Goal: Task Accomplishment & Management: Use online tool/utility

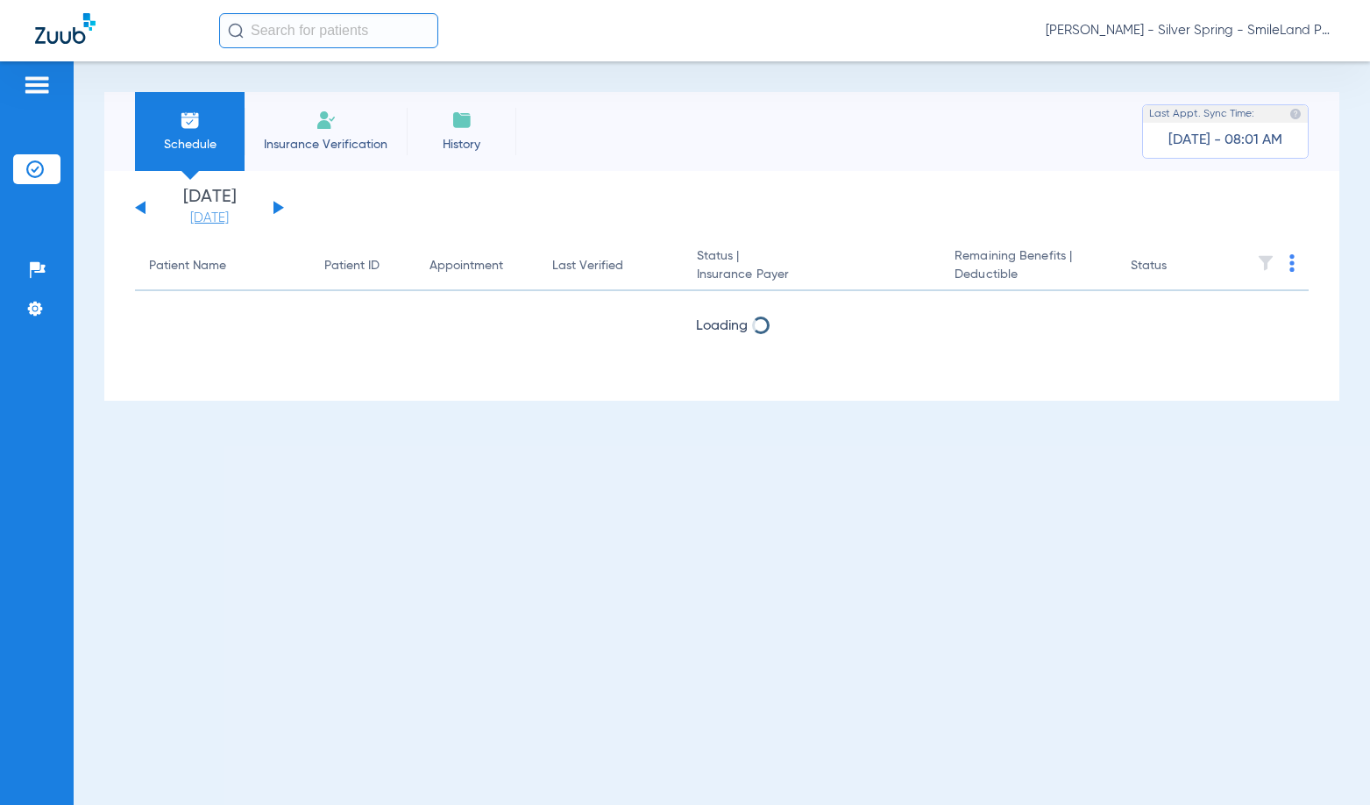
click at [233, 221] on link "[DATE]" at bounding box center [209, 219] width 105 height 18
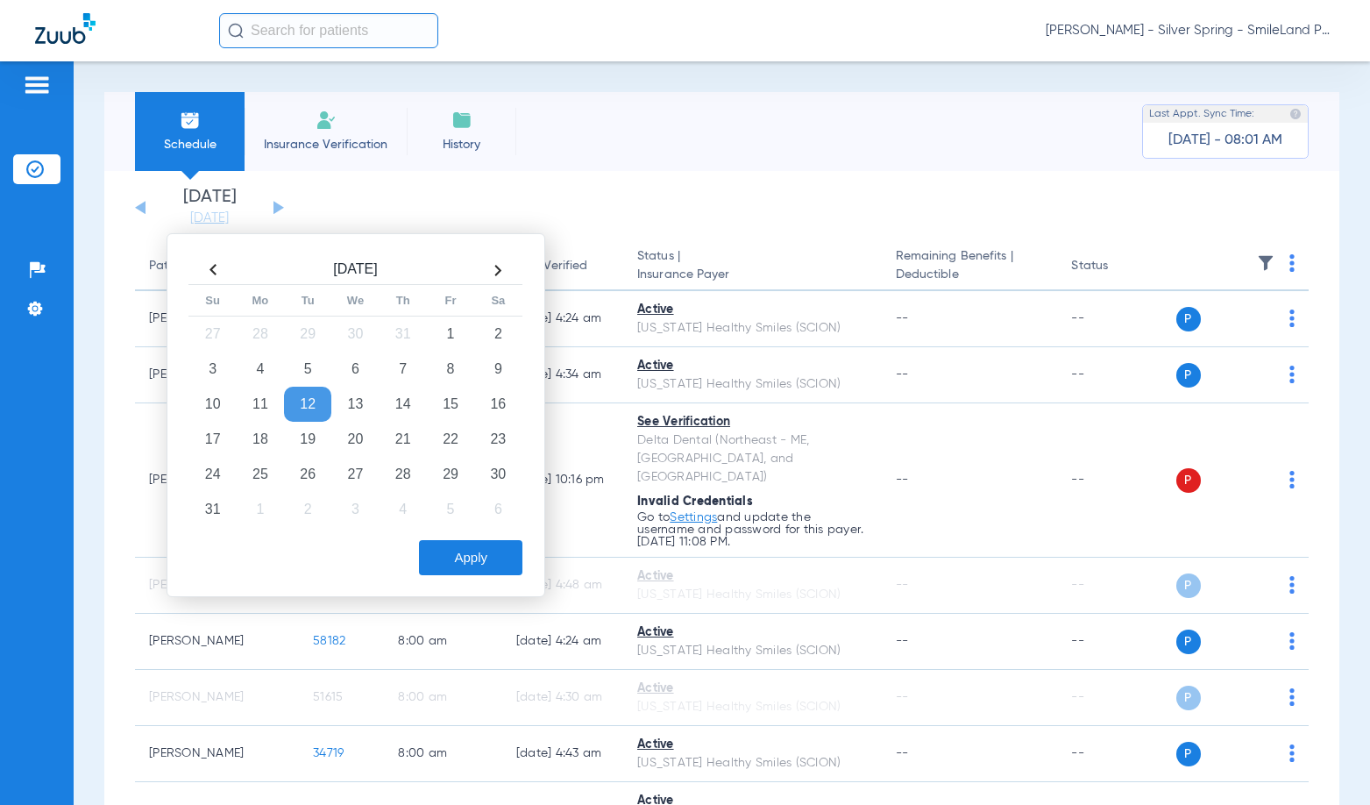
click at [1241, 36] on span "[PERSON_NAME] - Silver Spring - SmileLand PD" at bounding box center [1190, 31] width 289 height 18
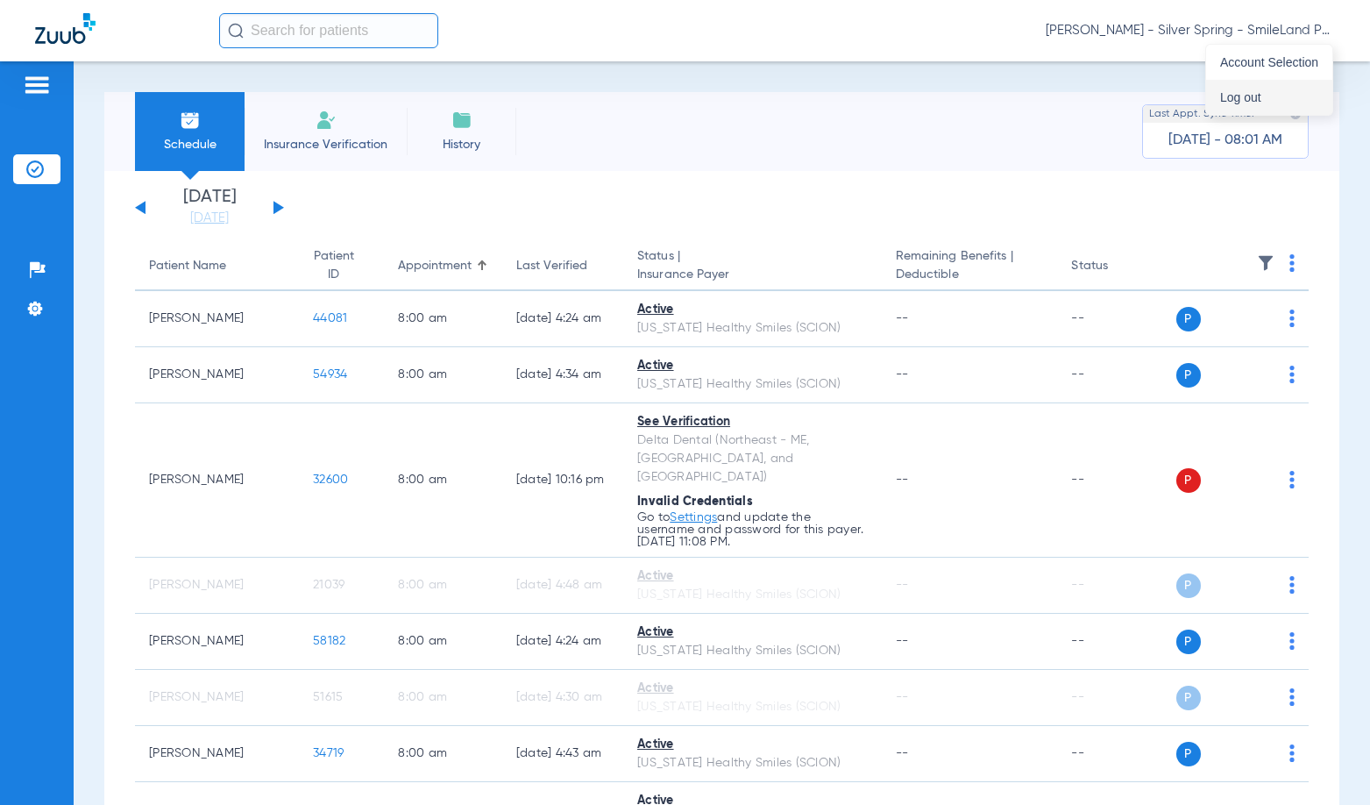
click at [1242, 96] on span "Log out" at bounding box center [1270, 97] width 98 height 12
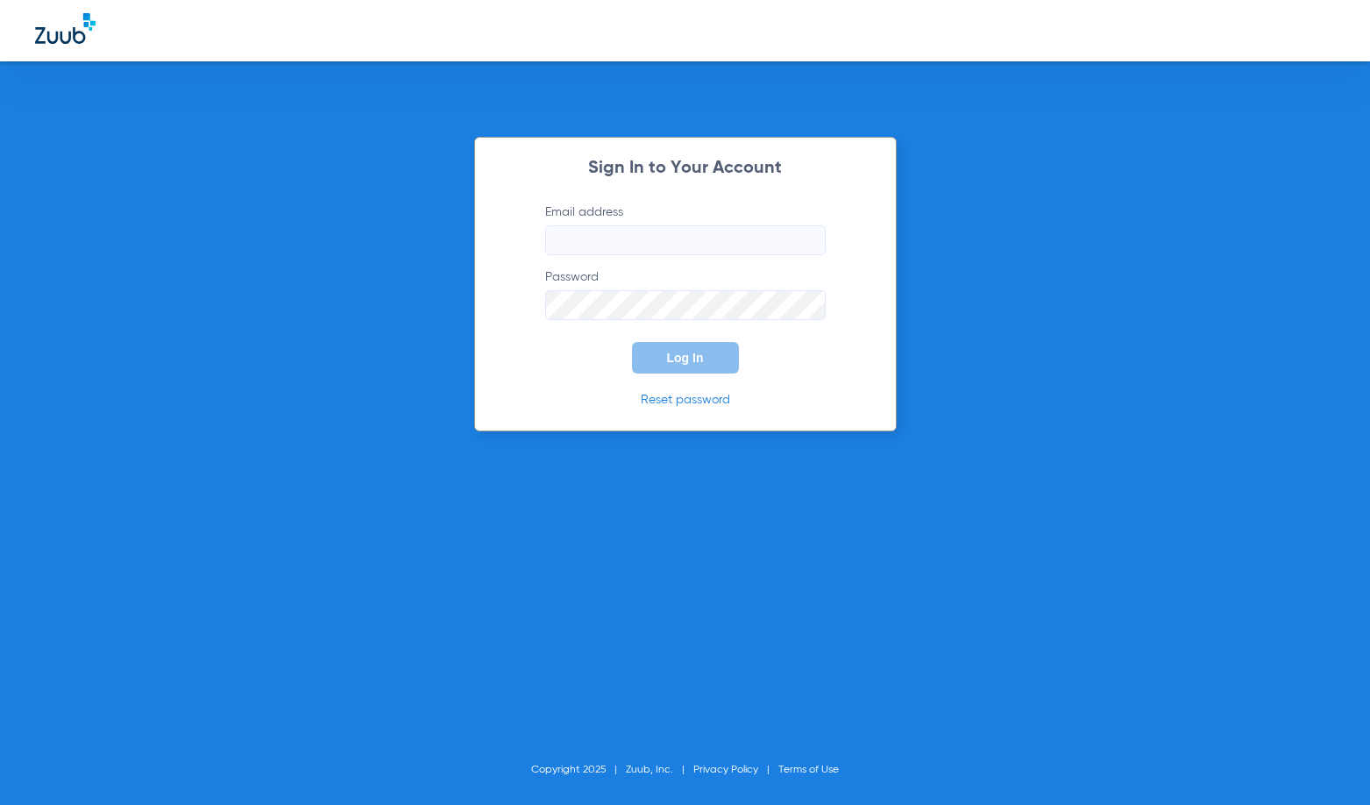
type input "[EMAIL_ADDRESS][DOMAIN_NAME]"
click at [687, 363] on span "Log In" at bounding box center [685, 358] width 37 height 14
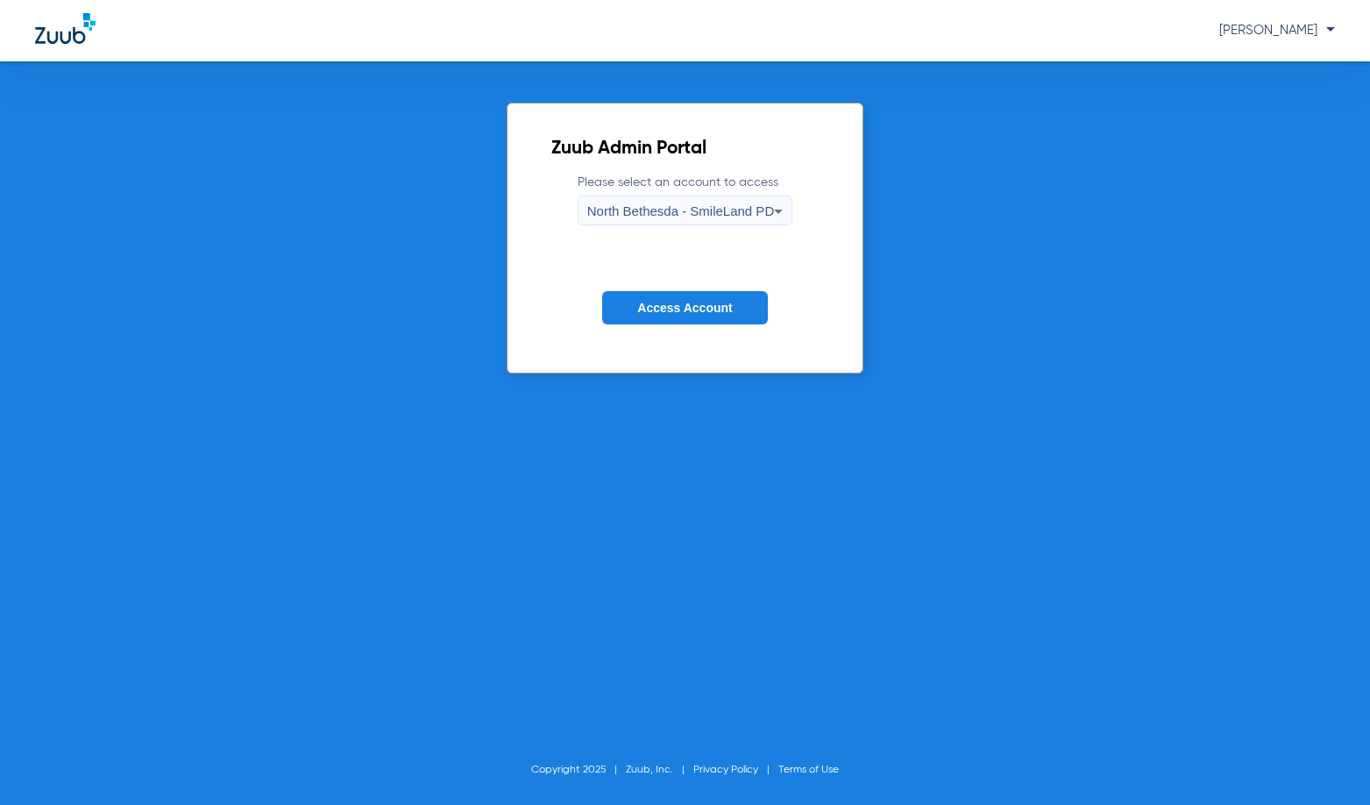
click at [732, 203] on span "North Bethesda - SmileLand PD" at bounding box center [680, 210] width 187 height 15
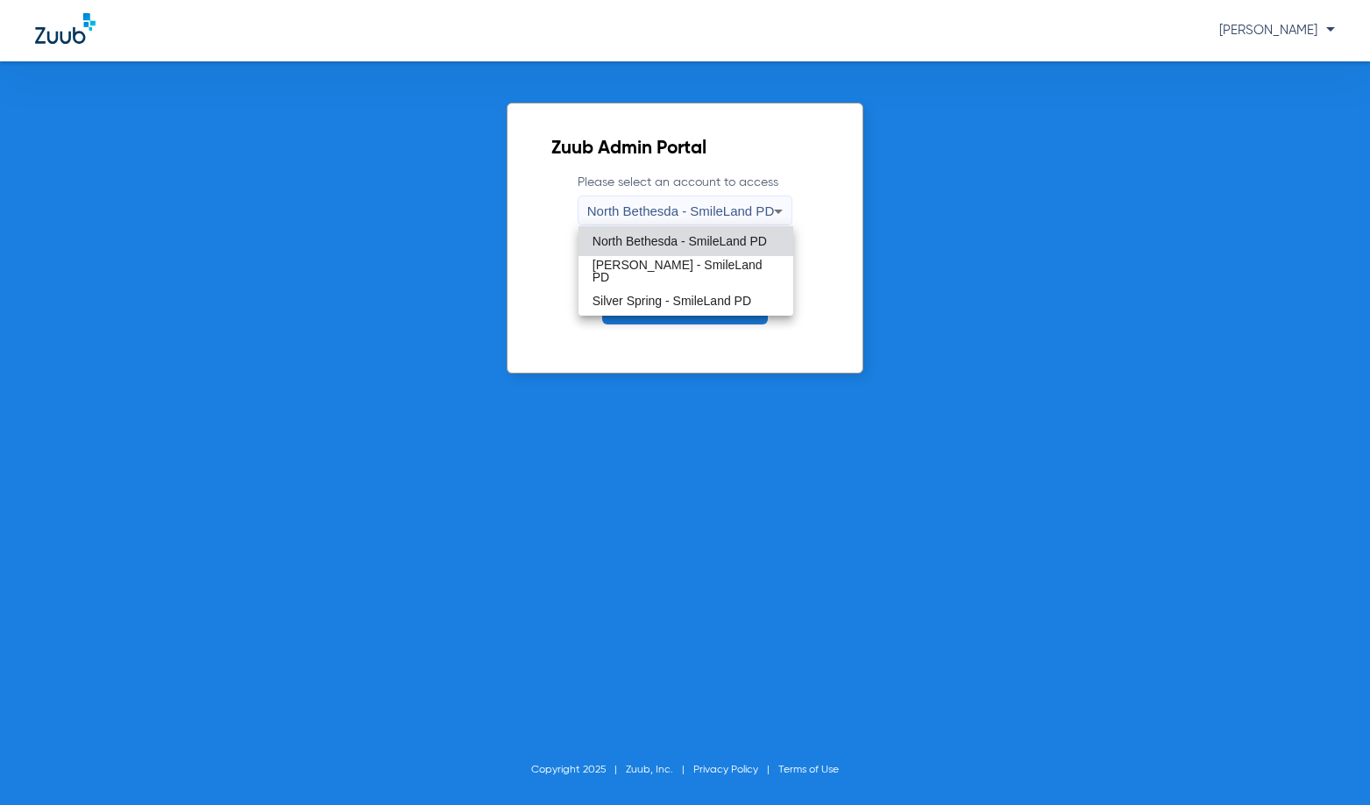
drag, startPoint x: 976, startPoint y: 488, endPoint x: 726, endPoint y: 324, distance: 299.4
click at [975, 487] on div at bounding box center [685, 402] width 1370 height 805
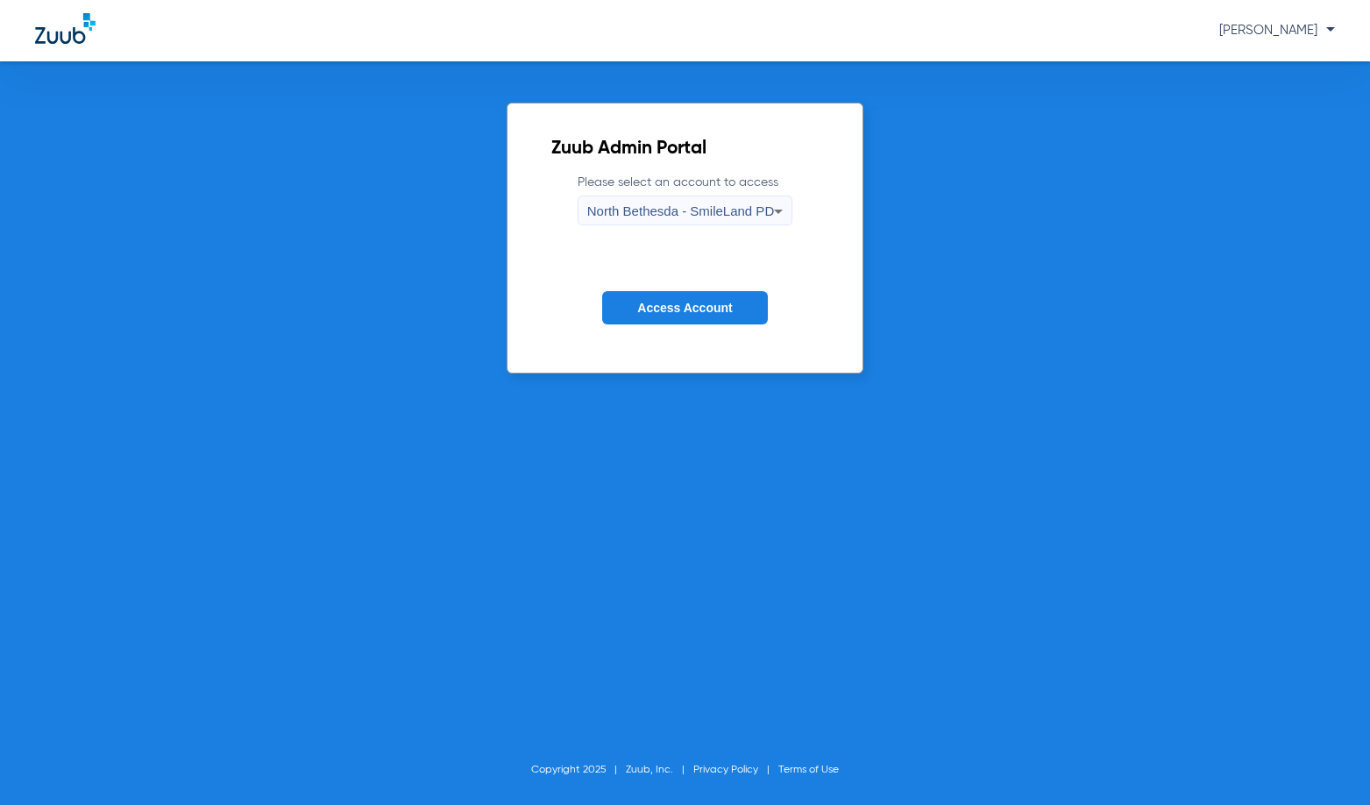
click at [725, 312] on span "Access Account" at bounding box center [684, 308] width 95 height 14
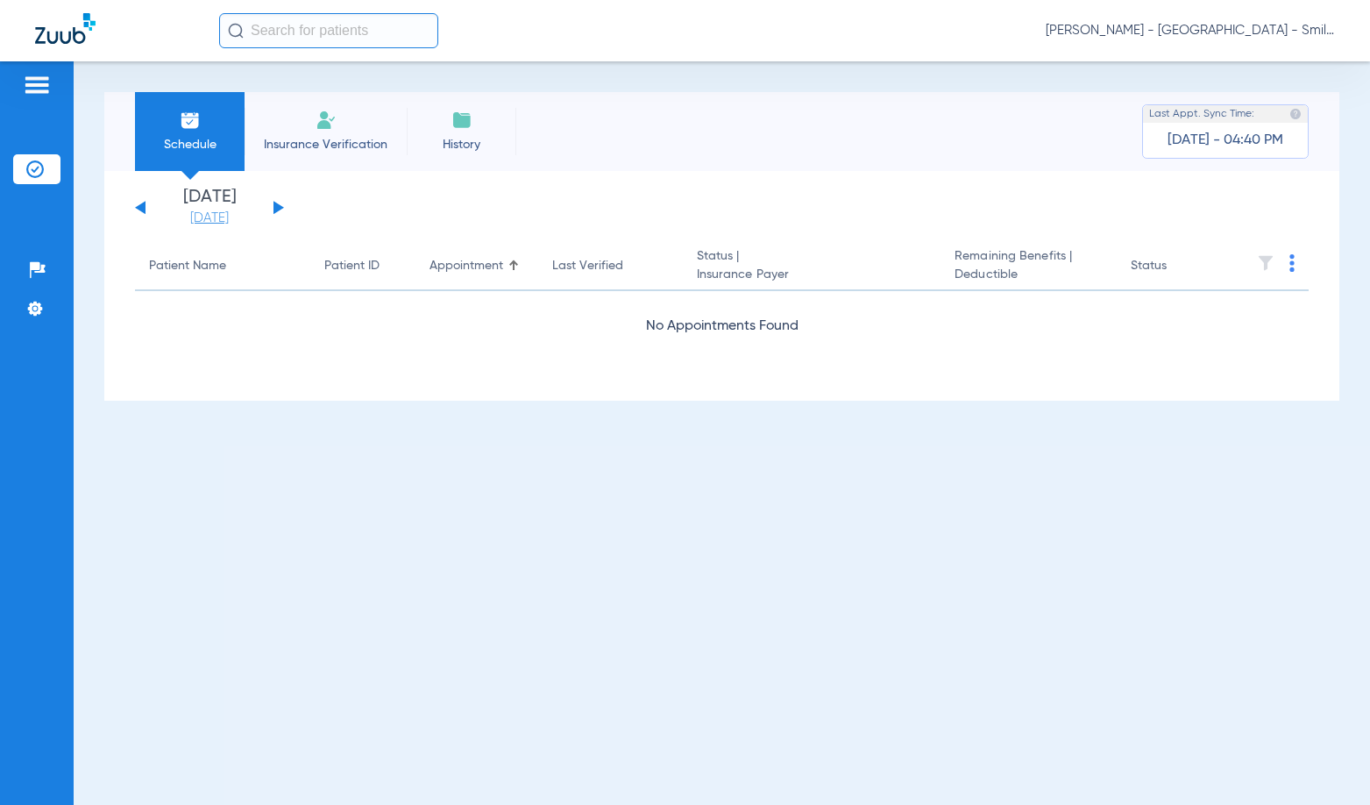
click at [224, 225] on link "[DATE]" at bounding box center [209, 219] width 105 height 18
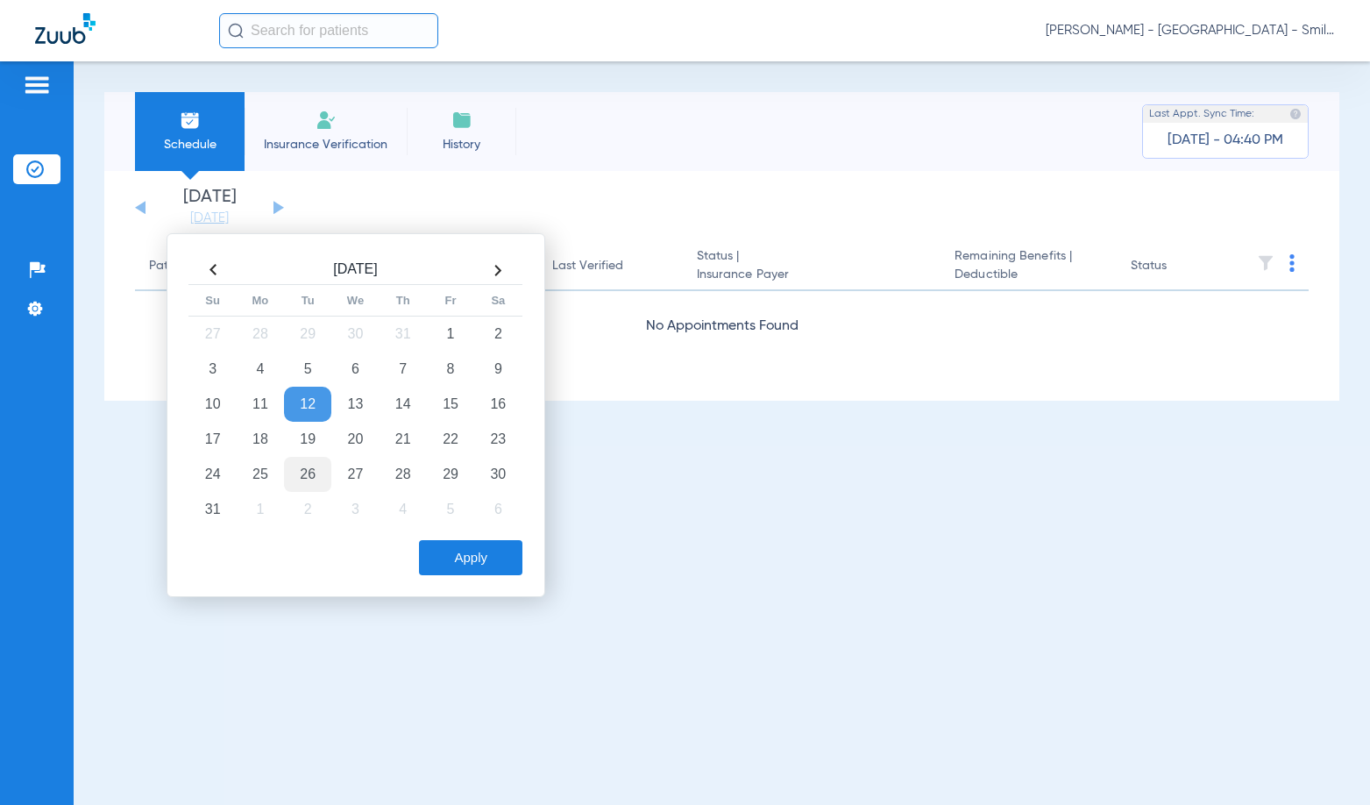
click at [310, 471] on td "26" at bounding box center [307, 474] width 47 height 35
click at [437, 543] on button "Apply" at bounding box center [470, 557] width 103 height 35
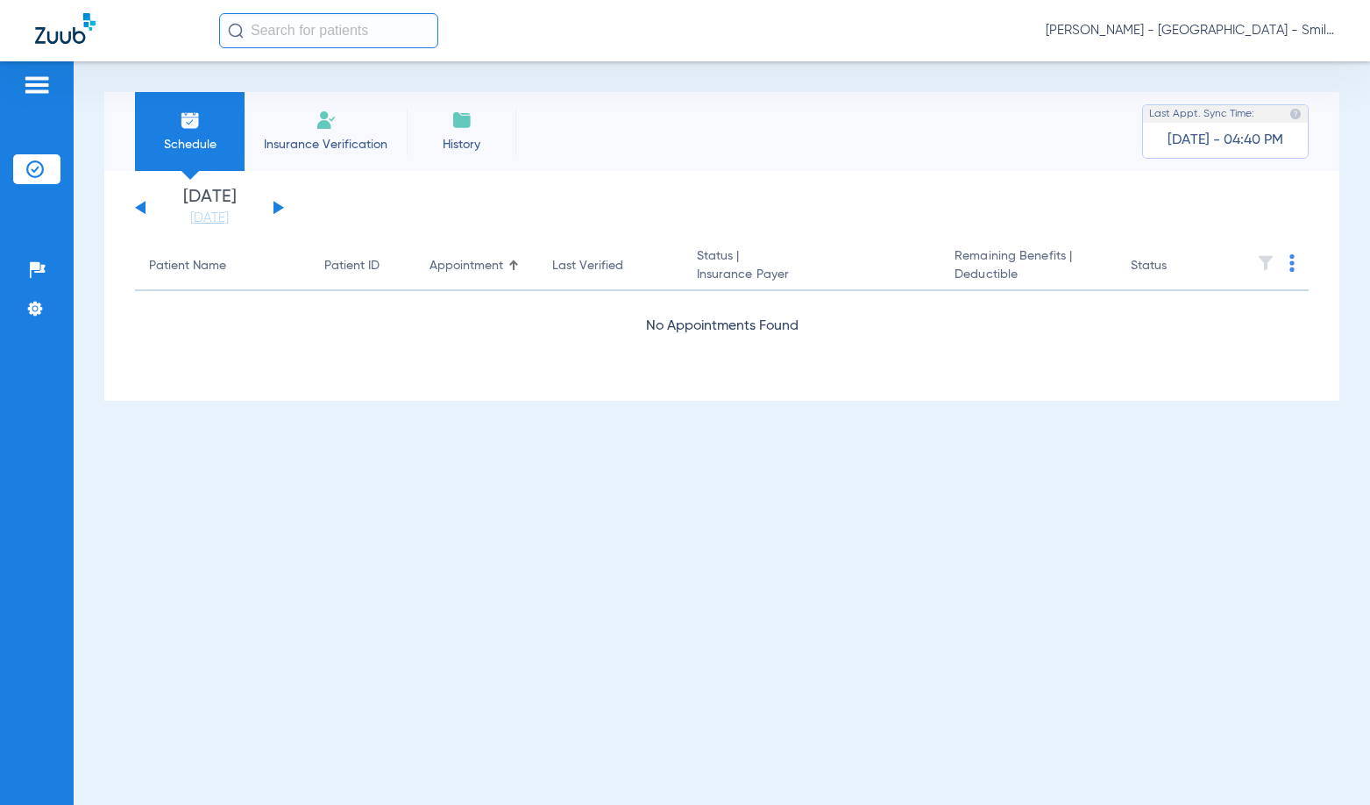
click at [1299, 34] on span "[PERSON_NAME] - [GEOGRAPHIC_DATA] - SmileLand PD" at bounding box center [1190, 31] width 289 height 18
click at [1290, 96] on span "Log out" at bounding box center [1270, 97] width 98 height 12
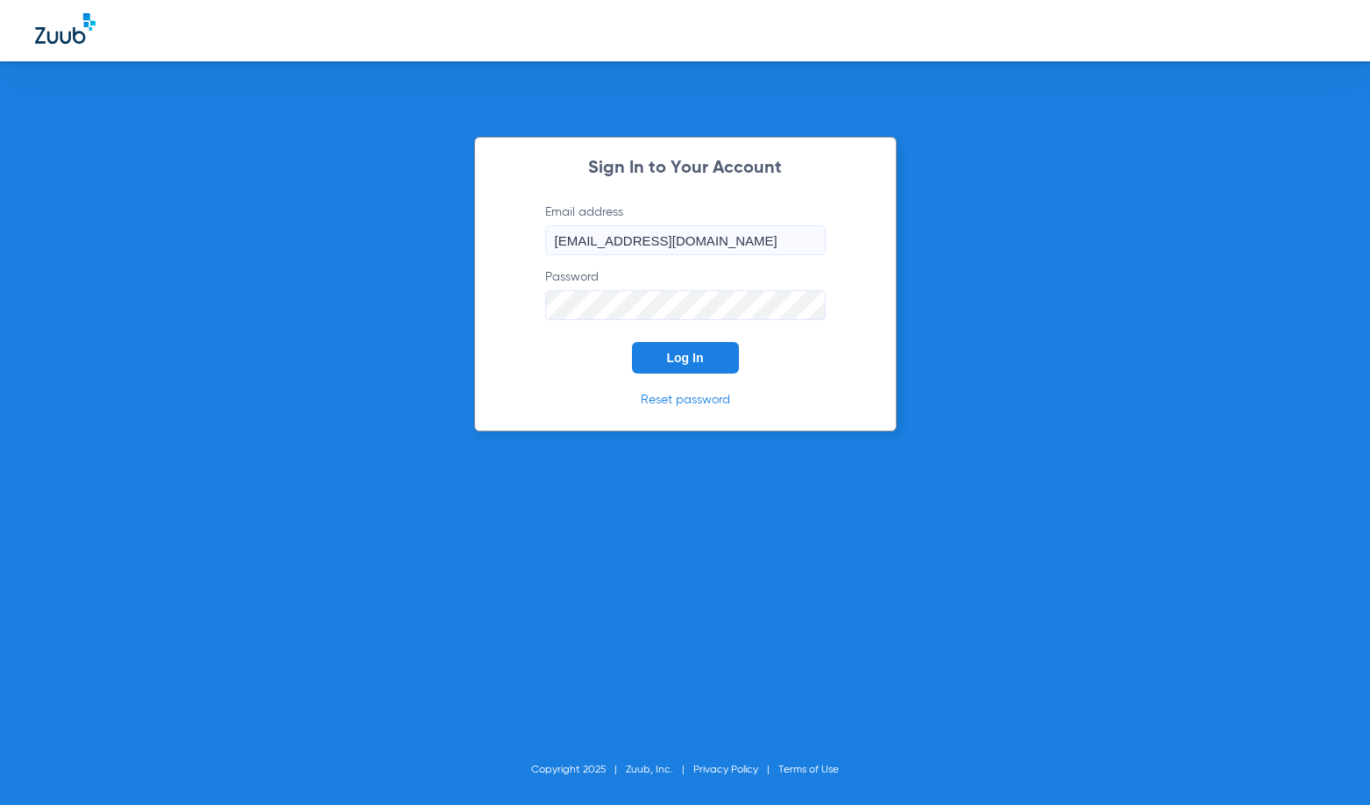
click at [666, 366] on button "Log In" at bounding box center [685, 358] width 107 height 32
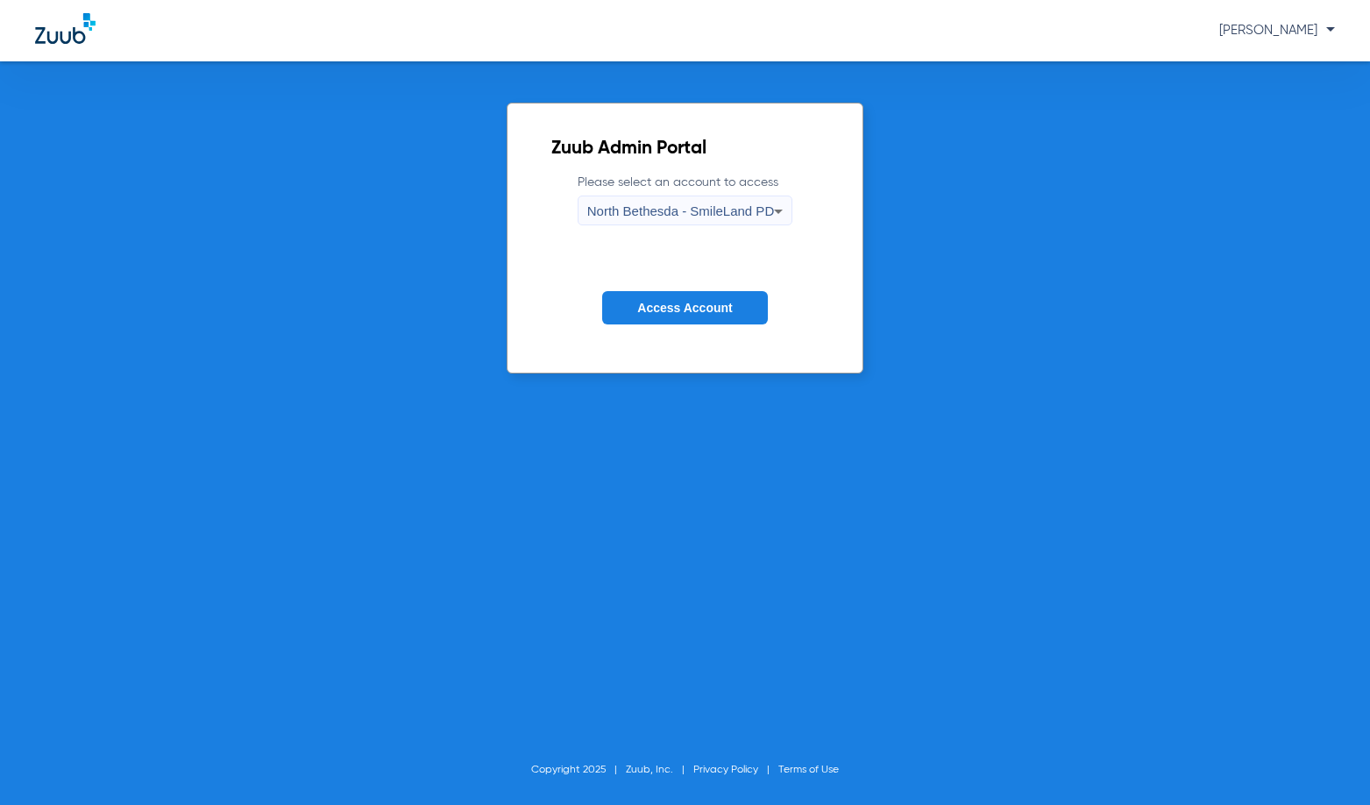
click at [764, 202] on div "North Bethesda - SmileLand PD" at bounding box center [680, 211] width 187 height 30
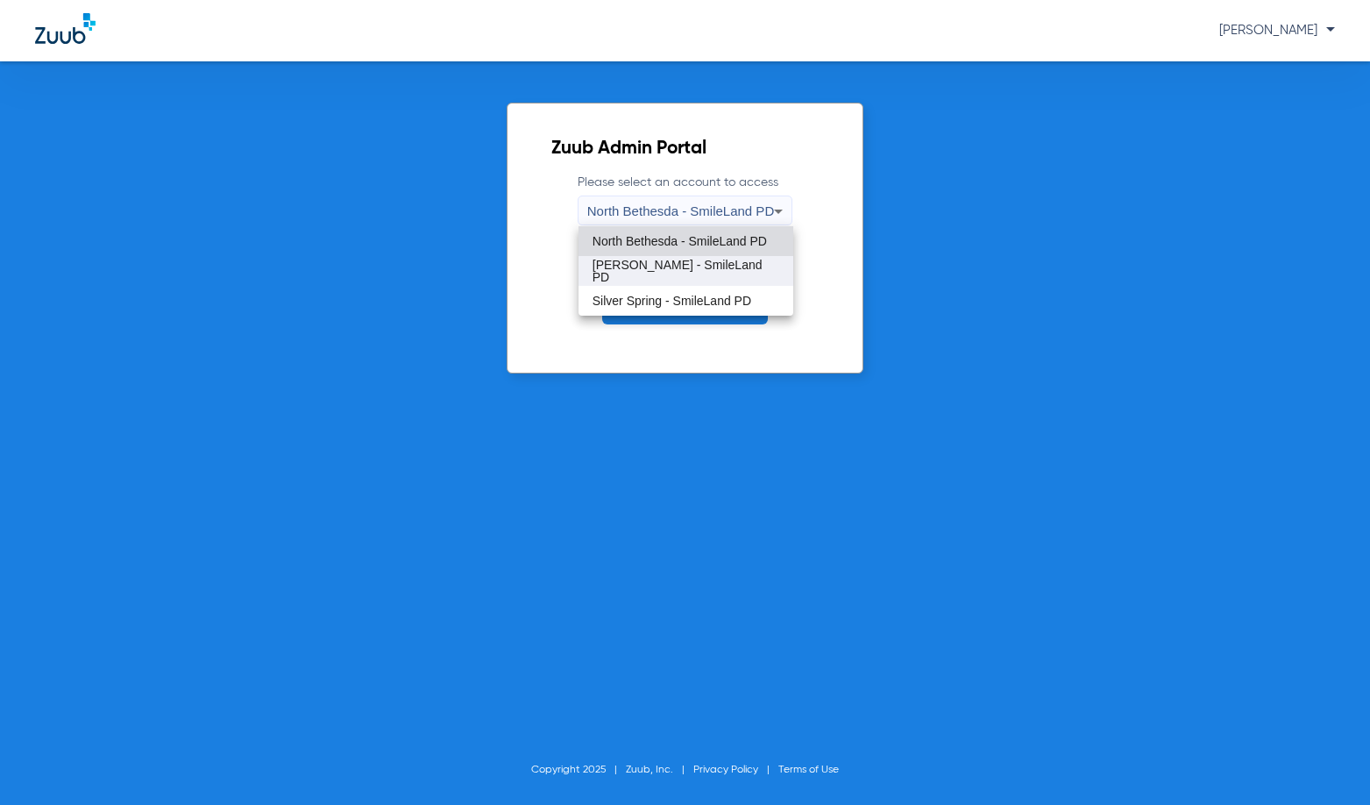
click at [745, 275] on span "[PERSON_NAME] - SmileLand PD" at bounding box center [686, 271] width 187 height 25
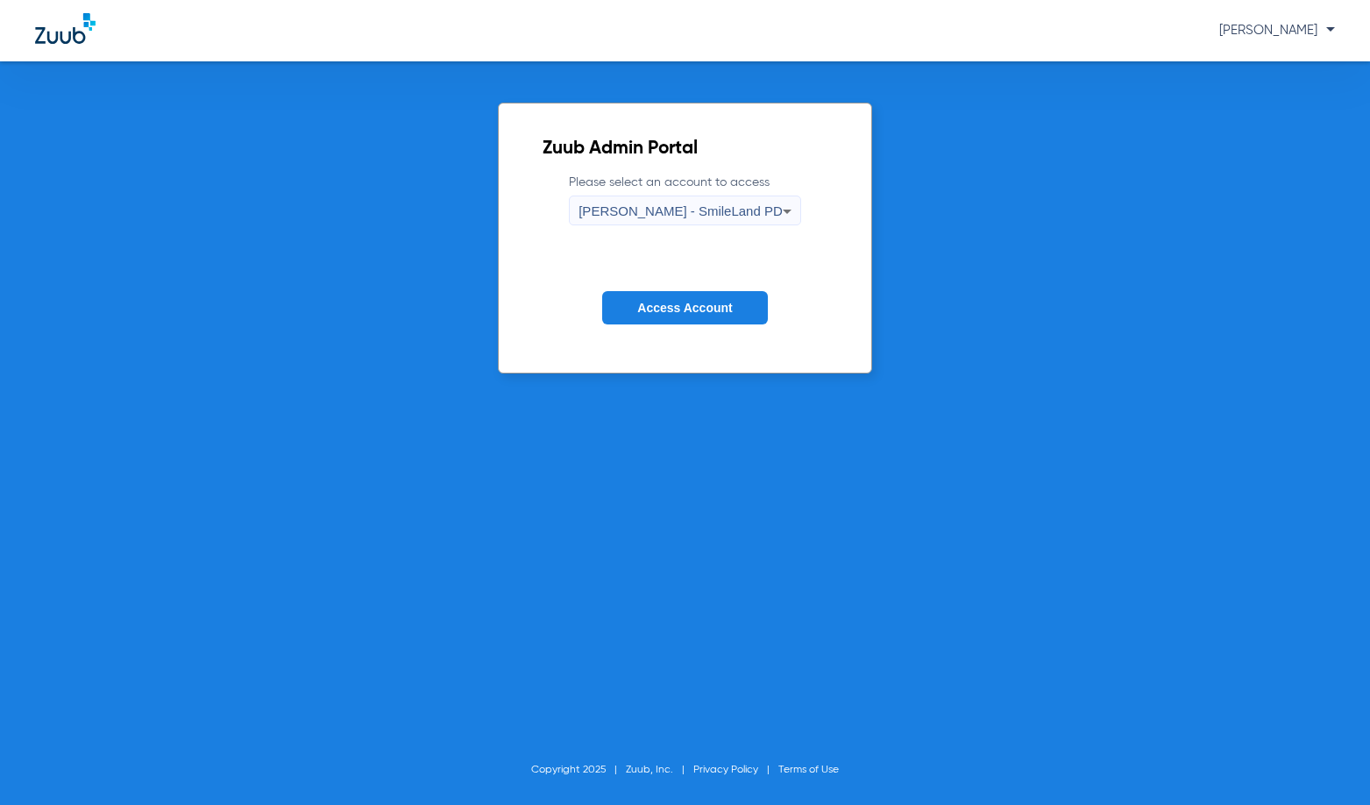
click at [736, 310] on button "Access Account" at bounding box center [684, 308] width 165 height 34
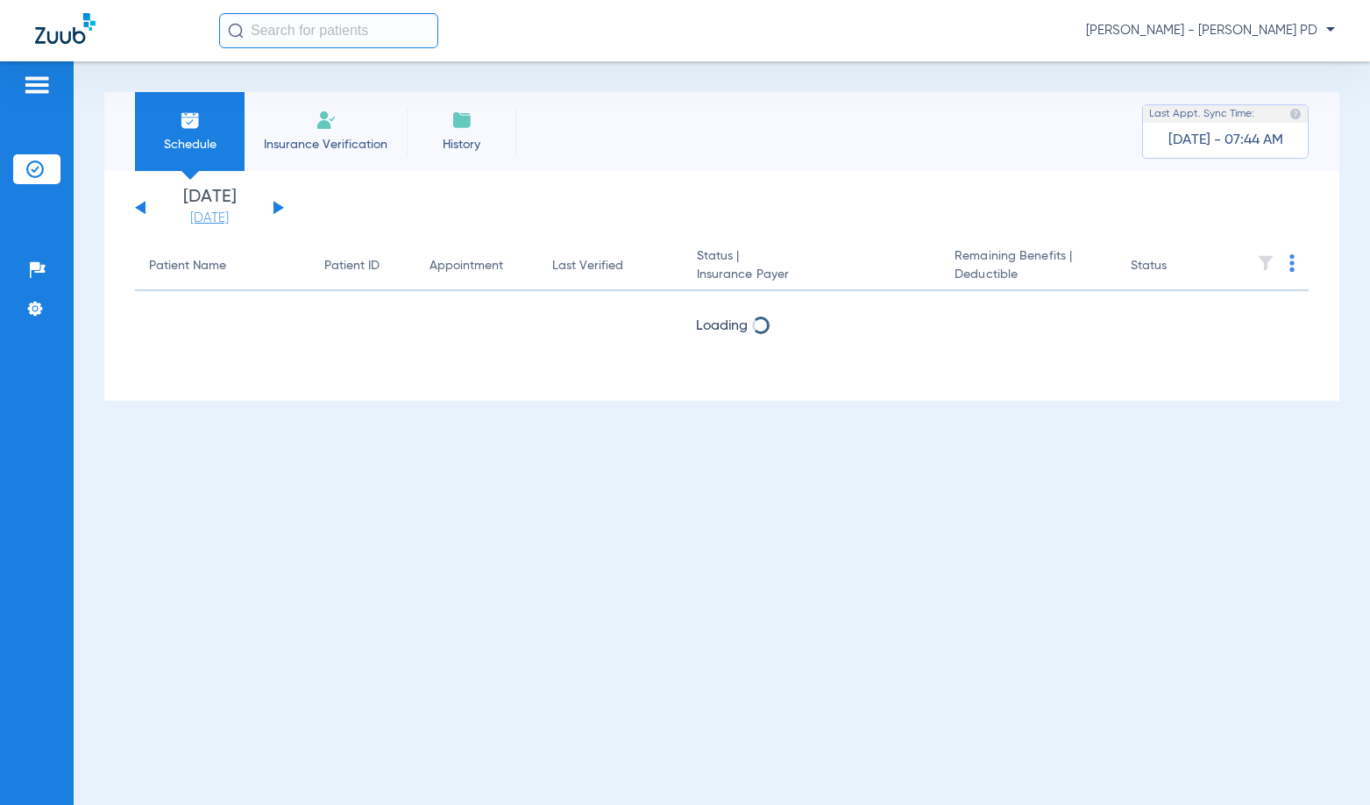
click at [223, 218] on link "[DATE]" at bounding box center [209, 219] width 105 height 18
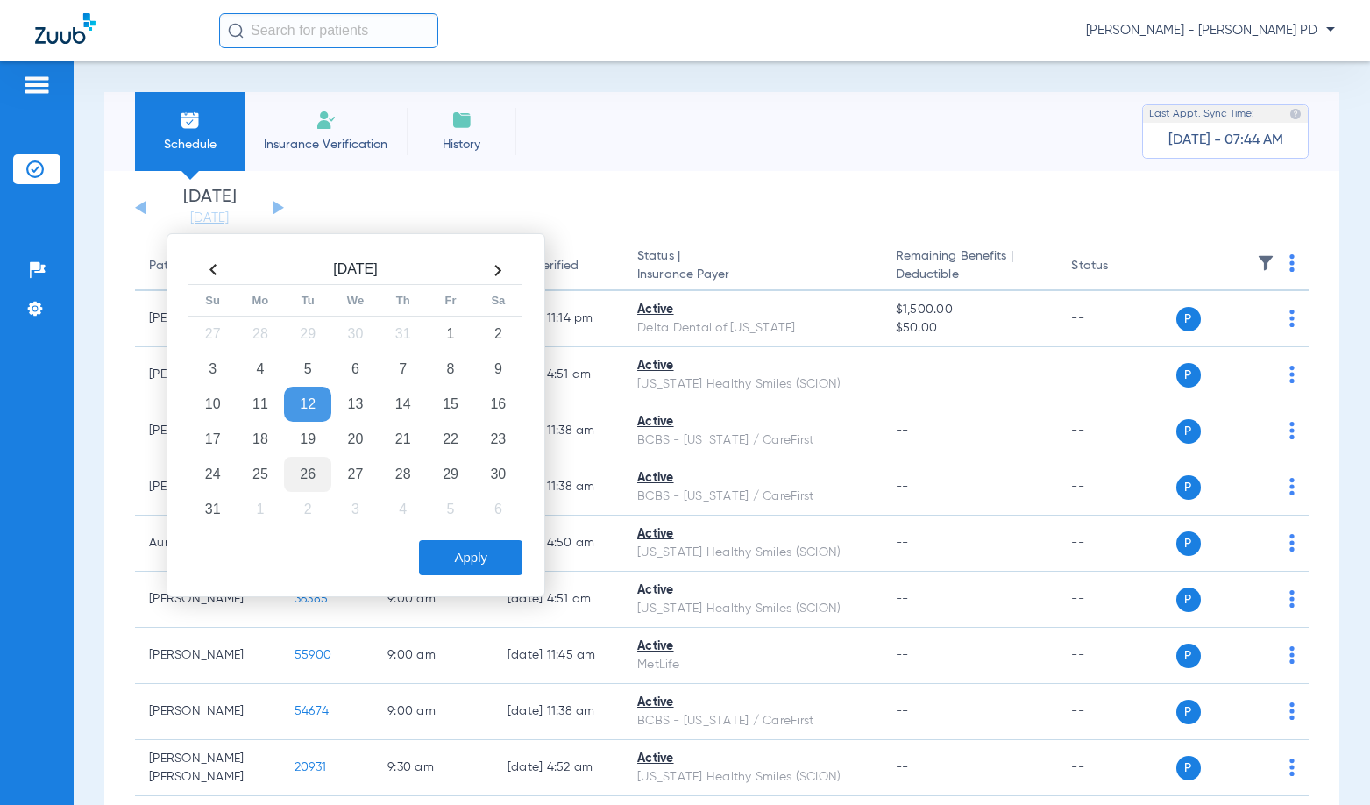
click at [301, 465] on td "26" at bounding box center [307, 474] width 47 height 35
click at [467, 545] on button "Apply" at bounding box center [470, 557] width 103 height 35
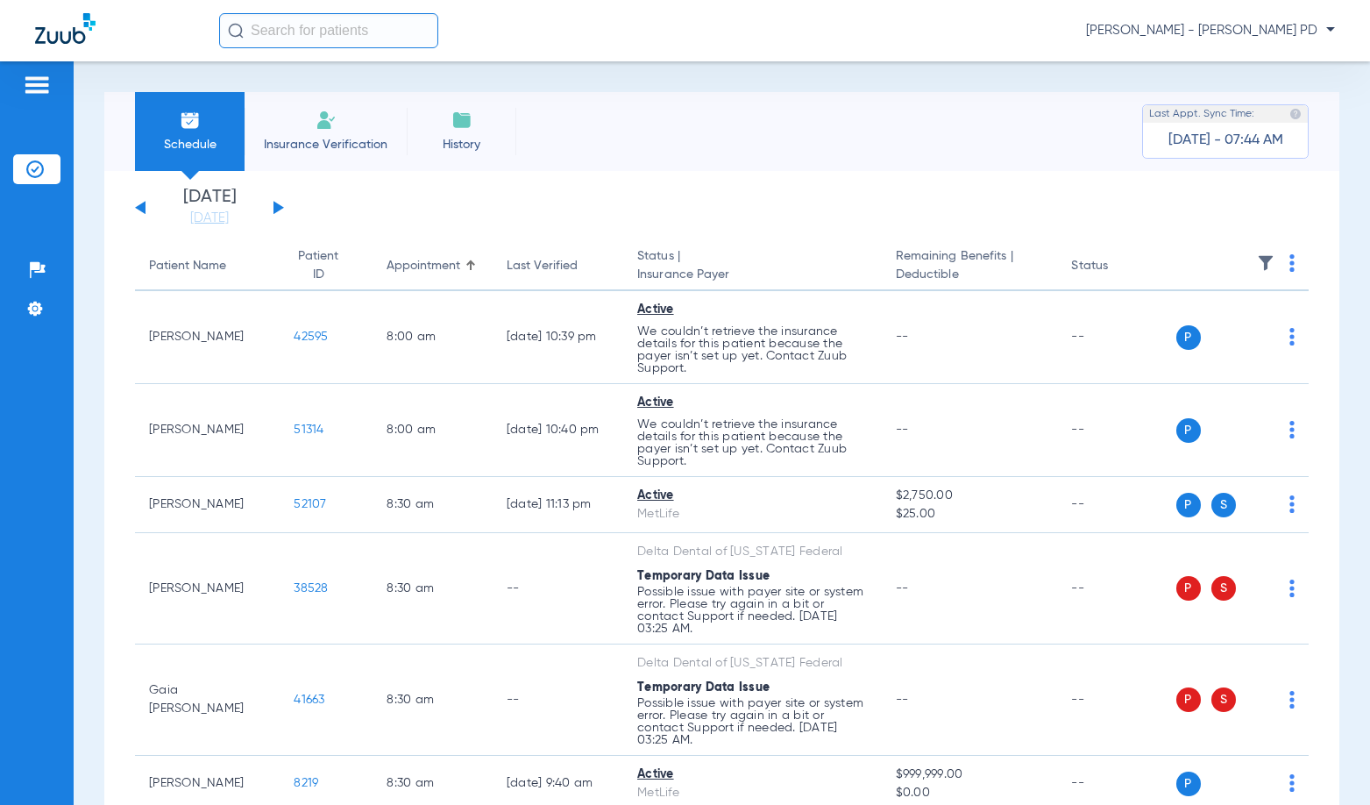
click at [1292, 267] on th at bounding box center [1243, 266] width 133 height 49
click at [1290, 263] on img at bounding box center [1292, 263] width 5 height 18
click at [1204, 326] on span "Verify All" at bounding box center [1212, 332] width 110 height 12
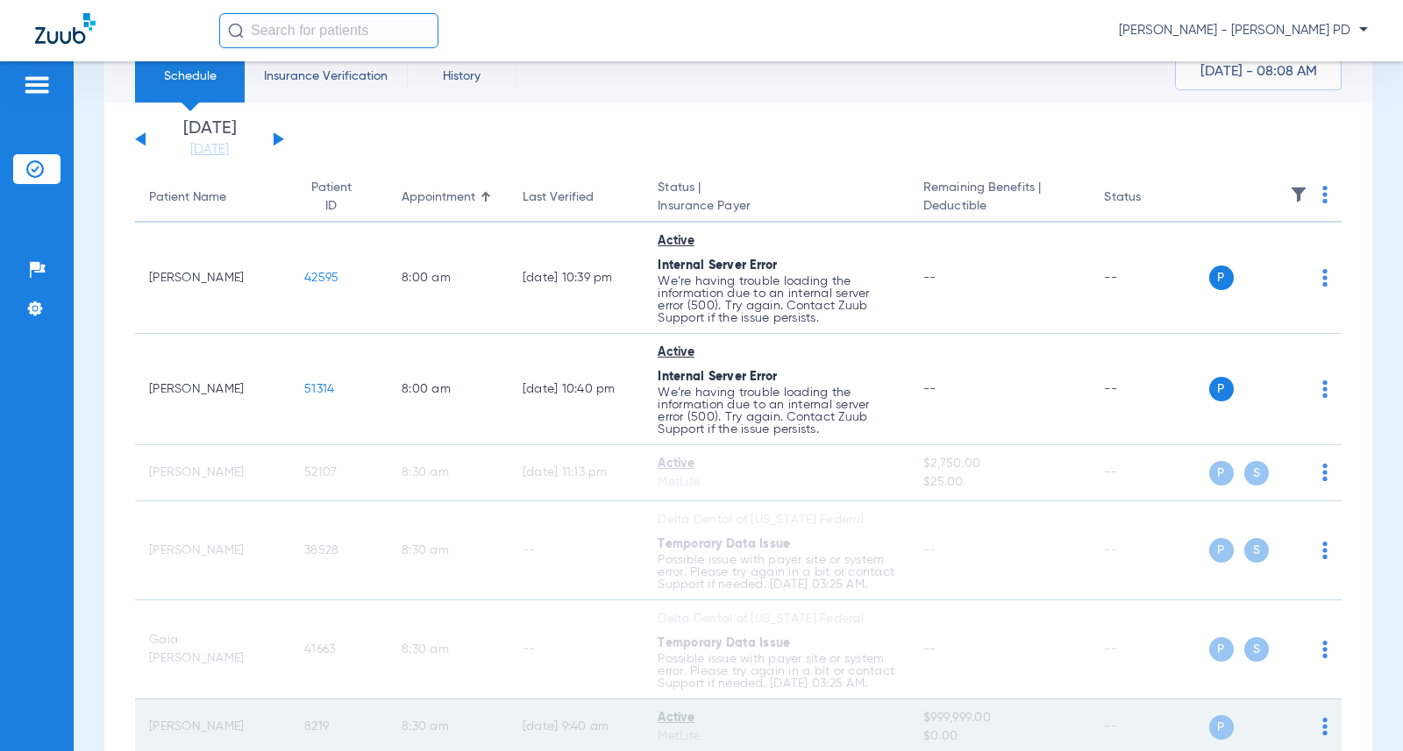
scroll to position [88, 0]
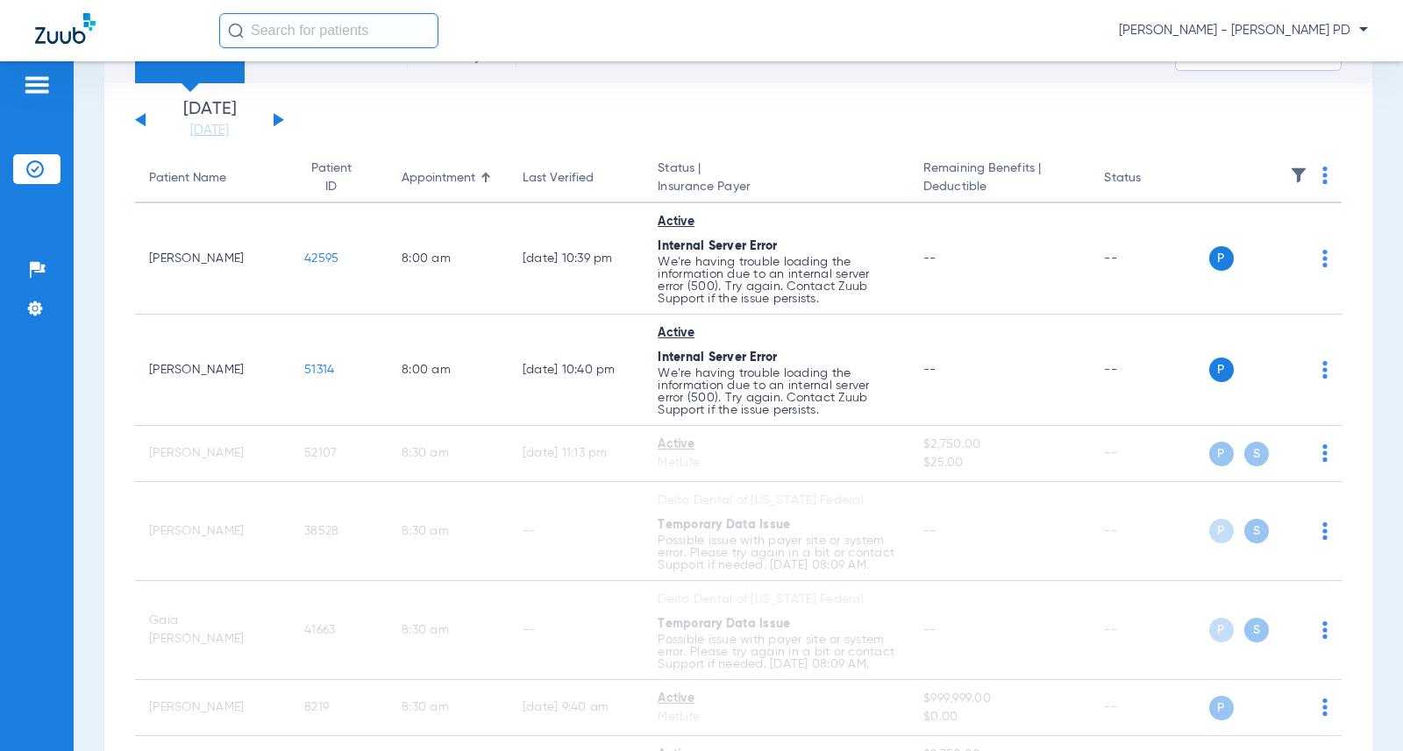
click at [1295, 134] on app-single-date-navigator "[DATE] [DATE] [DATE] [DATE] [DATE] [DATE] [DATE] [DATE] [DATE] [DATE] [DATE] [D…" at bounding box center [738, 120] width 1207 height 39
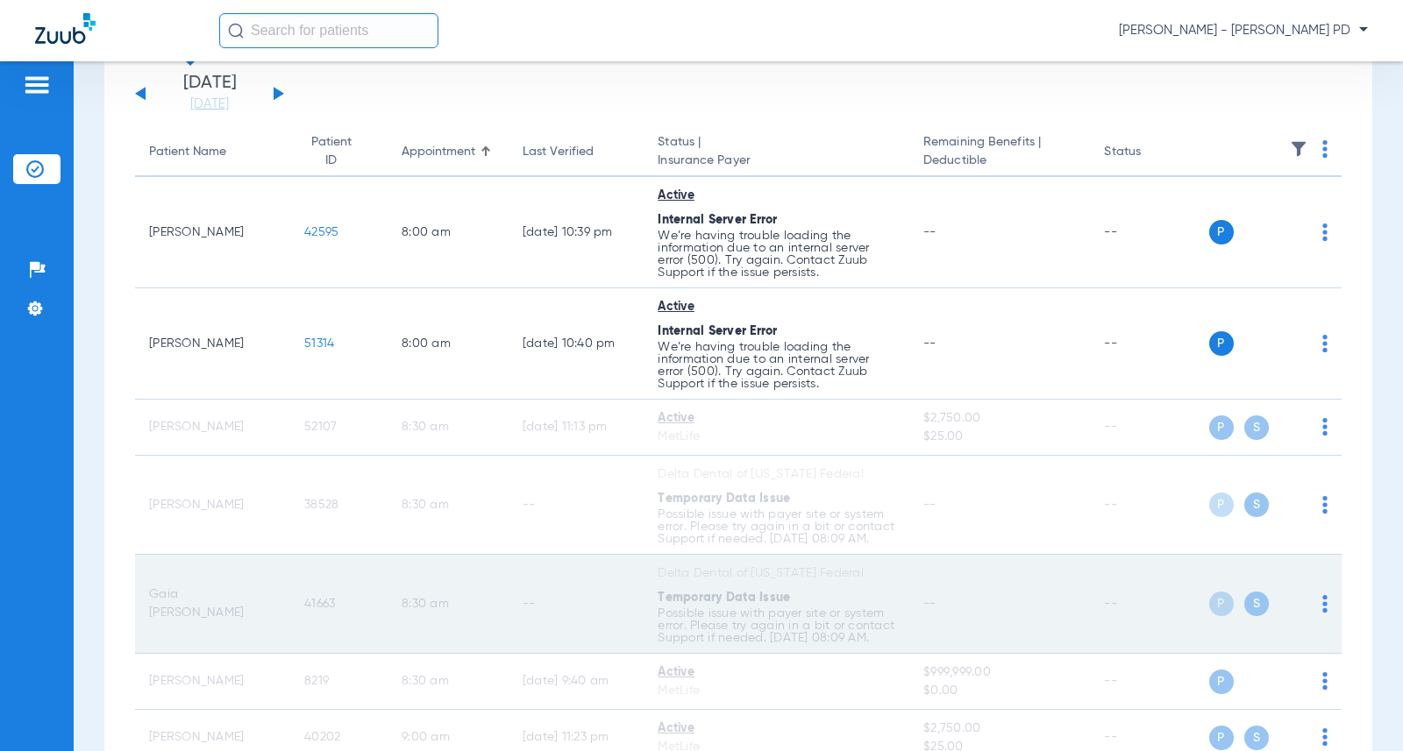
scroll to position [0, 0]
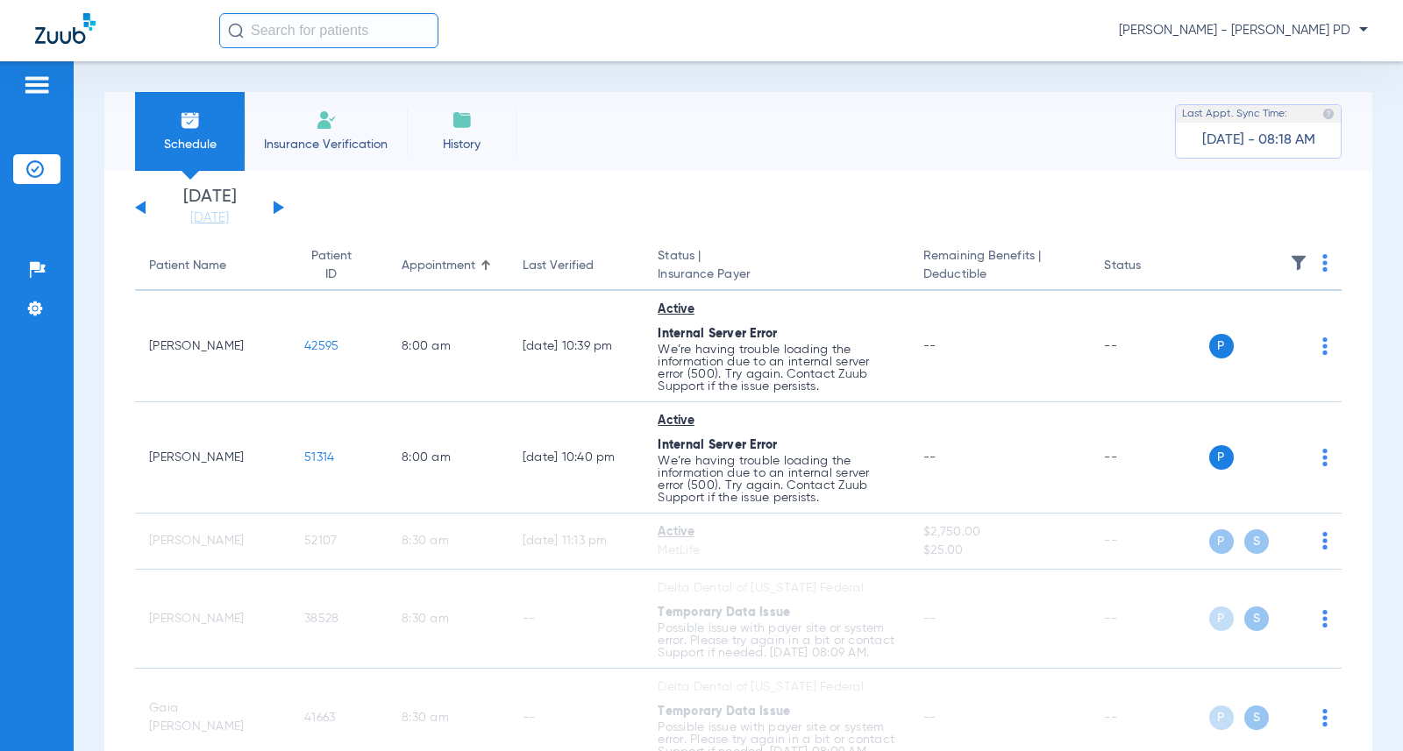
click at [1322, 261] on img at bounding box center [1324, 263] width 5 height 18
click at [1207, 343] on button "Verify All" at bounding box center [1245, 332] width 138 height 35
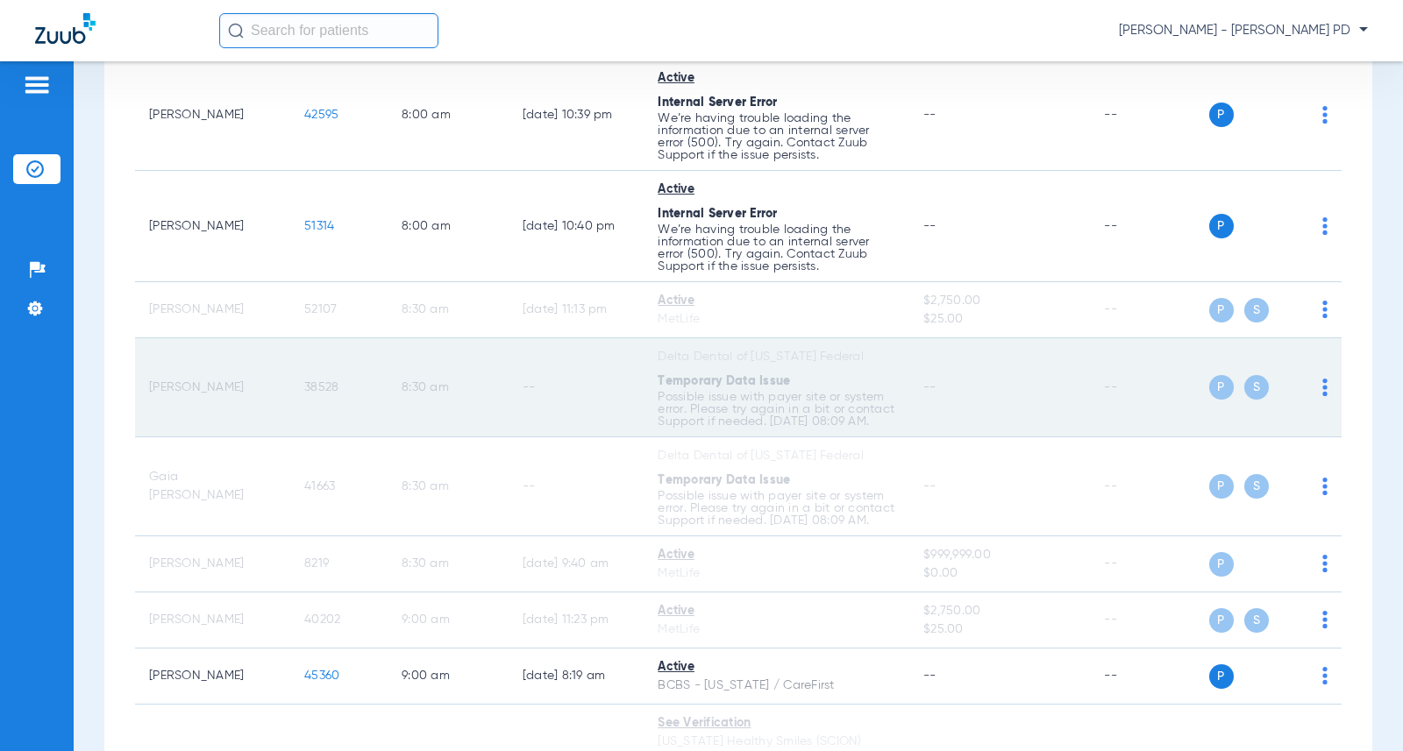
scroll to position [263, 0]
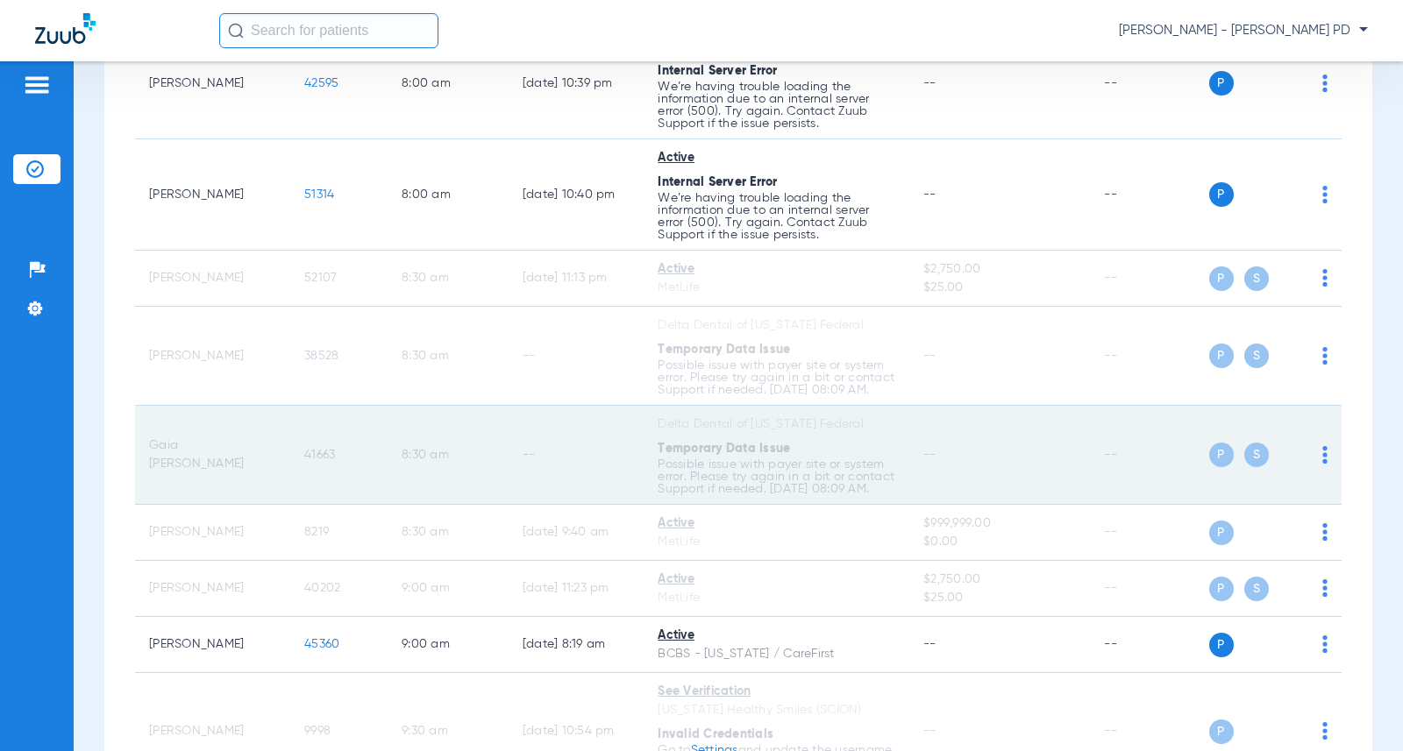
click at [304, 461] on span "41663" at bounding box center [319, 455] width 31 height 12
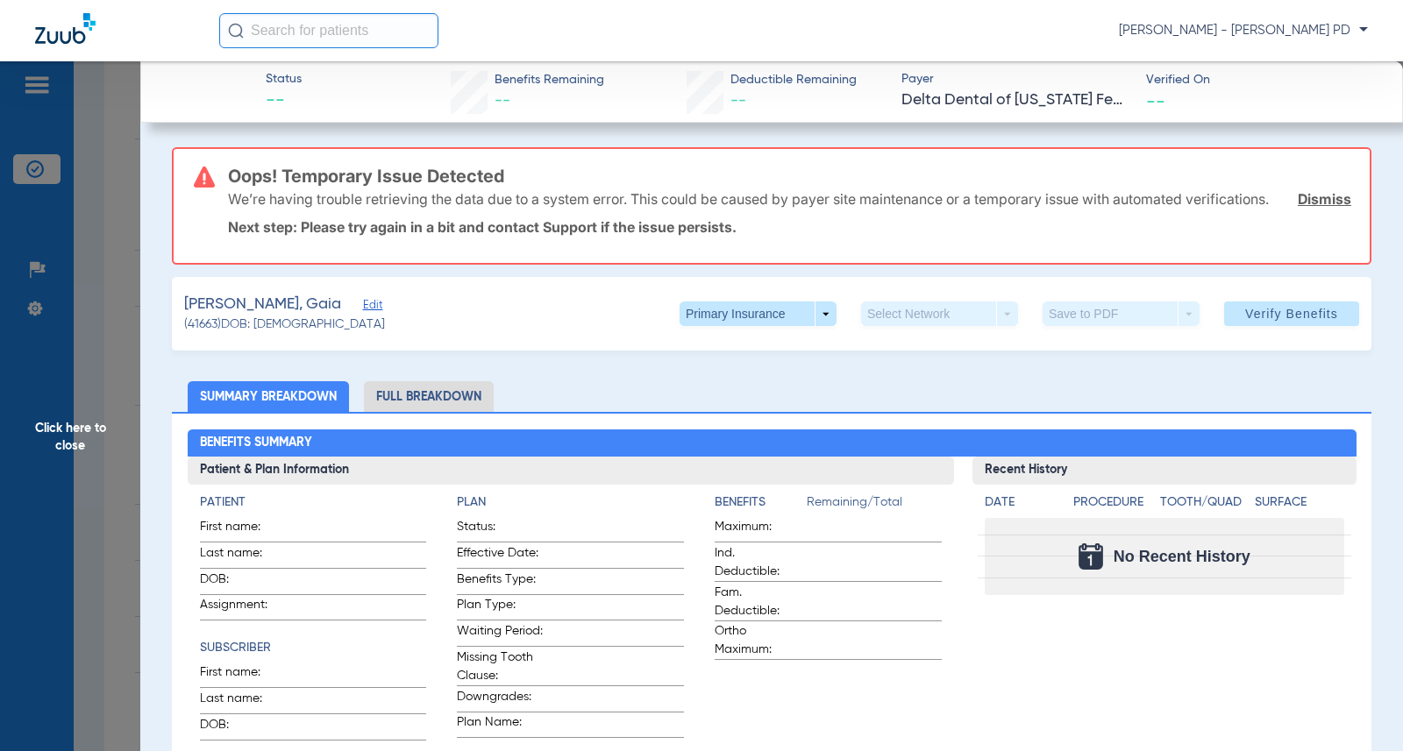
click at [100, 355] on span "Click here to close" at bounding box center [70, 436] width 140 height 751
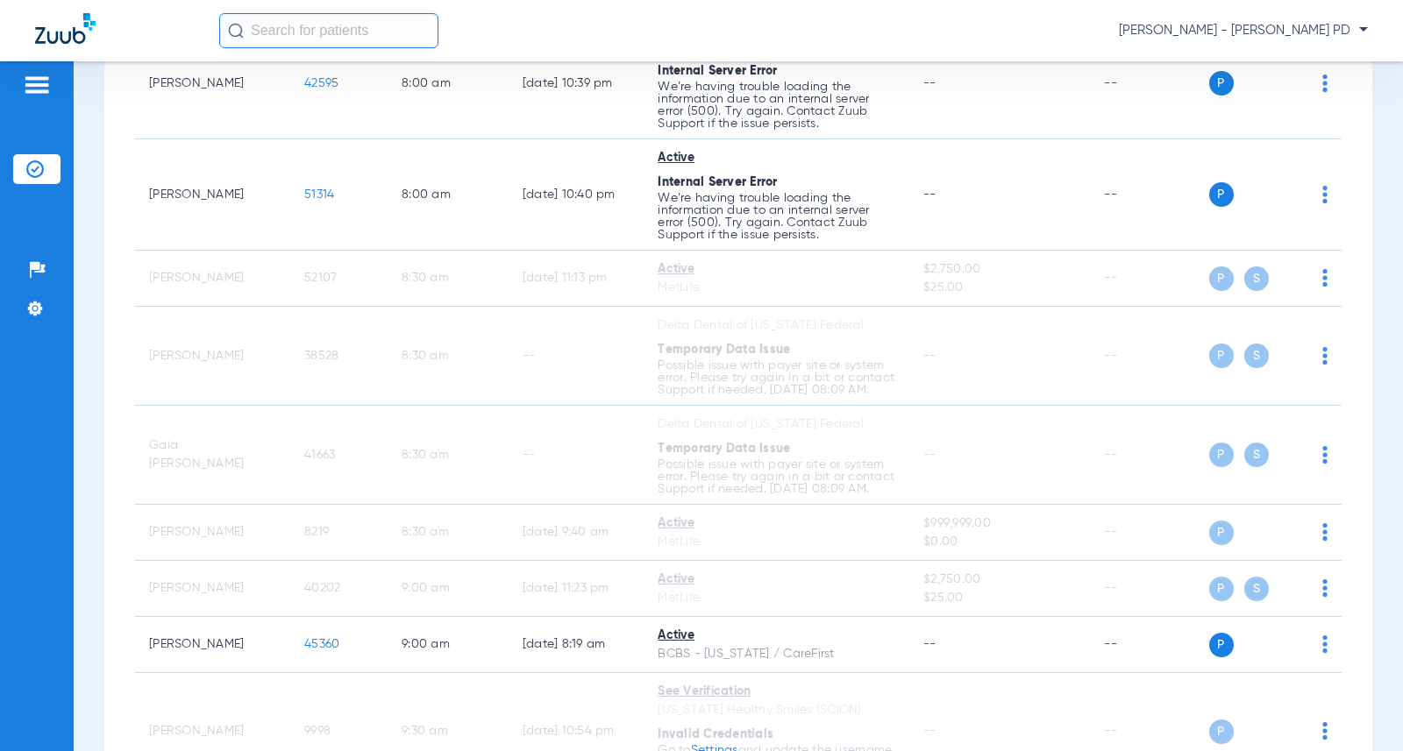
click at [1370, 197] on div "Schedule Insurance Verification History Last Appt. Sync Time: [DATE] - 08:20 AM…" at bounding box center [738, 406] width 1329 height 690
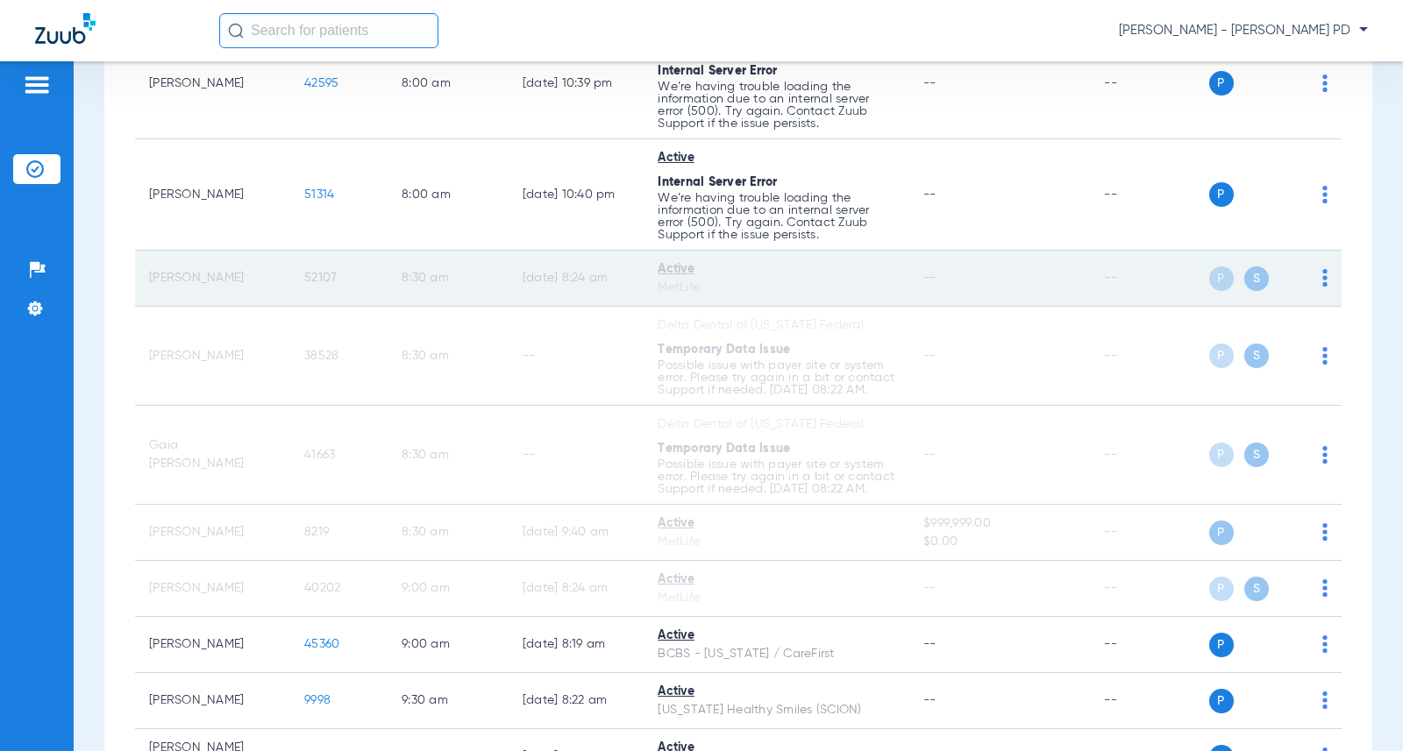
click at [317, 274] on span "52107" at bounding box center [320, 278] width 32 height 12
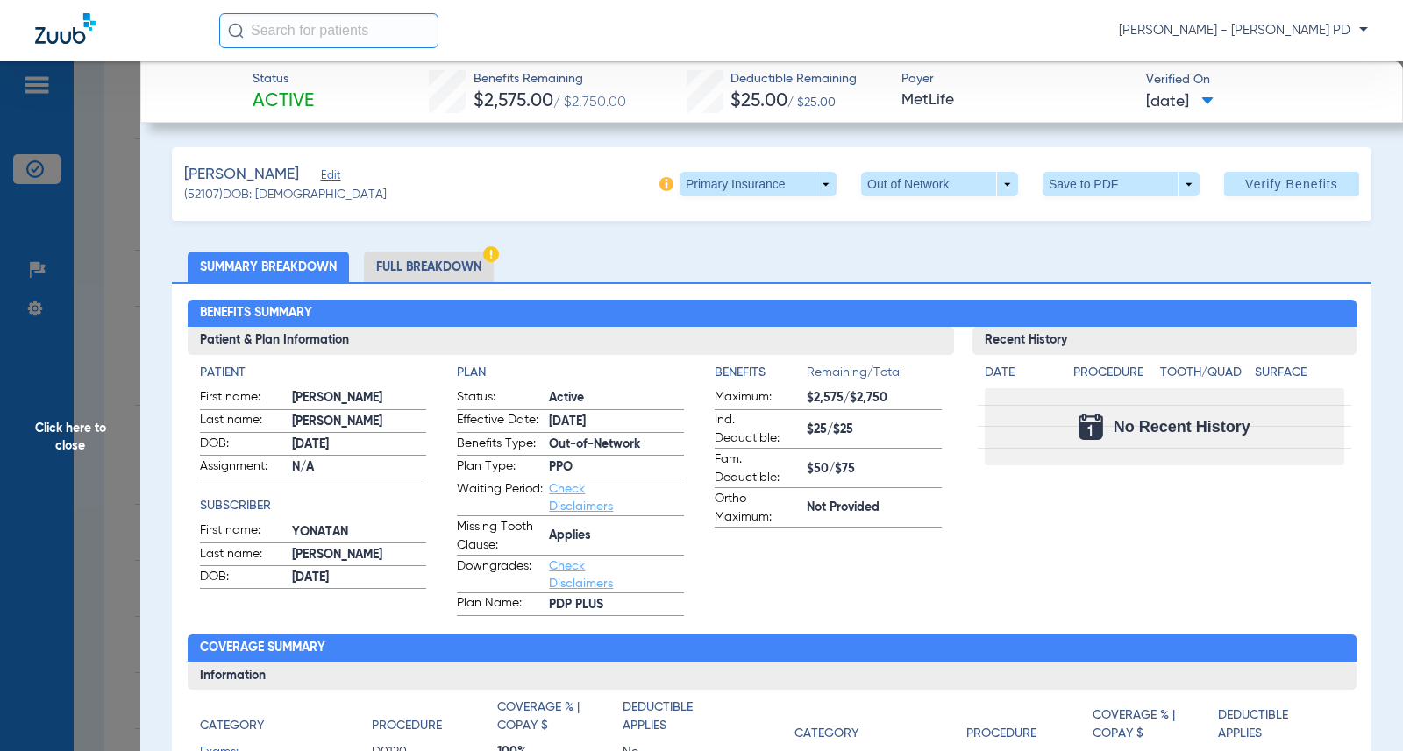
drag, startPoint x: 1384, startPoint y: 303, endPoint x: 647, endPoint y: 146, distance: 753.1
click at [92, 310] on span "Click here to close" at bounding box center [70, 436] width 140 height 751
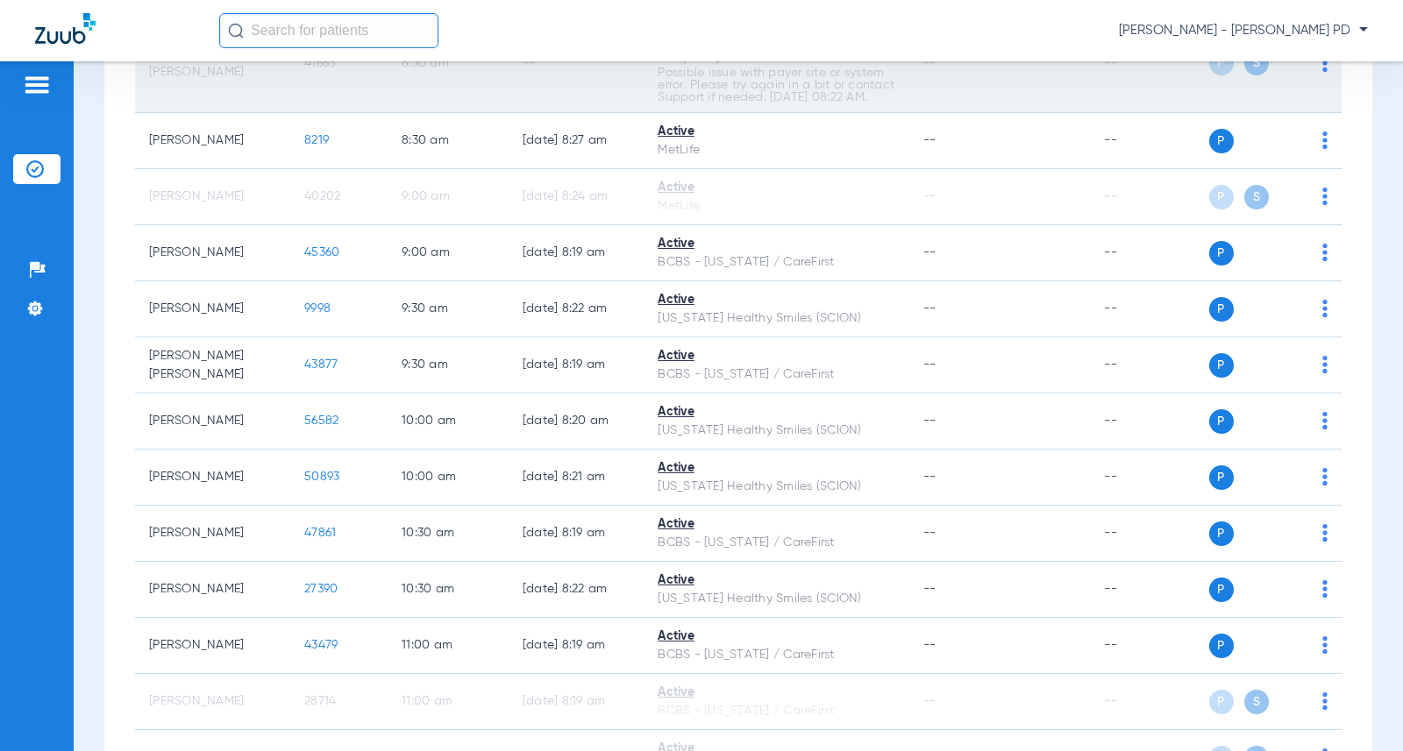
scroll to position [701, 0]
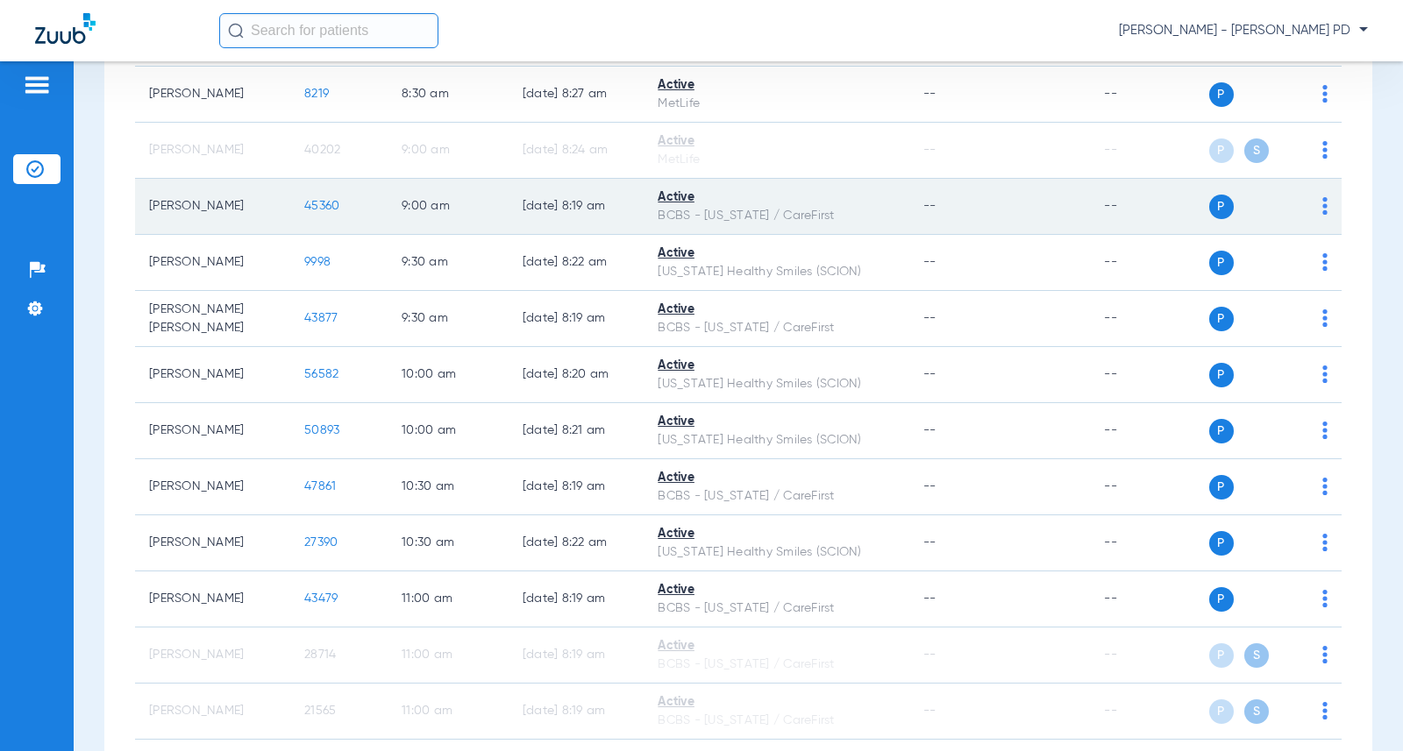
click at [316, 212] on span "45360" at bounding box center [321, 206] width 35 height 12
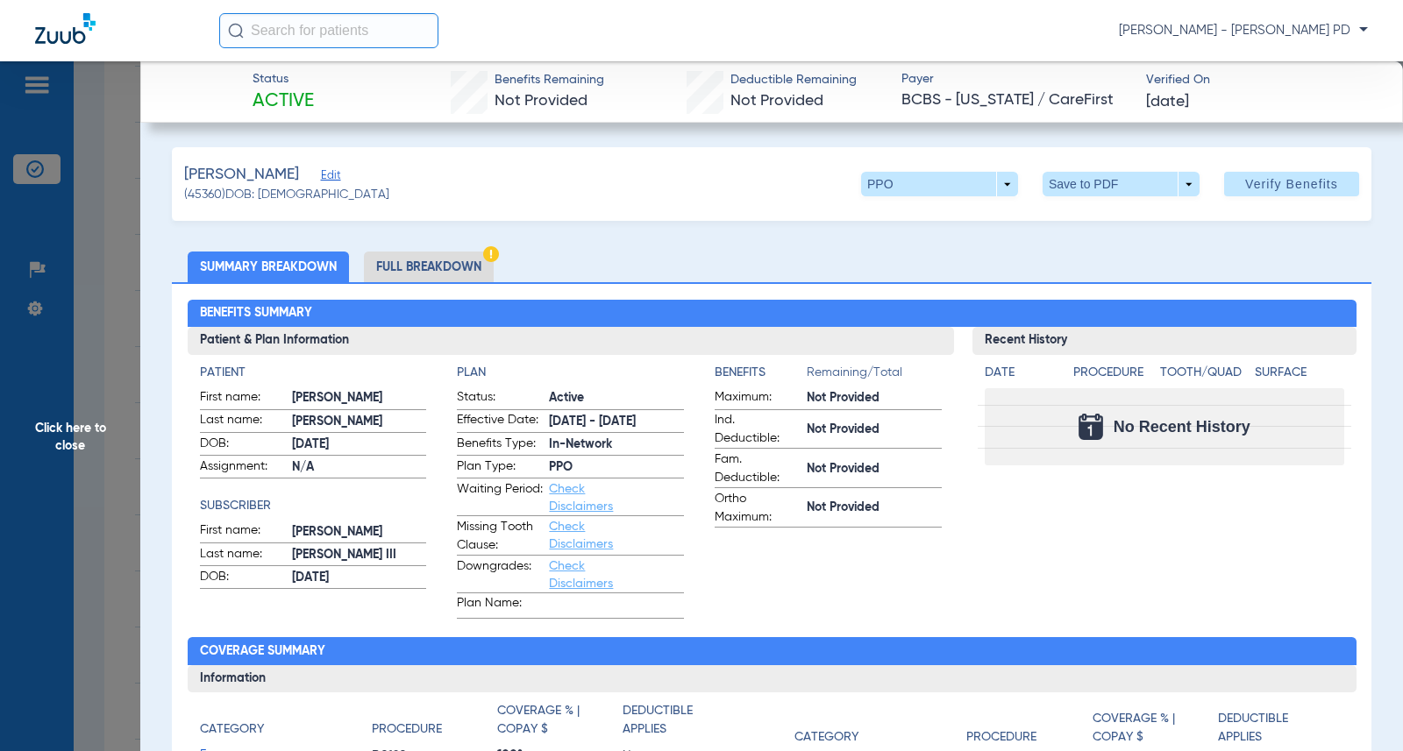
click at [1349, 324] on div "Benefits Summary Patient & Plan Information Patient First name: [PERSON_NAME] L…" at bounding box center [771, 628] width 1199 height 693
click at [77, 160] on span "Click here to close" at bounding box center [70, 436] width 140 height 751
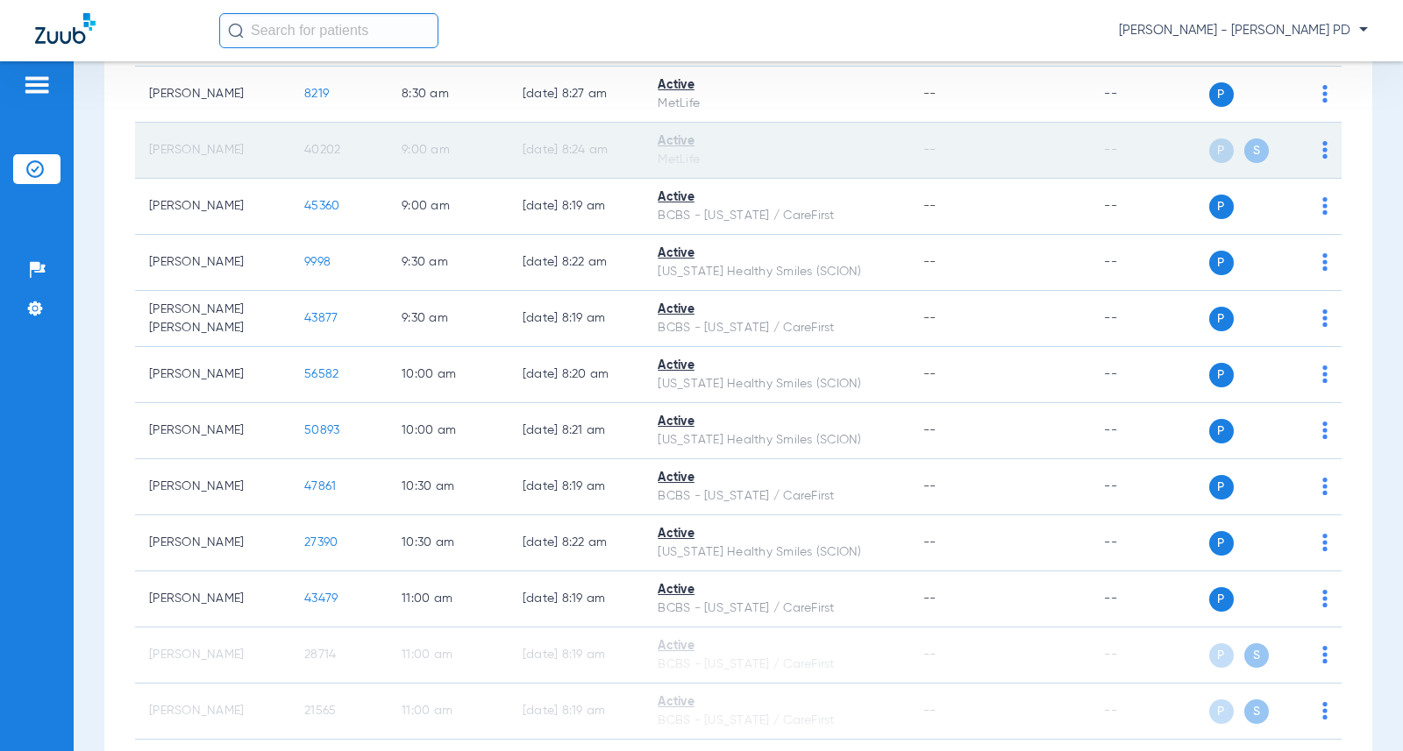
click at [304, 156] on span "40202" at bounding box center [322, 150] width 36 height 12
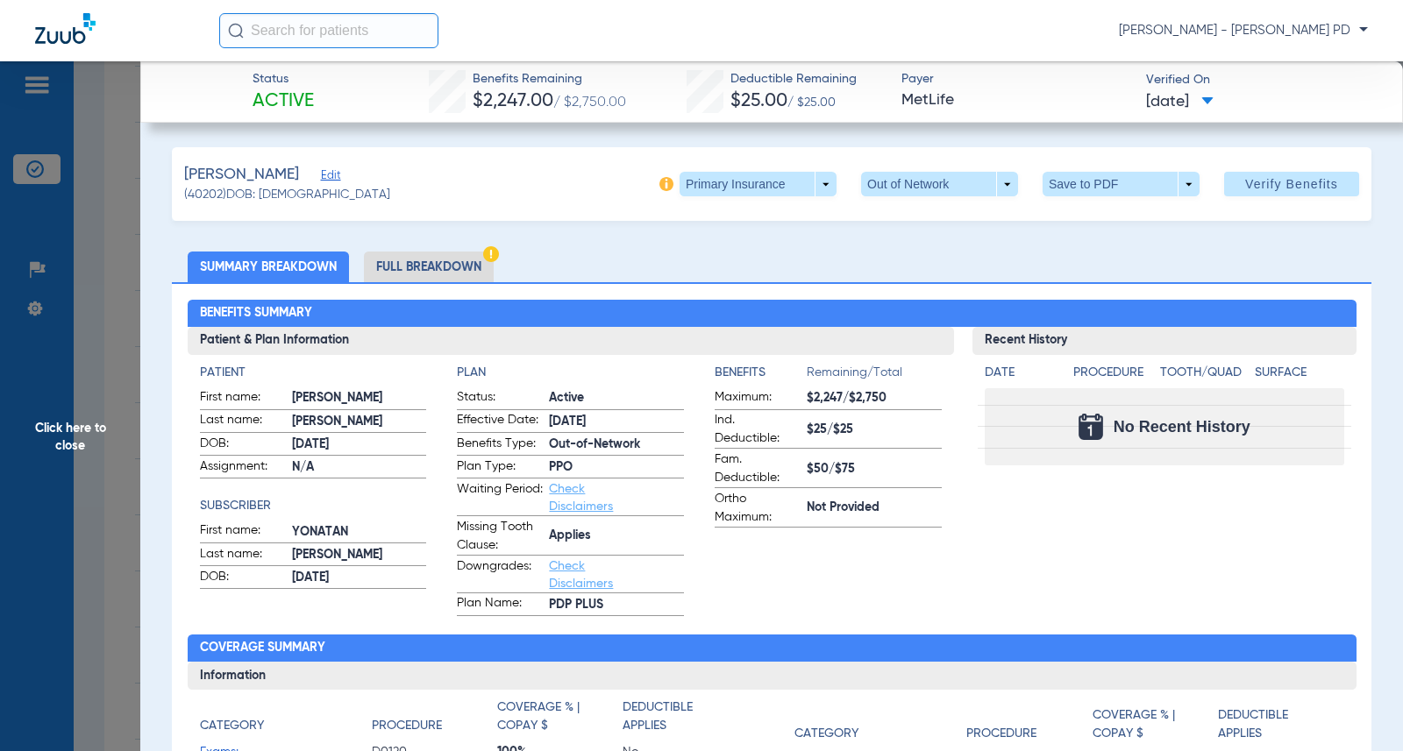
drag, startPoint x: 1352, startPoint y: 359, endPoint x: 551, endPoint y: 313, distance: 802.8
click at [1351, 359] on div "Benefits Summary Patient & Plan Information Patient First name: [PERSON_NAME] L…" at bounding box center [771, 627] width 1199 height 690
click at [125, 246] on span "Click here to close" at bounding box center [70, 436] width 140 height 751
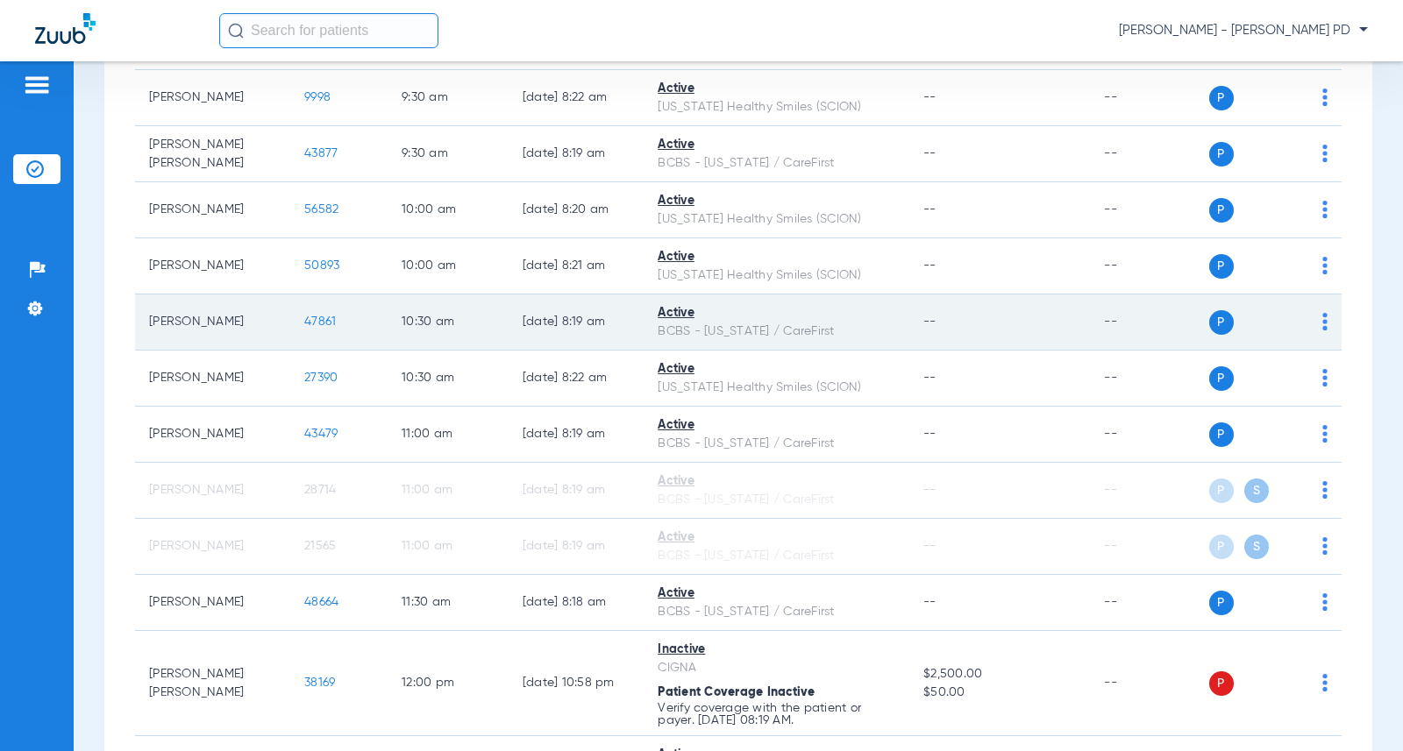
scroll to position [877, 0]
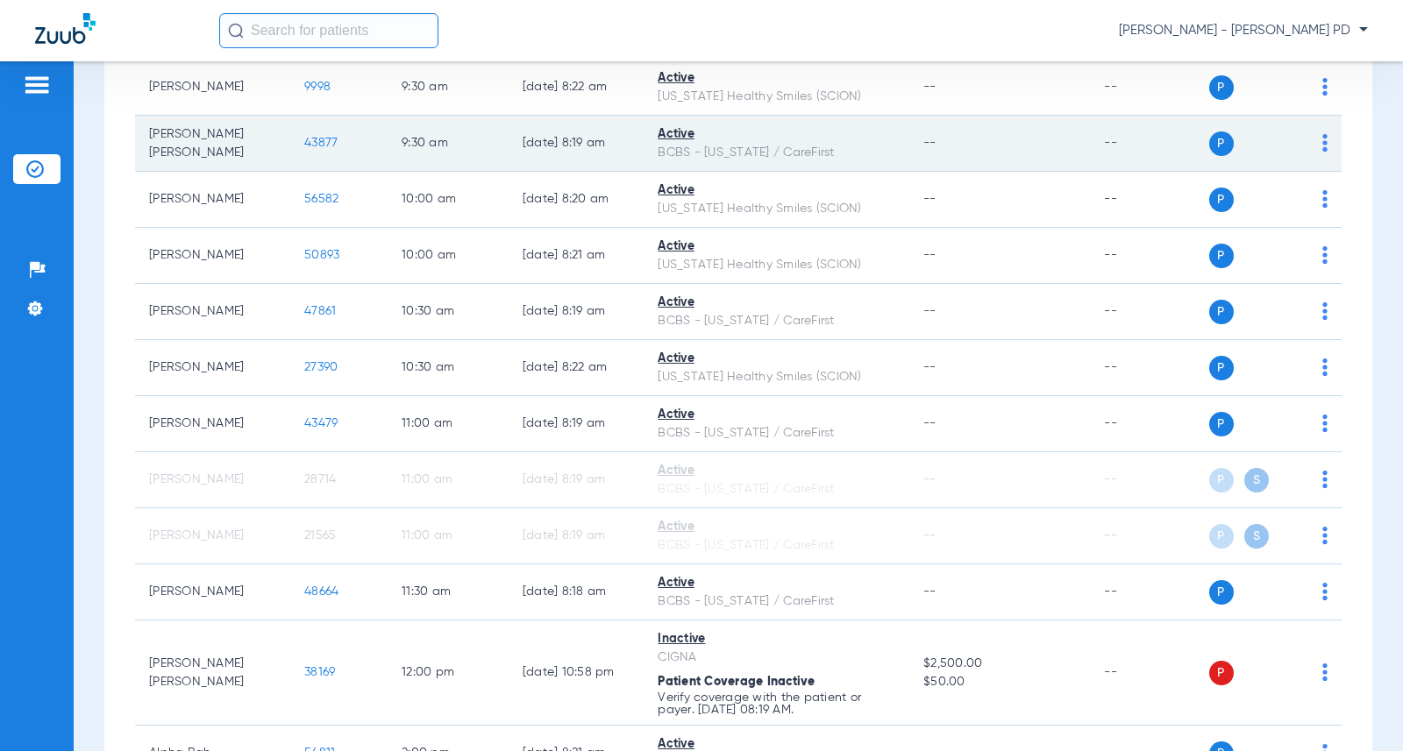
click at [319, 149] on span "43877" at bounding box center [320, 143] width 33 height 12
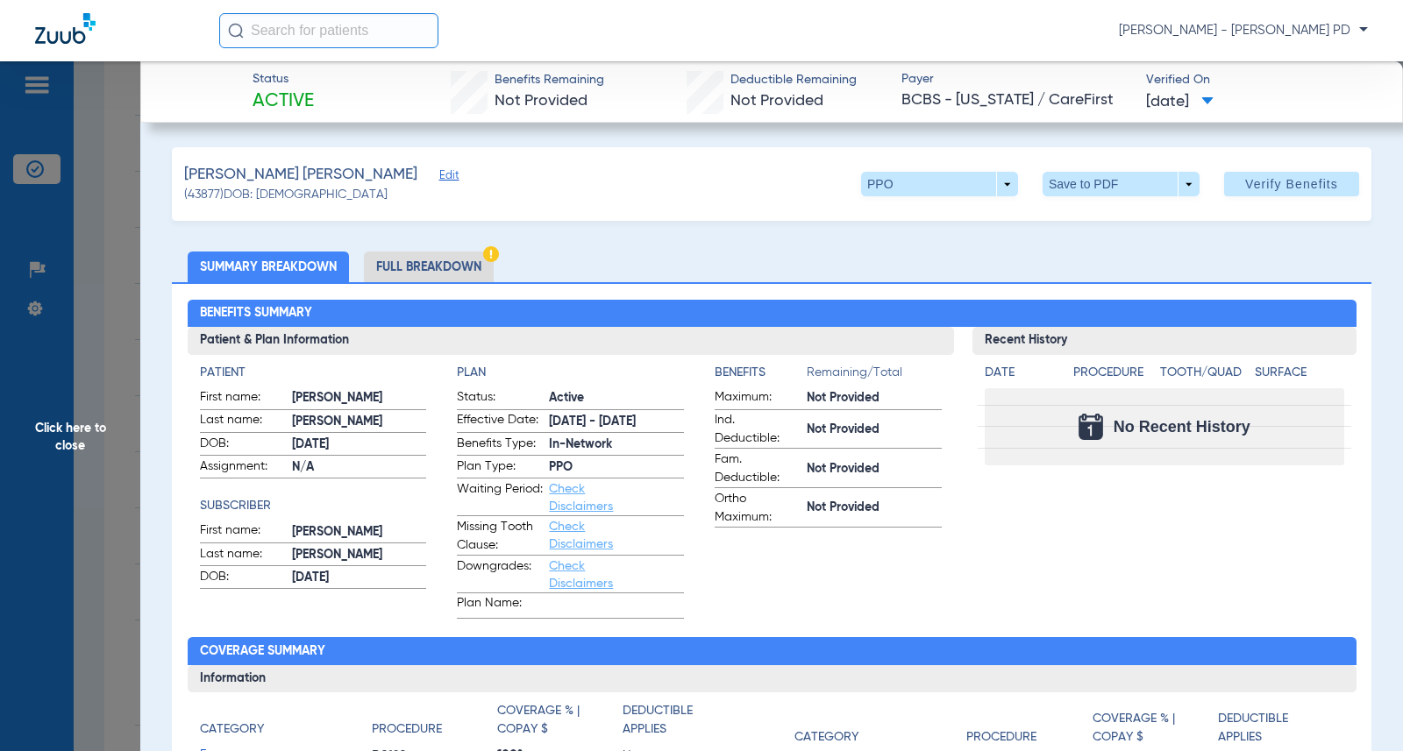
drag, startPoint x: 1340, startPoint y: 307, endPoint x: 810, endPoint y: 302, distance: 529.6
click at [1338, 307] on h2 "Benefits Summary" at bounding box center [772, 314] width 1169 height 28
click at [125, 288] on span "Click here to close" at bounding box center [70, 436] width 140 height 751
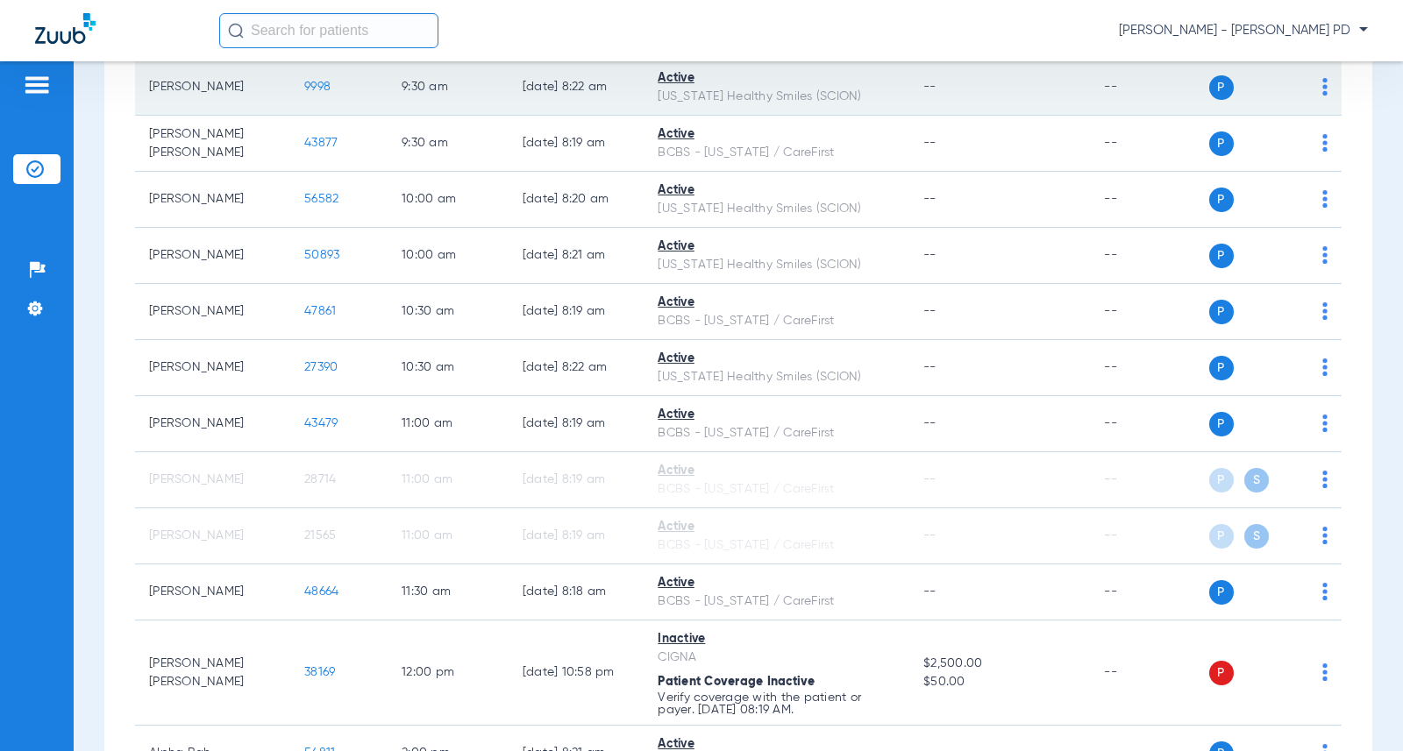
click at [307, 93] on span "9998" at bounding box center [317, 87] width 26 height 12
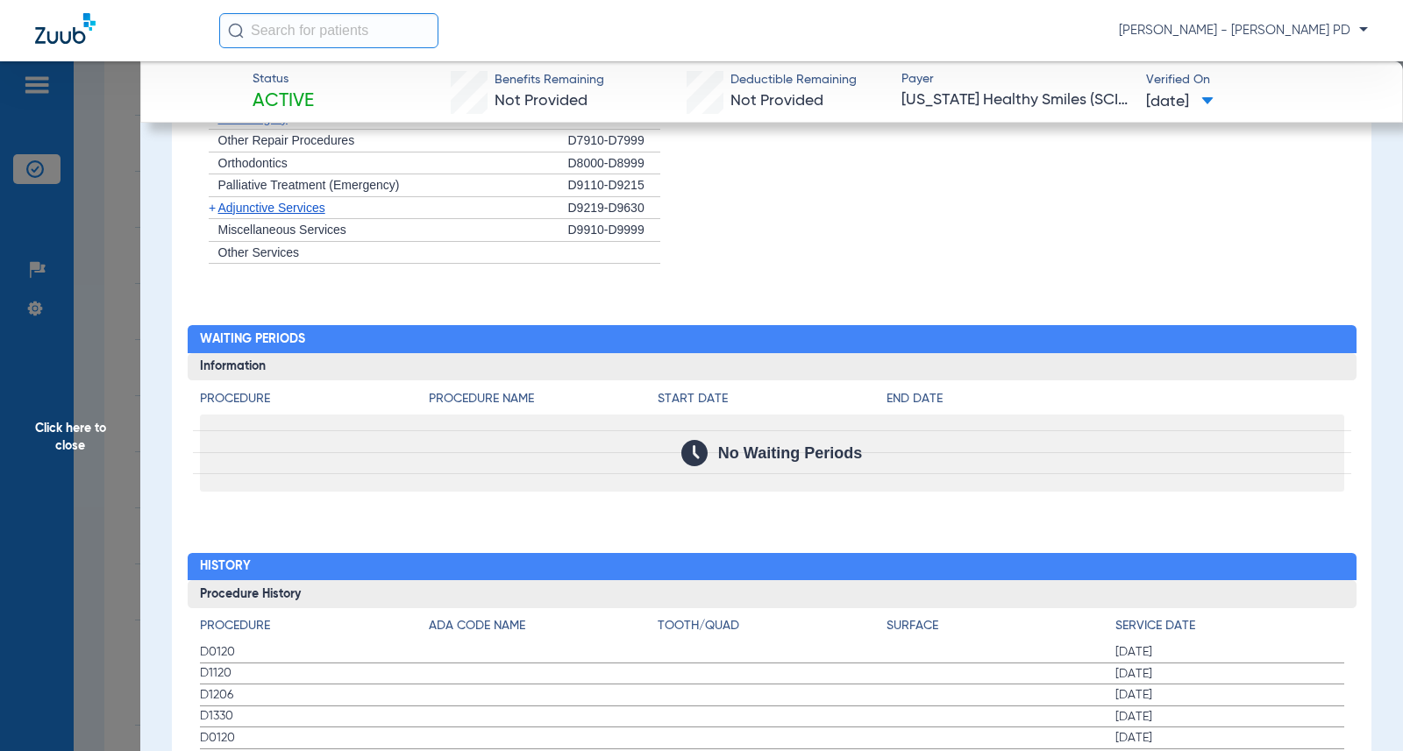
scroll to position [1578, 0]
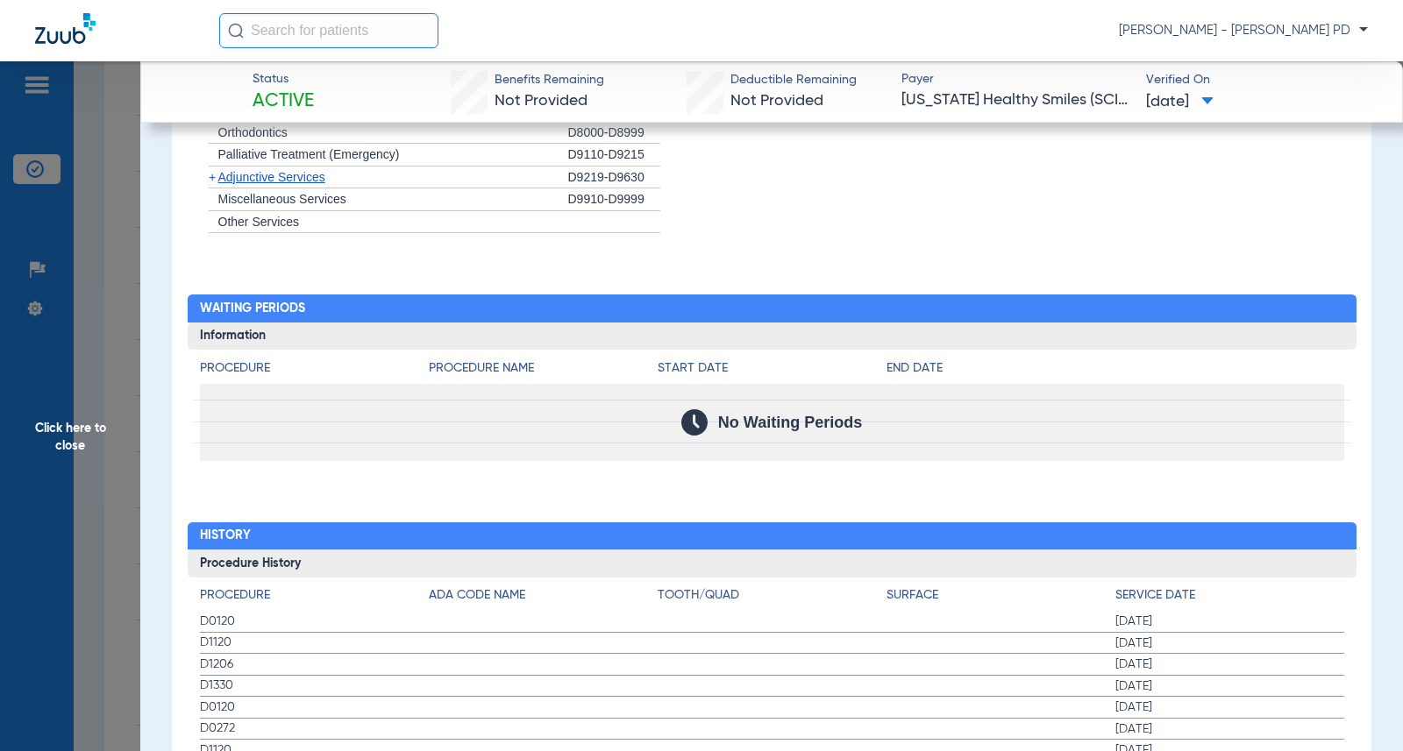
drag, startPoint x: 1263, startPoint y: 361, endPoint x: 1166, endPoint y: 363, distance: 96.5
click at [1263, 361] on h4 "End Date" at bounding box center [1115, 368] width 458 height 18
drag, startPoint x: 121, startPoint y: 254, endPoint x: 75, endPoint y: 254, distance: 45.6
click at [124, 254] on span "Click here to close" at bounding box center [70, 436] width 140 height 751
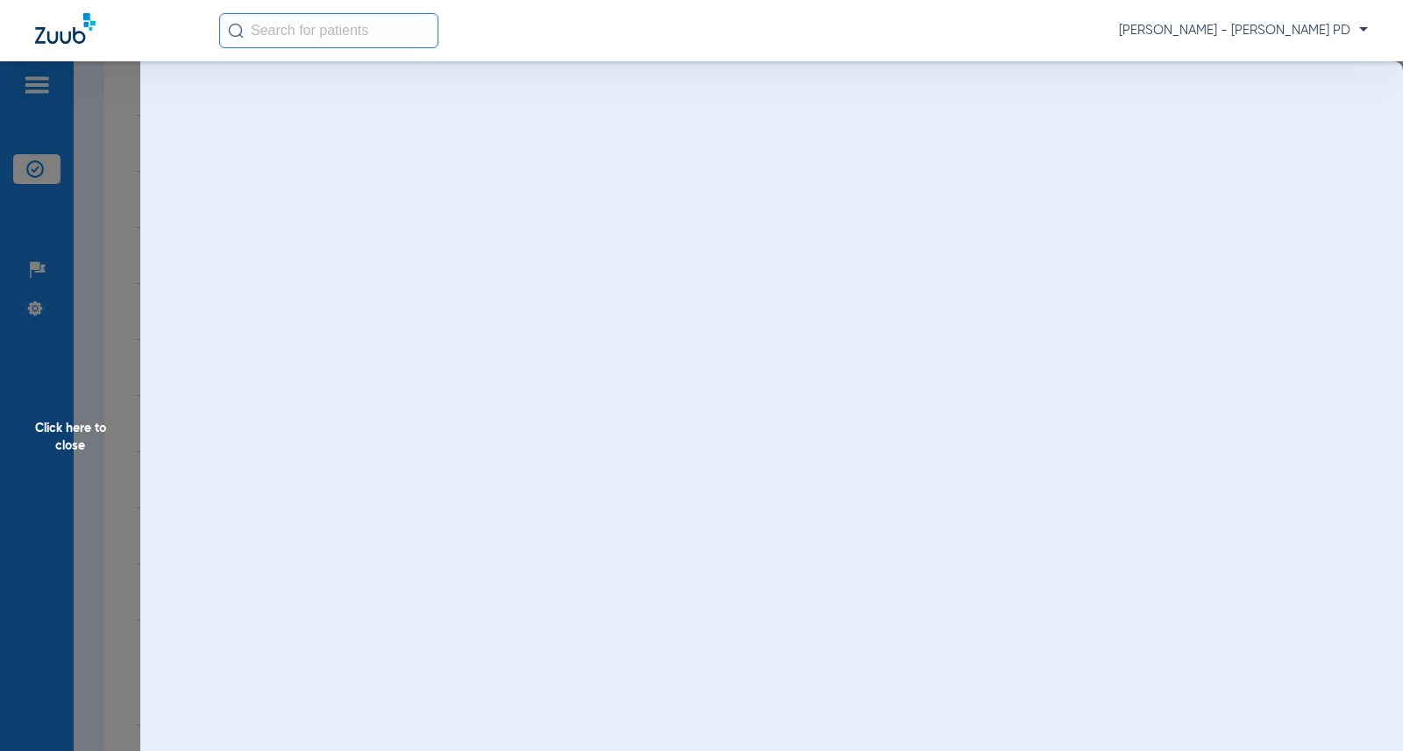
scroll to position [0, 0]
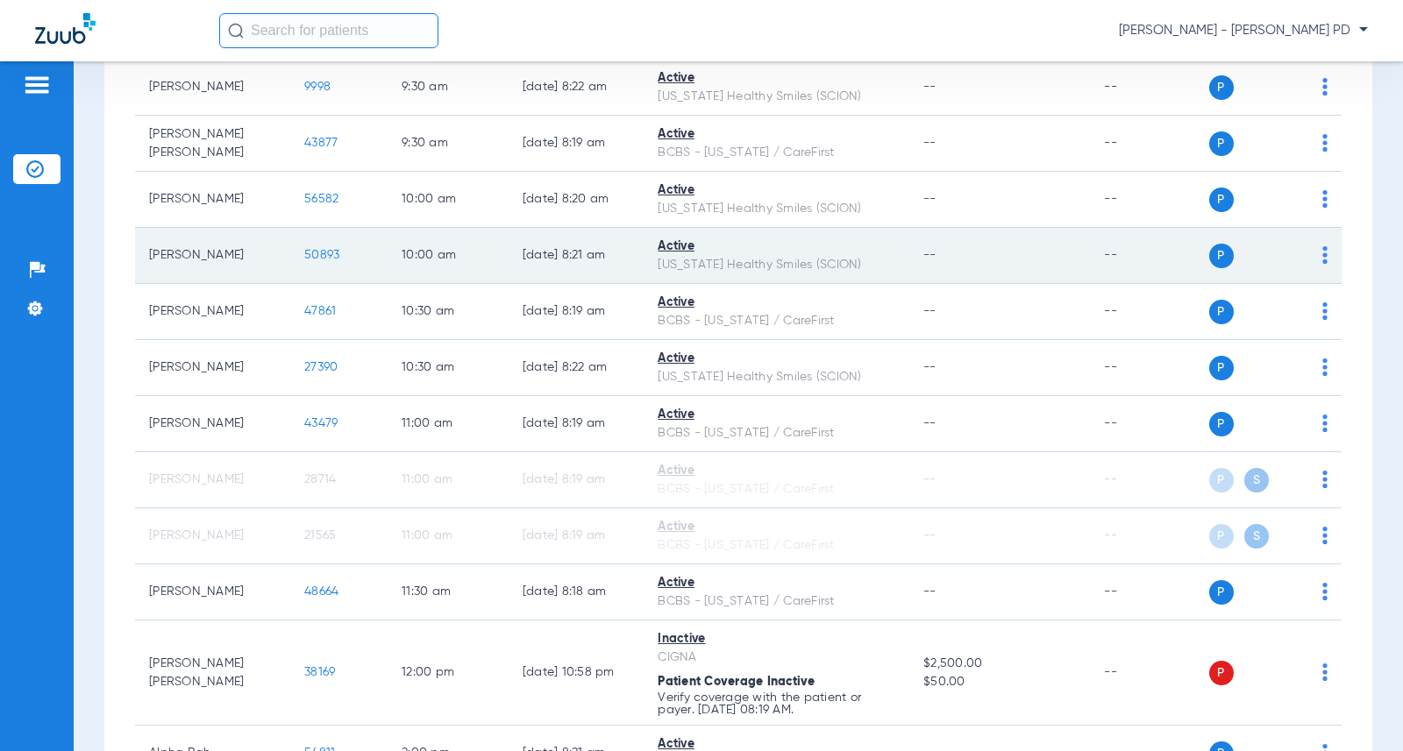
click at [308, 261] on span "50893" at bounding box center [321, 255] width 35 height 12
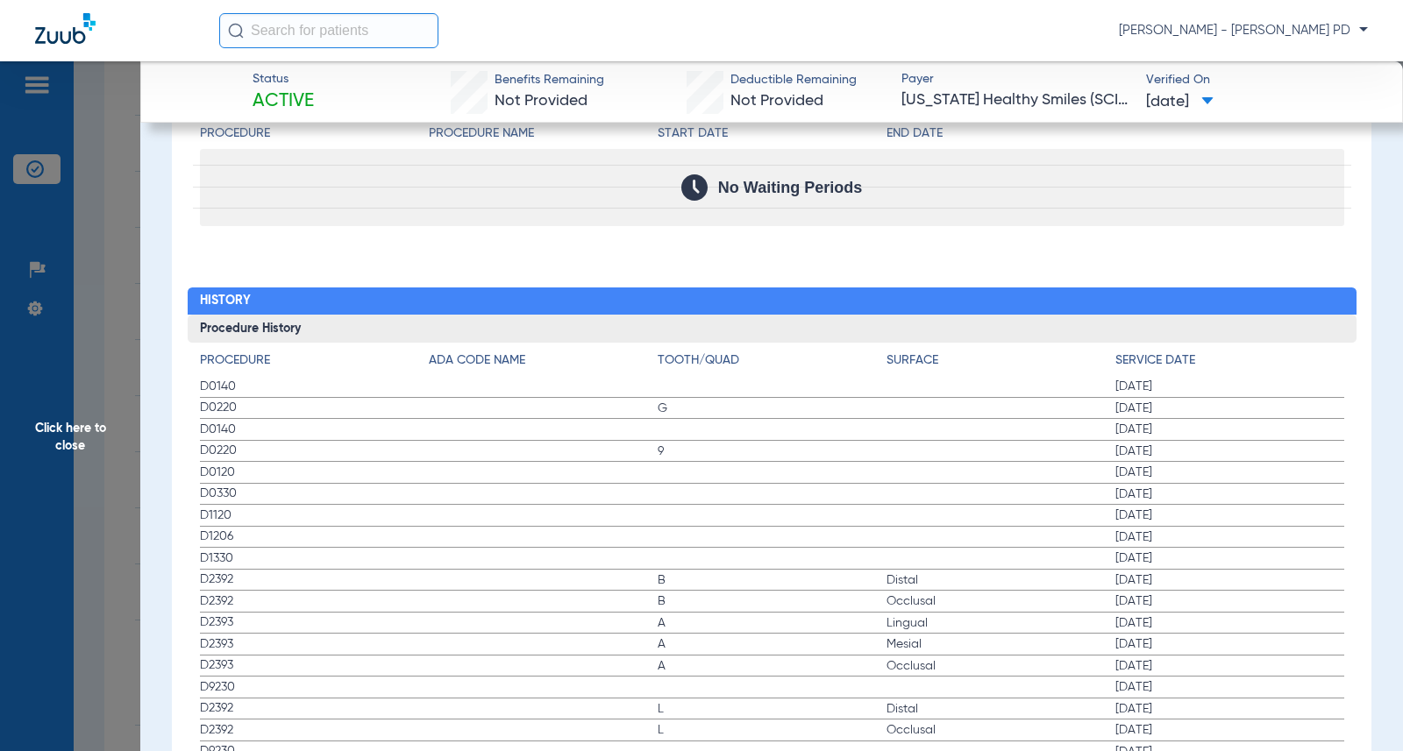
scroll to position [1841, 0]
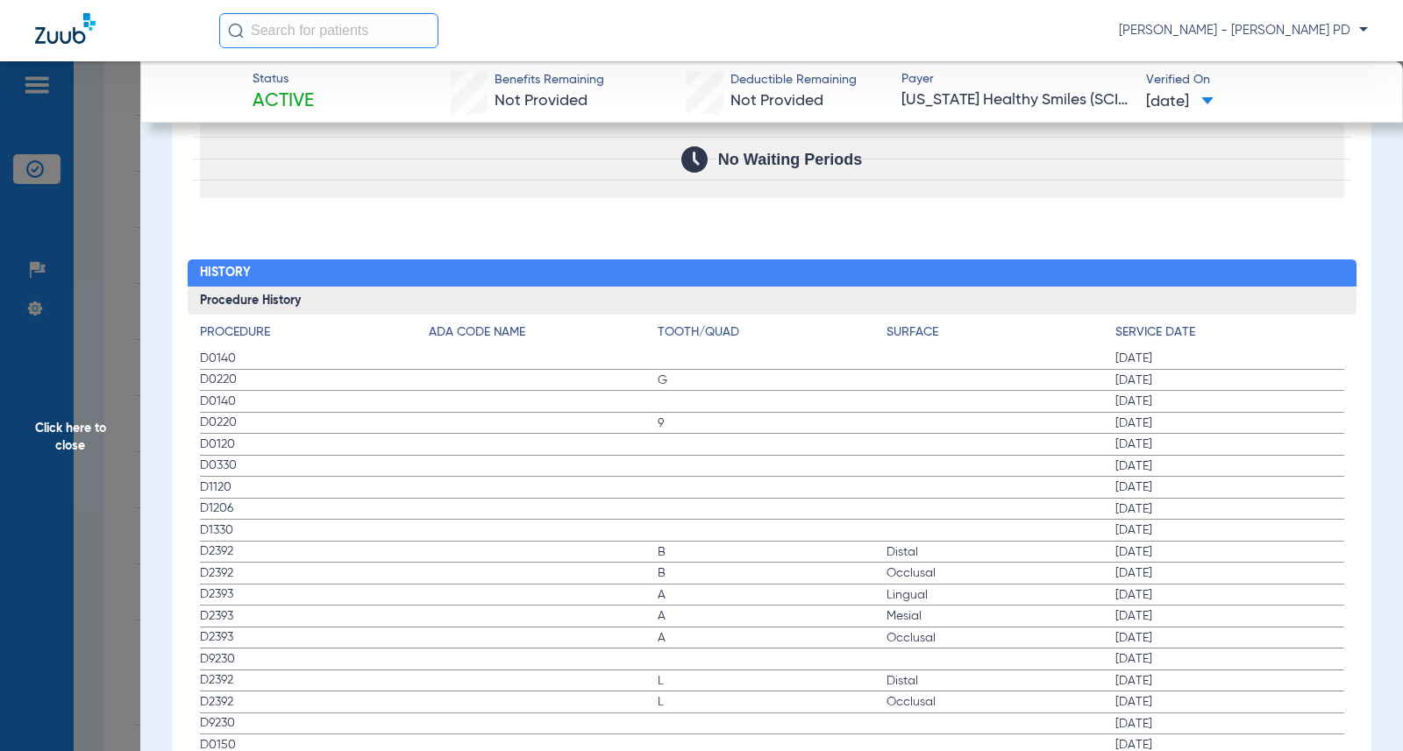
drag, startPoint x: 1270, startPoint y: 251, endPoint x: 955, endPoint y: 252, distance: 314.8
click at [1270, 252] on div "Procedure Benefits Disclaimers The Service History displayed above is the last …" at bounding box center [771, 410] width 1199 height 2478
click at [116, 256] on span "Click here to close" at bounding box center [70, 436] width 140 height 751
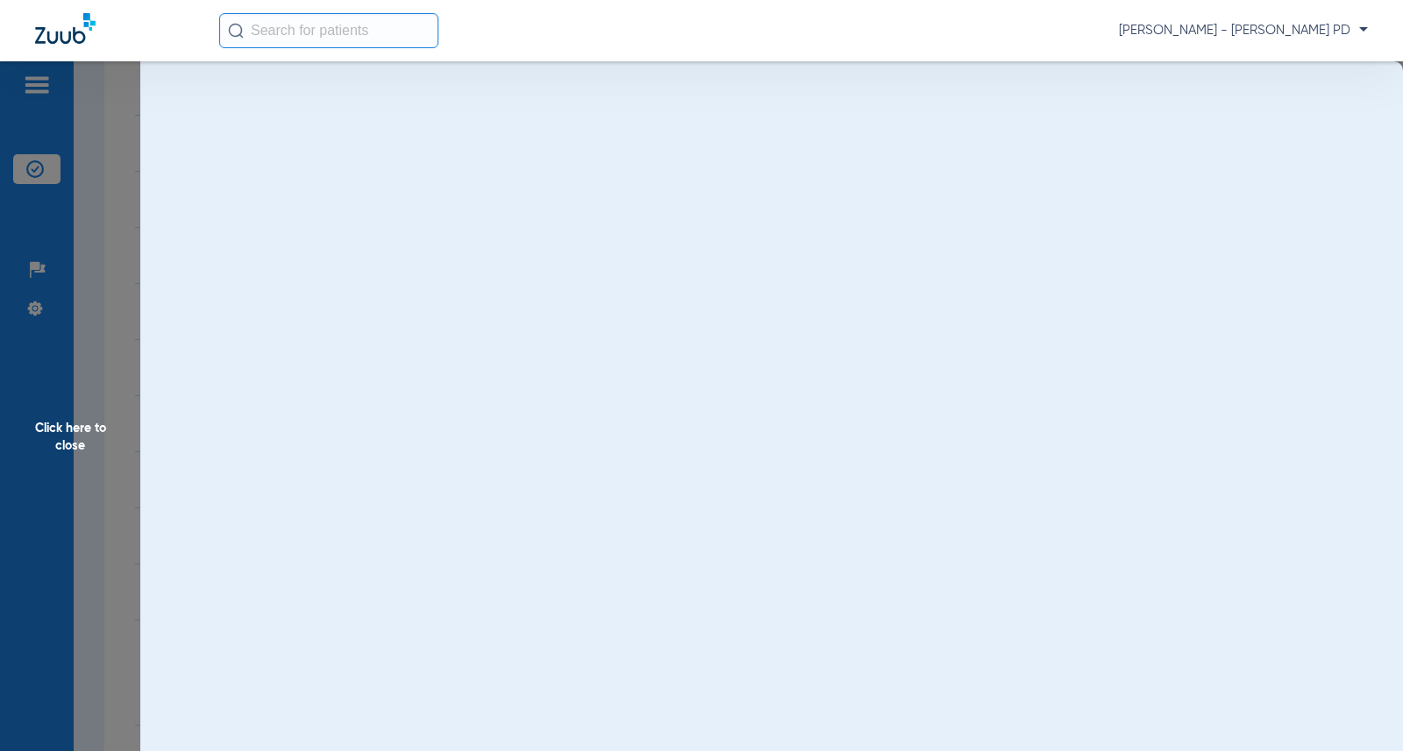
scroll to position [0, 0]
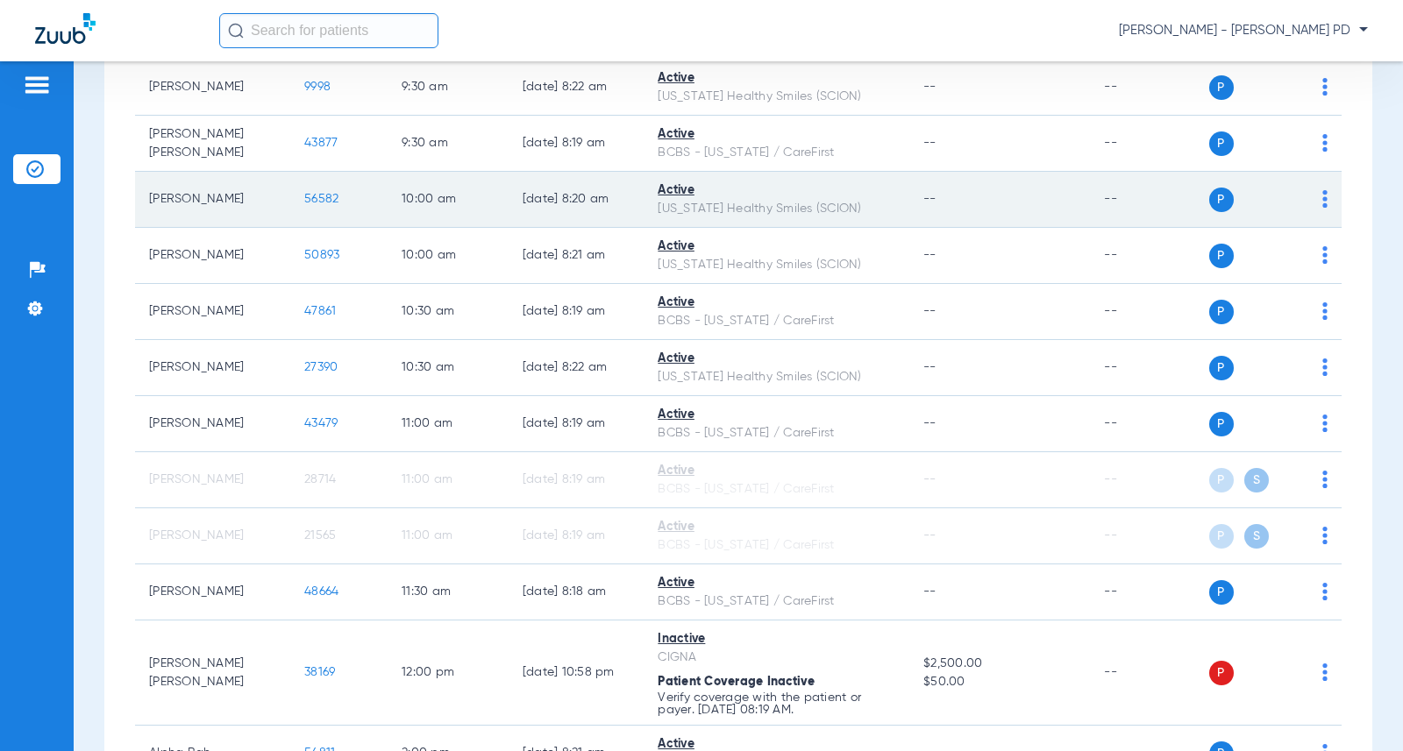
click at [290, 228] on td "56582" at bounding box center [338, 200] width 97 height 56
click at [304, 205] on span "56582" at bounding box center [321, 199] width 34 height 12
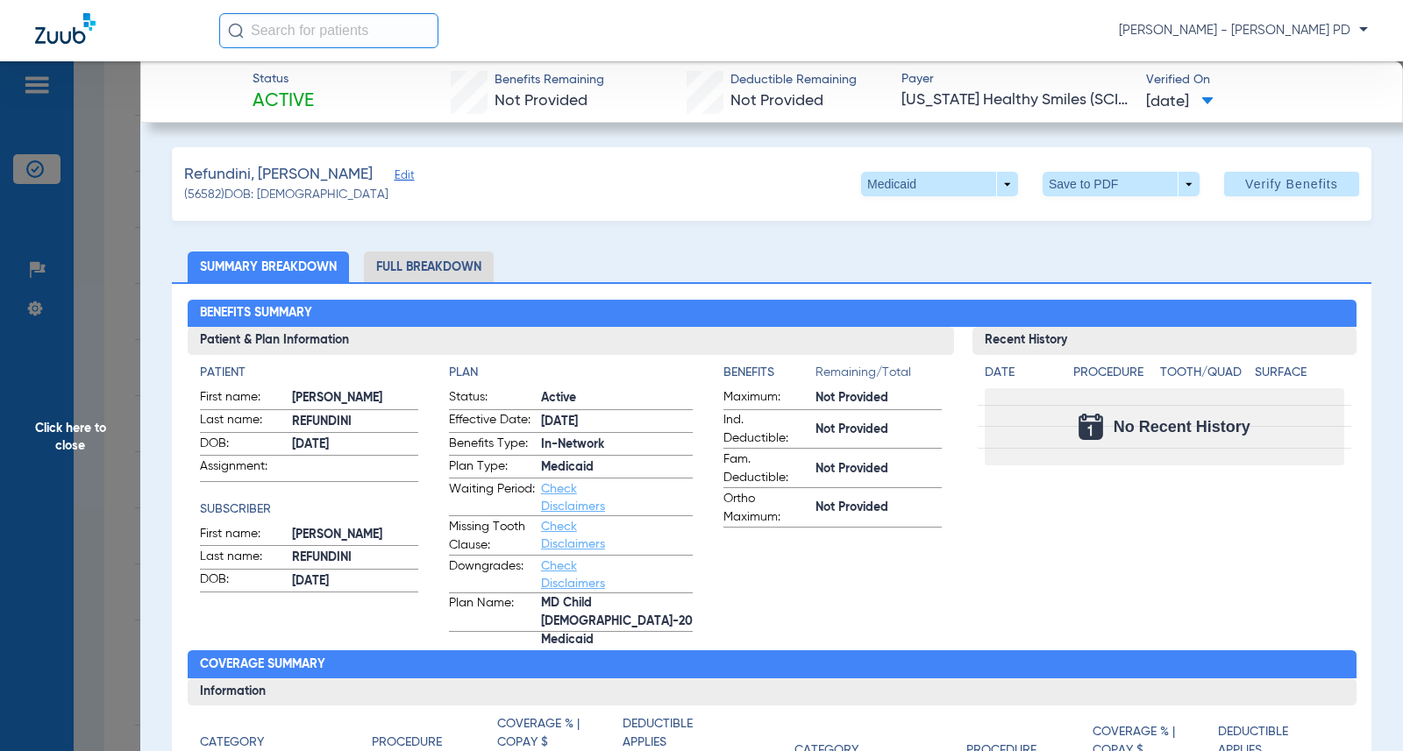
click at [1346, 317] on div "Benefits Summary Patient & Plan Information Patient First name: [PERSON_NAME] L…" at bounding box center [771, 635] width 1199 height 706
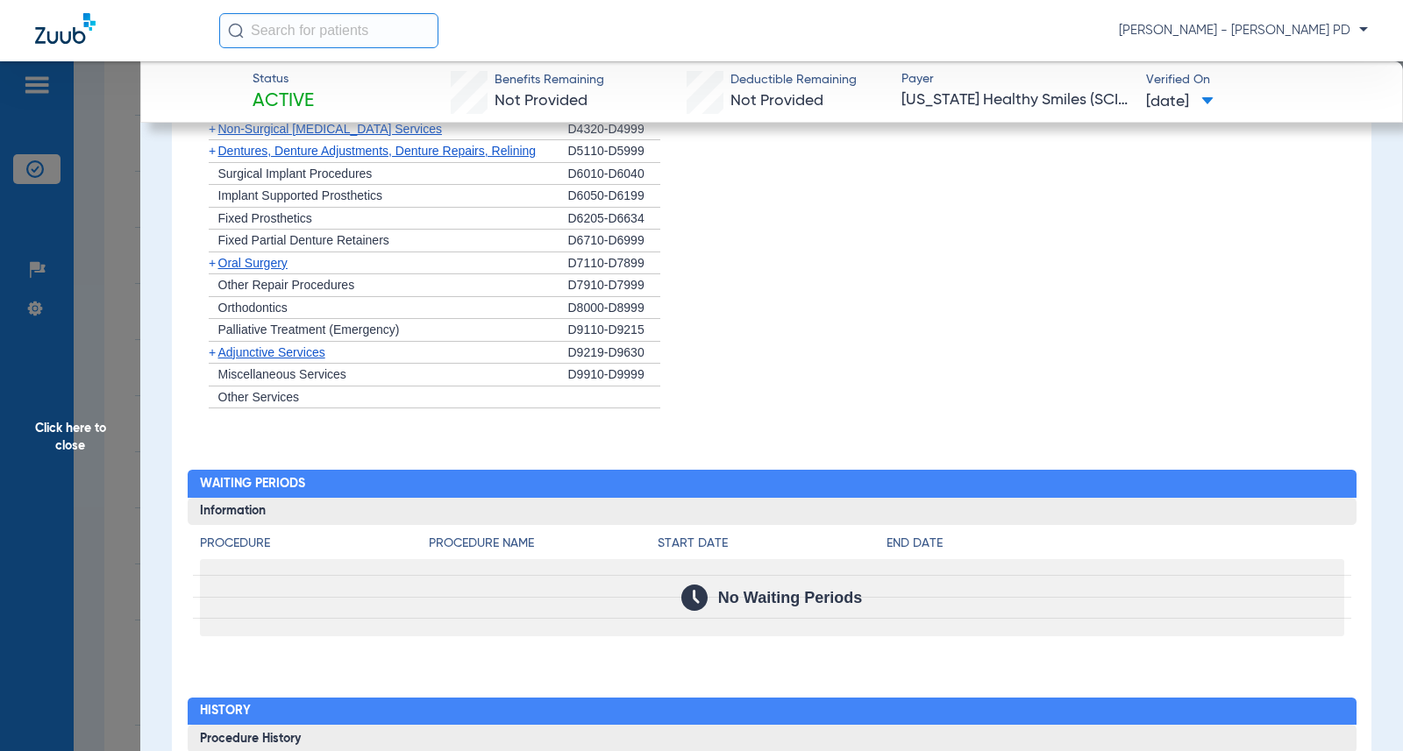
scroll to position [1566, 0]
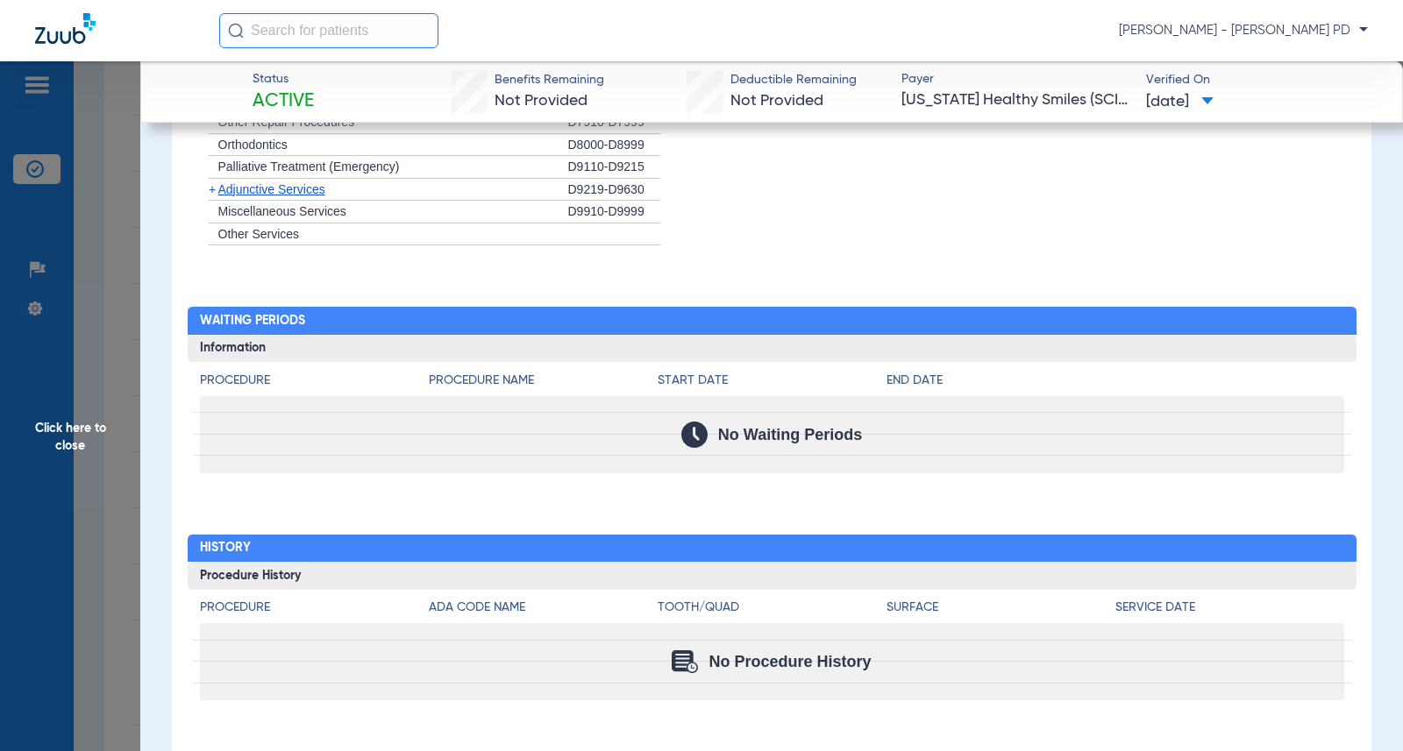
click at [75, 335] on span "Click here to close" at bounding box center [70, 436] width 140 height 751
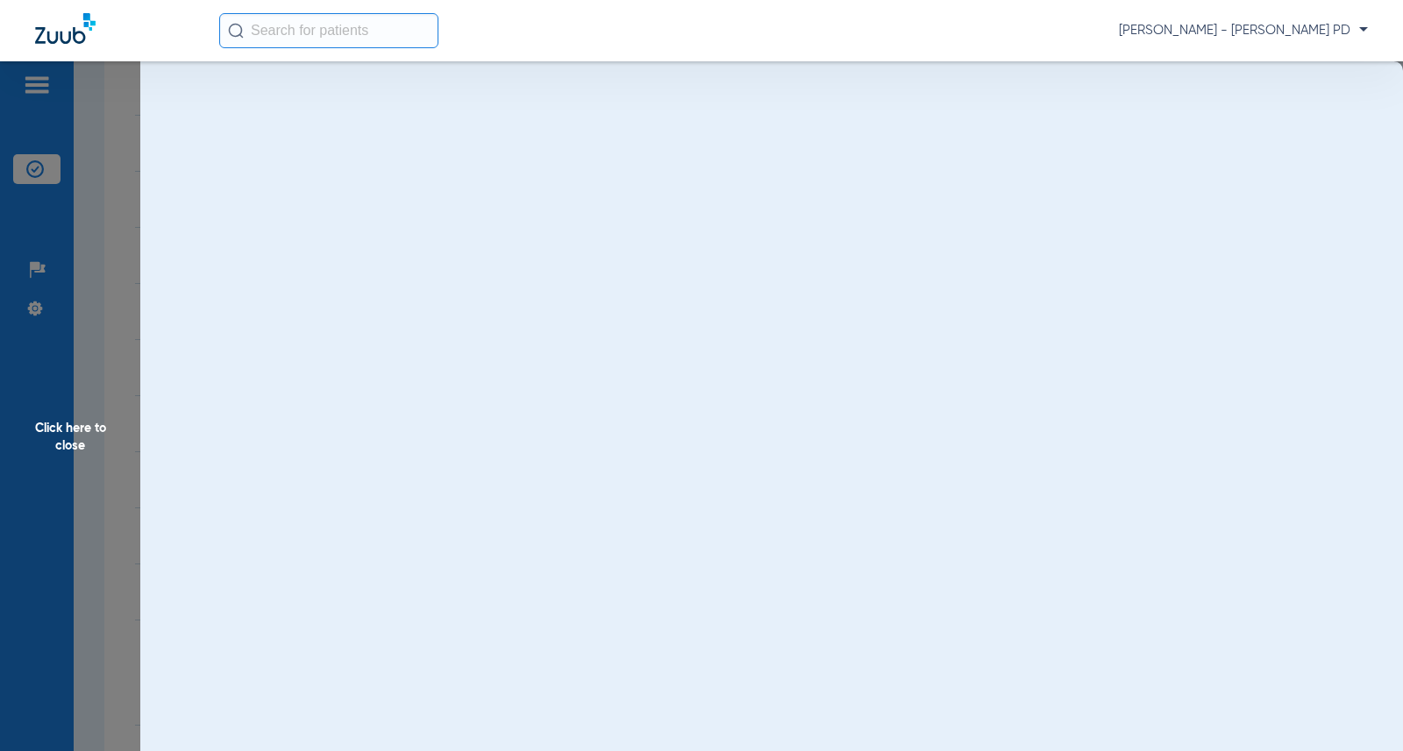
scroll to position [0, 0]
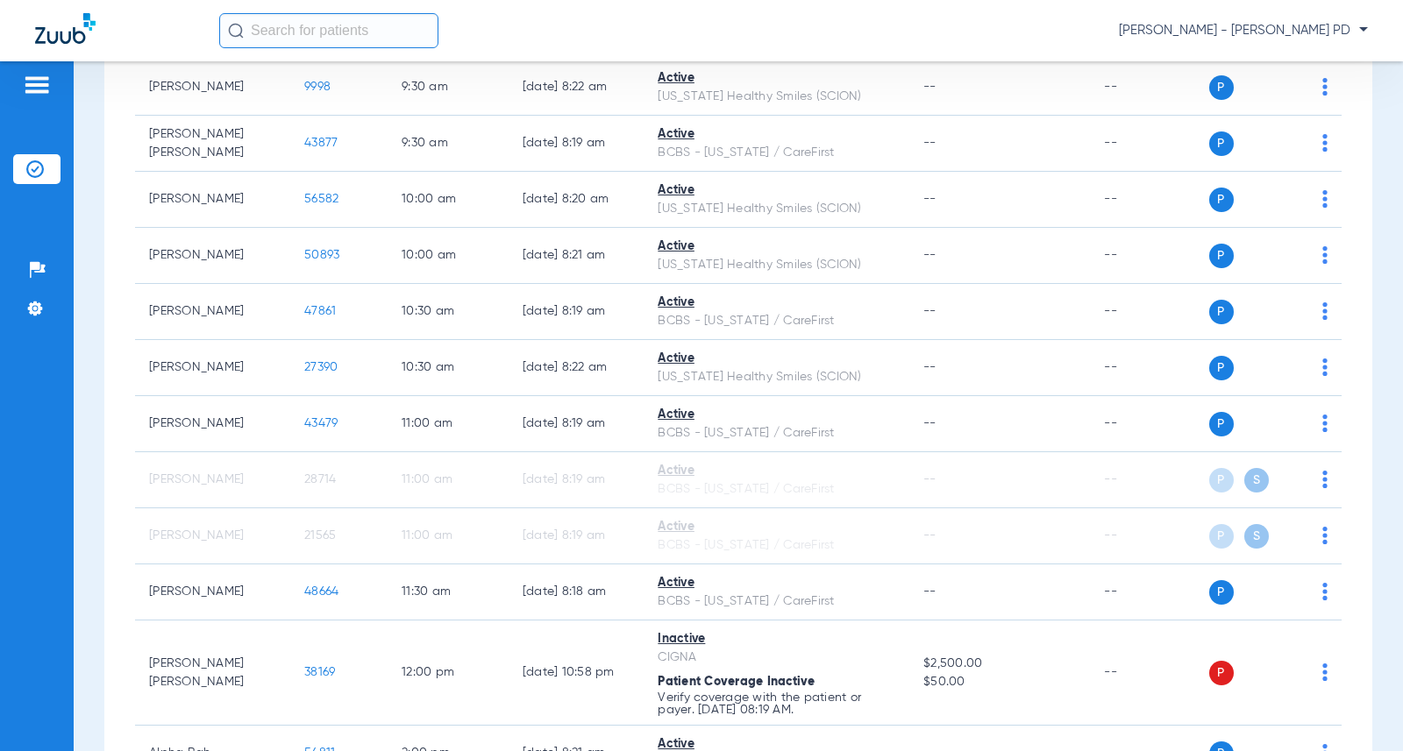
click at [1335, 329] on div "[DATE] [DATE] [DATE] [DATE] [DATE] [DATE] [DATE] [DATE] [DATE] [DATE] [DATE] [D…" at bounding box center [738, 547] width 1268 height 2506
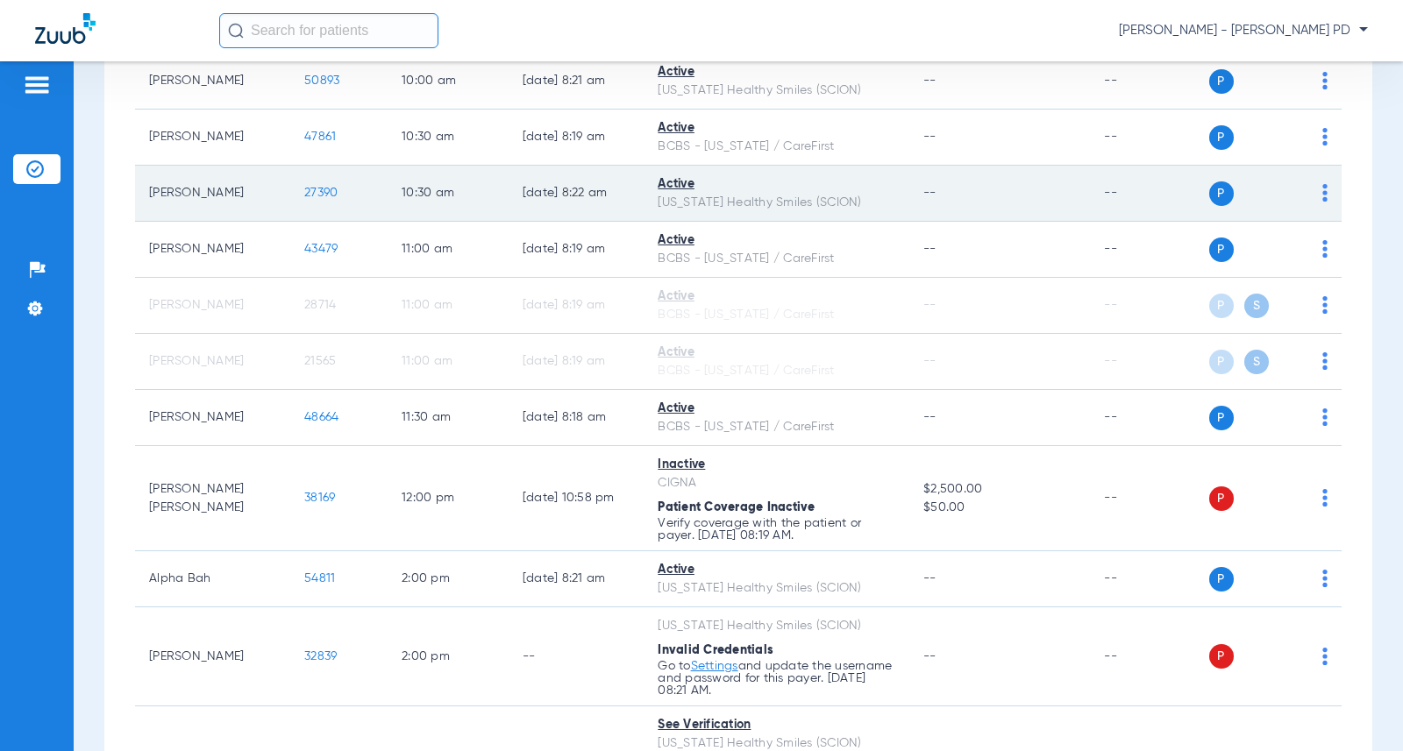
scroll to position [1052, 0]
click at [304, 198] on span "27390" at bounding box center [320, 192] width 33 height 12
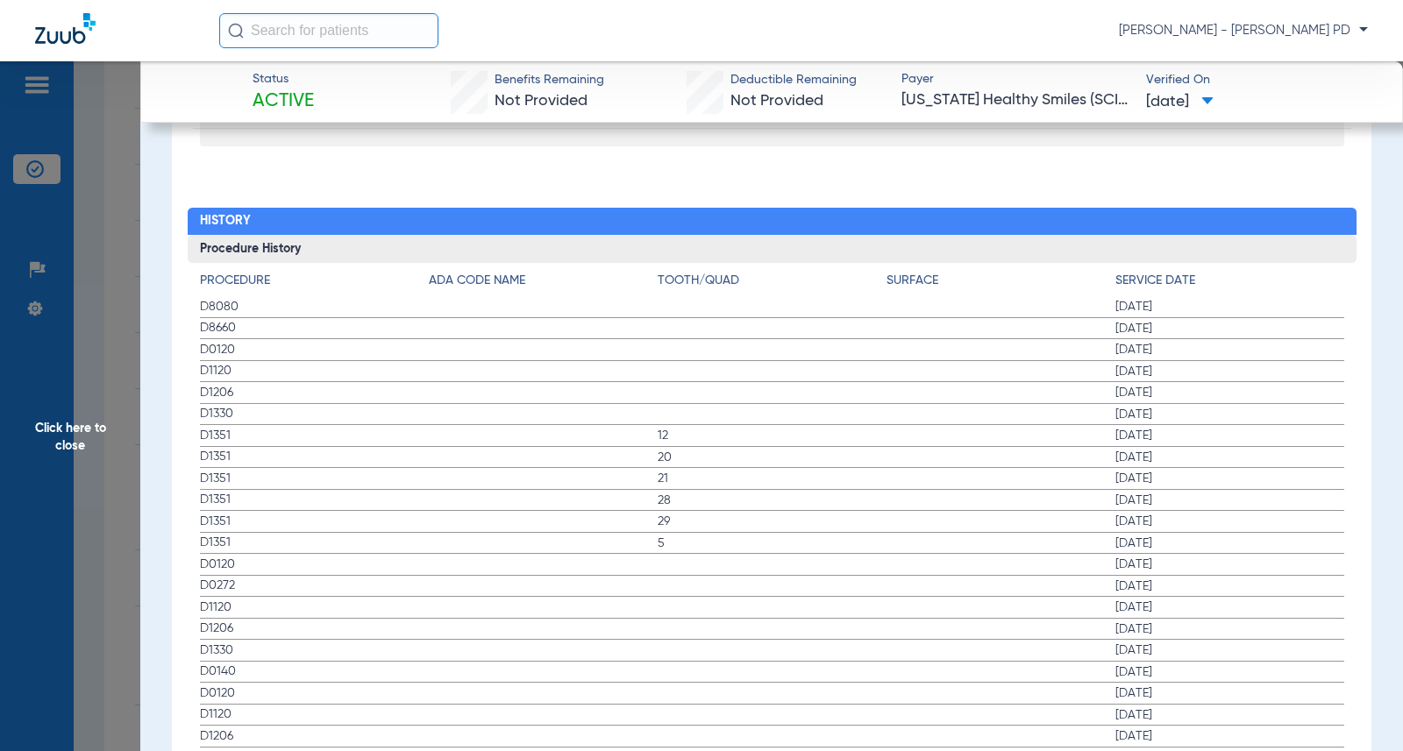
scroll to position [1929, 0]
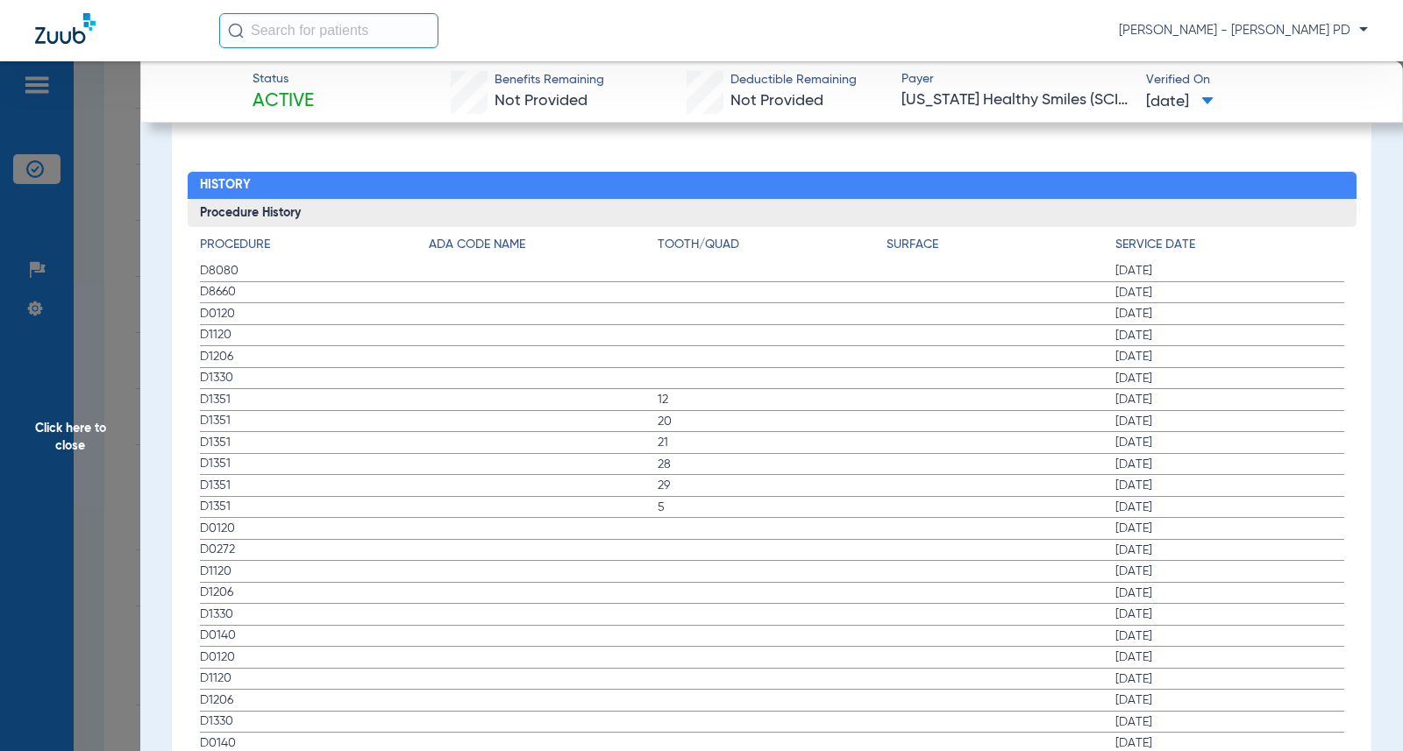
drag, startPoint x: 1370, startPoint y: 280, endPoint x: 859, endPoint y: 314, distance: 512.3
click at [1370, 280] on app-member-insurance-verification-view "Status Active Benefits Remaining Not Provided Deductible Remaining Not Provided…" at bounding box center [771, 534] width 1263 height 4804
click at [117, 281] on span "Click here to close" at bounding box center [70, 436] width 140 height 751
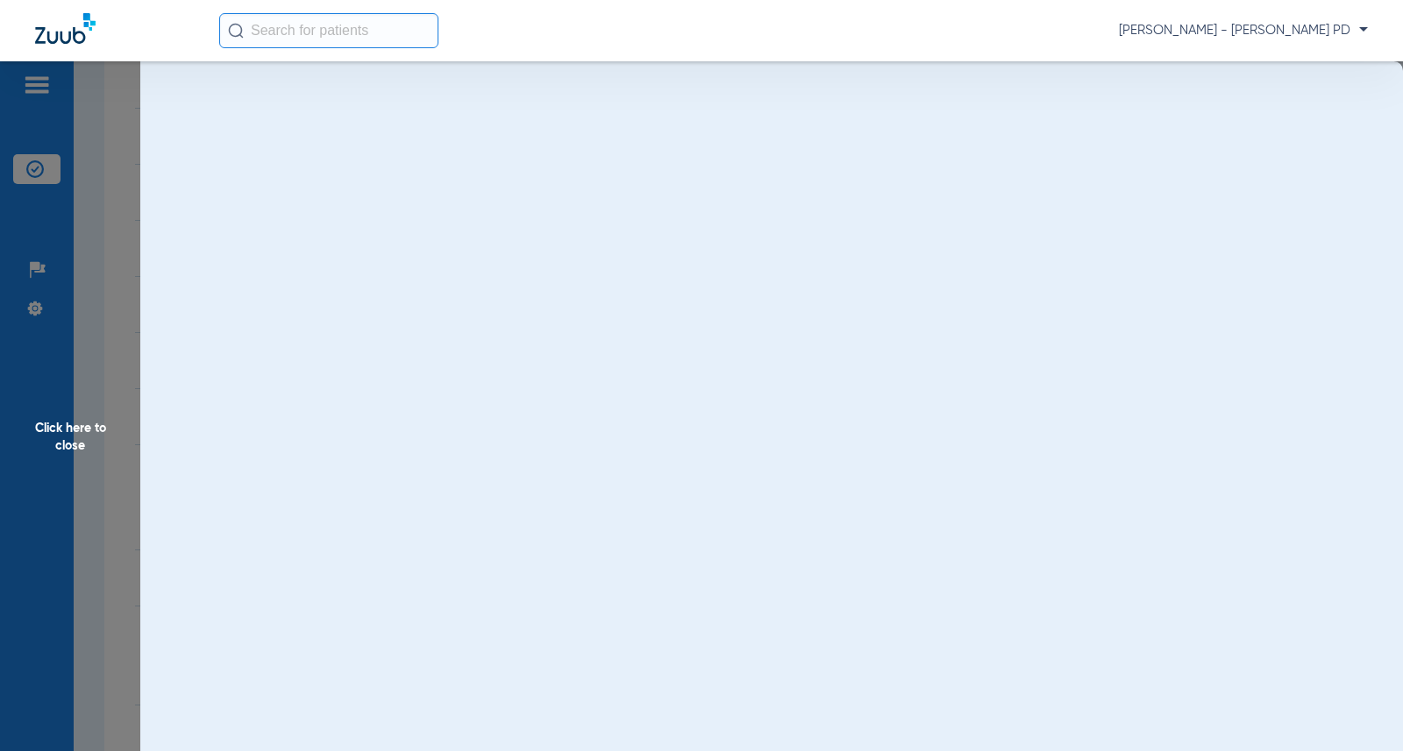
scroll to position [0, 0]
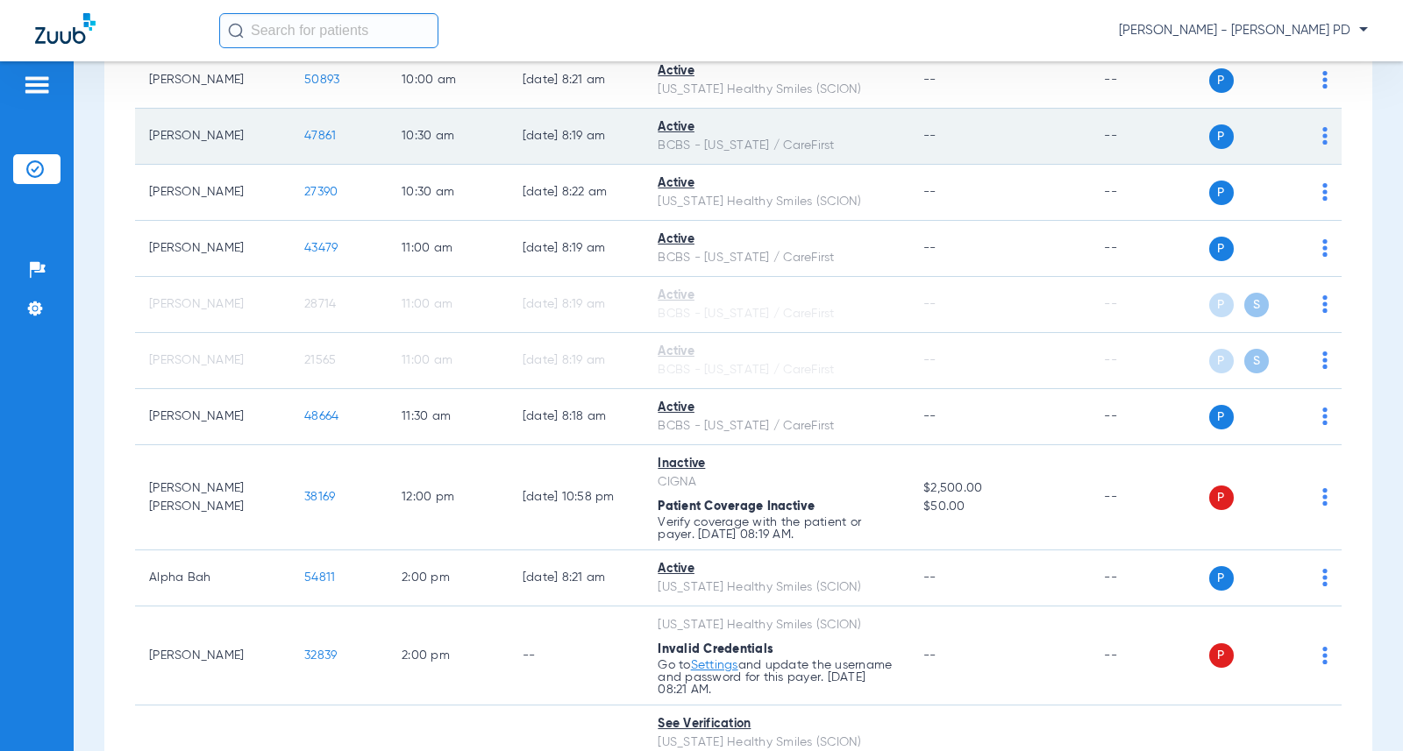
click at [310, 142] on span "47861" at bounding box center [320, 136] width 32 height 12
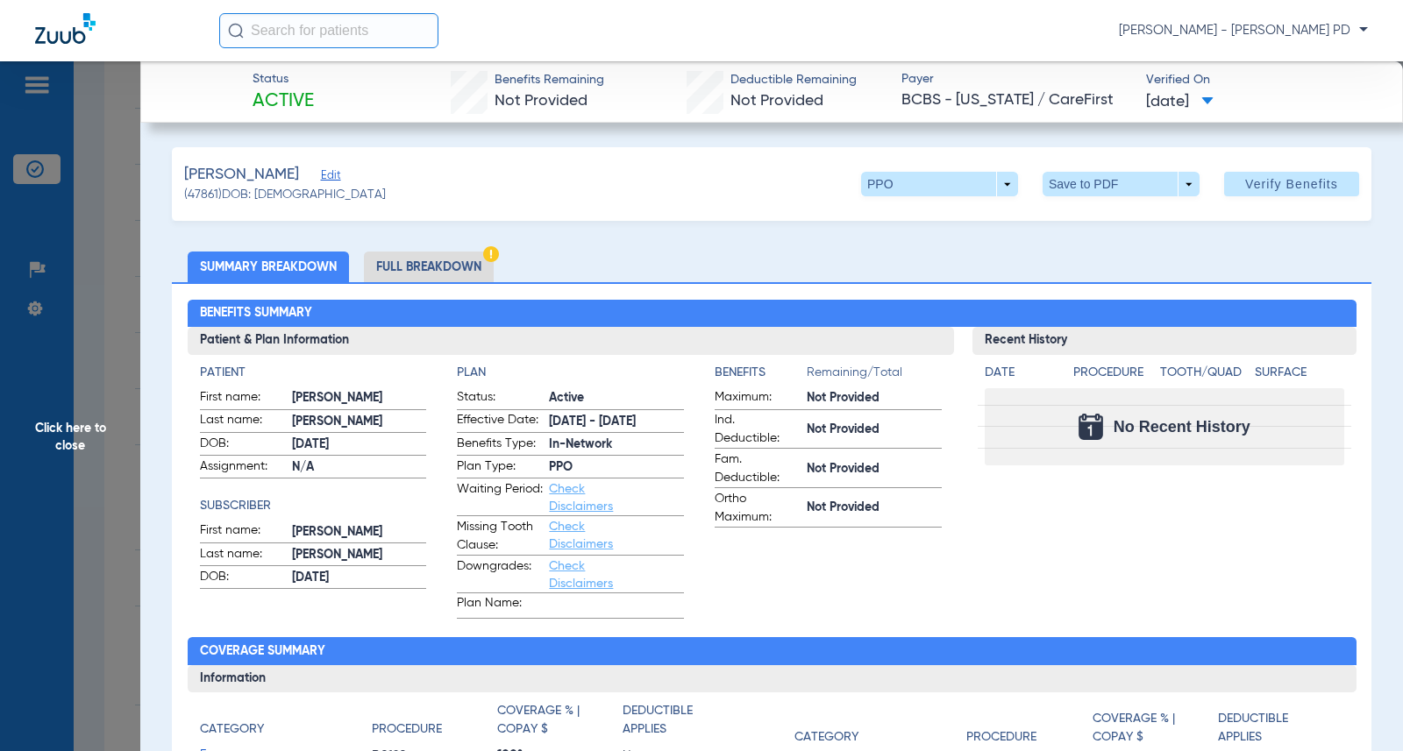
drag, startPoint x: 1338, startPoint y: 447, endPoint x: 640, endPoint y: 399, distance: 699.6
click at [1338, 447] on div "Date Procedure Tooth/Quad Surface No Recent History" at bounding box center [1163, 410] width 383 height 111
drag, startPoint x: 83, startPoint y: 350, endPoint x: 32, endPoint y: 339, distance: 51.9
click at [82, 350] on span "Click here to close" at bounding box center [70, 436] width 140 height 751
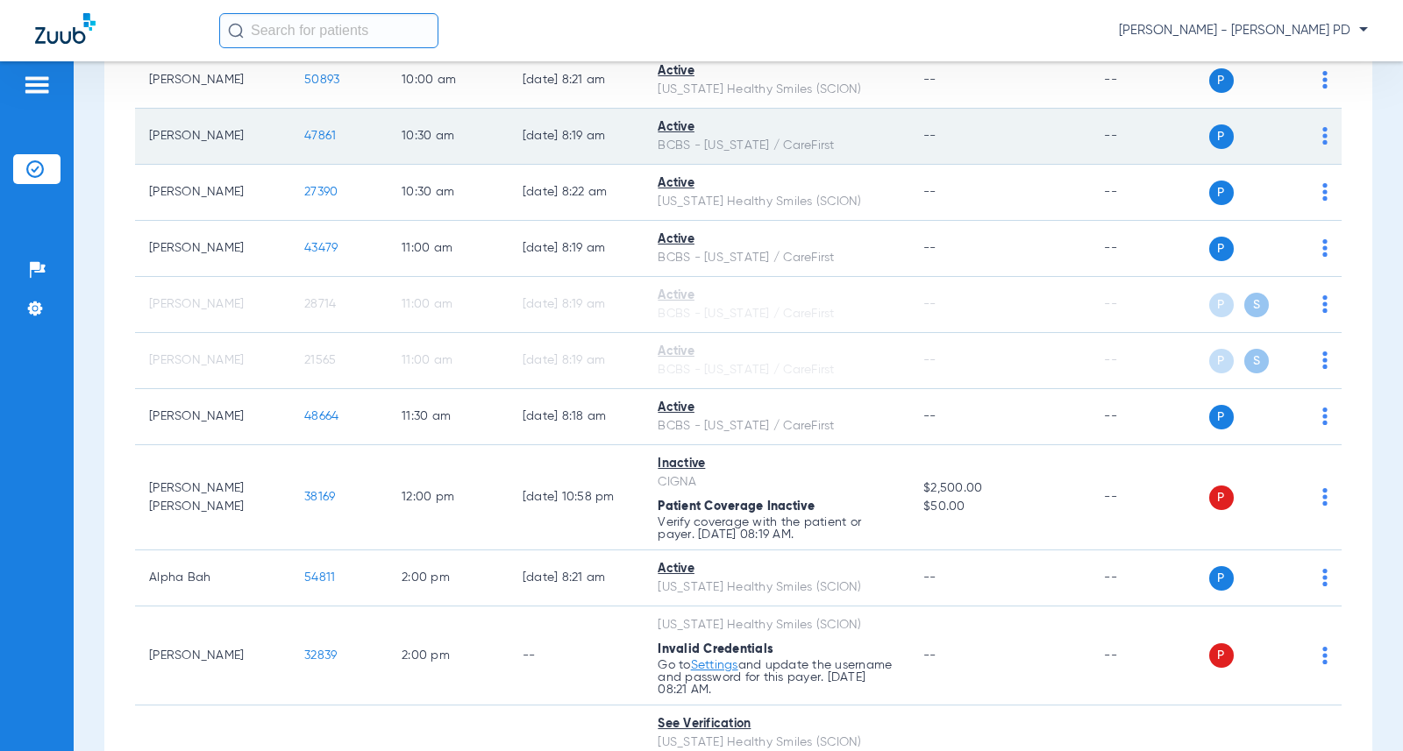
click at [306, 142] on span "47861" at bounding box center [320, 136] width 32 height 12
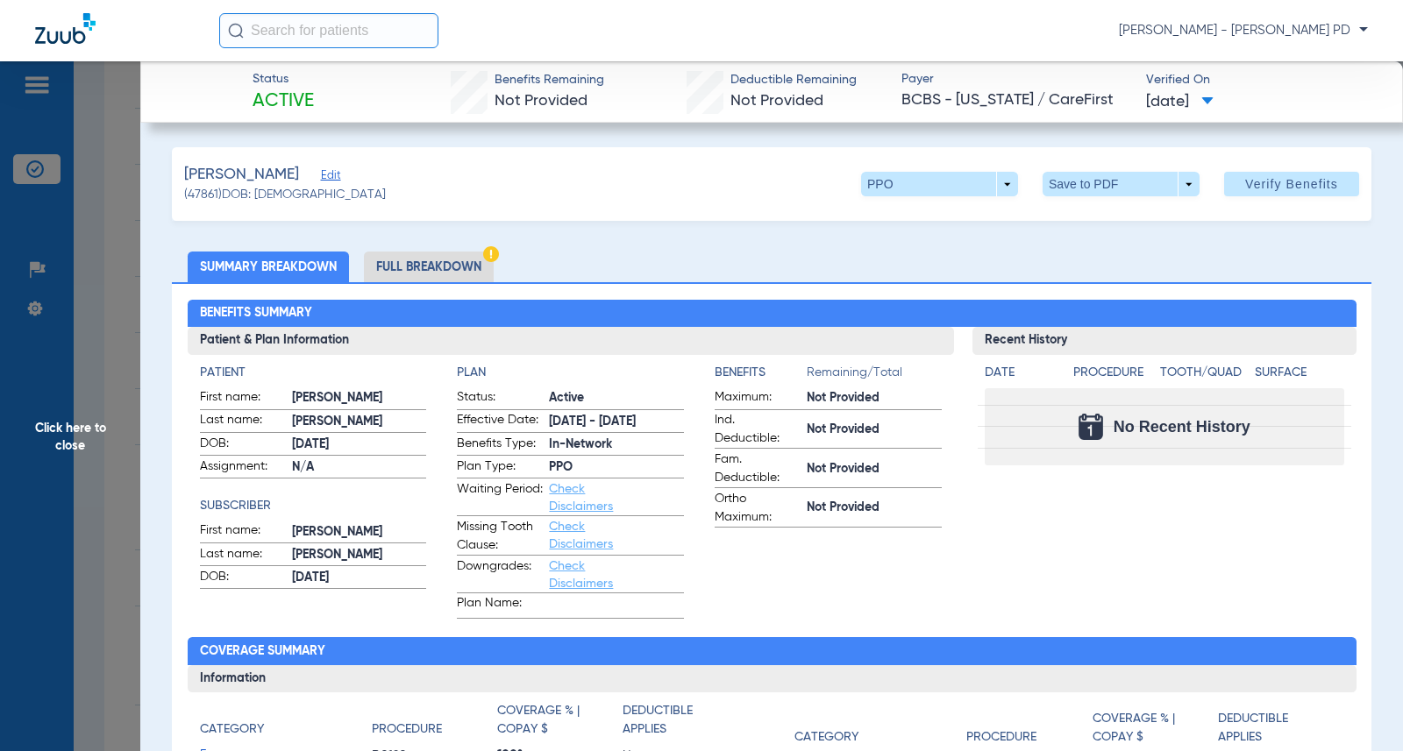
drag, startPoint x: 1339, startPoint y: 372, endPoint x: 1365, endPoint y: 75, distance: 298.4
click at [1339, 368] on div "Date Procedure Tooth/Quad Surface No Recent History" at bounding box center [1163, 410] width 383 height 111
click at [95, 171] on span "Click here to close" at bounding box center [70, 436] width 140 height 751
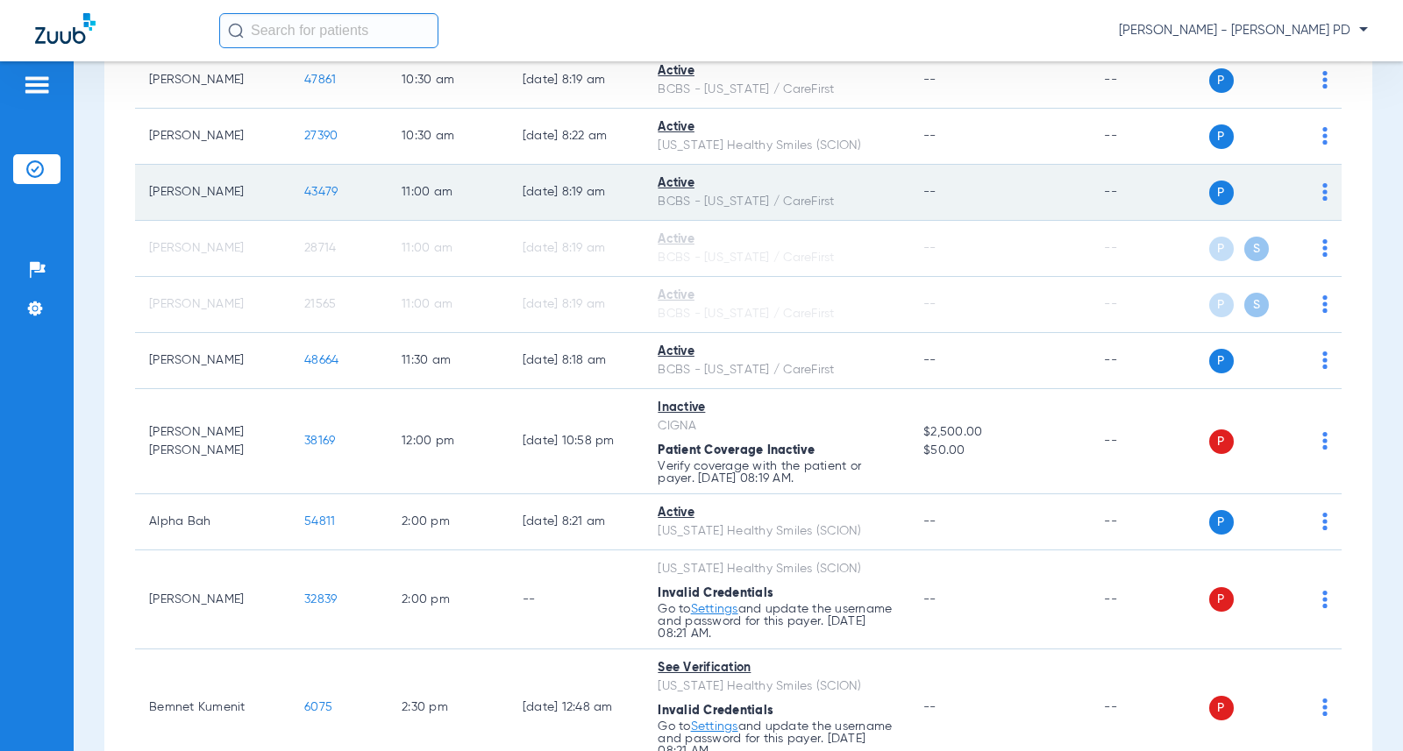
scroll to position [1140, 0]
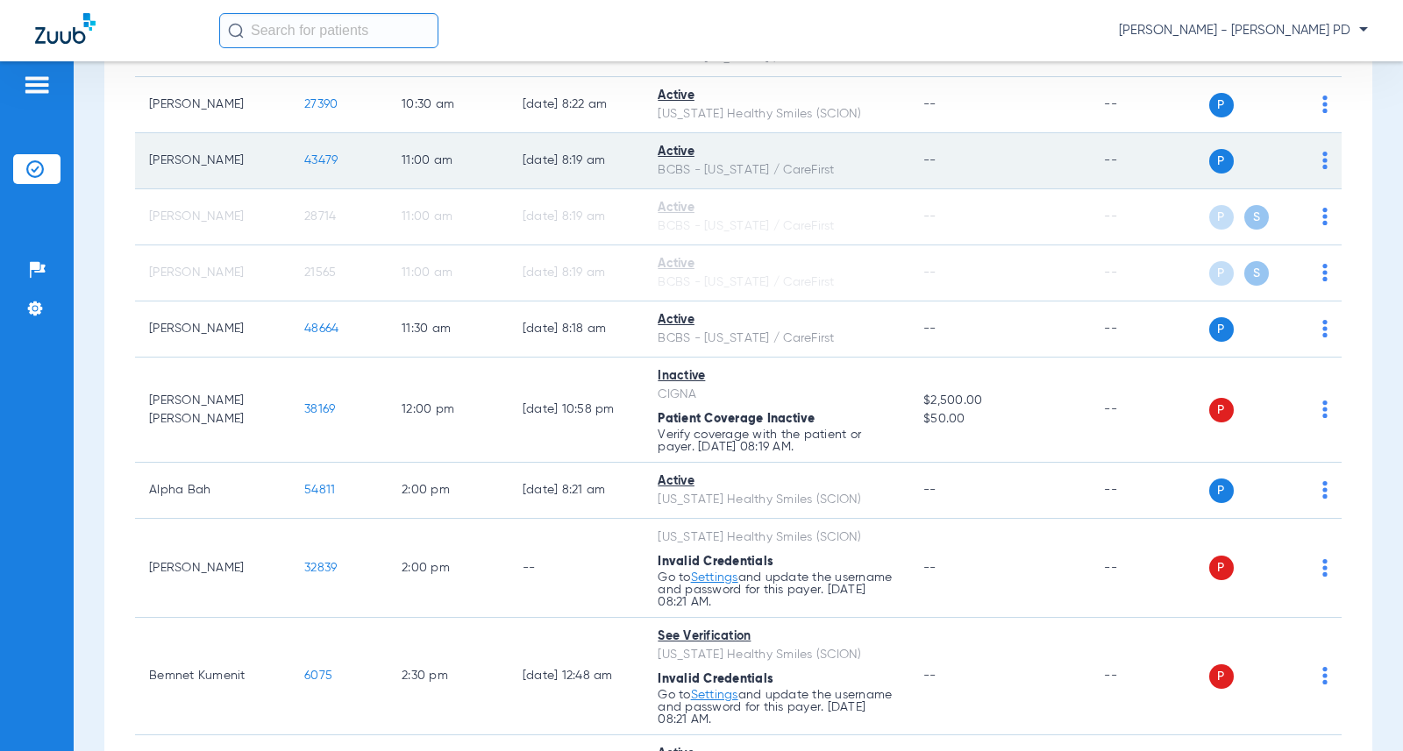
click at [307, 167] on span "43479" at bounding box center [320, 160] width 33 height 12
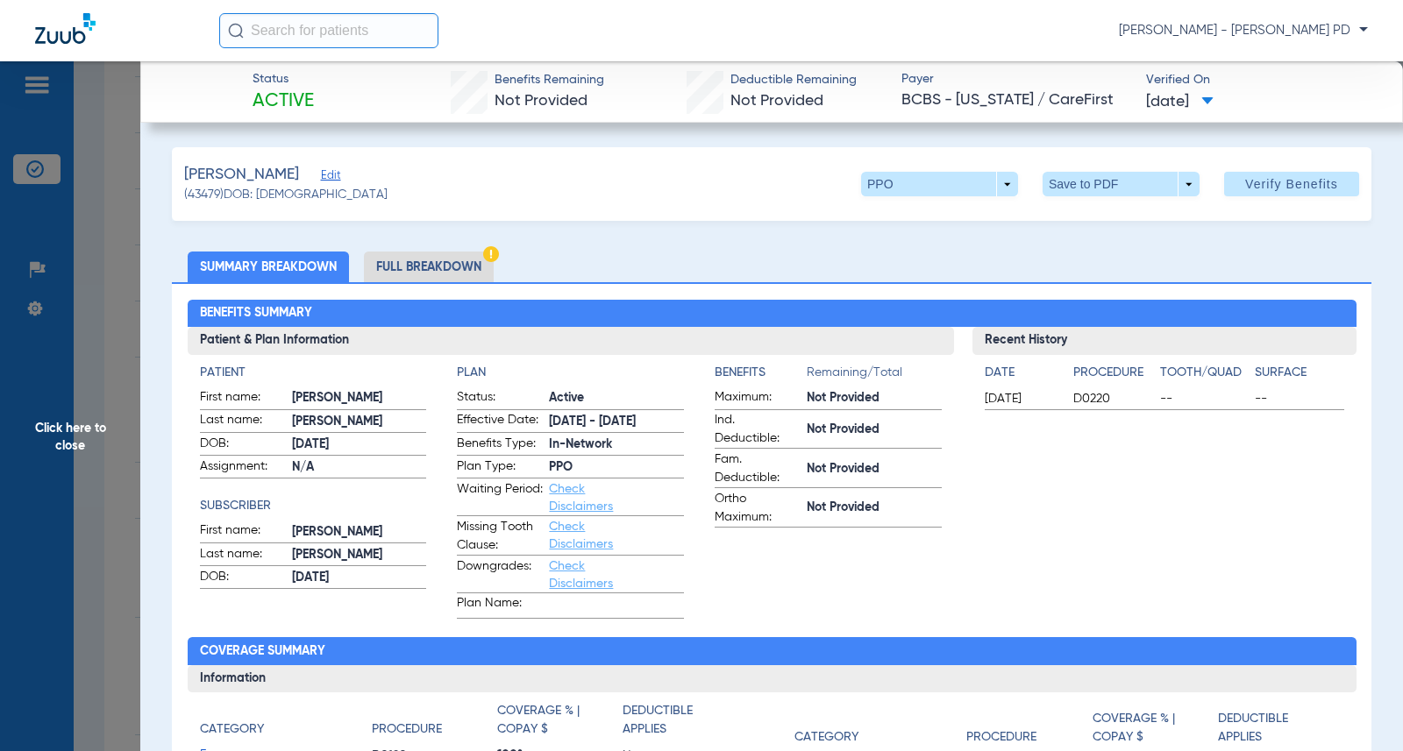
click at [1335, 324] on h2 "Benefits Summary" at bounding box center [772, 314] width 1169 height 28
click at [96, 260] on span "Click here to close" at bounding box center [70, 436] width 140 height 751
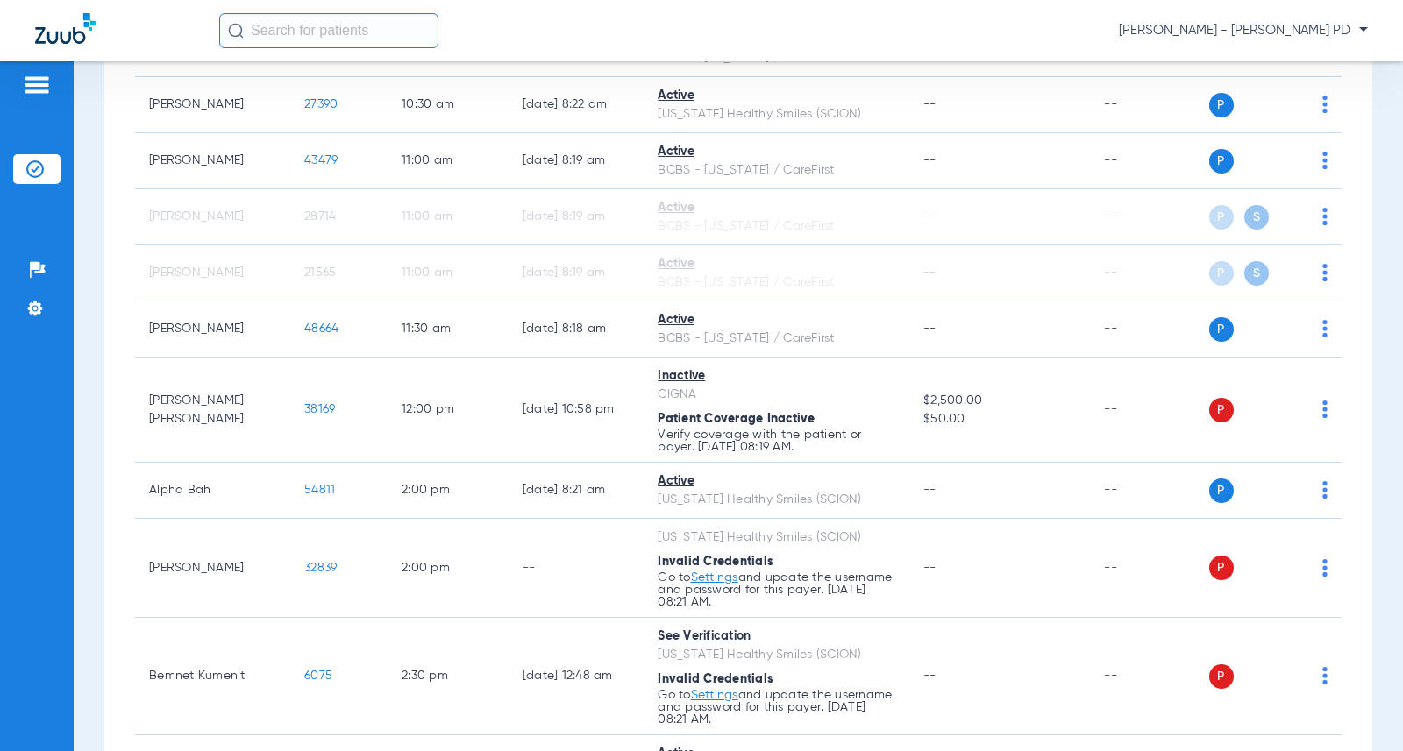
click at [1355, 246] on div "[DATE] [DATE] [DATE] [DATE] [DATE] [DATE] [DATE] [DATE] [DATE] [DATE] [DATE] [D…" at bounding box center [738, 284] width 1268 height 2506
drag, startPoint x: 1356, startPoint y: 580, endPoint x: 1333, endPoint y: 568, distance: 25.5
click at [1356, 580] on div "[DATE] [DATE] [DATE] [DATE] [DATE] [DATE] [DATE] [DATE] [DATE] [DATE] [DATE] [D…" at bounding box center [738, 284] width 1268 height 2506
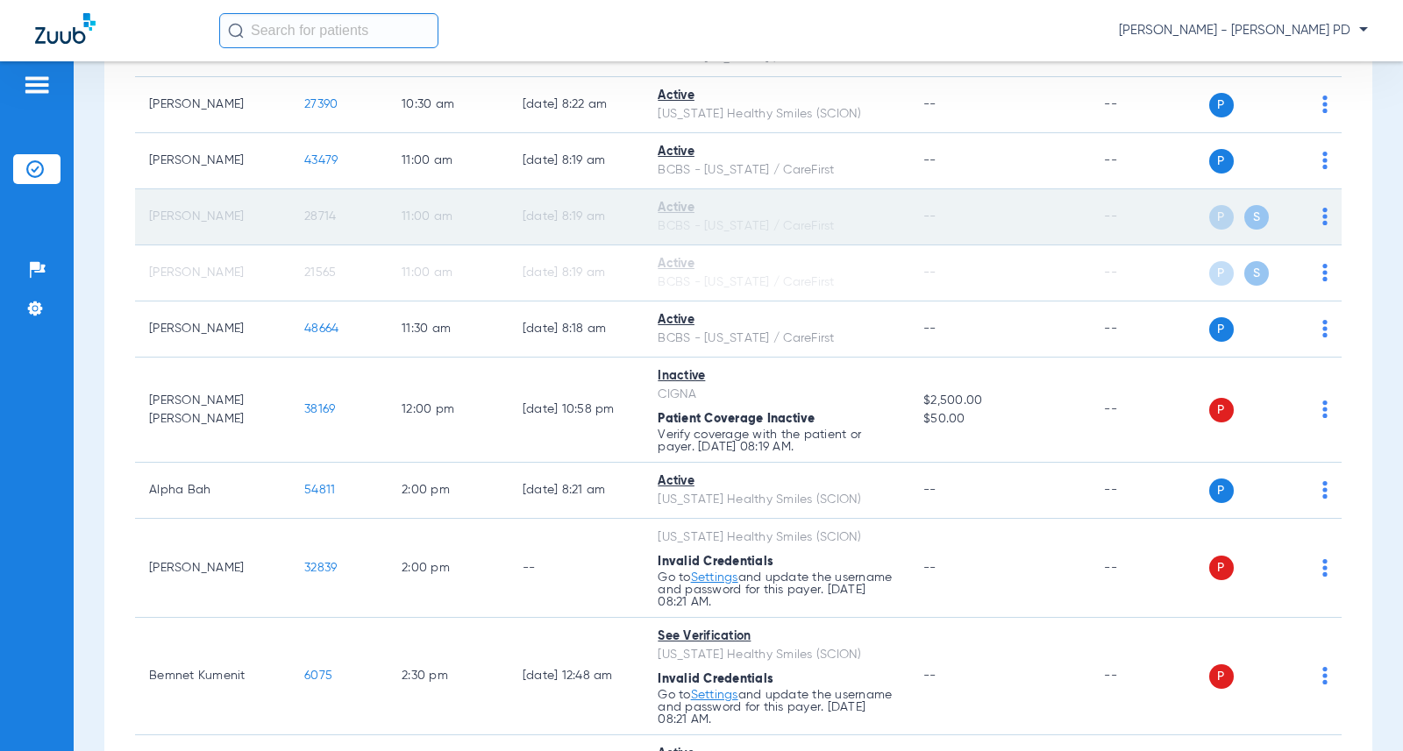
click at [319, 223] on span "28714" at bounding box center [320, 216] width 32 height 12
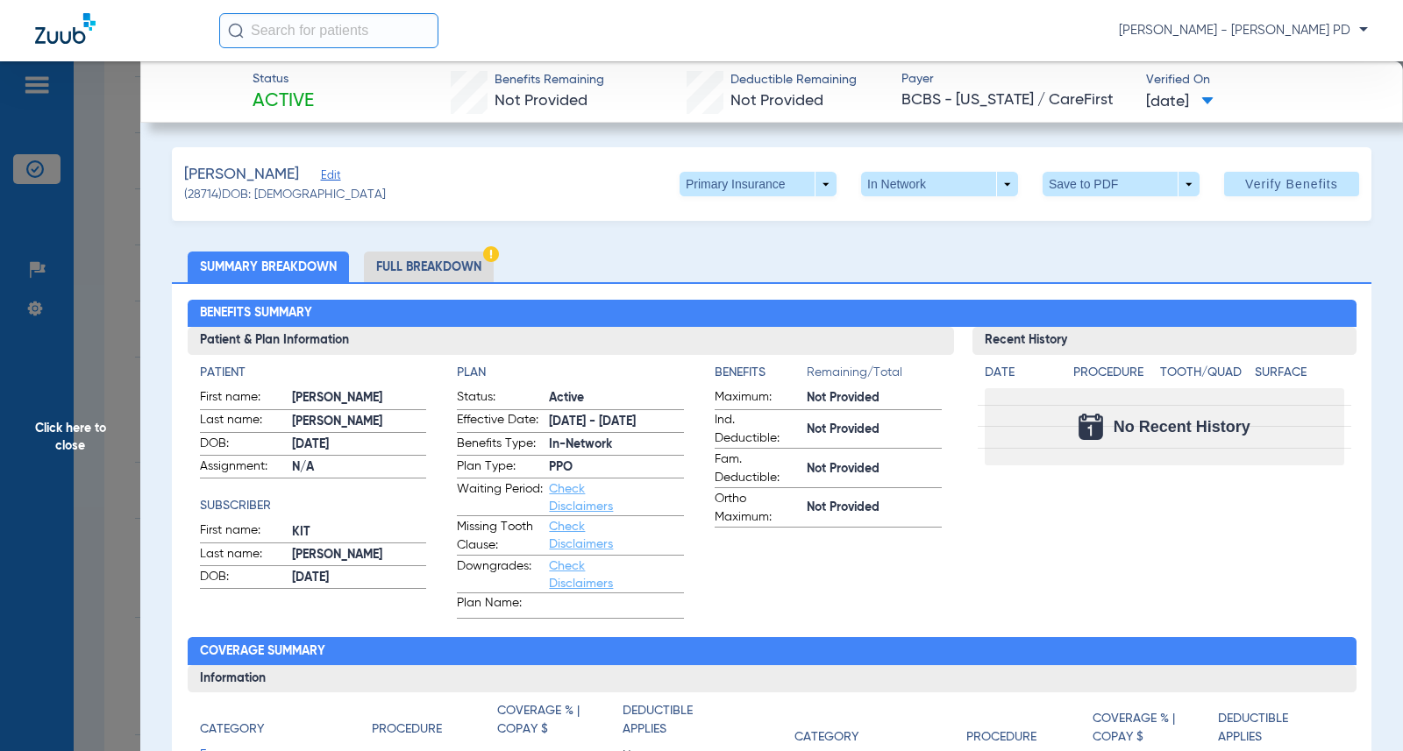
click at [1259, 388] on div at bounding box center [1164, 395] width 373 height 22
click at [804, 191] on span at bounding box center [758, 184] width 157 height 25
click at [774, 263] on button "Secondary Insurance" at bounding box center [739, 254] width 144 height 35
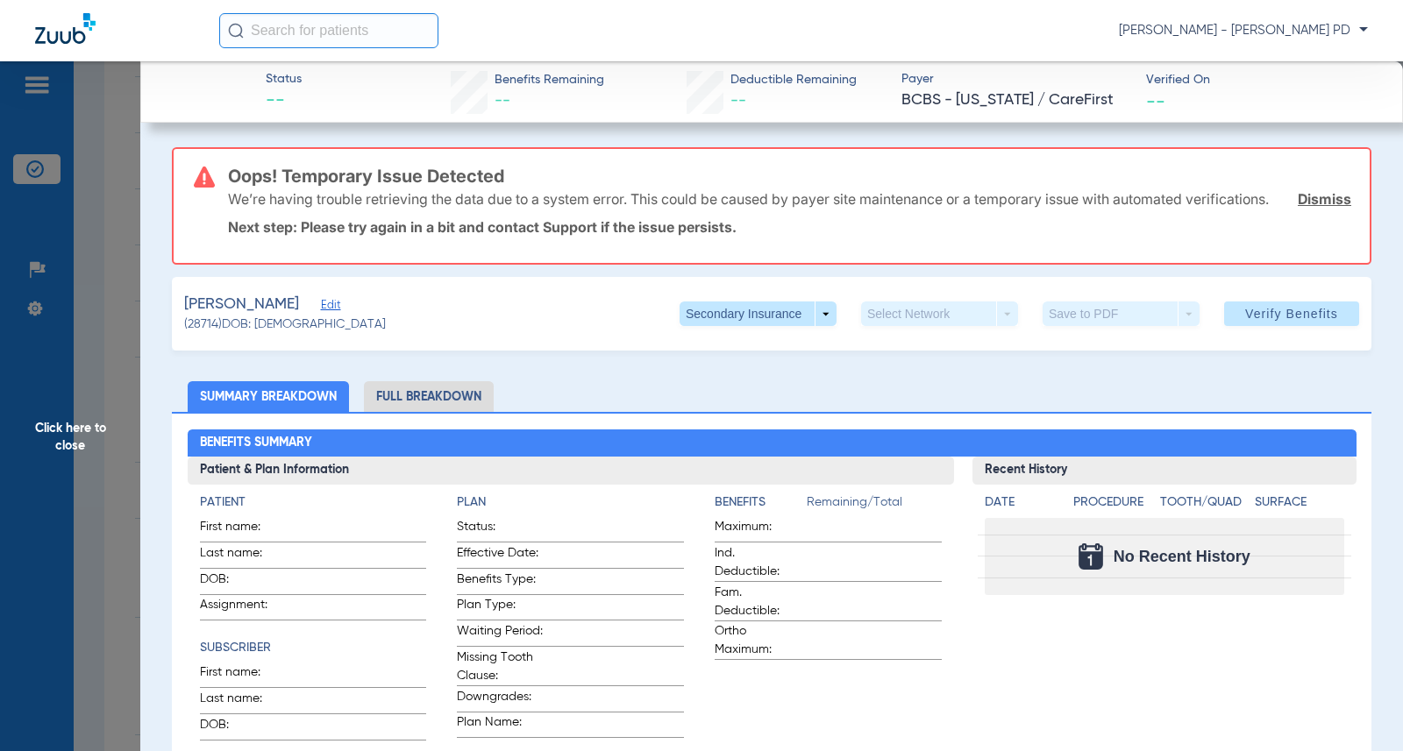
click at [117, 238] on span "Click here to close" at bounding box center [70, 436] width 140 height 751
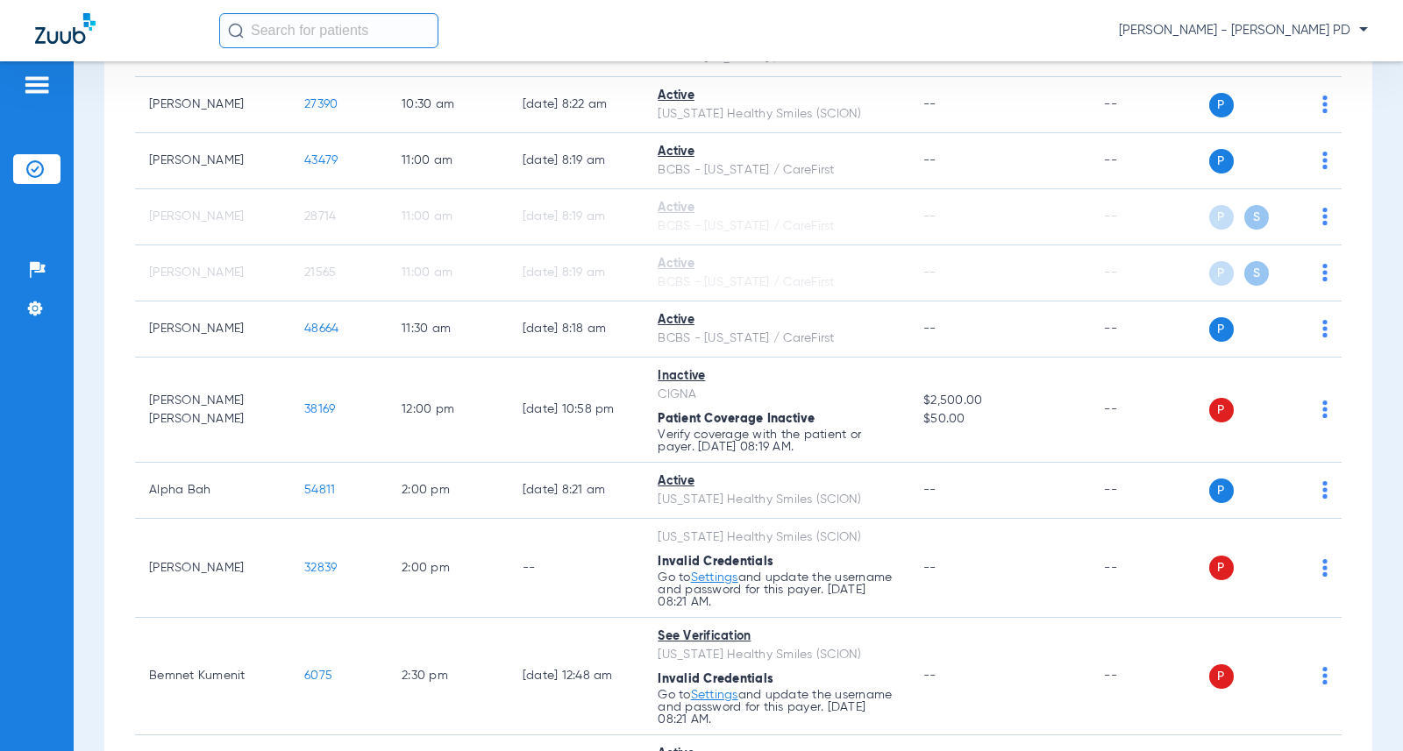
drag, startPoint x: 1347, startPoint y: 108, endPoint x: 1242, endPoint y: 54, distance: 117.3
click at [1347, 108] on div "[DATE] [DATE] [DATE] [DATE] [DATE] [DATE] [DATE] [DATE] [DATE] [DATE] [DATE] [D…" at bounding box center [738, 284] width 1268 height 2506
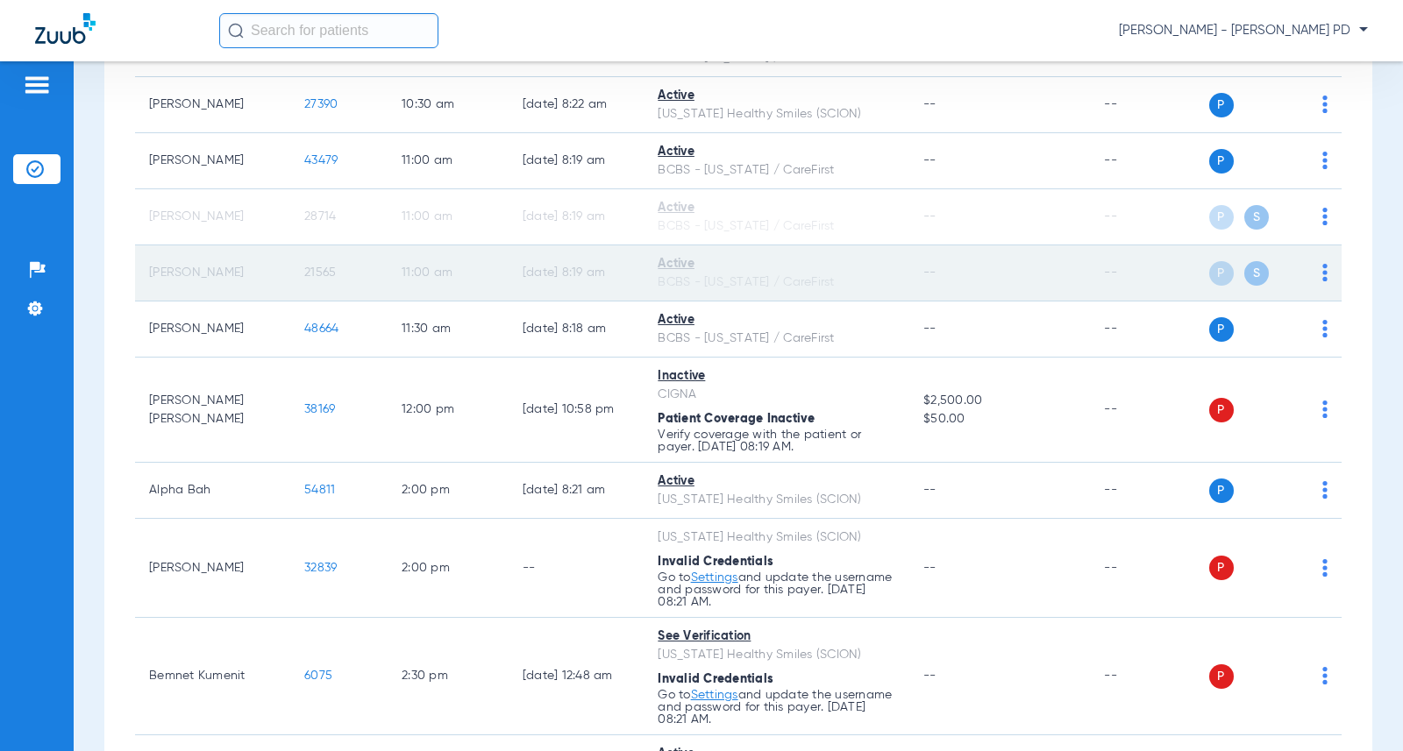
click at [310, 279] on span "21565" at bounding box center [320, 273] width 32 height 12
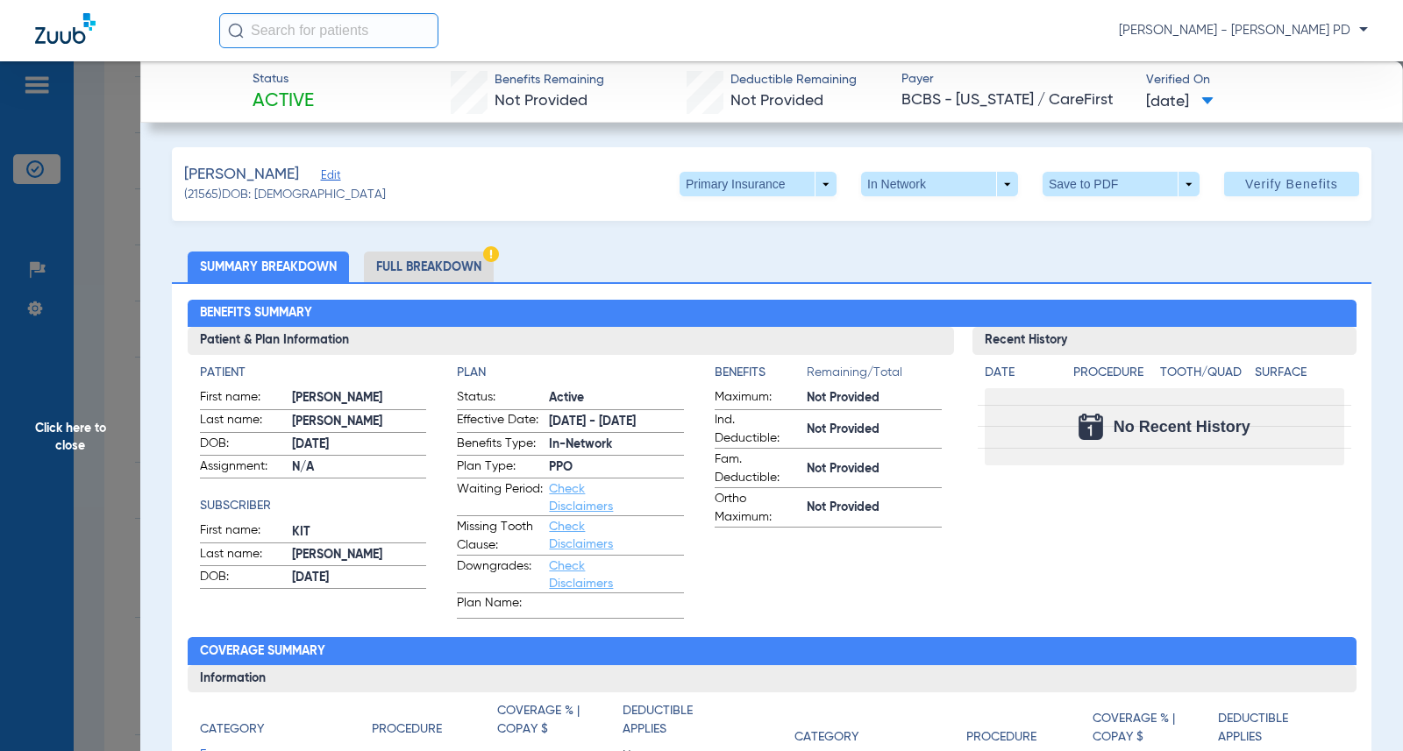
drag, startPoint x: 1271, startPoint y: 594, endPoint x: 477, endPoint y: 438, distance: 808.7
click at [1271, 594] on div "Recent History Date Procedure Tooth/Quad Surface No Recent History" at bounding box center [1163, 473] width 383 height 292
click at [82, 309] on span "Click here to close" at bounding box center [70, 436] width 140 height 751
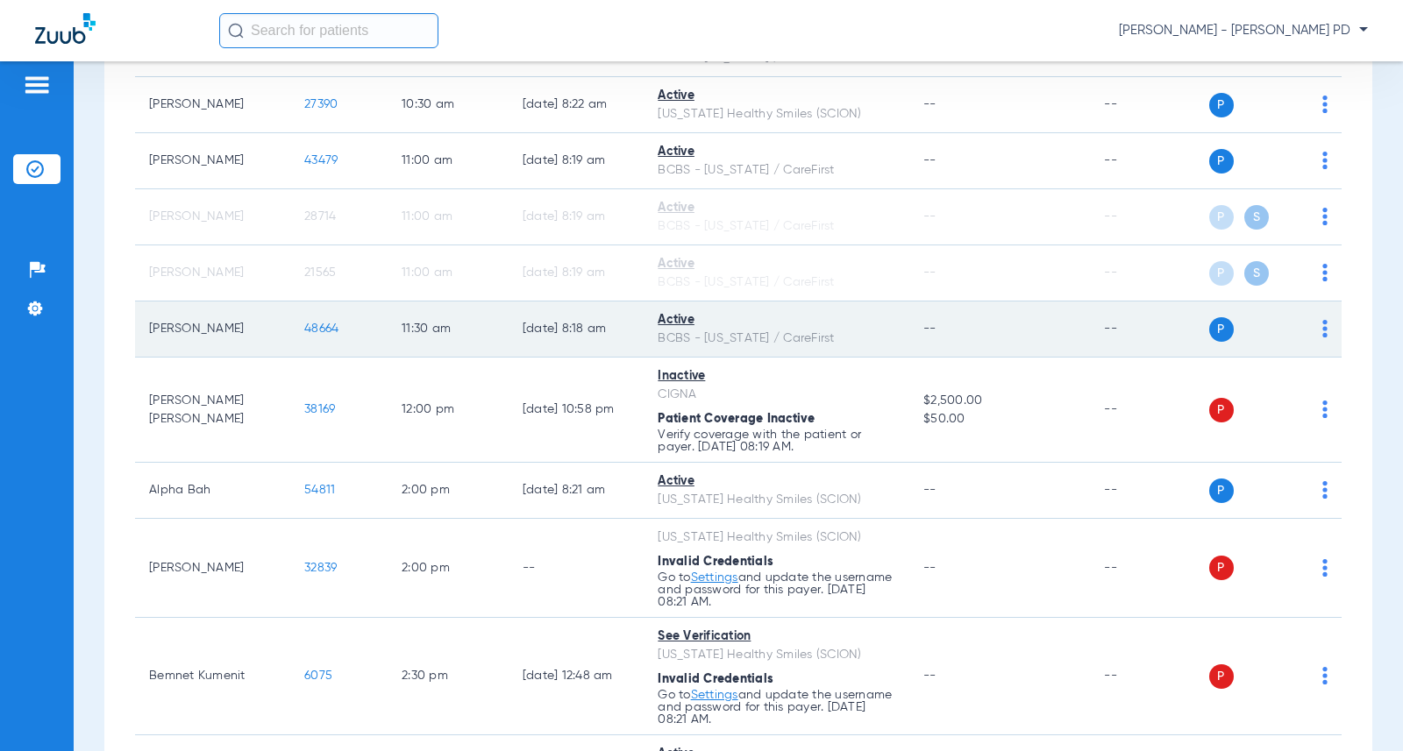
click at [304, 335] on span "48664" at bounding box center [321, 329] width 34 height 12
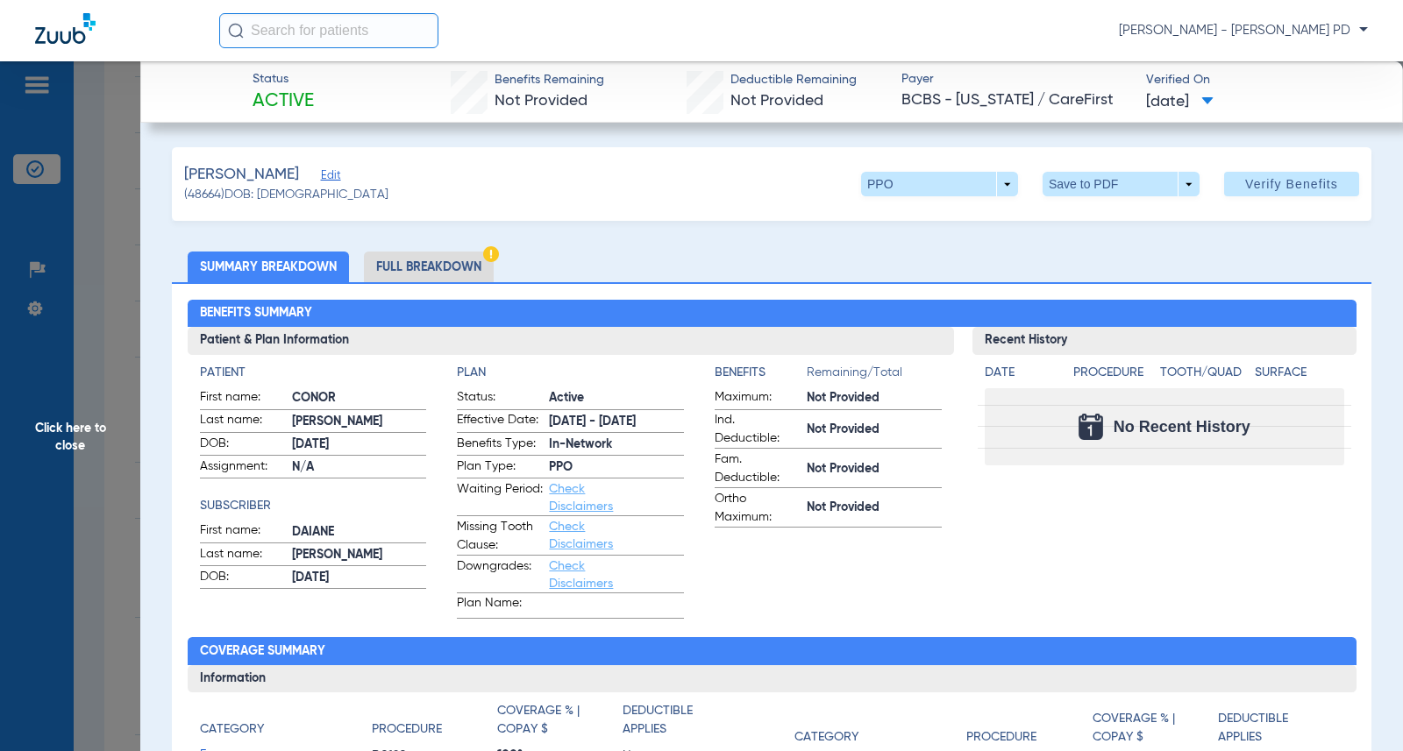
drag, startPoint x: 1292, startPoint y: 308, endPoint x: 738, endPoint y: 229, distance: 559.7
click at [1292, 308] on h2 "Benefits Summary" at bounding box center [772, 314] width 1169 height 28
drag, startPoint x: 118, startPoint y: 196, endPoint x: 33, endPoint y: 179, distance: 86.7
click at [118, 195] on span "Click here to close" at bounding box center [70, 436] width 140 height 751
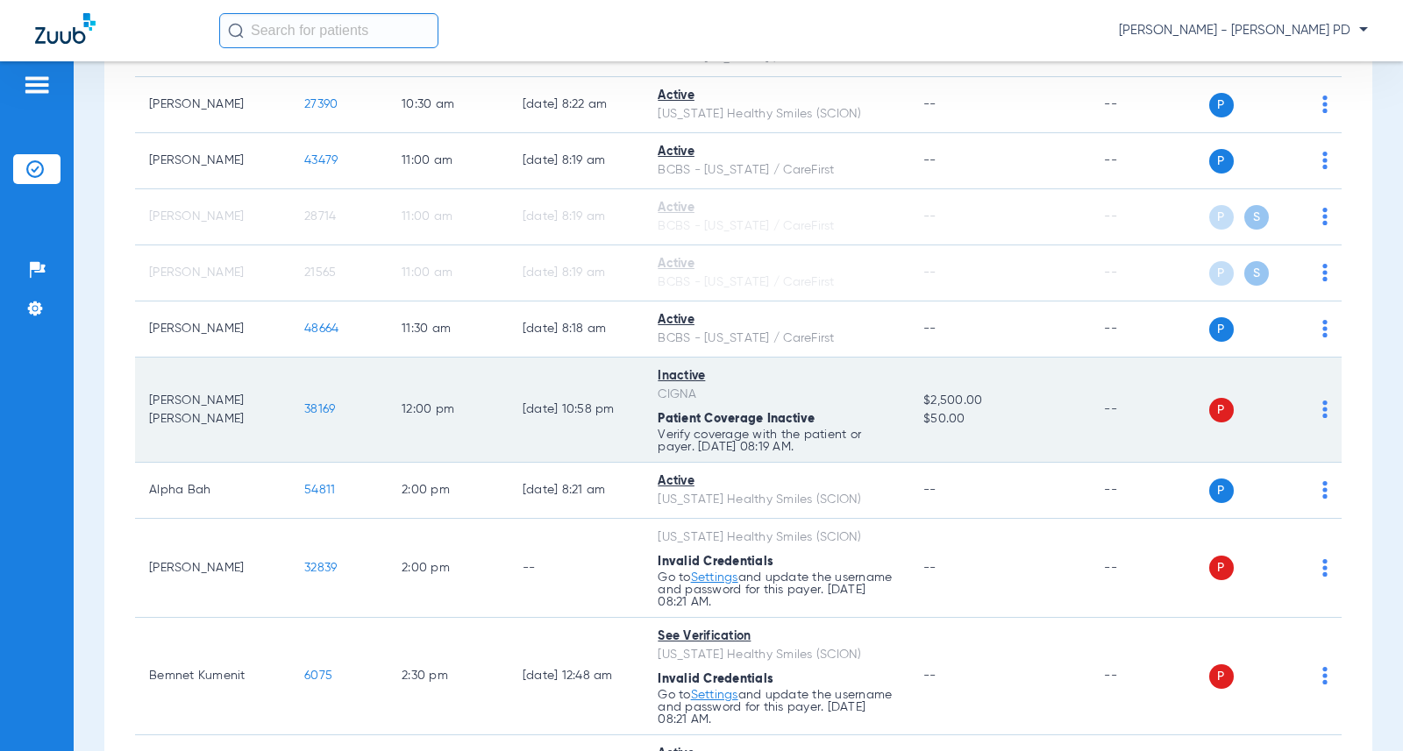
click at [304, 416] on span "38169" at bounding box center [319, 409] width 31 height 12
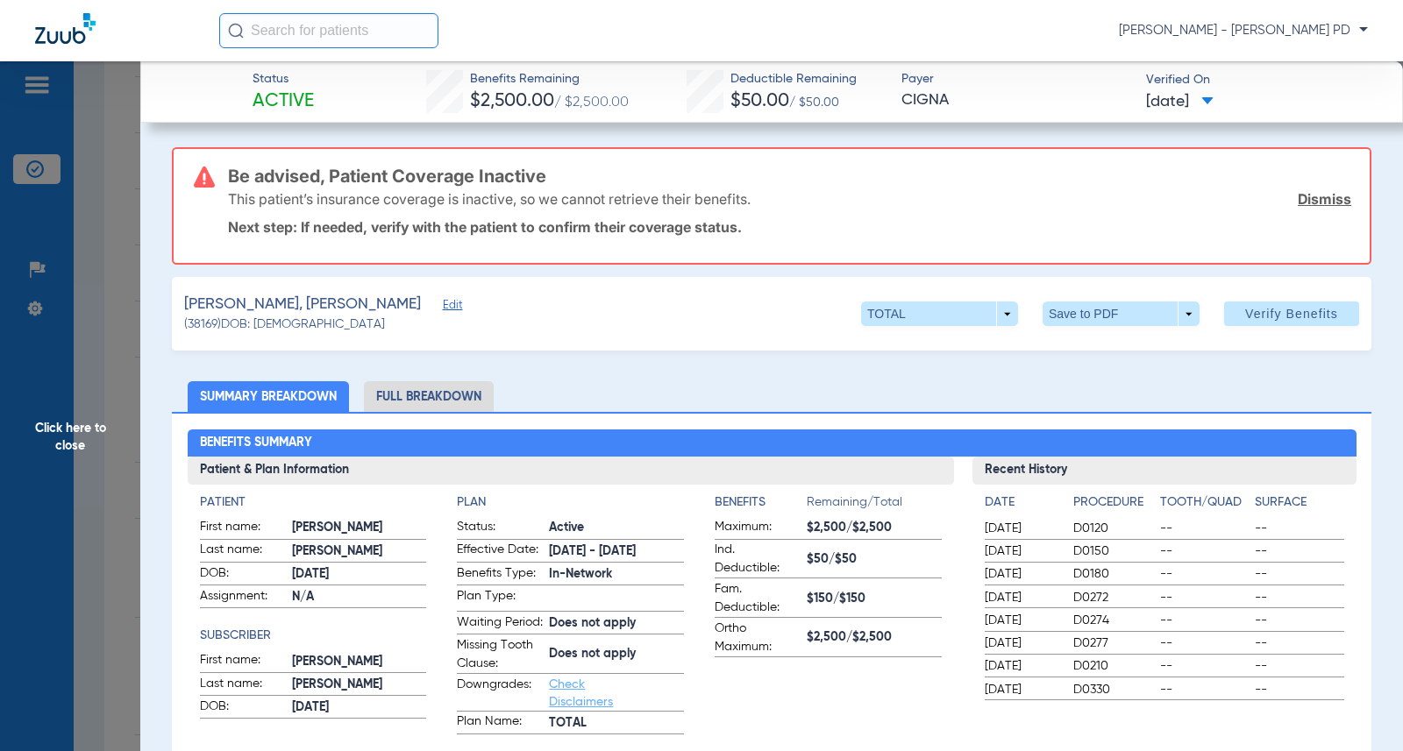
click at [114, 393] on span "Click here to close" at bounding box center [70, 436] width 140 height 751
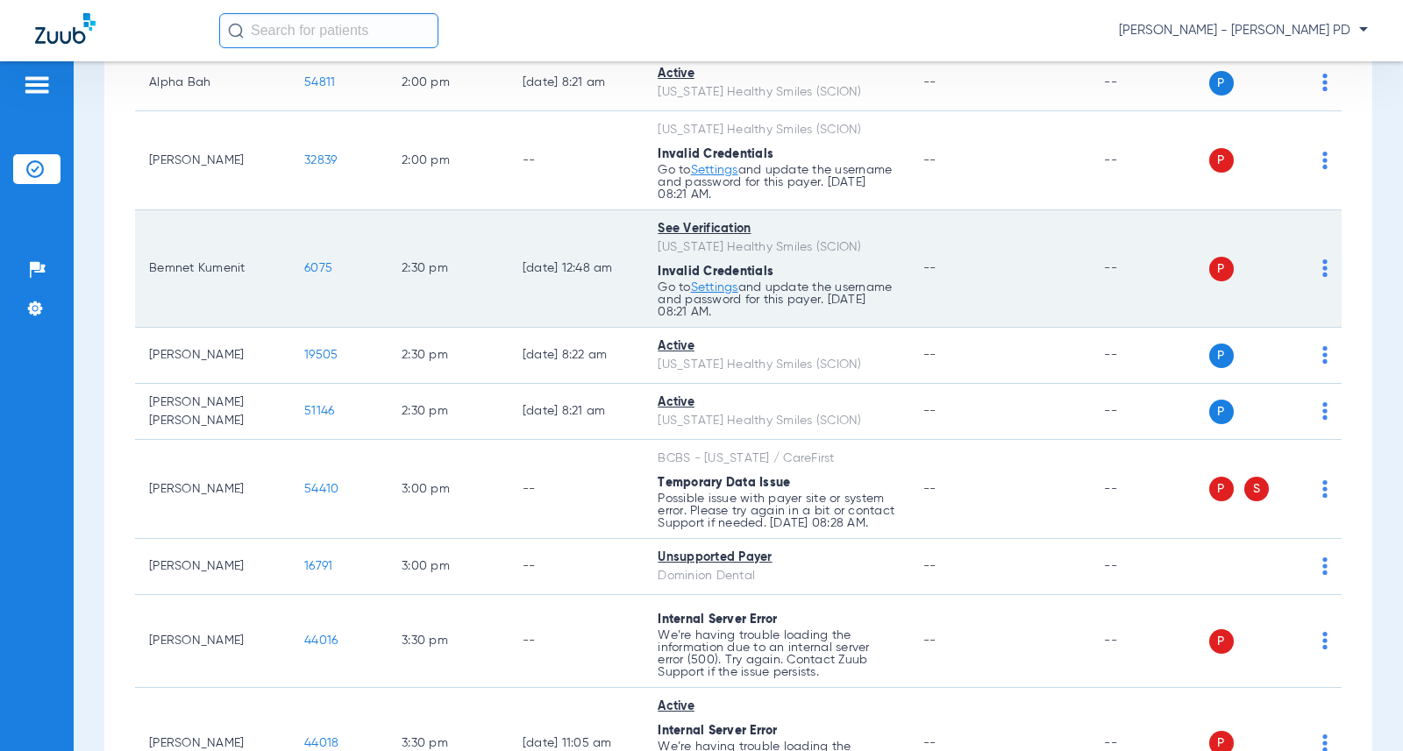
scroll to position [1578, 0]
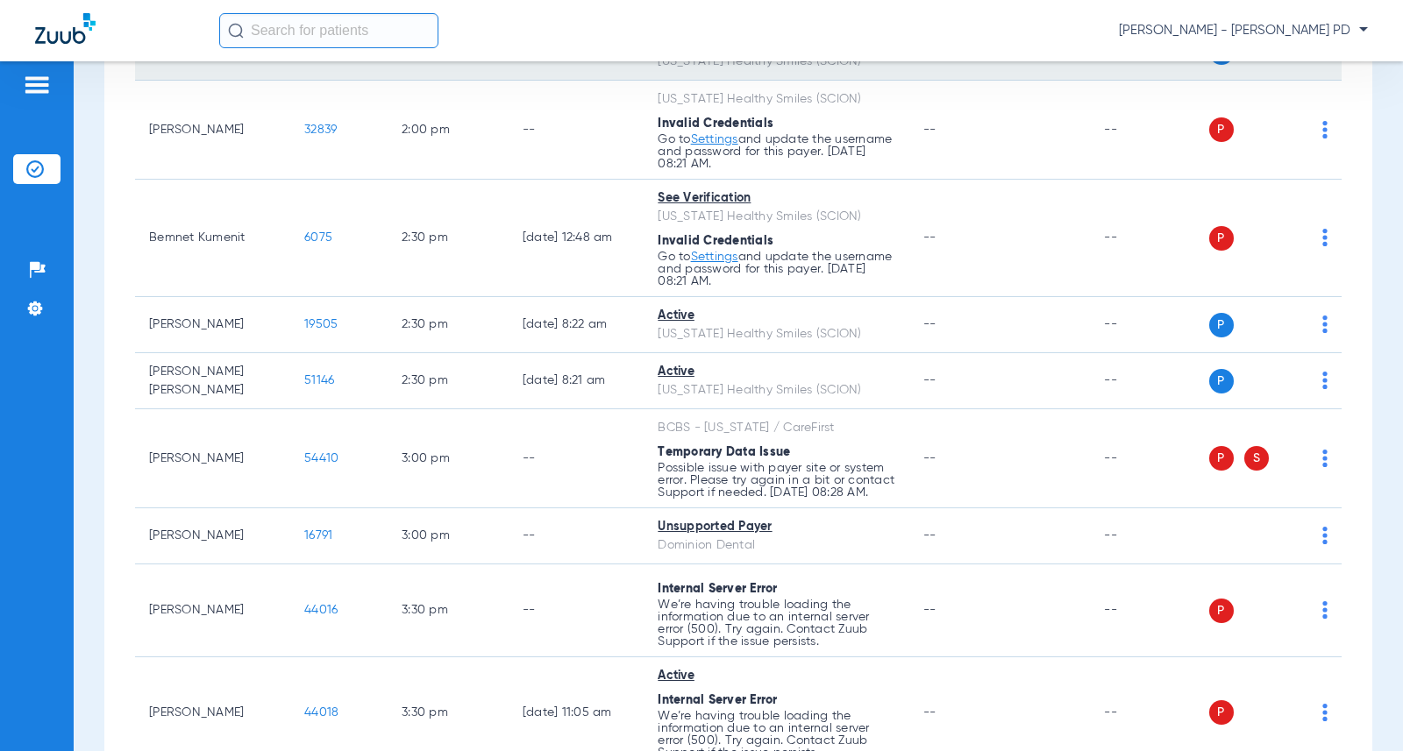
click at [308, 58] on span "54811" at bounding box center [319, 52] width 31 height 12
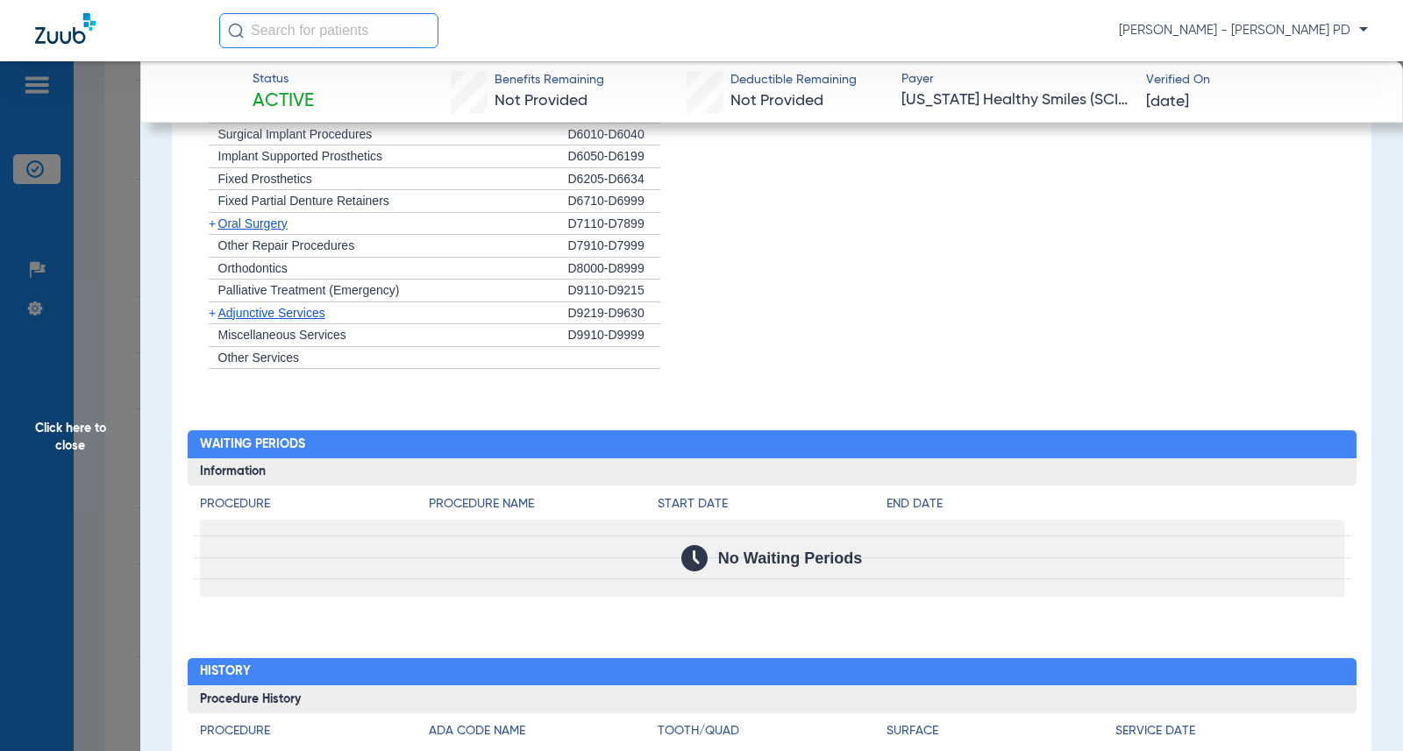
scroll to position [1575, 0]
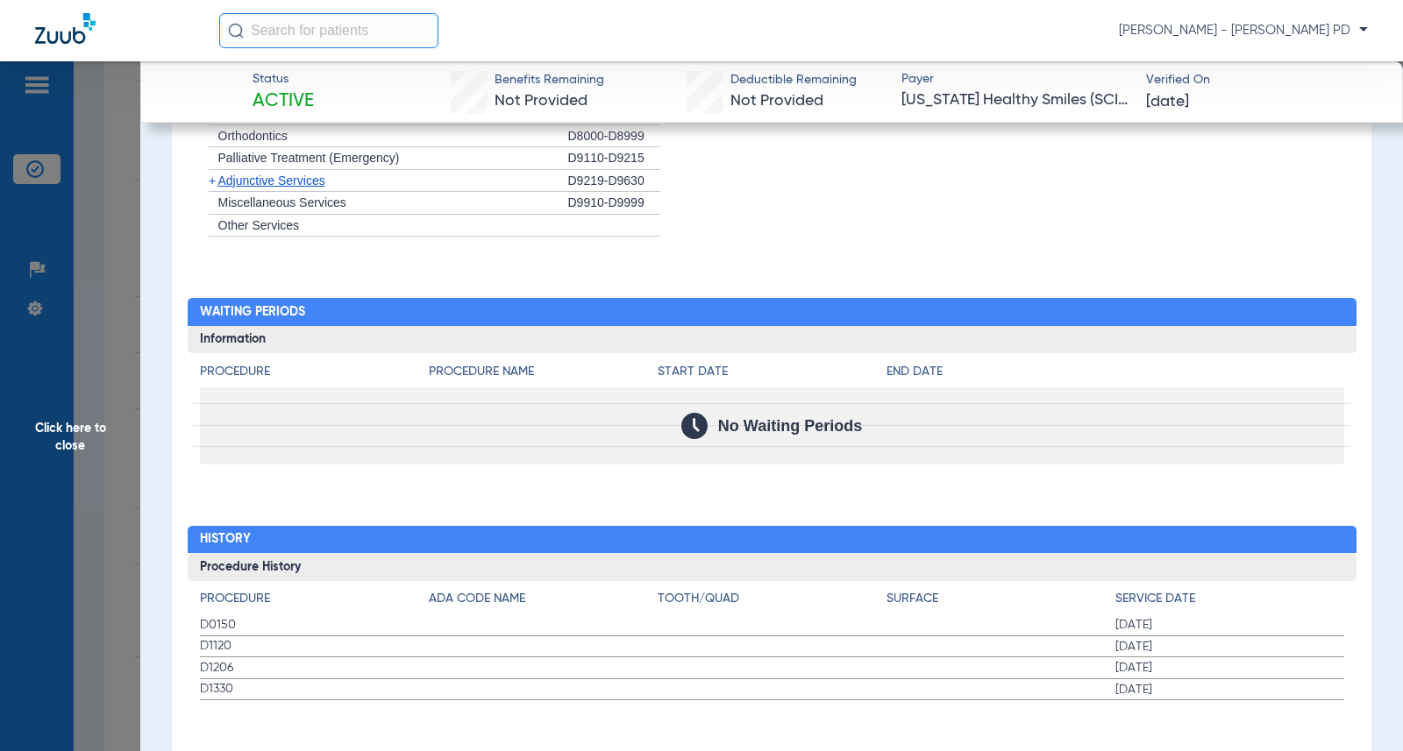
click at [125, 276] on span "Click here to close" at bounding box center [70, 436] width 140 height 751
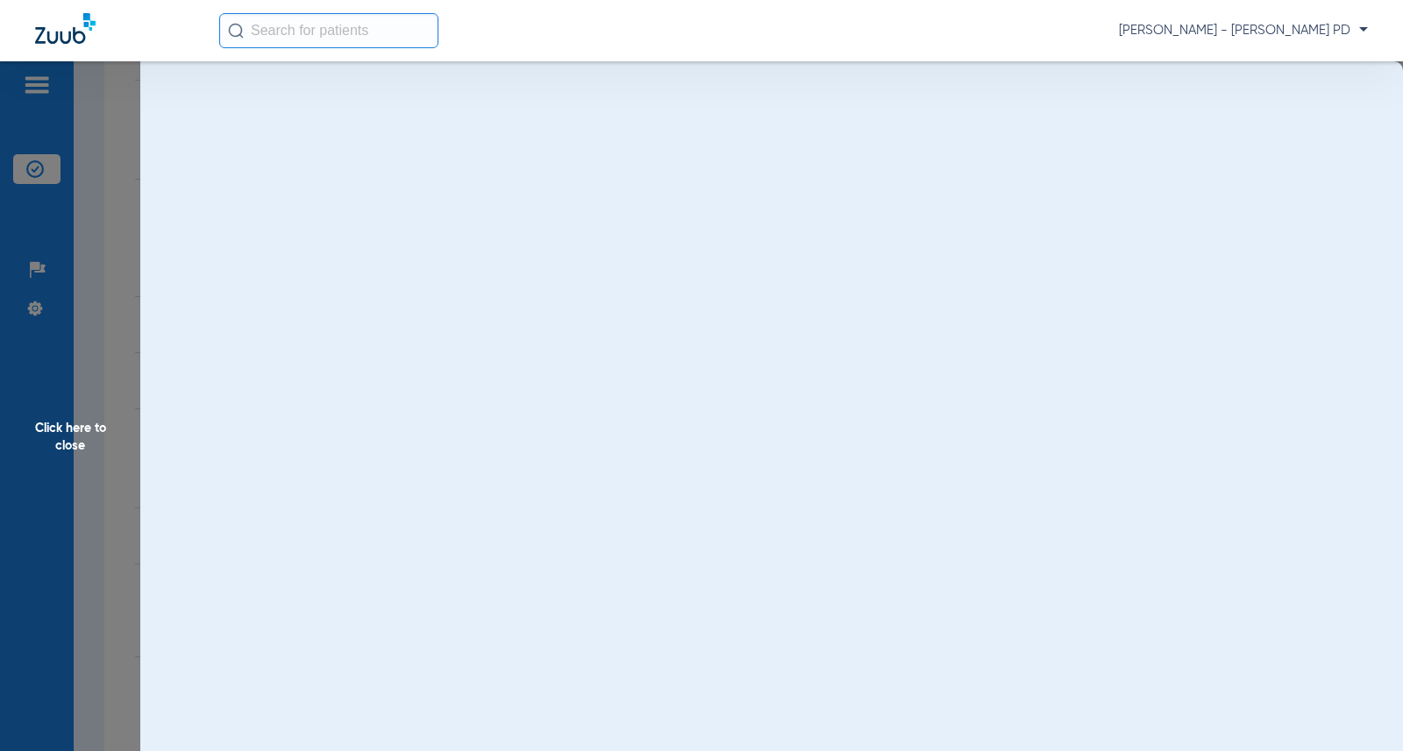
scroll to position [0, 0]
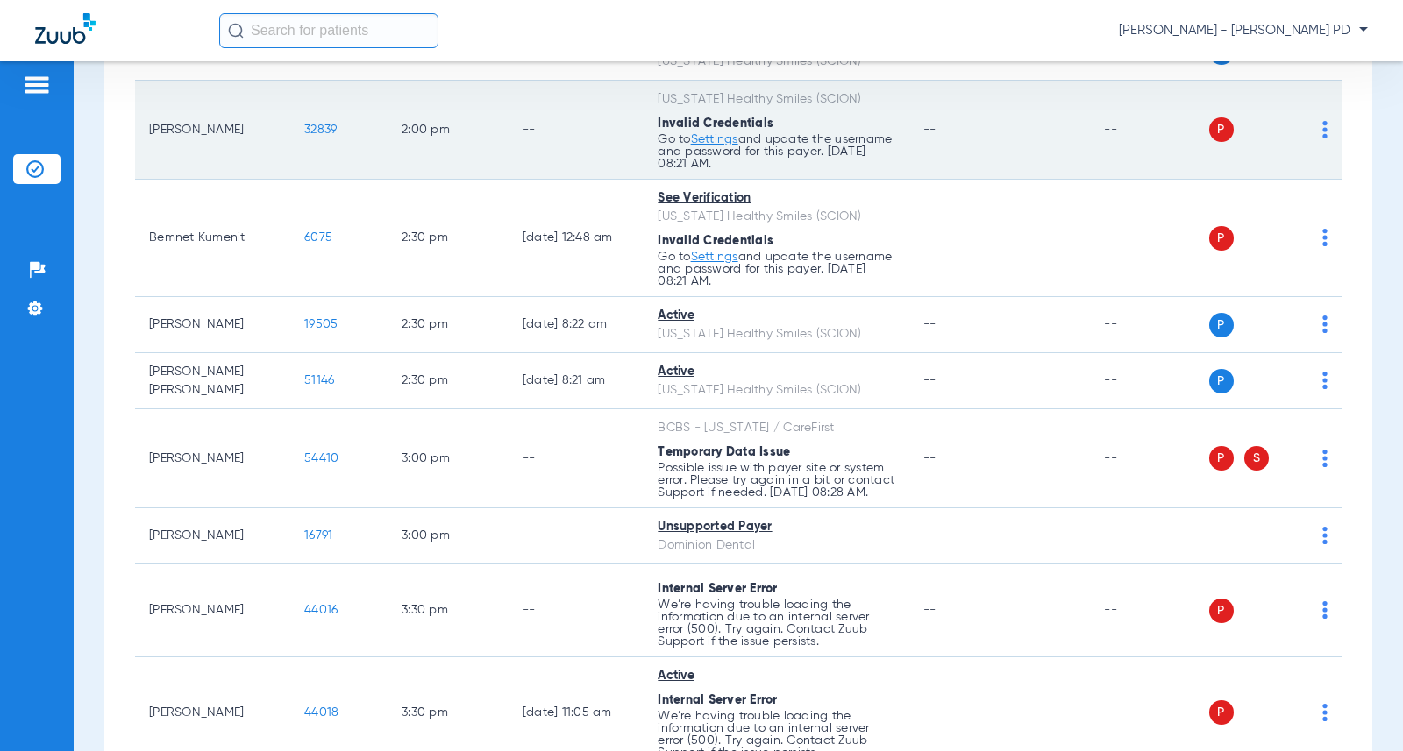
click at [304, 136] on span "32839" at bounding box center [320, 130] width 32 height 12
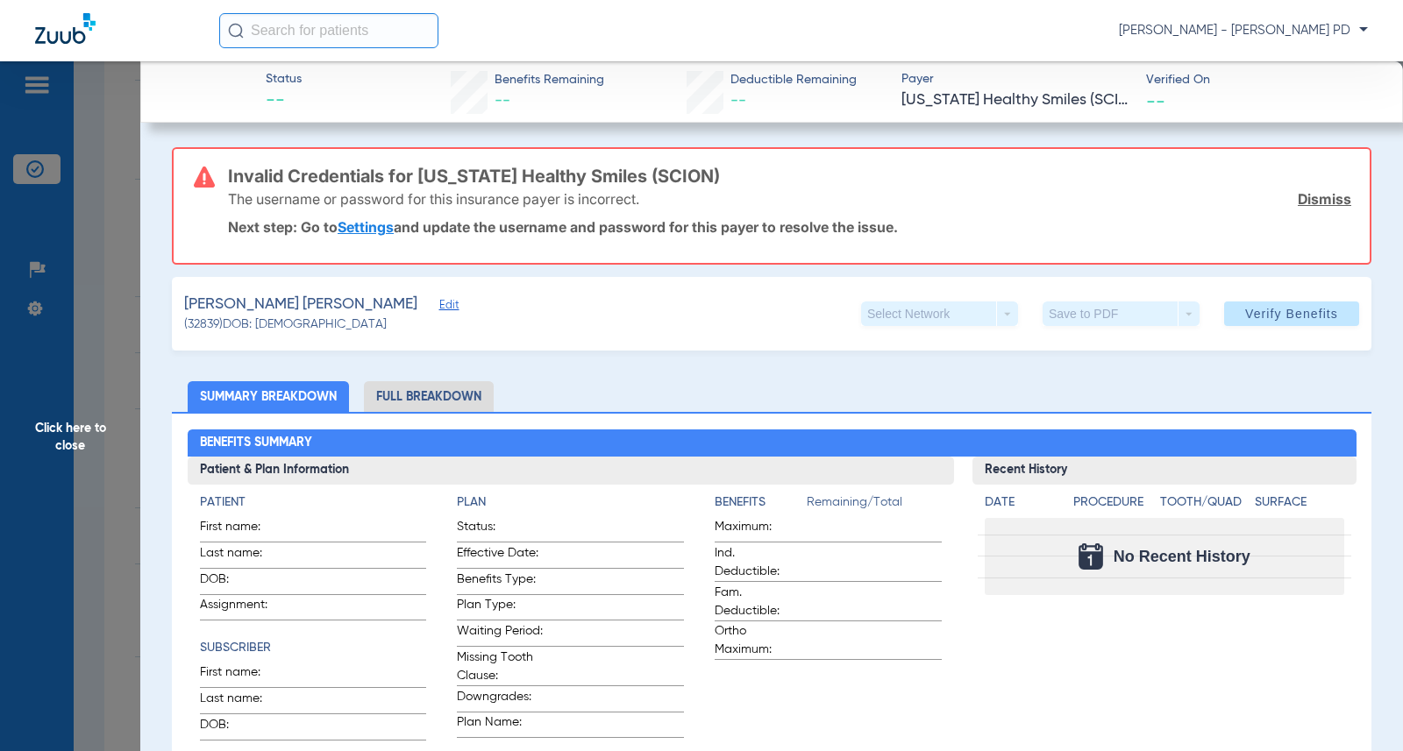
click at [116, 283] on span "Click here to close" at bounding box center [70, 436] width 140 height 751
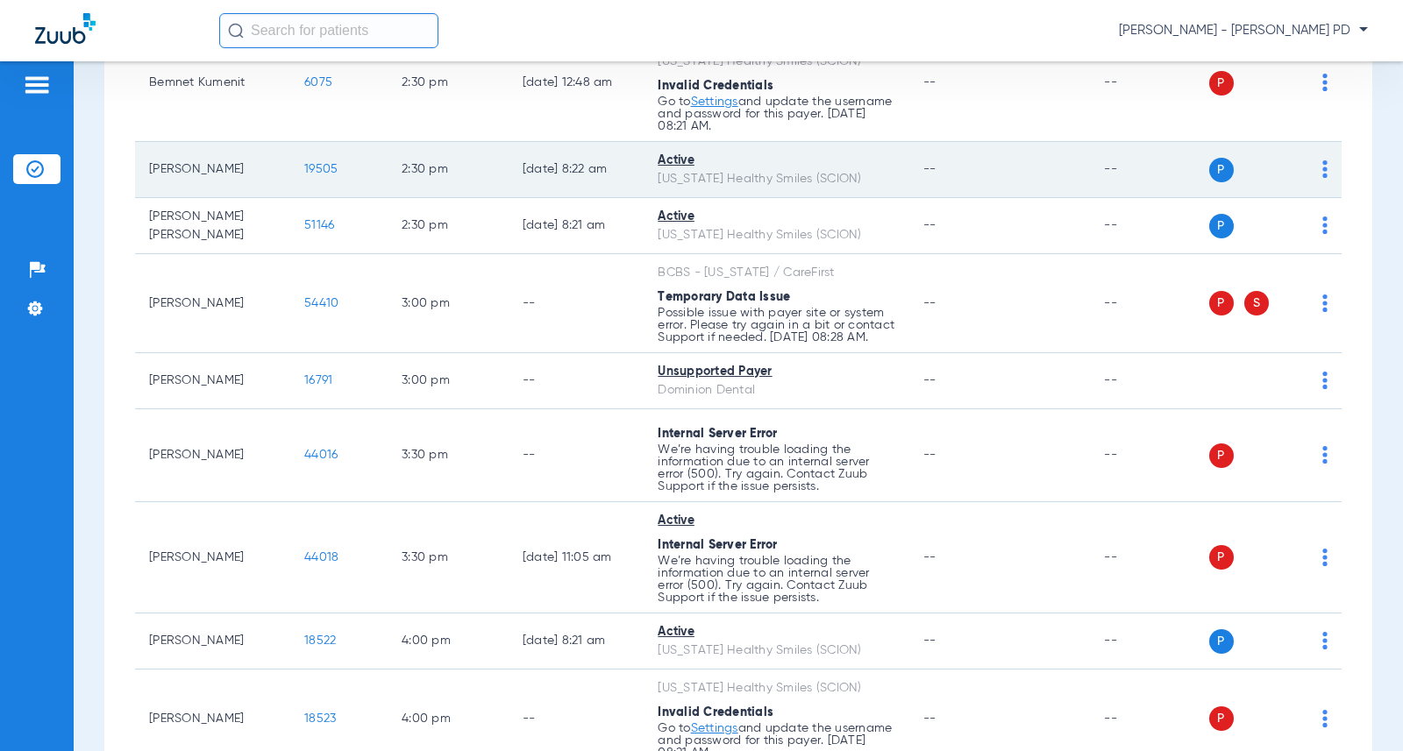
scroll to position [1754, 0]
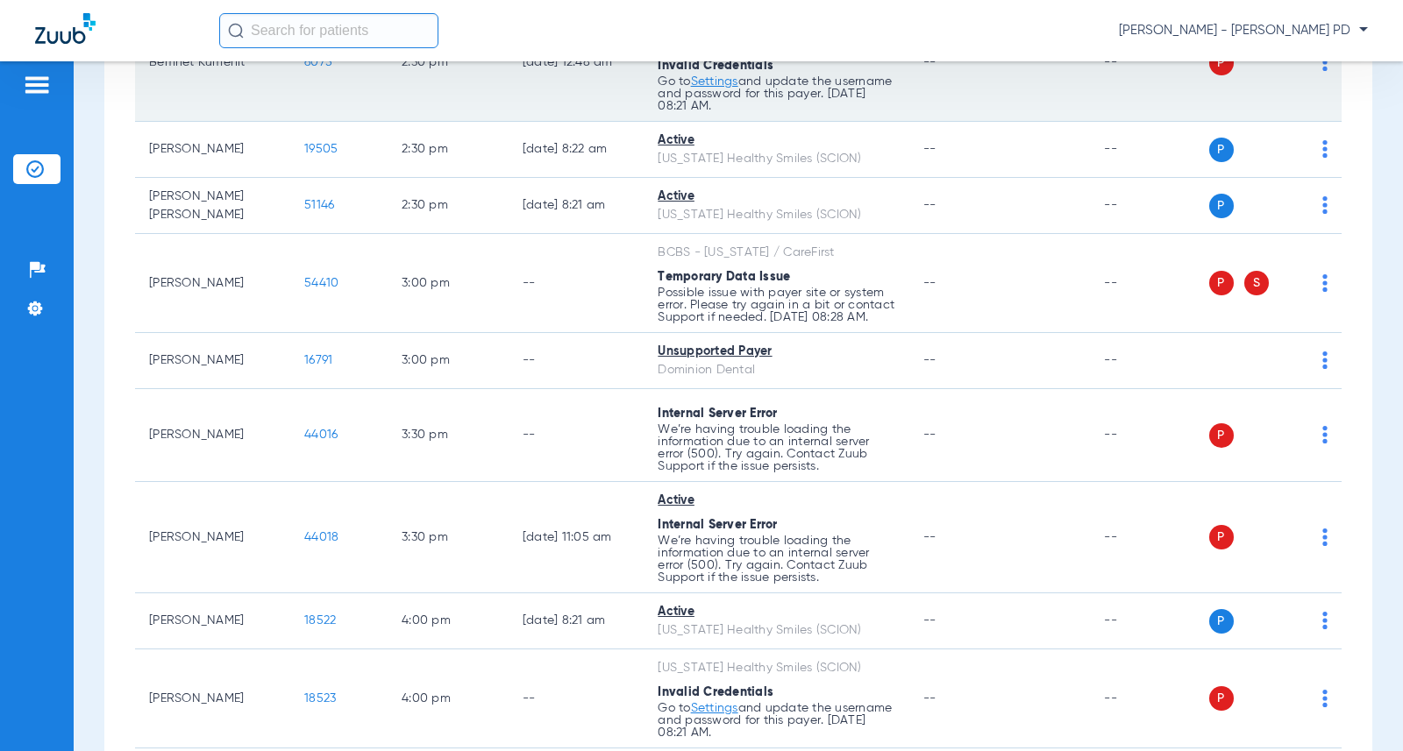
click at [304, 68] on span "6075" at bounding box center [318, 62] width 28 height 12
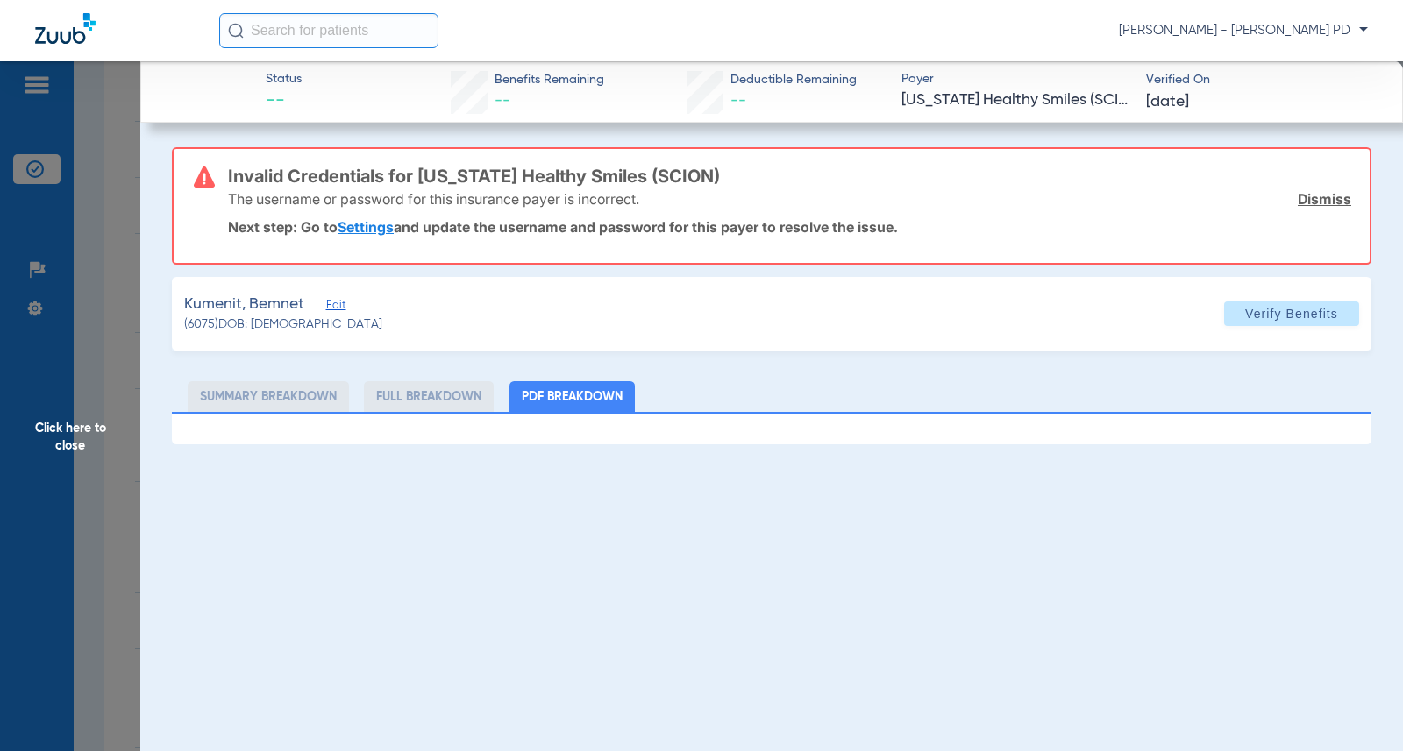
click at [110, 288] on span "Click here to close" at bounding box center [70, 436] width 140 height 751
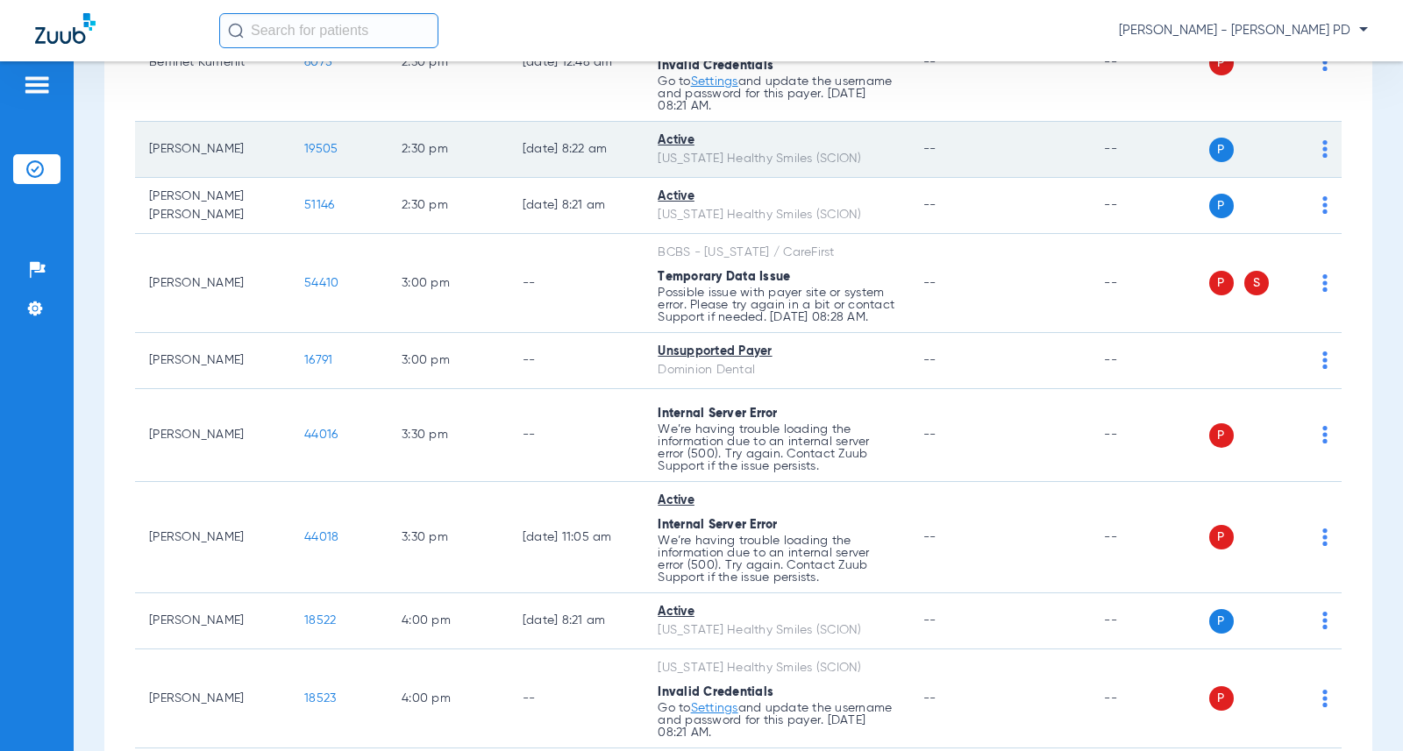
click at [299, 161] on td "19505" at bounding box center [338, 150] width 97 height 56
click at [304, 155] on span "19505" at bounding box center [320, 149] width 33 height 12
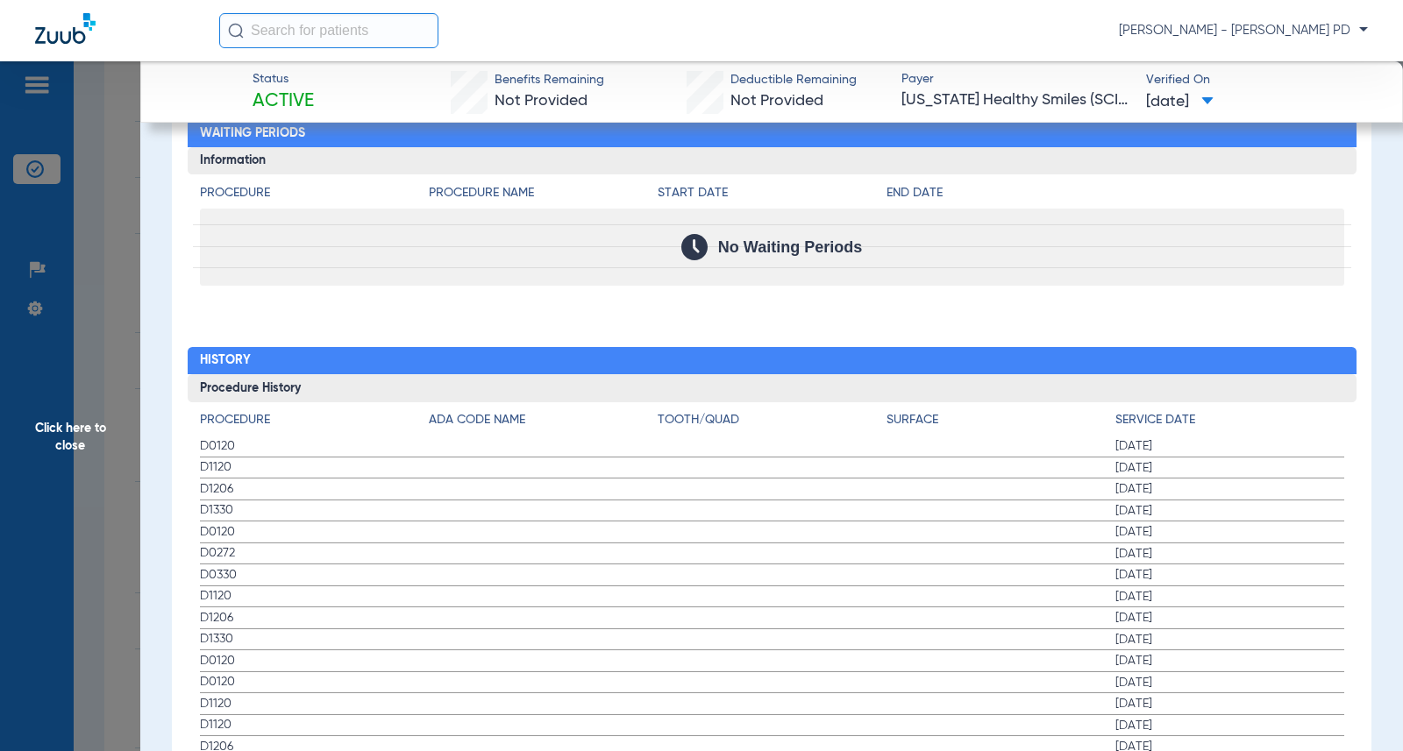
drag, startPoint x: 1301, startPoint y: 313, endPoint x: 502, endPoint y: 353, distance: 800.7
click at [1287, 313] on div "Procedure Benefits Disclaimers The Service History displayed above is the last …" at bounding box center [771, 390] width 1199 height 2263
click at [111, 413] on span "Click here to close" at bounding box center [70, 436] width 140 height 751
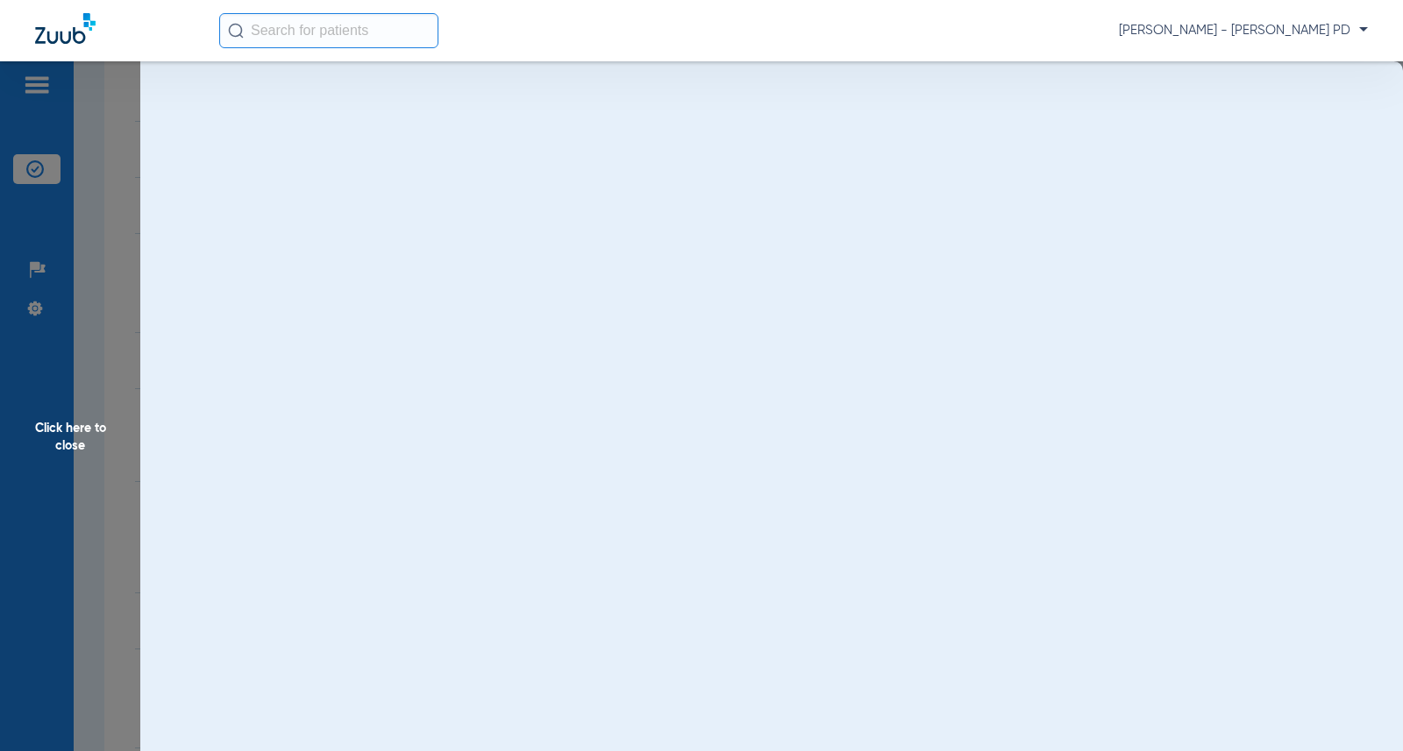
scroll to position [0, 0]
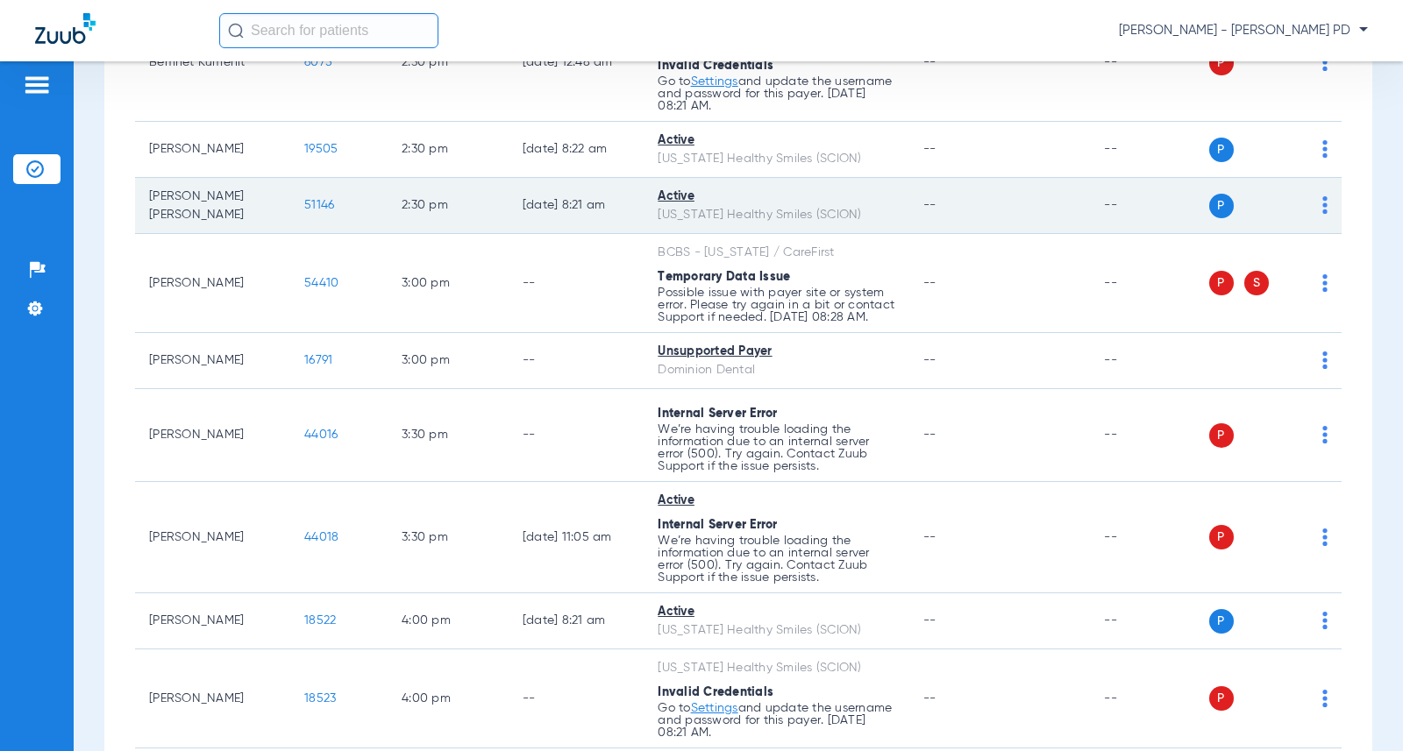
click at [306, 211] on span "51146" at bounding box center [319, 205] width 30 height 12
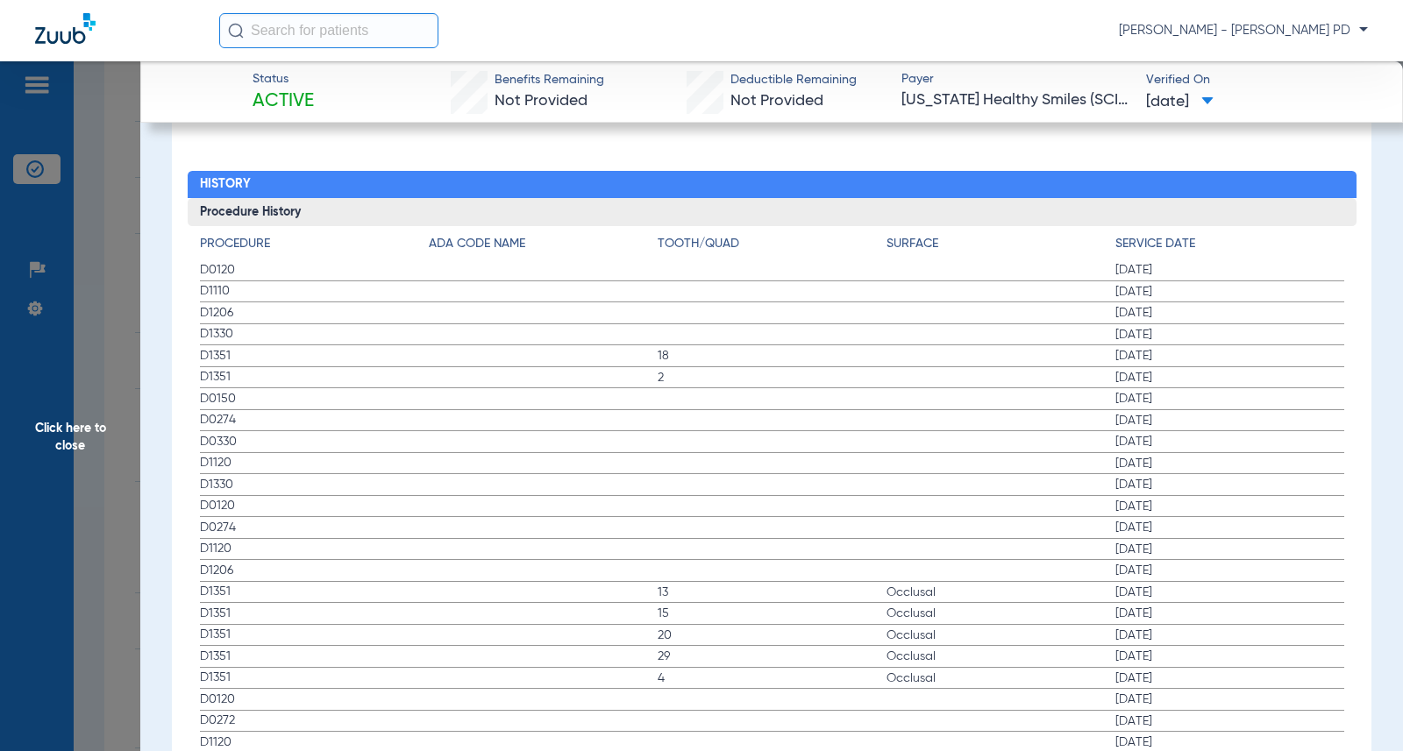
scroll to position [1841, 0]
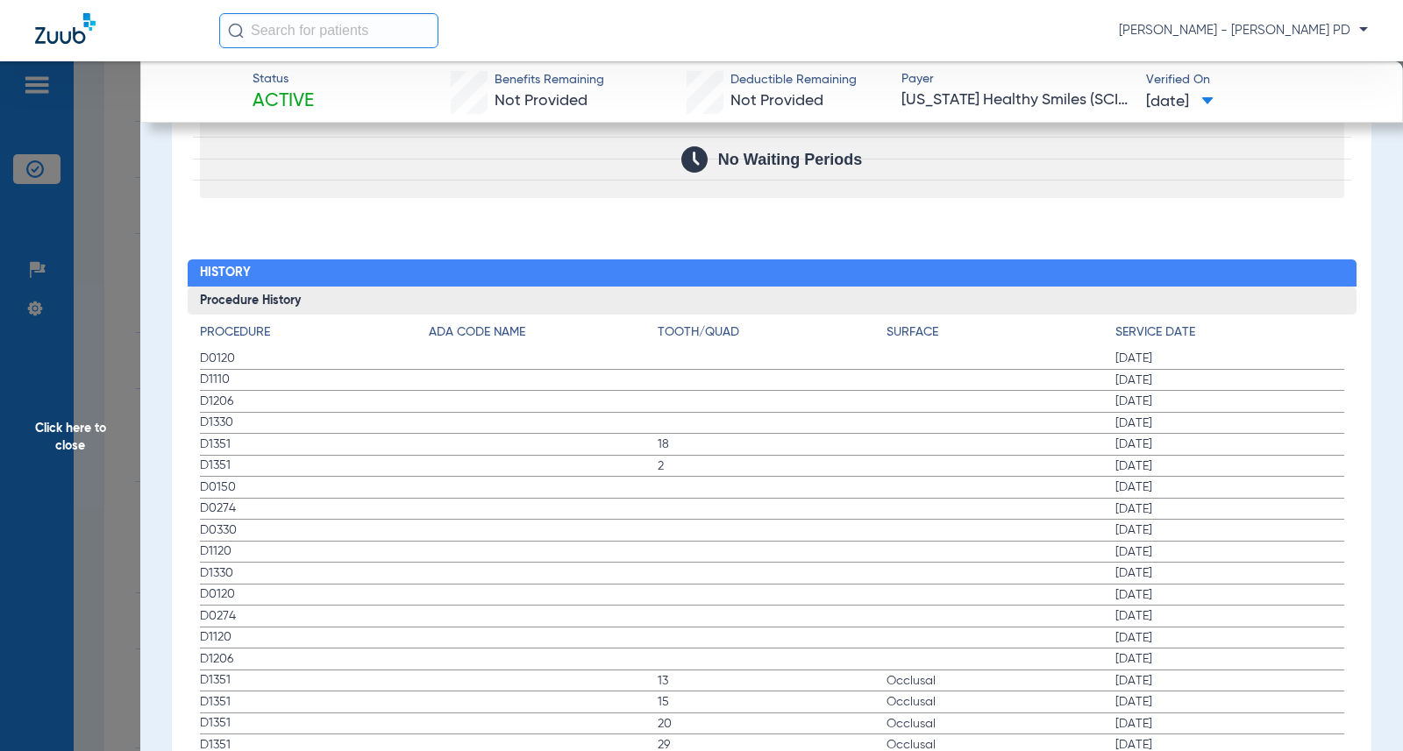
drag, startPoint x: 1346, startPoint y: 390, endPoint x: 432, endPoint y: 381, distance: 913.7
click at [126, 364] on span "Click here to close" at bounding box center [70, 436] width 140 height 751
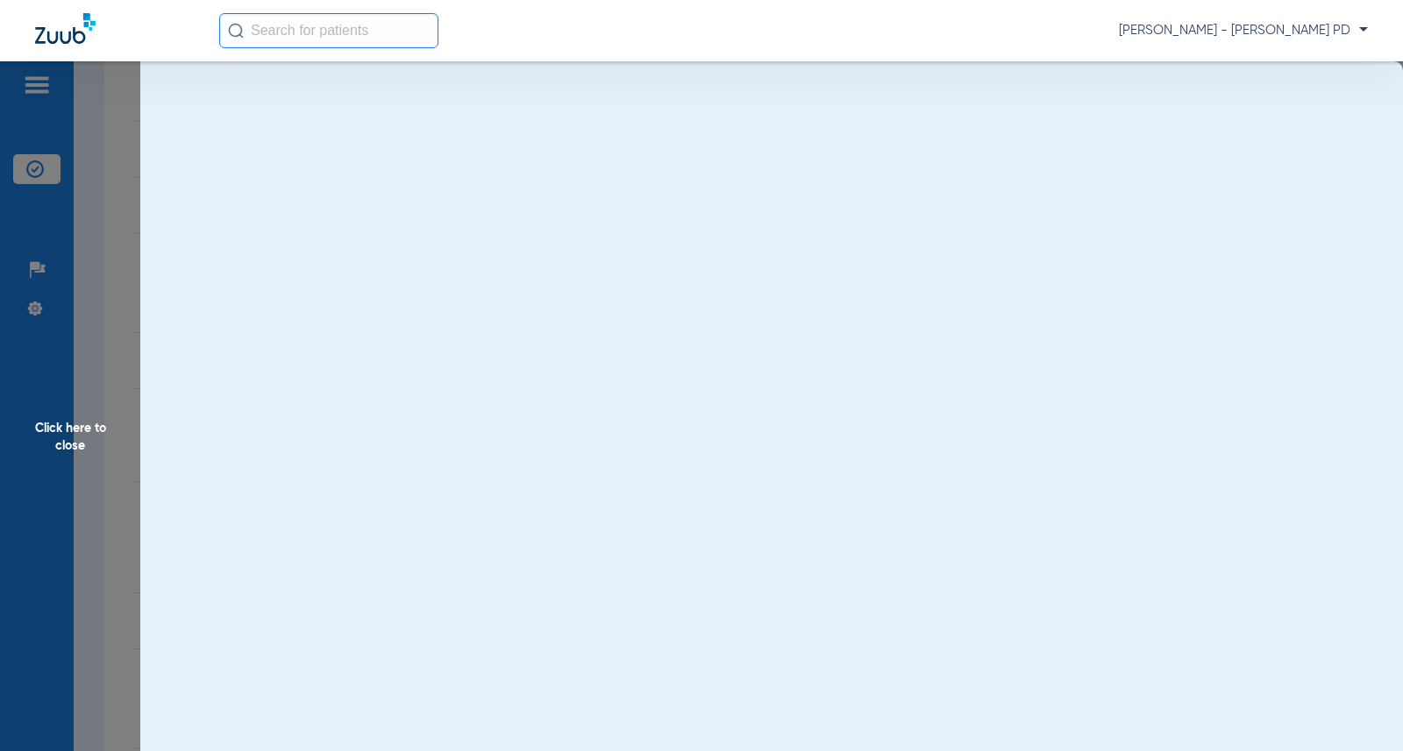
scroll to position [0, 0]
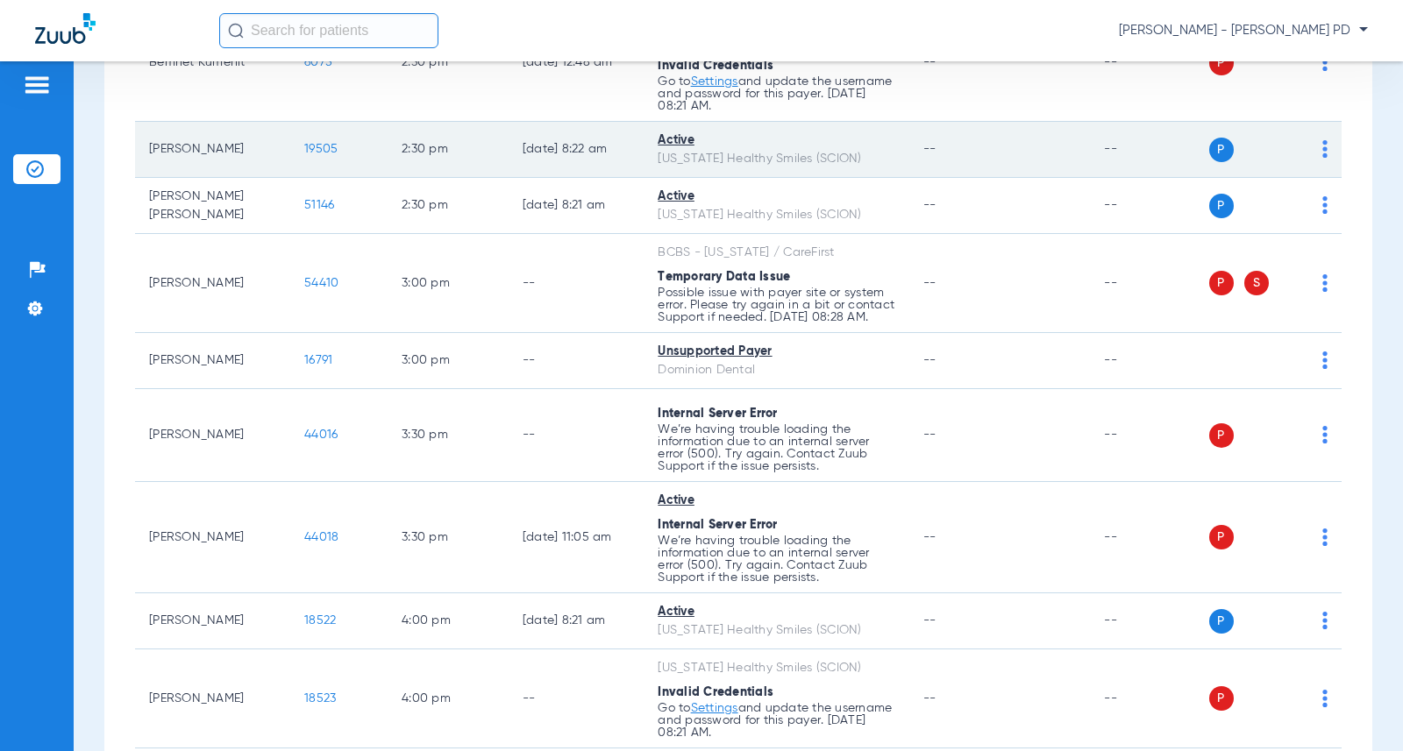
click at [313, 155] on span "19505" at bounding box center [320, 149] width 33 height 12
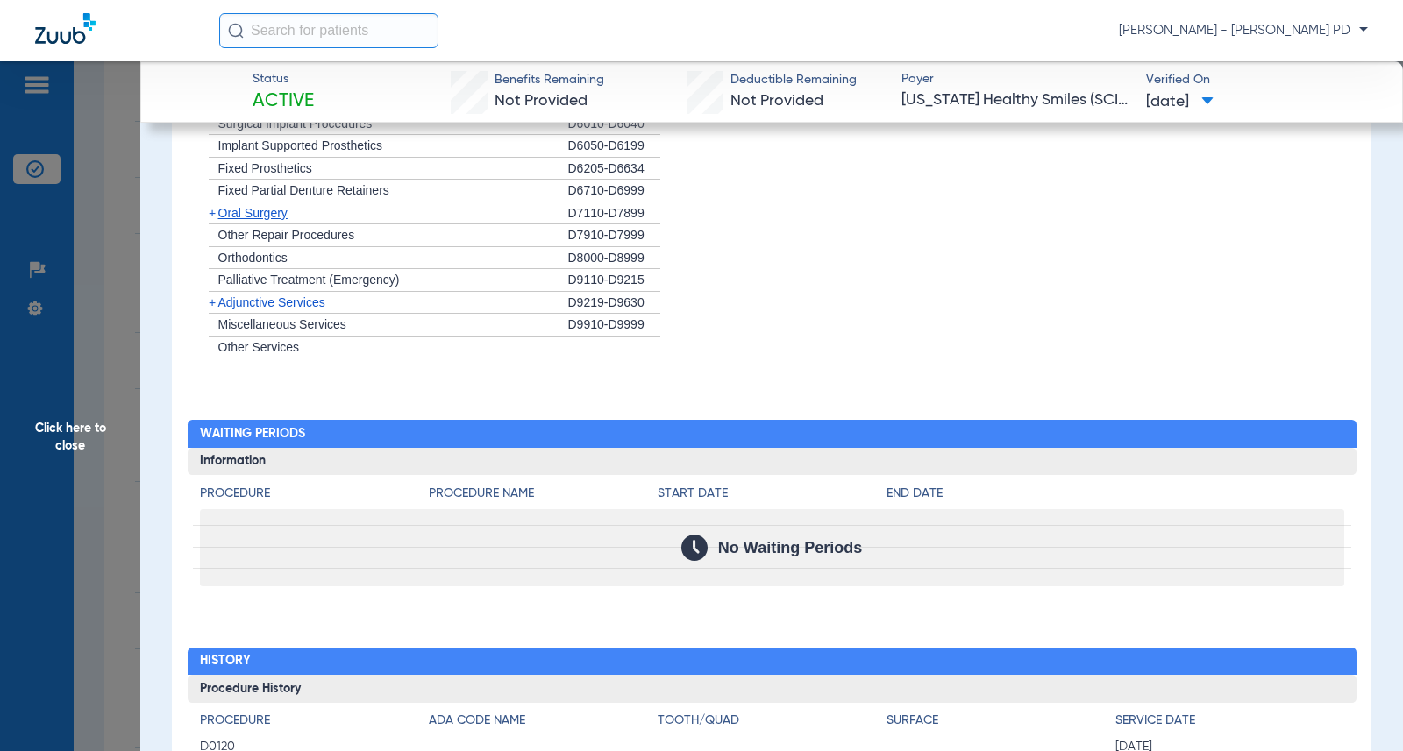
scroll to position [1666, 0]
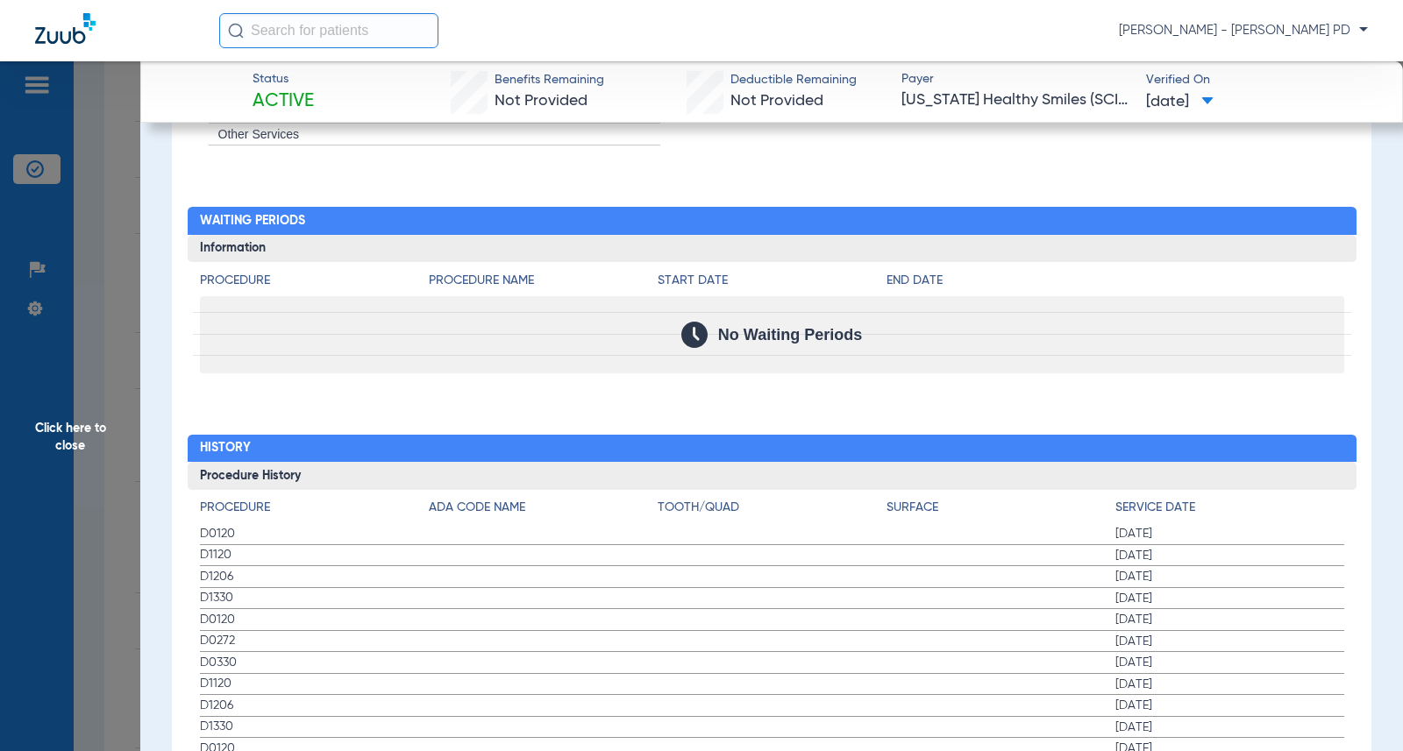
drag, startPoint x: 1371, startPoint y: 323, endPoint x: 1239, endPoint y: 179, distance: 195.5
click at [1370, 323] on app-member-insurance-verification-view "Status Active Benefits Remaining Not Provided Deductible Remaining Not Provided…" at bounding box center [771, 23] width 1263 height 3257
drag, startPoint x: 95, startPoint y: 244, endPoint x: 142, endPoint y: 283, distance: 61.6
click at [96, 244] on span "Click here to close" at bounding box center [70, 436] width 140 height 751
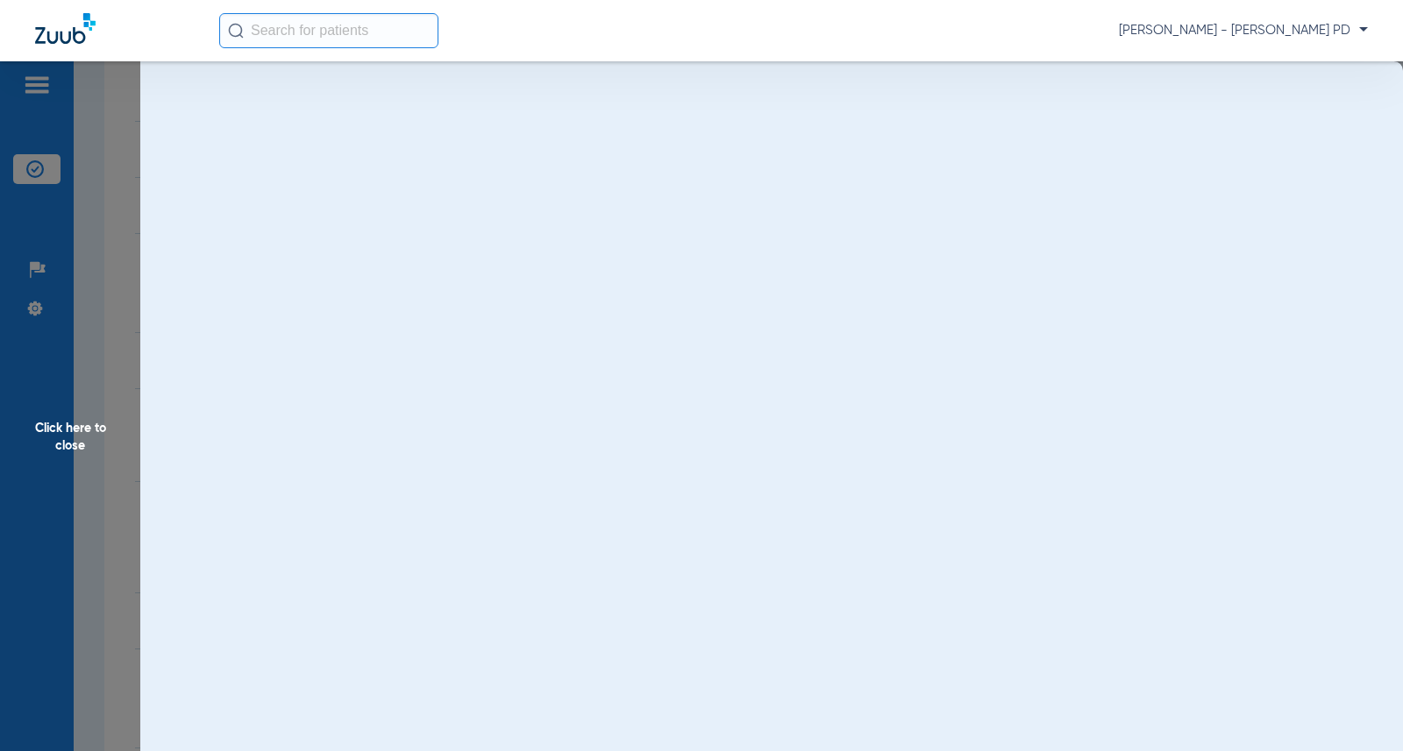
scroll to position [0, 0]
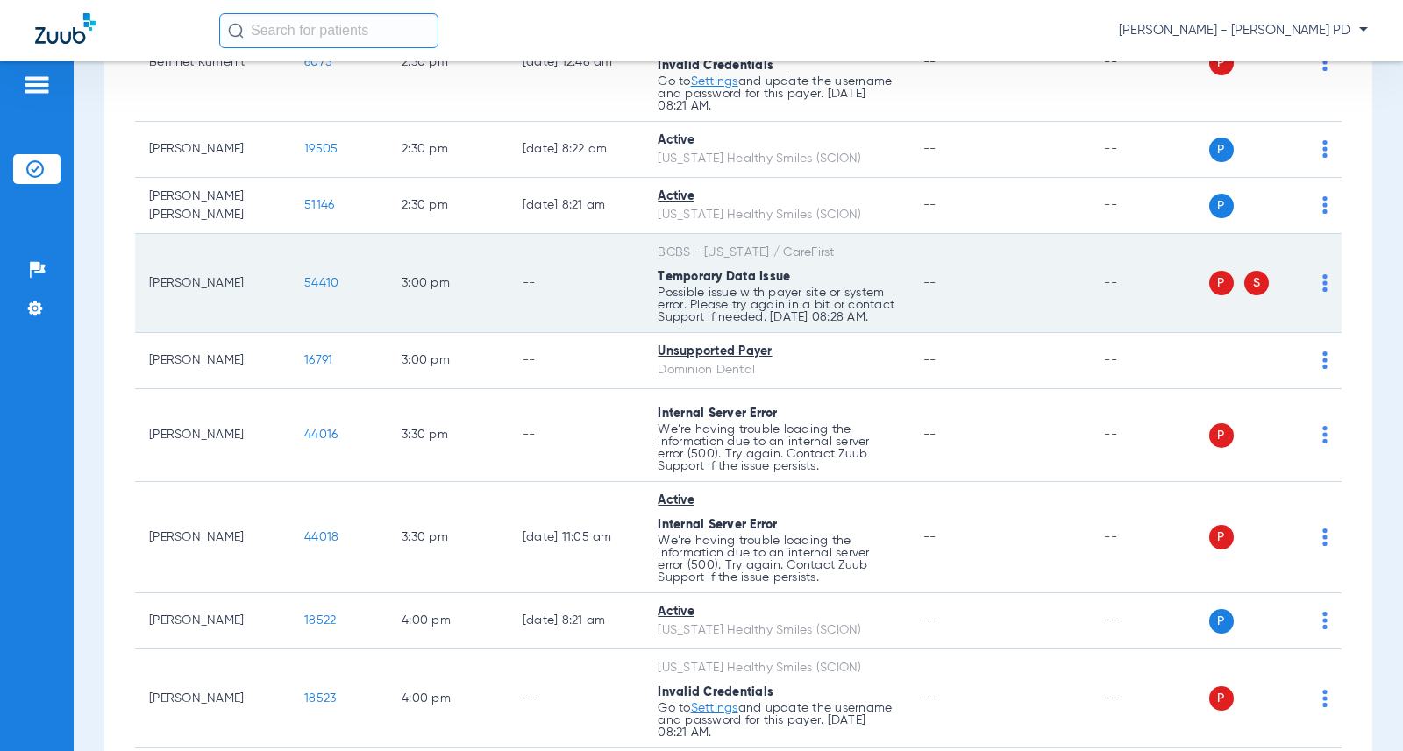
click at [317, 289] on span "54410" at bounding box center [321, 283] width 34 height 12
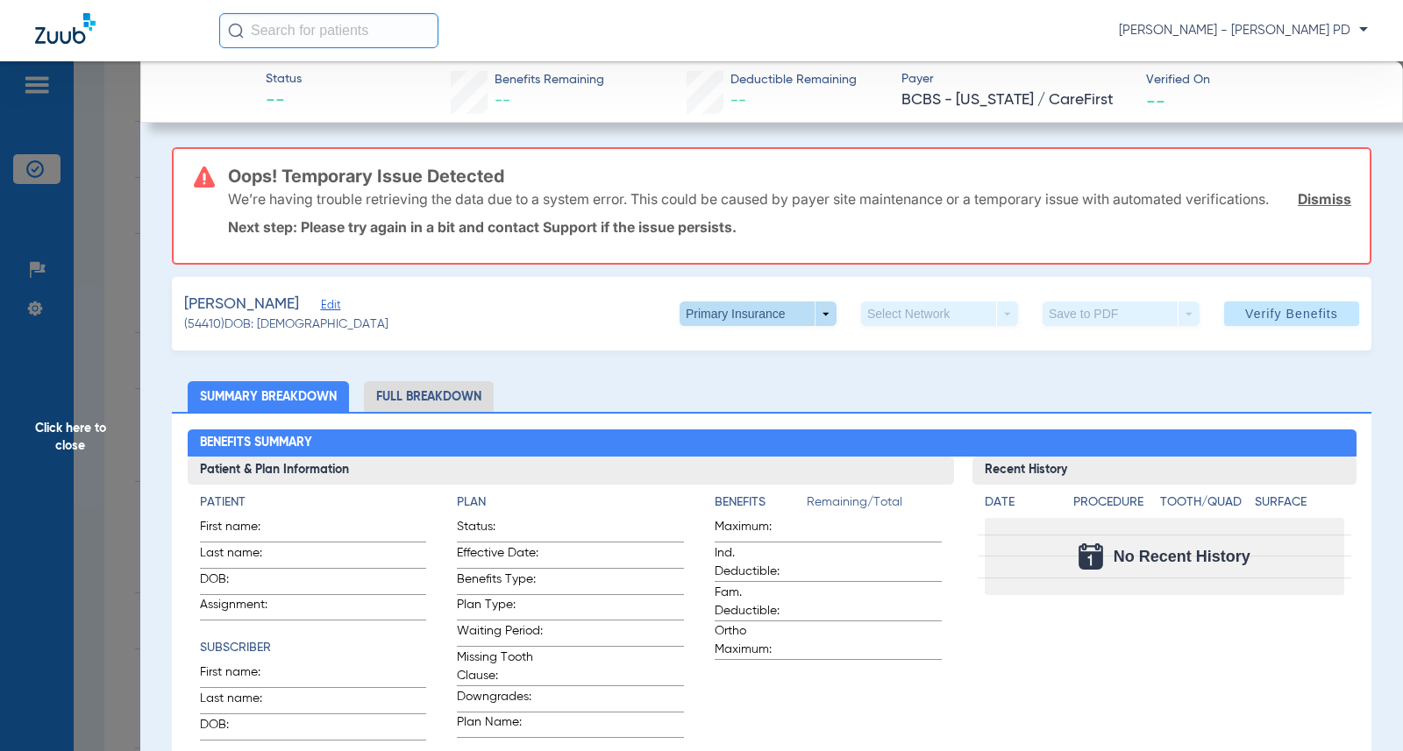
click at [700, 324] on span at bounding box center [758, 314] width 157 height 25
click at [706, 404] on span "Secondary Insurance" at bounding box center [739, 401] width 116 height 12
click at [809, 326] on span at bounding box center [758, 314] width 157 height 25
click at [801, 335] on div at bounding box center [701, 375] width 1403 height 751
click at [762, 335] on span at bounding box center [758, 314] width 42 height 42
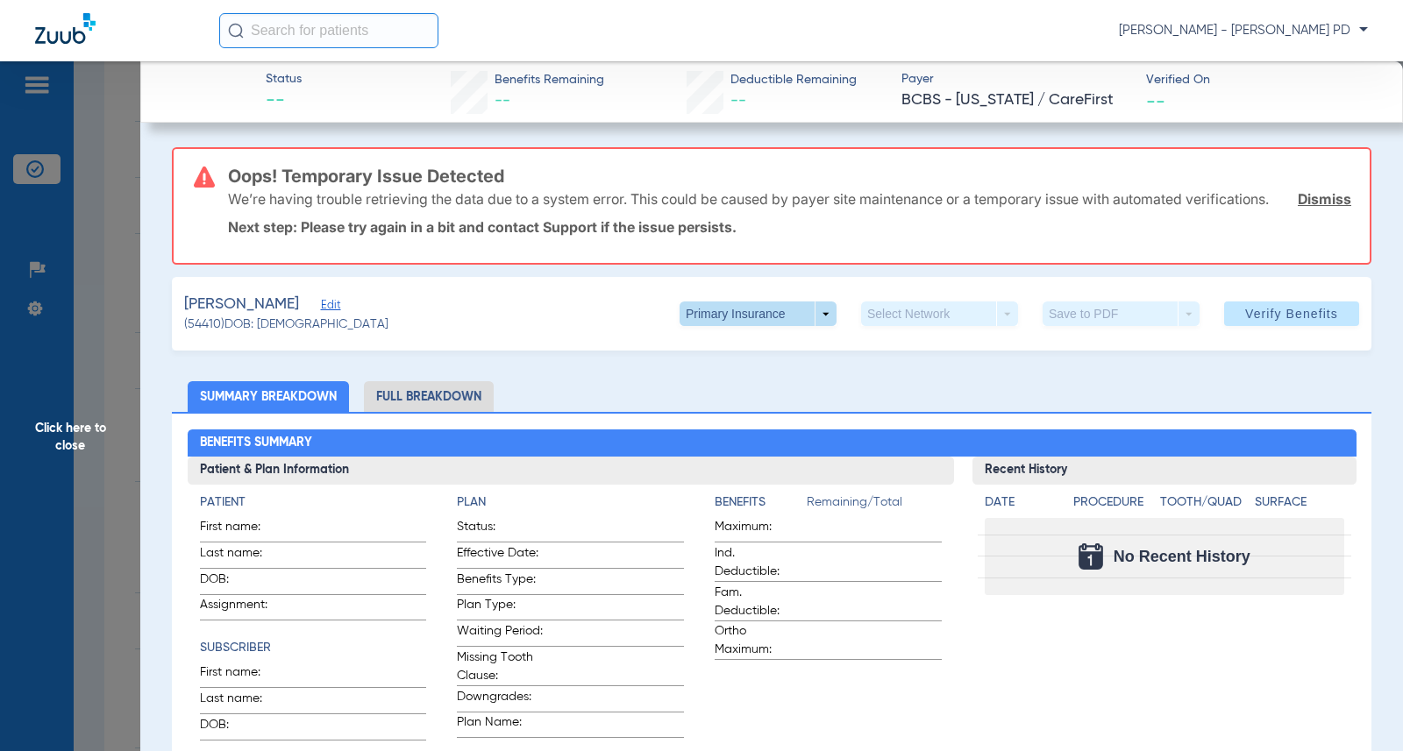
click at [762, 339] on div at bounding box center [701, 375] width 1403 height 751
click at [755, 335] on span at bounding box center [758, 314] width 42 height 42
click at [755, 344] on div "Primary Insurance Secondary Insurance" at bounding box center [813, 382] width 295 height 76
click at [819, 343] on div at bounding box center [701, 375] width 1403 height 751
click at [785, 326] on span at bounding box center [758, 314] width 157 height 25
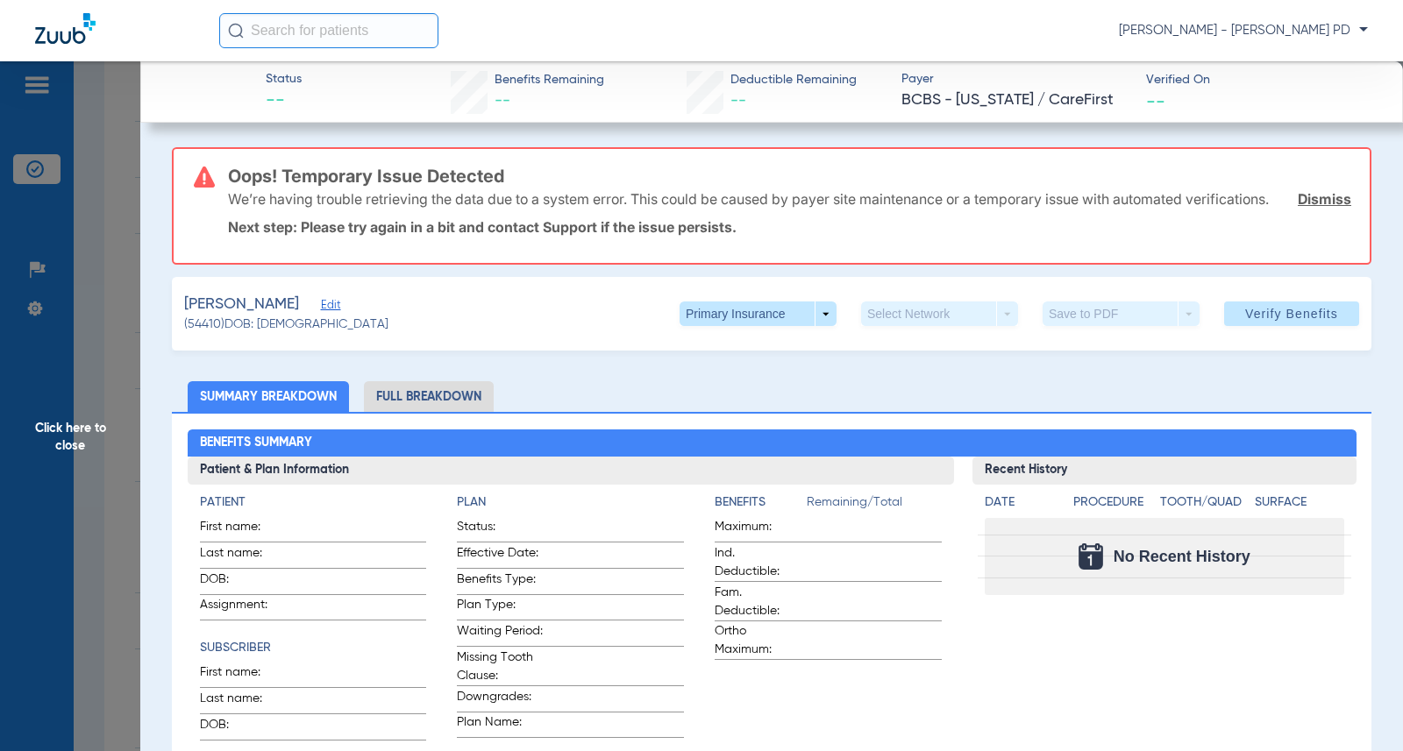
click at [1288, 203] on div at bounding box center [701, 375] width 1403 height 751
click at [1314, 205] on link "Dismiss" at bounding box center [1324, 199] width 53 height 18
click at [87, 234] on span "Click here to close" at bounding box center [70, 436] width 140 height 751
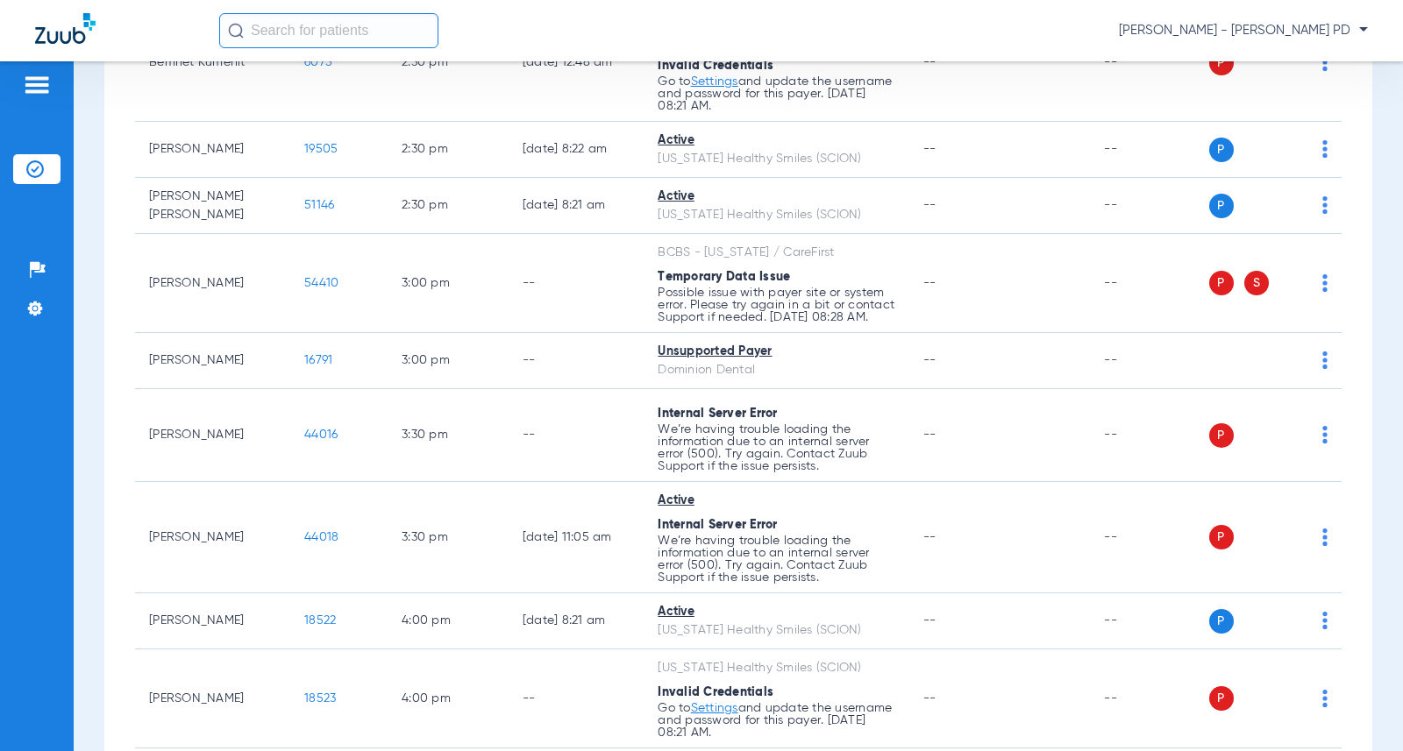
click at [1365, 233] on div "Schedule Insurance Verification History Last Appt. Sync Time: [DATE] - 08:55 AM…" at bounding box center [738, 406] width 1329 height 690
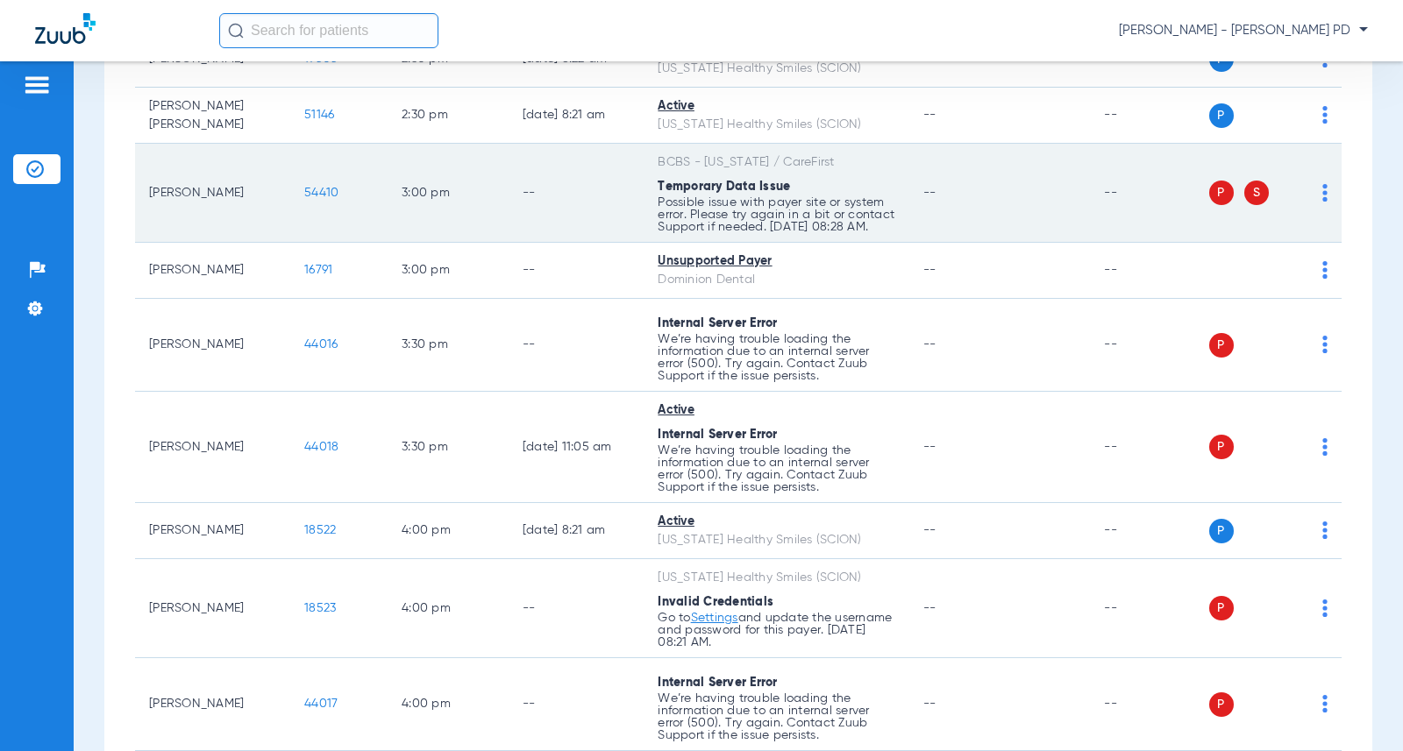
scroll to position [1993, 0]
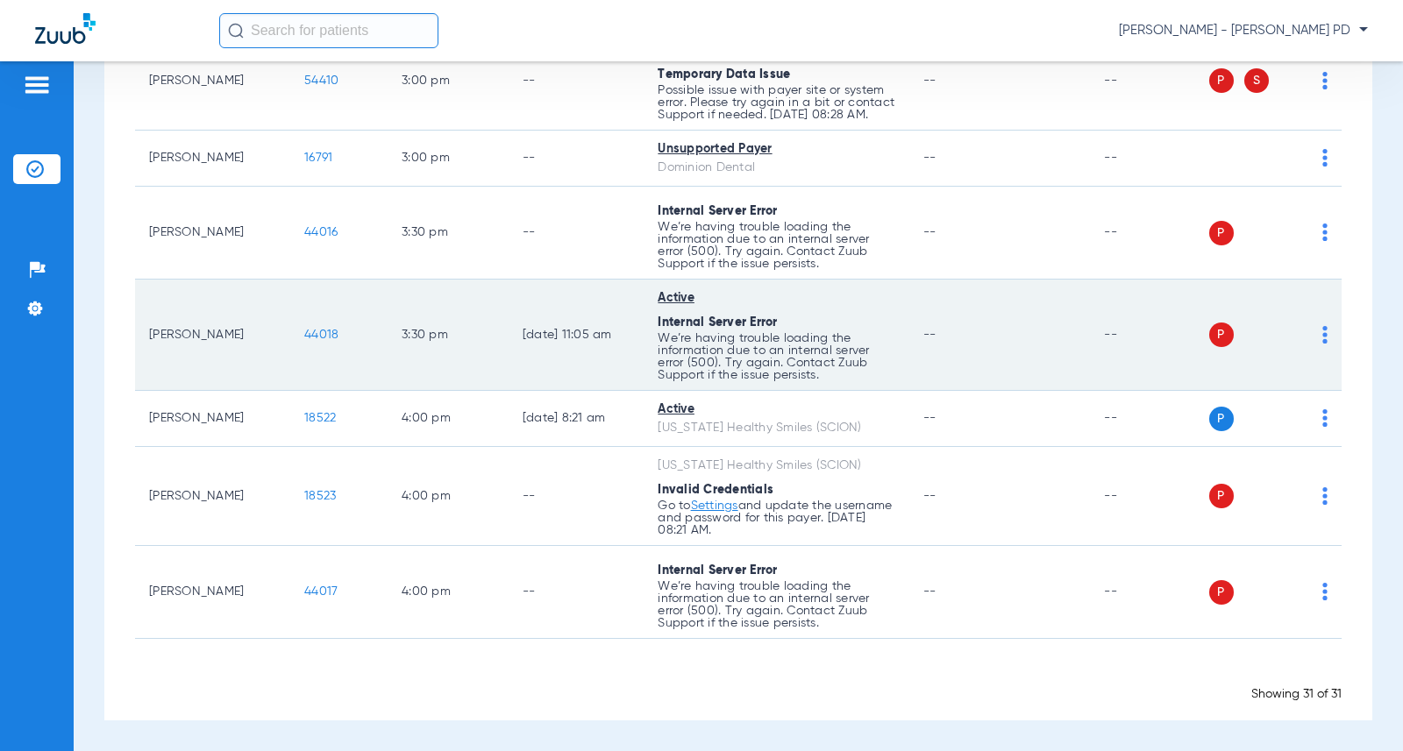
click at [304, 339] on span "44018" at bounding box center [321, 335] width 34 height 12
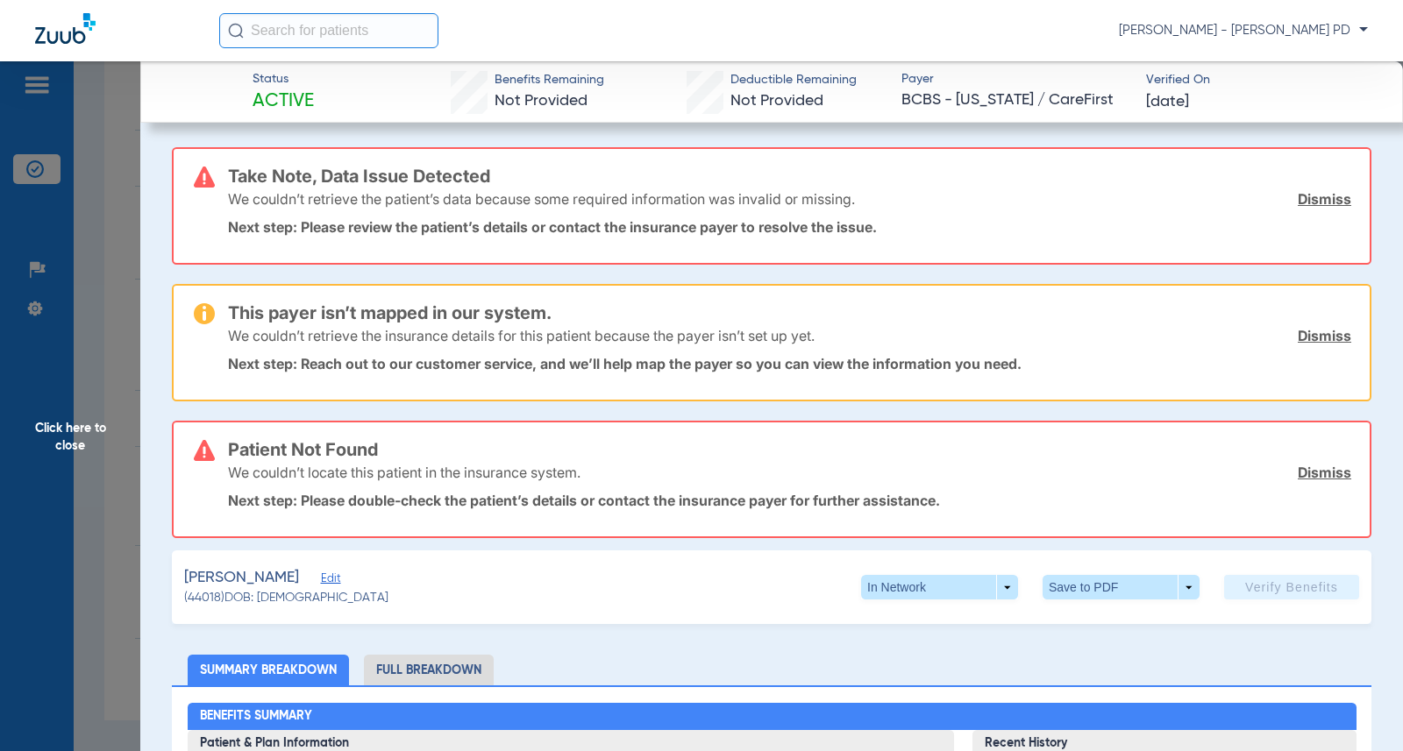
click at [109, 263] on span "Click here to close" at bounding box center [70, 436] width 140 height 751
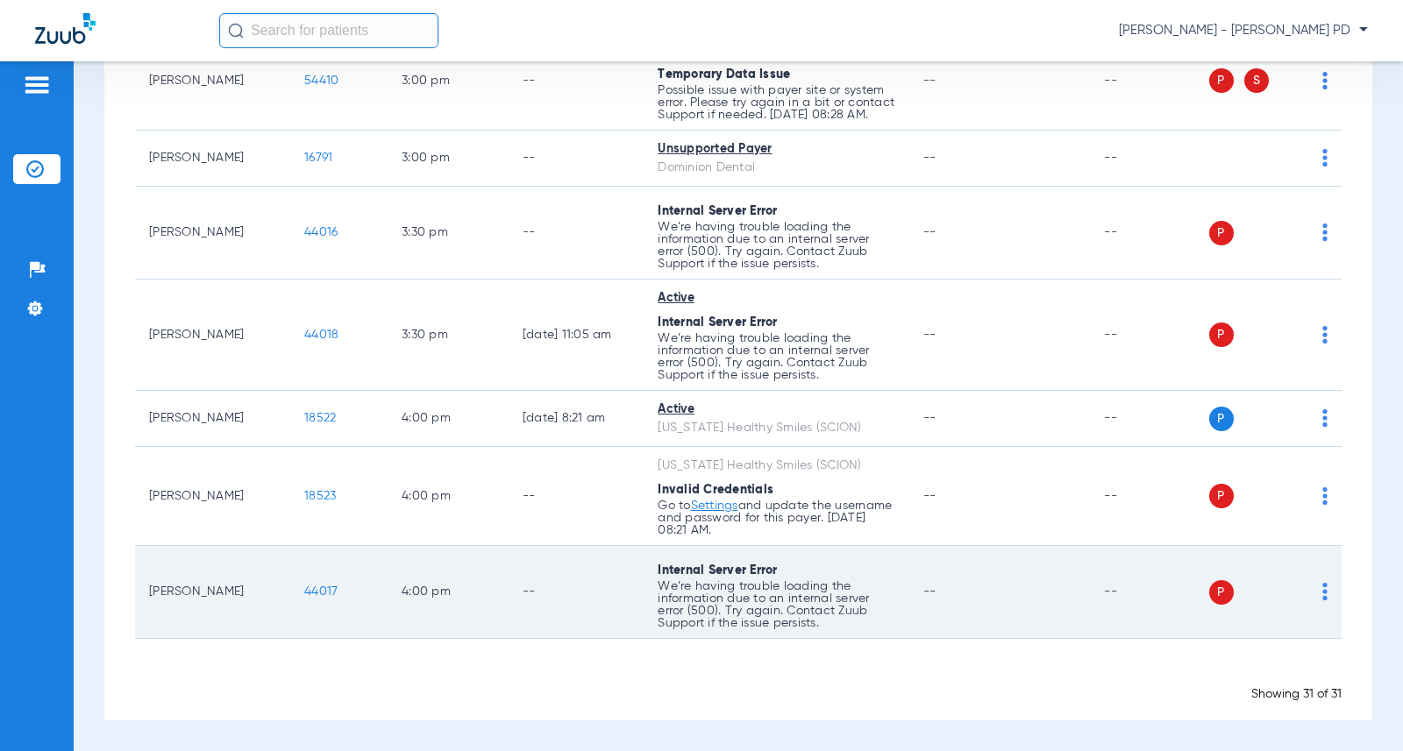
click at [1315, 608] on td "P S" at bounding box center [1275, 592] width 133 height 93
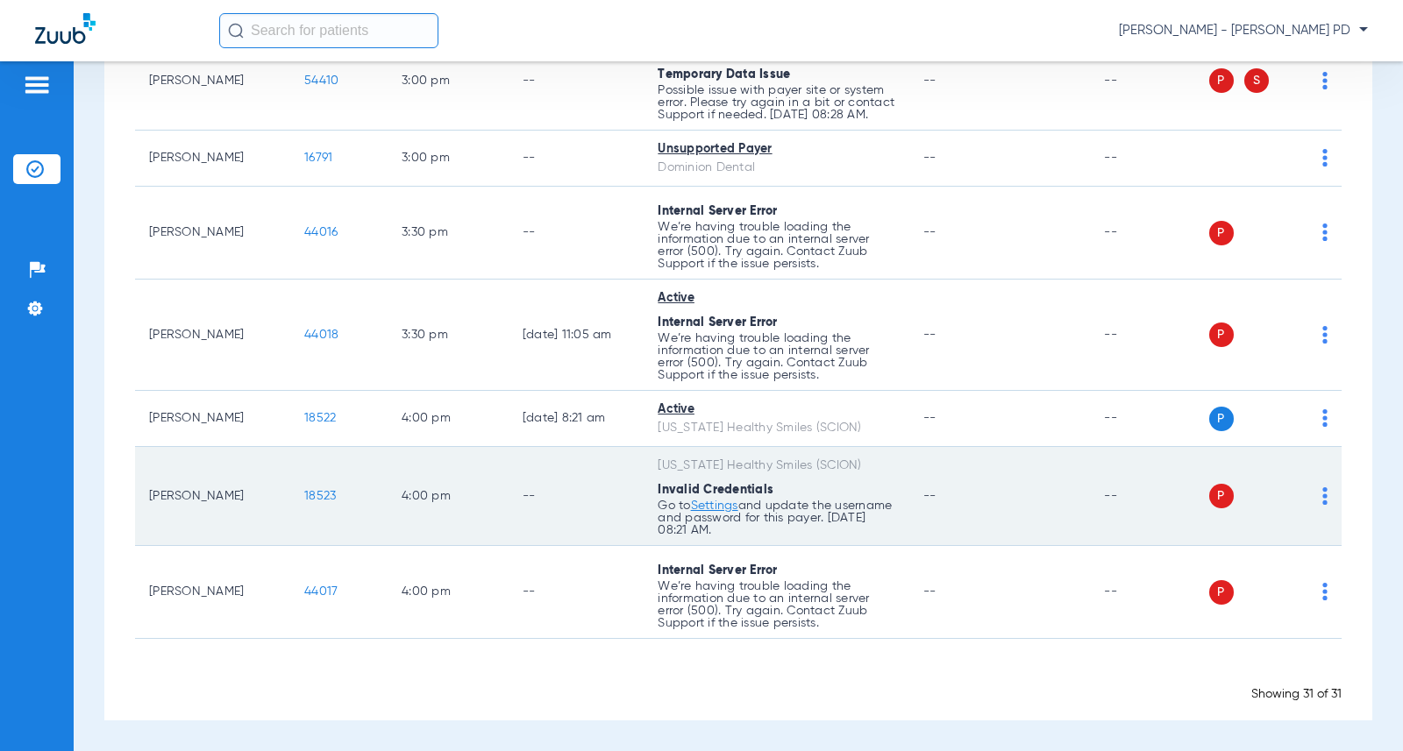
click at [304, 497] on span "18523" at bounding box center [320, 496] width 32 height 12
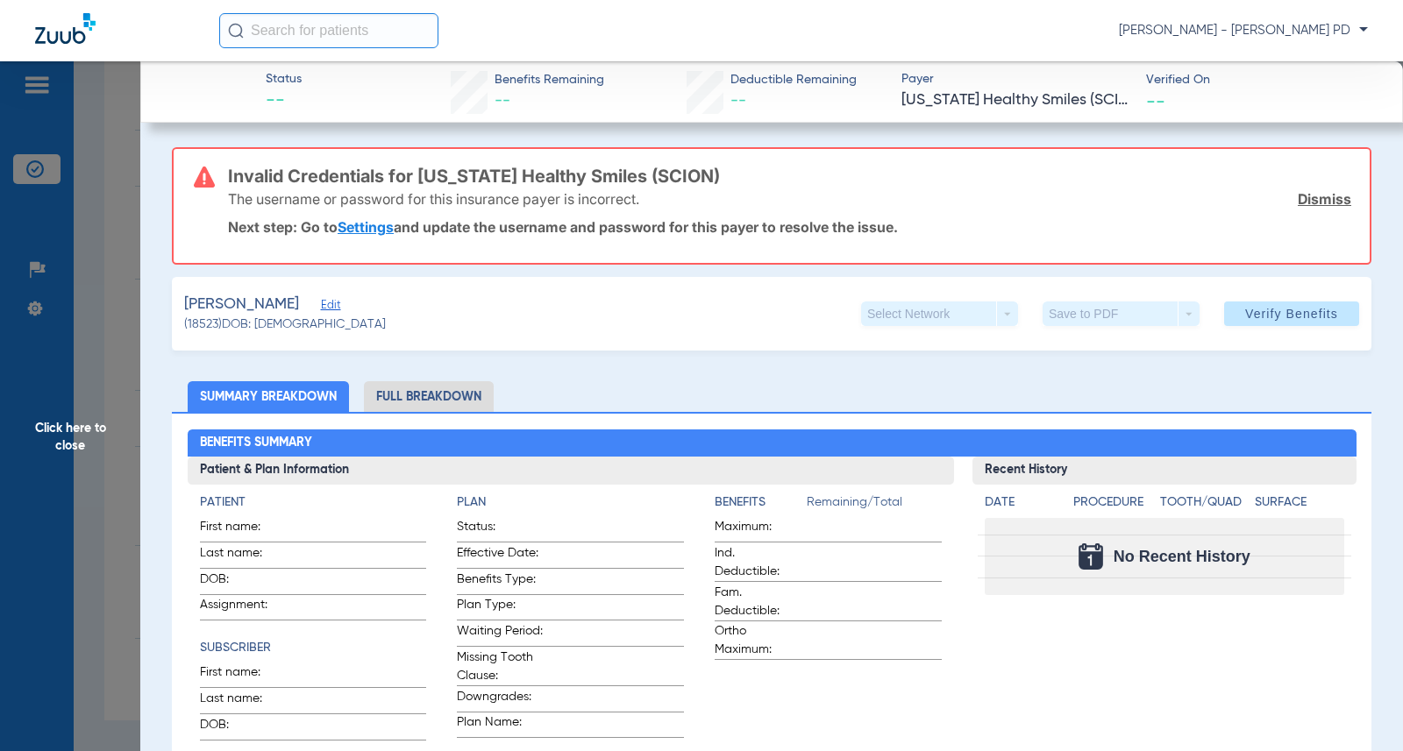
drag, startPoint x: 118, startPoint y: 470, endPoint x: 495, endPoint y: 215, distance: 454.5
click at [118, 467] on span "Click here to close" at bounding box center [70, 436] width 140 height 751
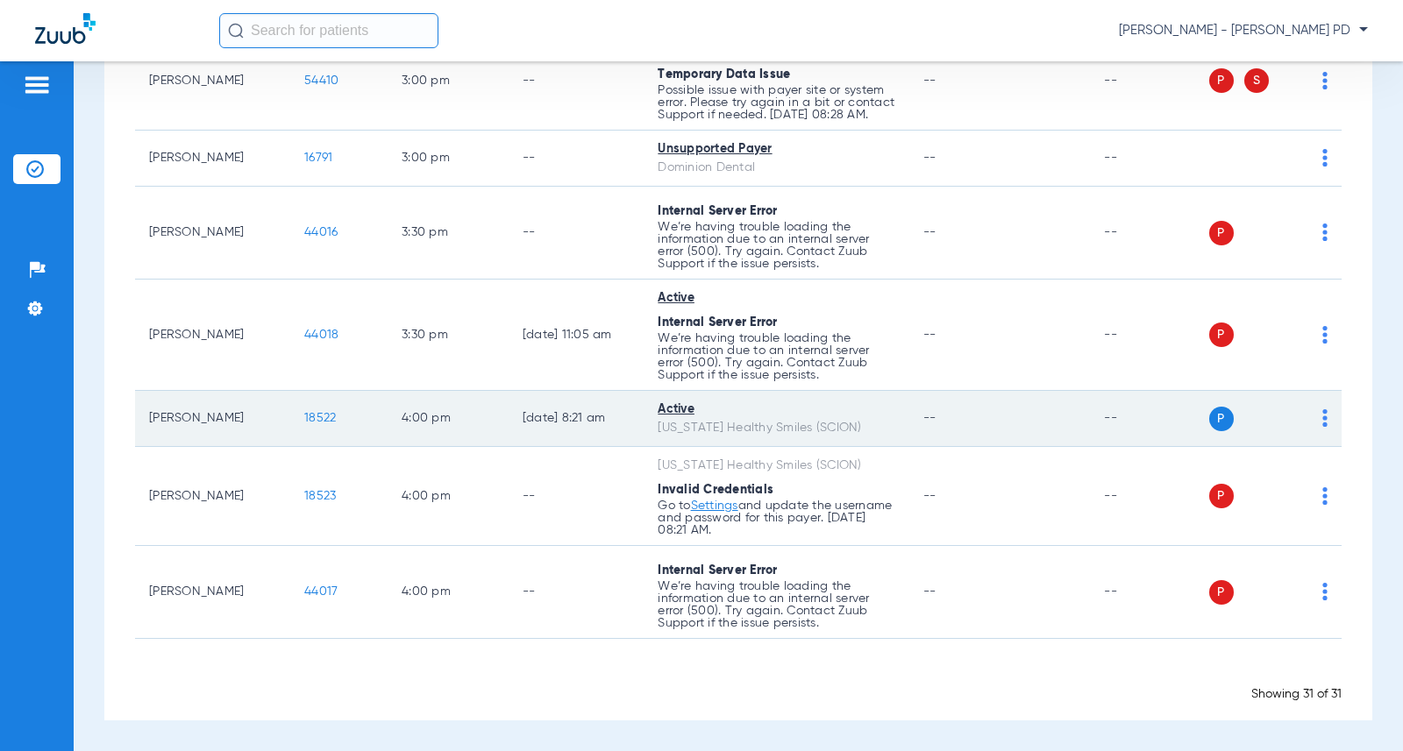
click at [305, 413] on span "18522" at bounding box center [320, 418] width 32 height 12
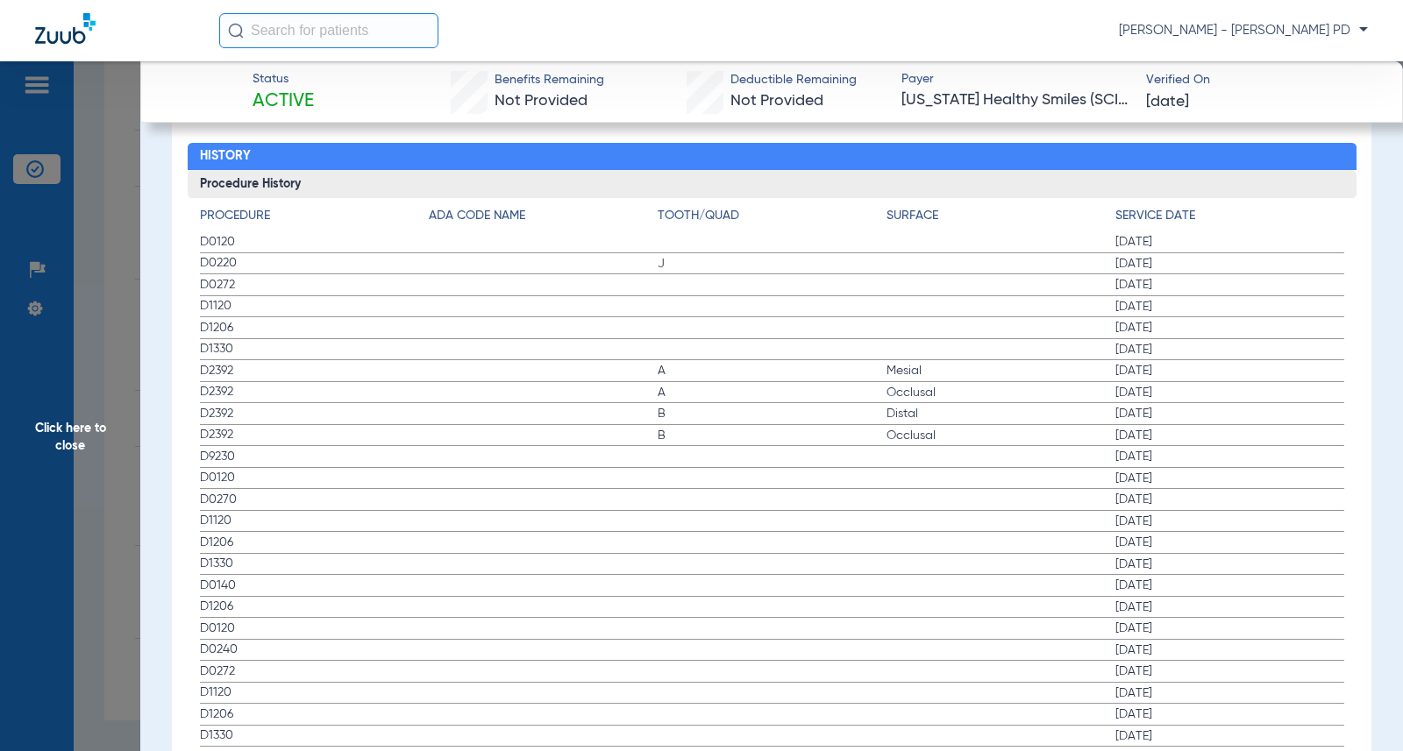
scroll to position [1929, 0]
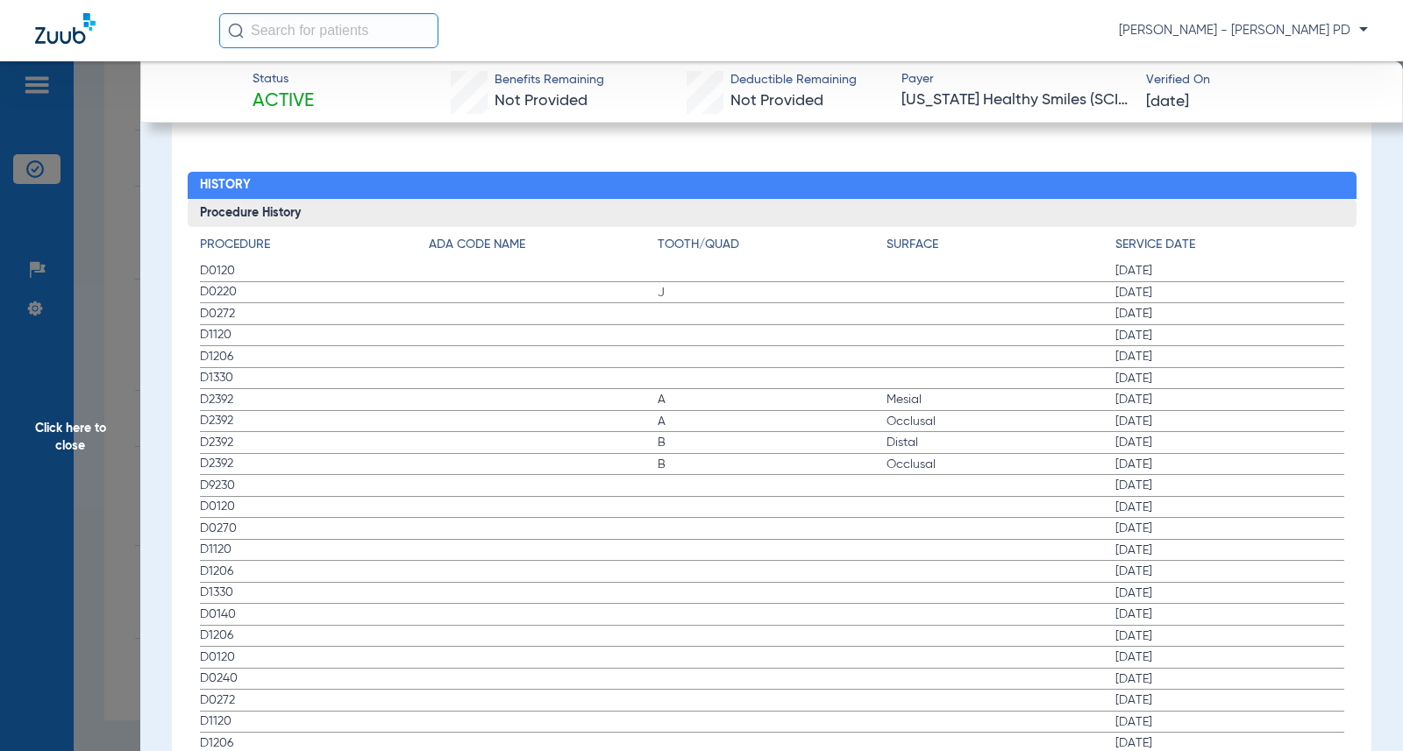
click at [1370, 601] on app-member-insurance-verification-view "Status Active Benefits Remaining Not Provided Deductible Remaining Not Provided…" at bounding box center [771, 212] width 1263 height 4160
click at [1262, 32] on span "[PERSON_NAME] - [PERSON_NAME] PD" at bounding box center [1243, 31] width 249 height 18
click at [1267, 103] on span "Log out" at bounding box center [1302, 97] width 98 height 12
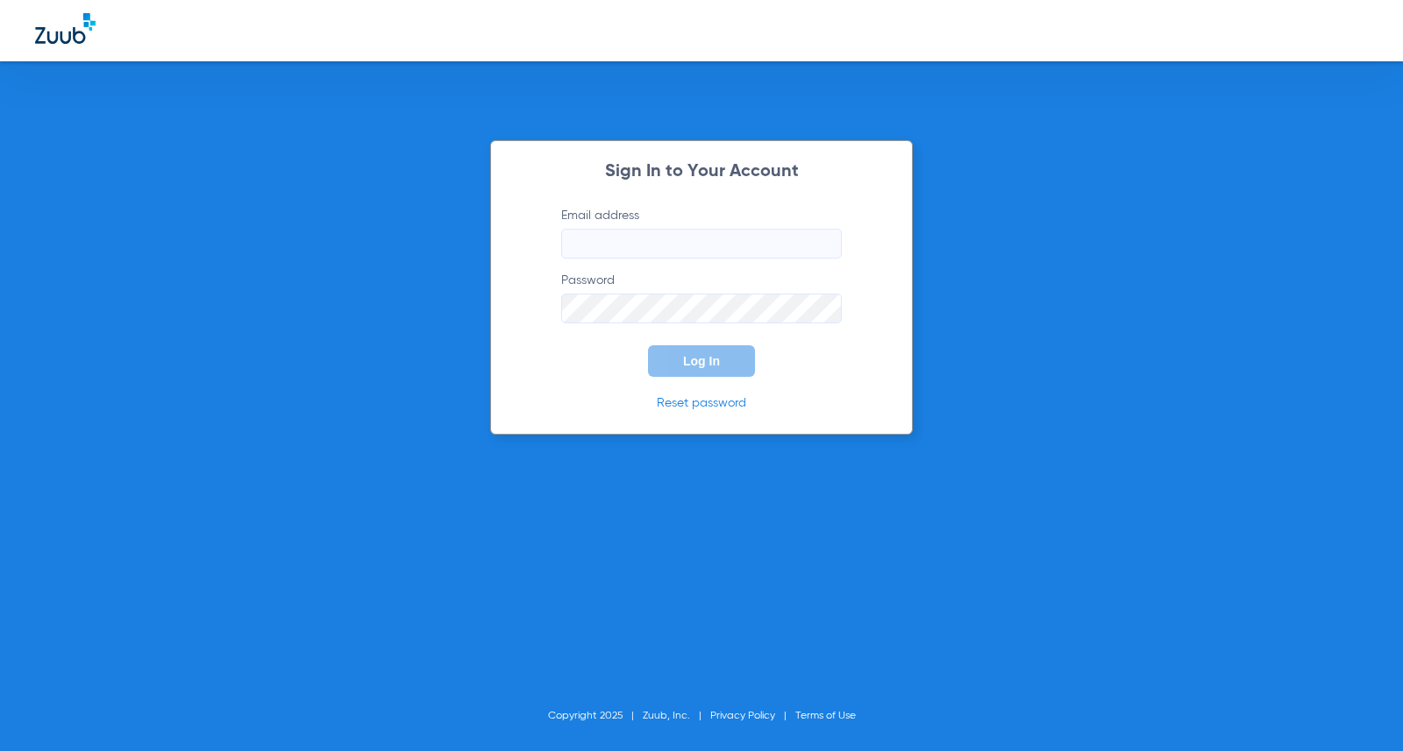
type input "[EMAIL_ADDRESS][DOMAIN_NAME]"
click at [713, 355] on span "Log In" at bounding box center [701, 361] width 37 height 14
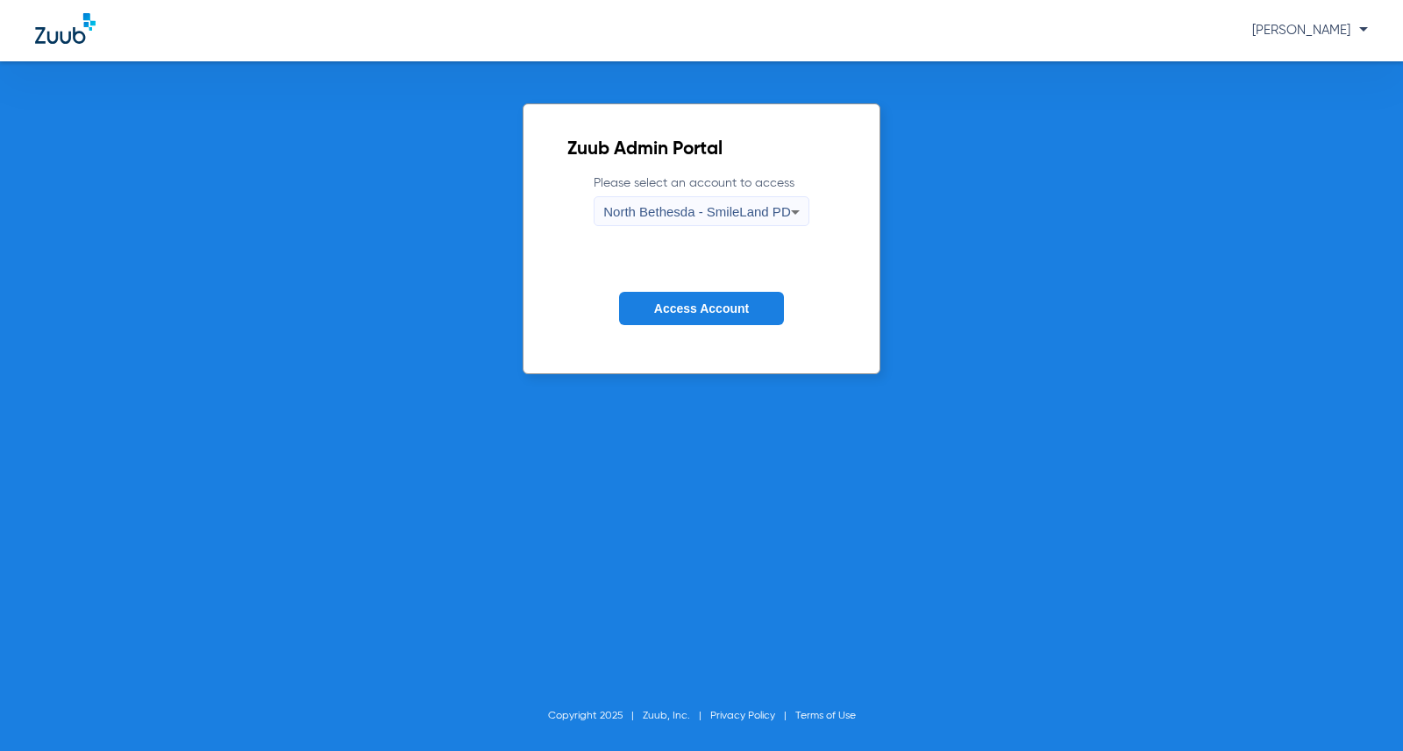
click at [723, 314] on span "Access Account" at bounding box center [701, 309] width 95 height 14
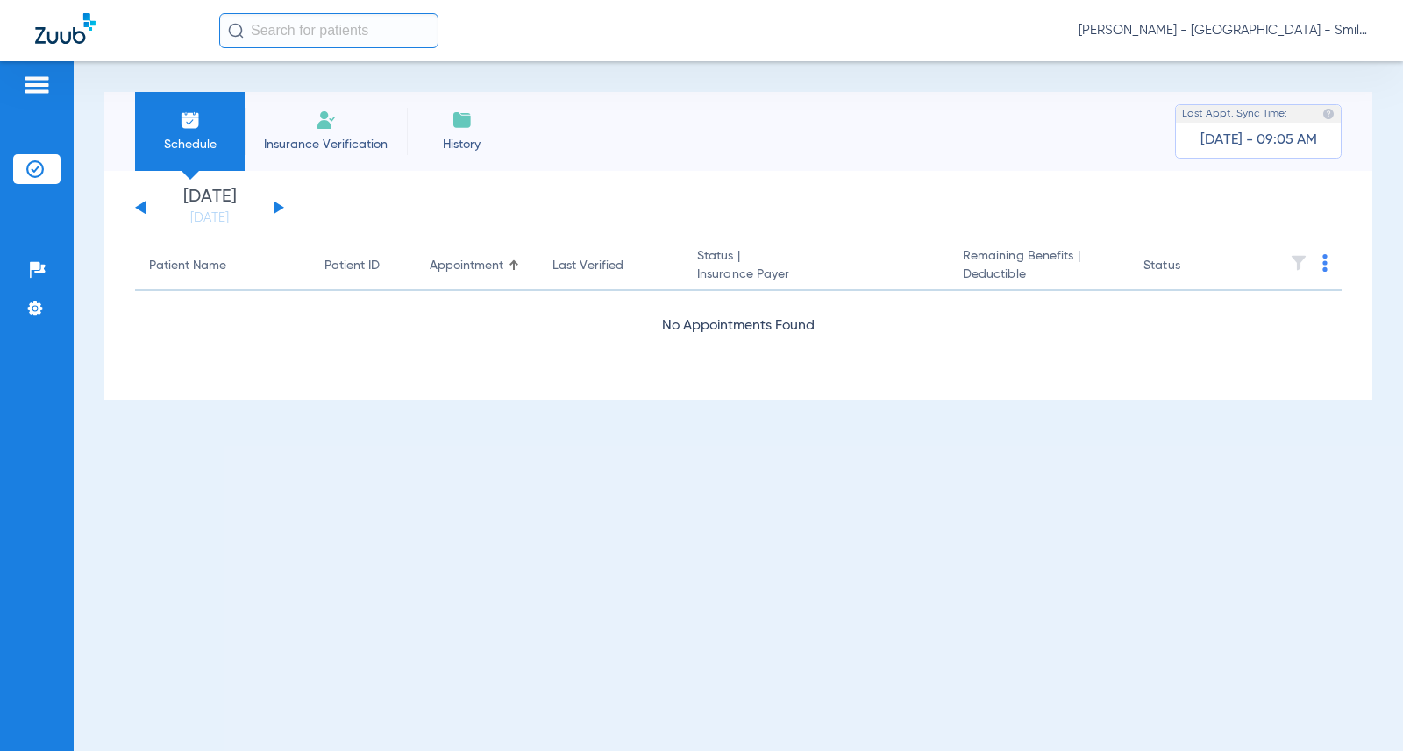
click at [1299, 373] on div "Loading" at bounding box center [738, 371] width 1207 height 18
click at [209, 217] on link "[DATE]" at bounding box center [209, 219] width 105 height 18
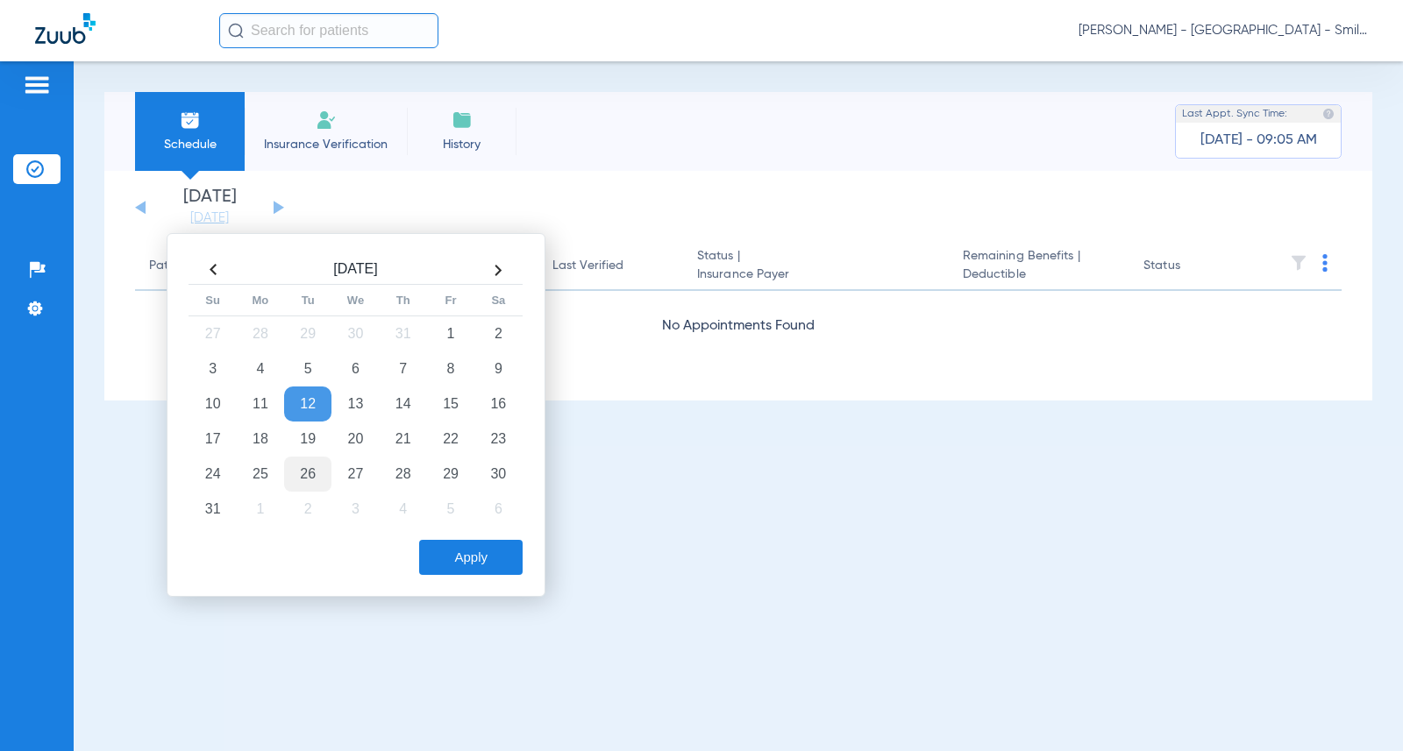
click at [306, 462] on td "26" at bounding box center [307, 474] width 47 height 35
click at [446, 560] on button "Apply" at bounding box center [470, 557] width 103 height 35
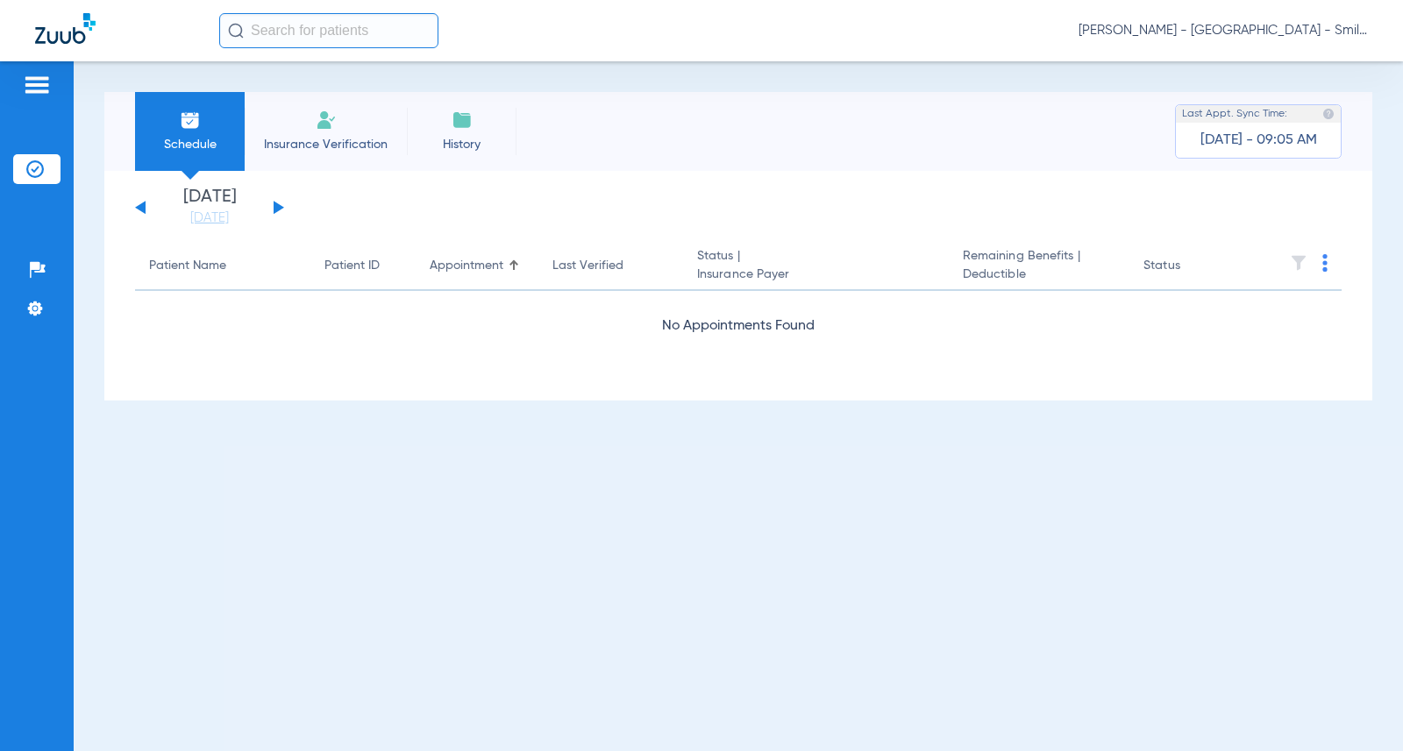
click at [140, 217] on div "[DATE] [DATE] [DATE] [DATE] [DATE] [DATE] [DATE] [DATE] [DATE] [DATE] [DATE] [D…" at bounding box center [209, 208] width 149 height 39
click at [146, 211] on div "[DATE] [DATE] [DATE] [DATE] [DATE] [DATE] [DATE] [DATE] [DATE] [DATE] [DATE] [D…" at bounding box center [209, 208] width 149 height 39
click at [271, 208] on div "[DATE] [DATE] [DATE] [DATE] [DATE] [DATE] [DATE] [DATE] [DATE] [DATE] [DATE] [D…" at bounding box center [209, 208] width 149 height 39
click at [278, 207] on button at bounding box center [279, 207] width 11 height 13
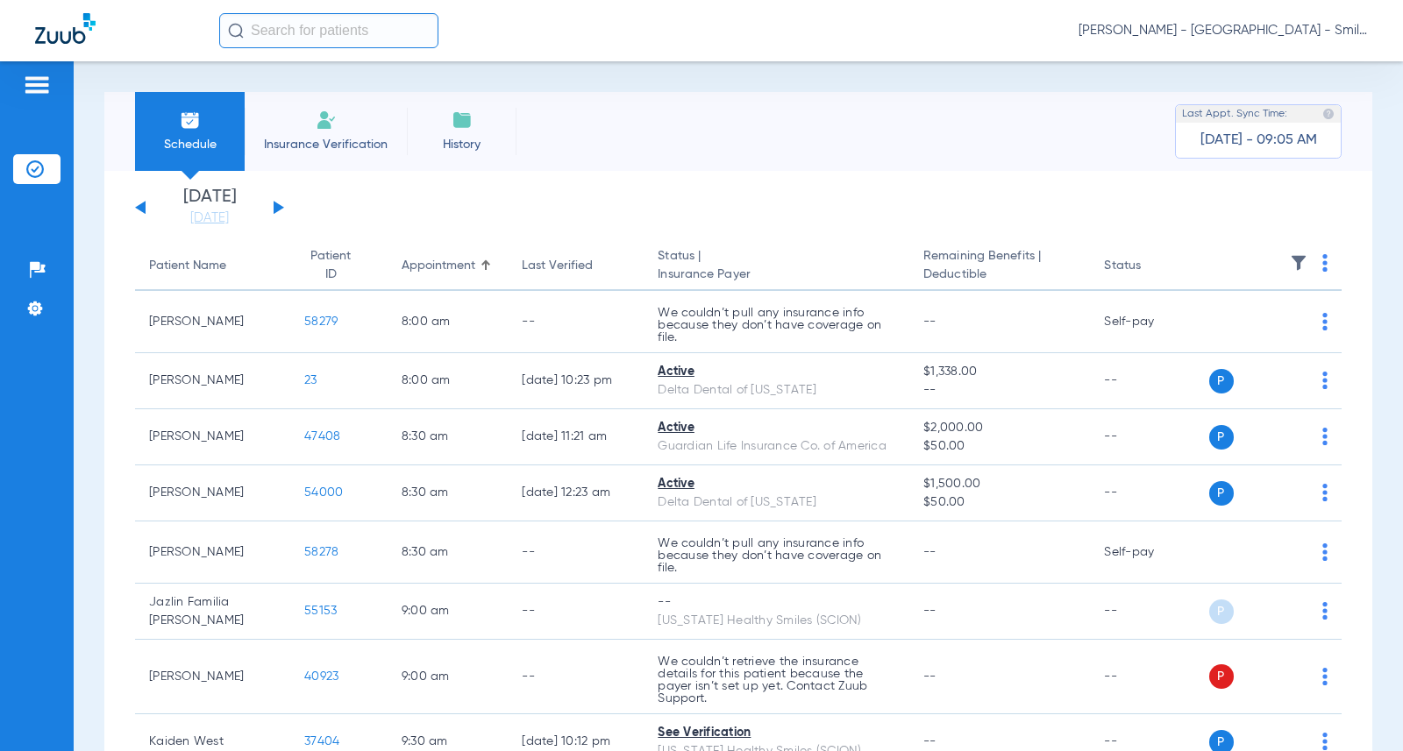
click at [1314, 267] on th at bounding box center [1275, 266] width 133 height 49
click at [1322, 267] on img at bounding box center [1324, 263] width 5 height 18
click at [1262, 325] on button "Verify All" at bounding box center [1245, 332] width 138 height 35
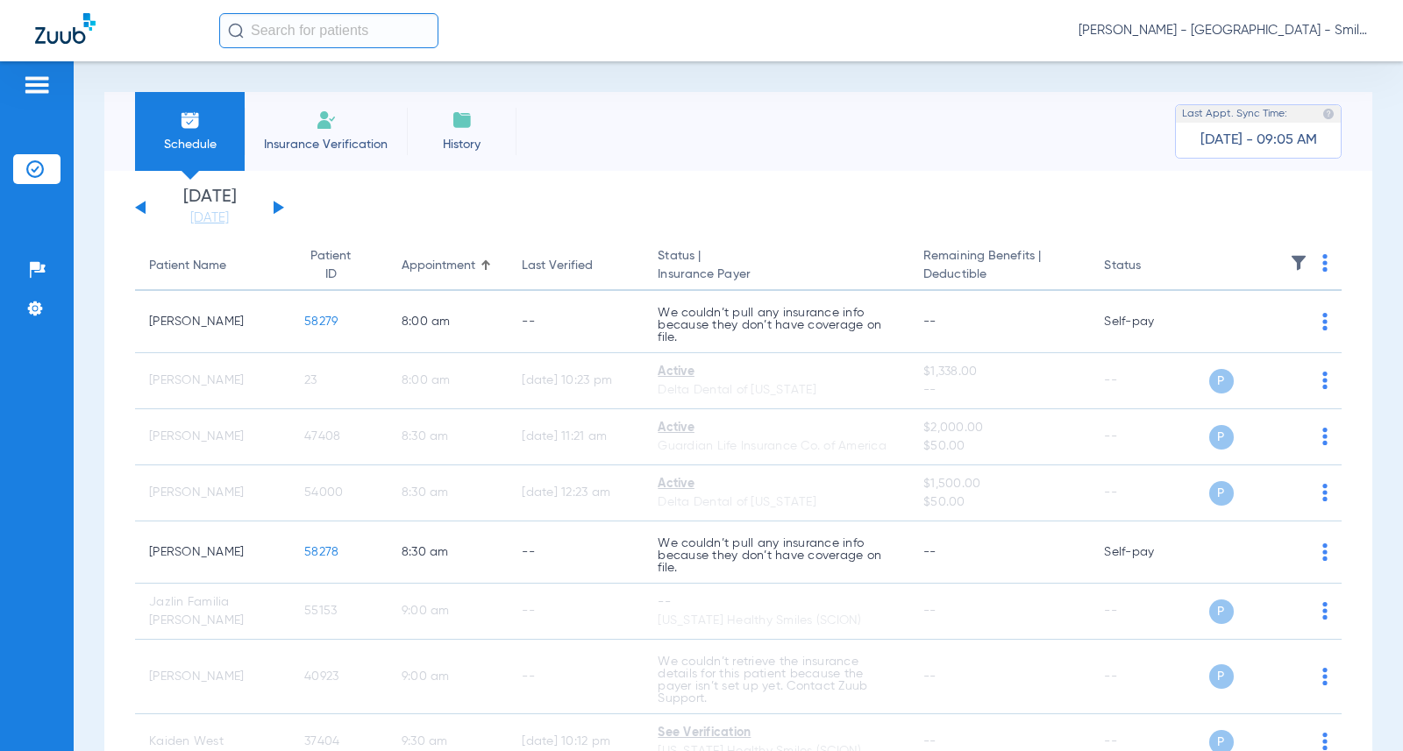
click at [1322, 260] on img at bounding box center [1324, 263] width 5 height 18
click at [1254, 327] on span "Verify All" at bounding box center [1245, 332] width 110 height 12
drag, startPoint x: 1337, startPoint y: 315, endPoint x: 1301, endPoint y: 268, distance: 58.8
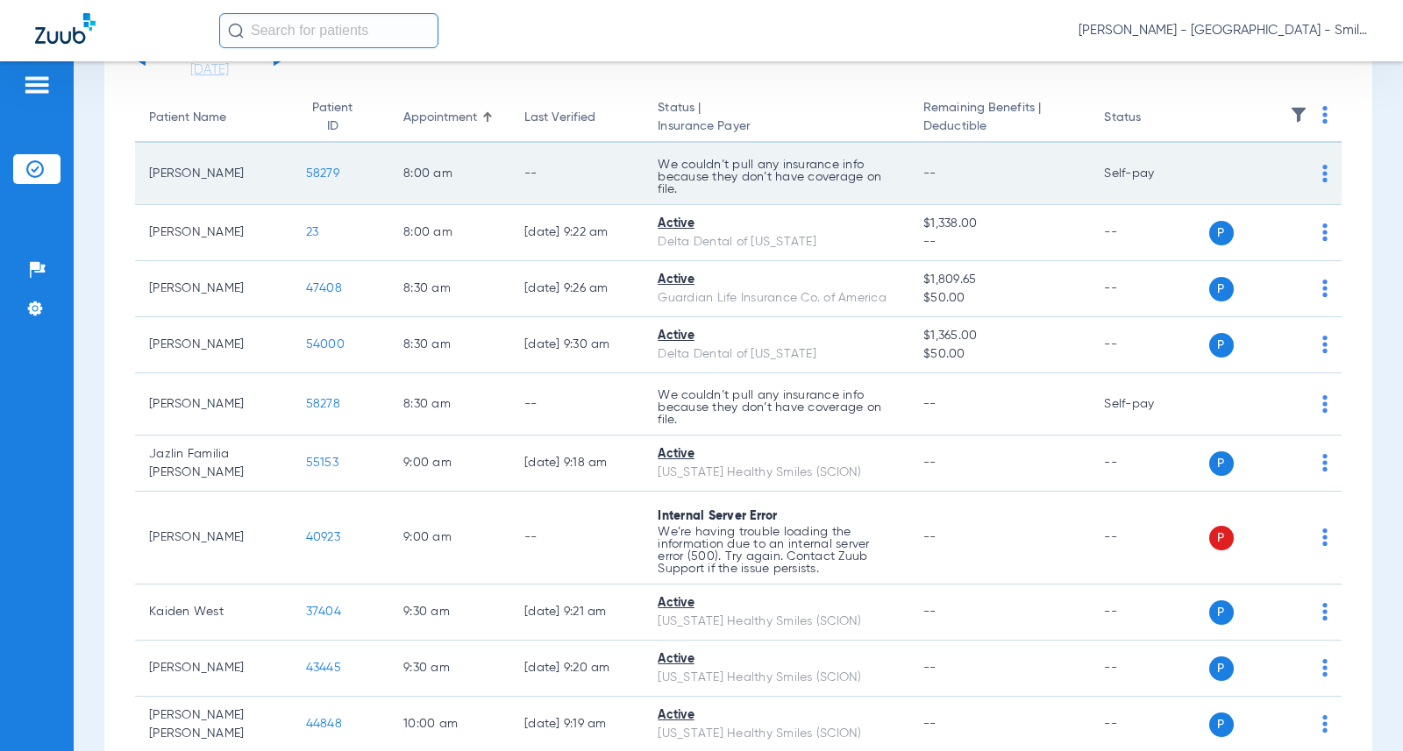
scroll to position [175, 0]
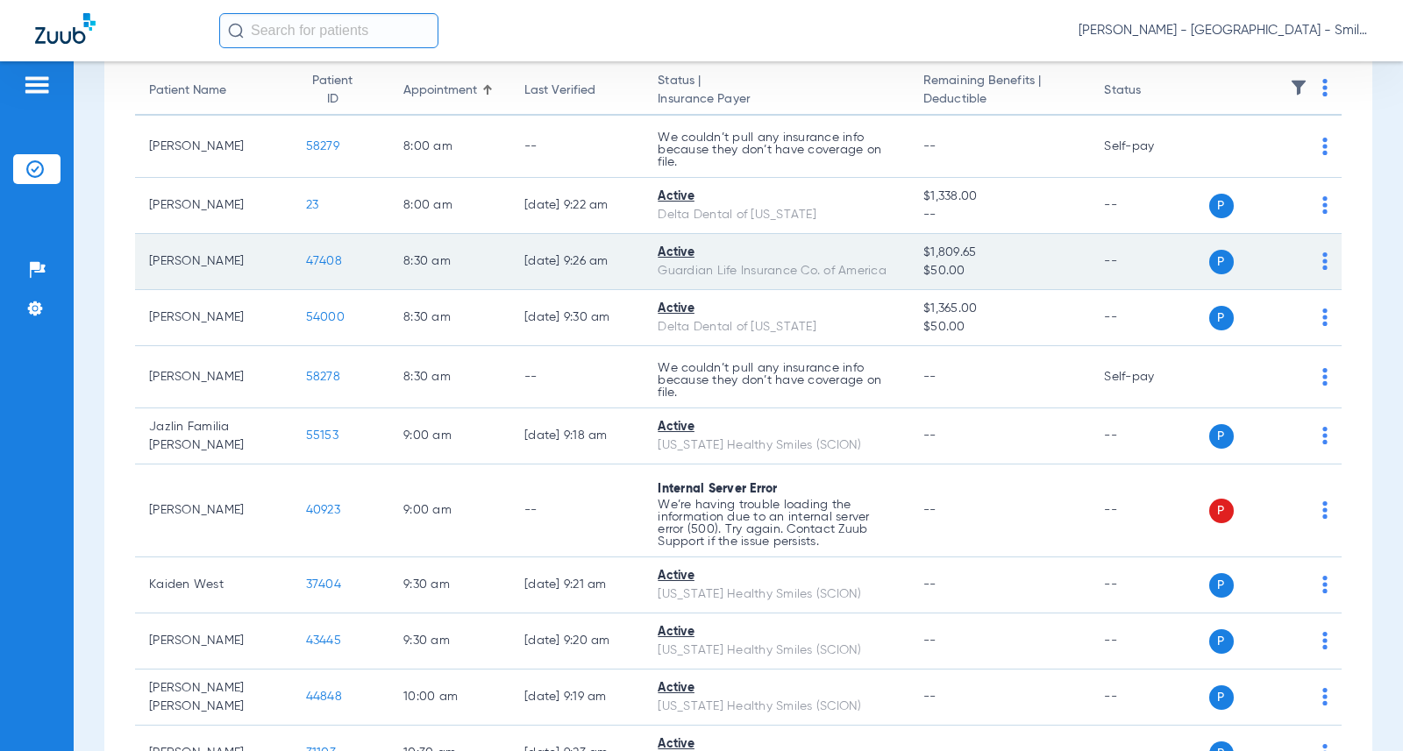
click at [303, 273] on td "47408" at bounding box center [340, 262] width 97 height 56
click at [310, 265] on span "47408" at bounding box center [324, 261] width 36 height 12
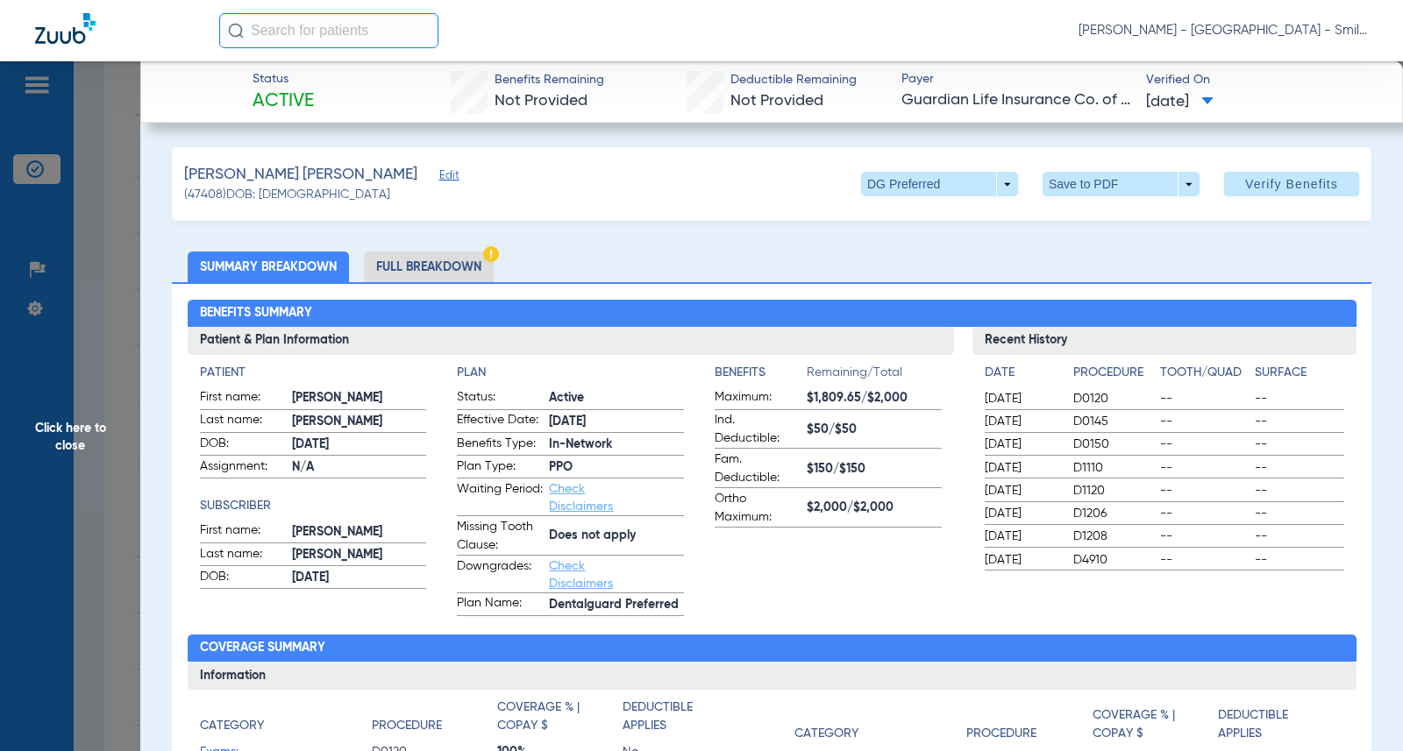
drag, startPoint x: 1369, startPoint y: 338, endPoint x: 834, endPoint y: 317, distance: 535.3
click at [134, 267] on span "Click here to close" at bounding box center [70, 436] width 140 height 751
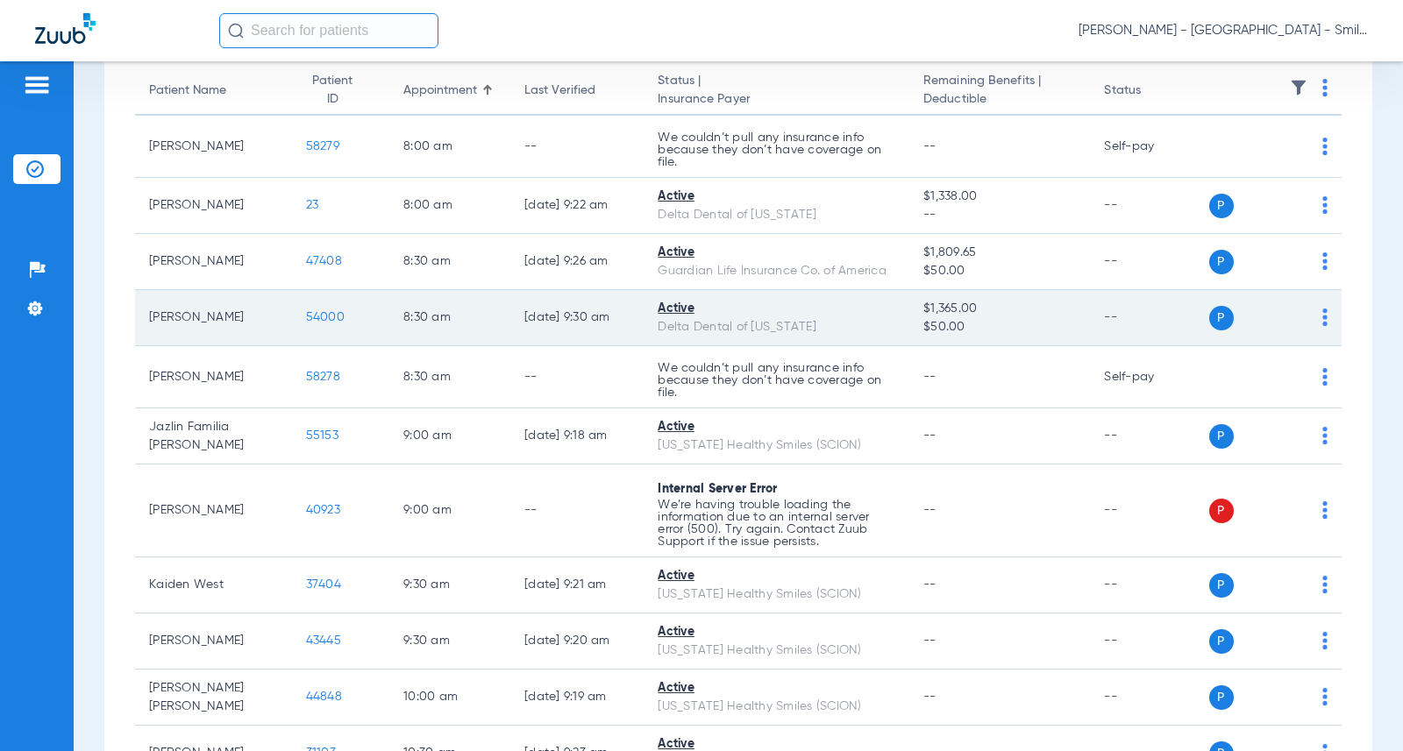
click at [306, 315] on span "54000" at bounding box center [325, 317] width 39 height 12
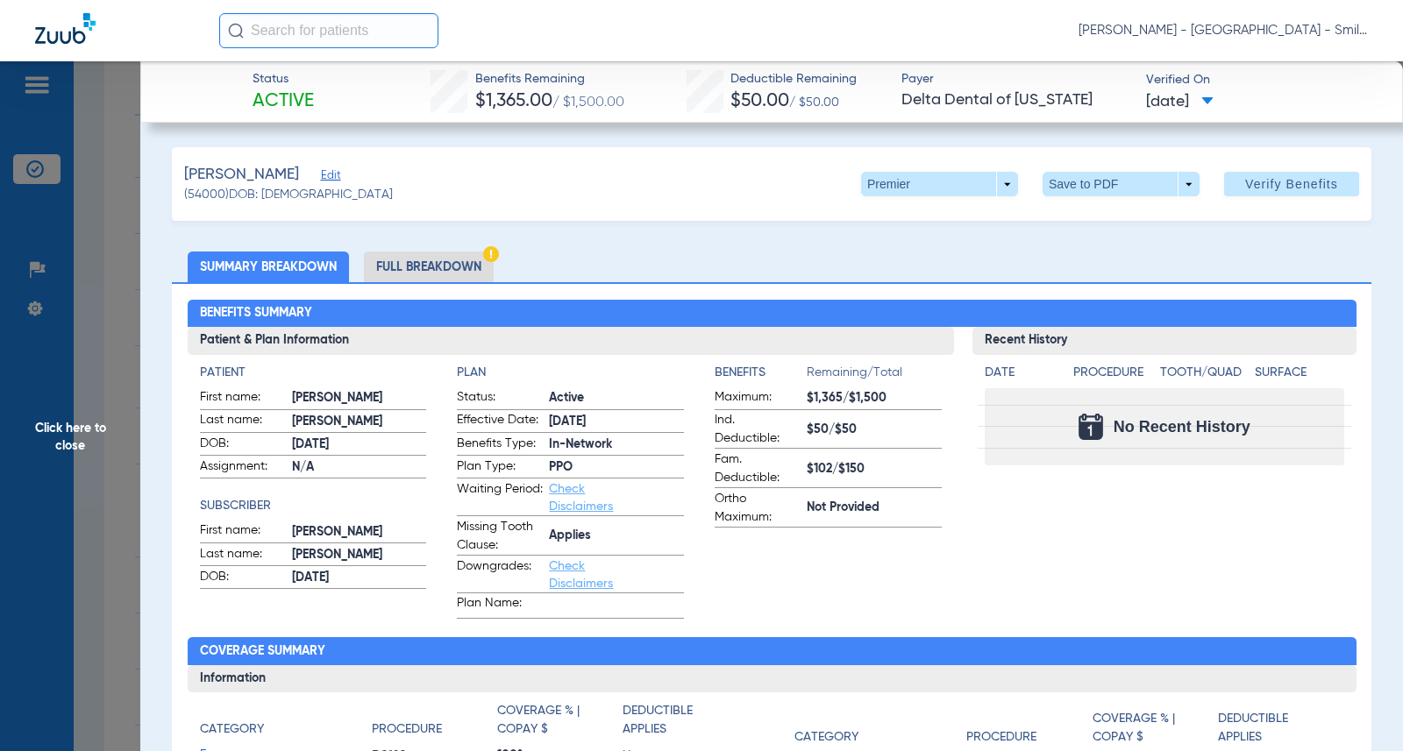
click at [122, 266] on span "Click here to close" at bounding box center [70, 436] width 140 height 751
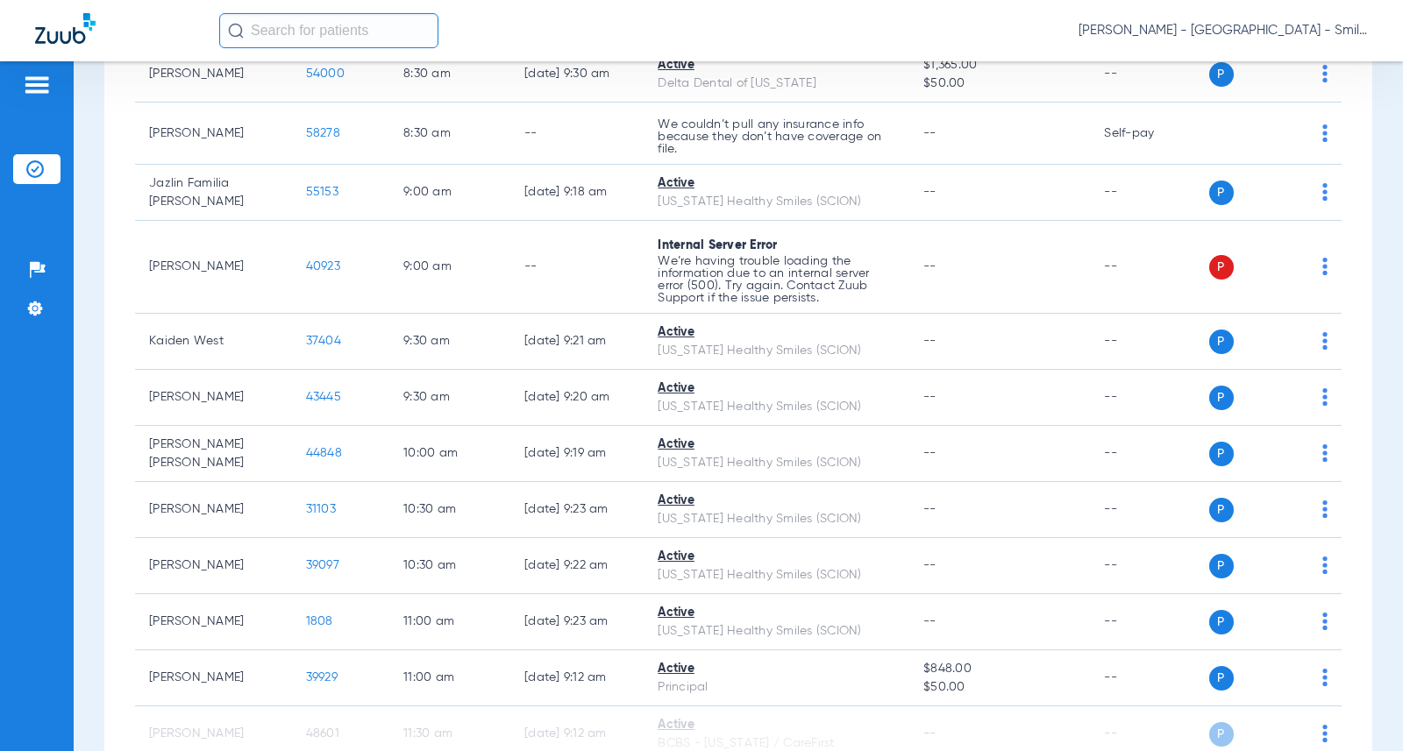
scroll to position [438, 0]
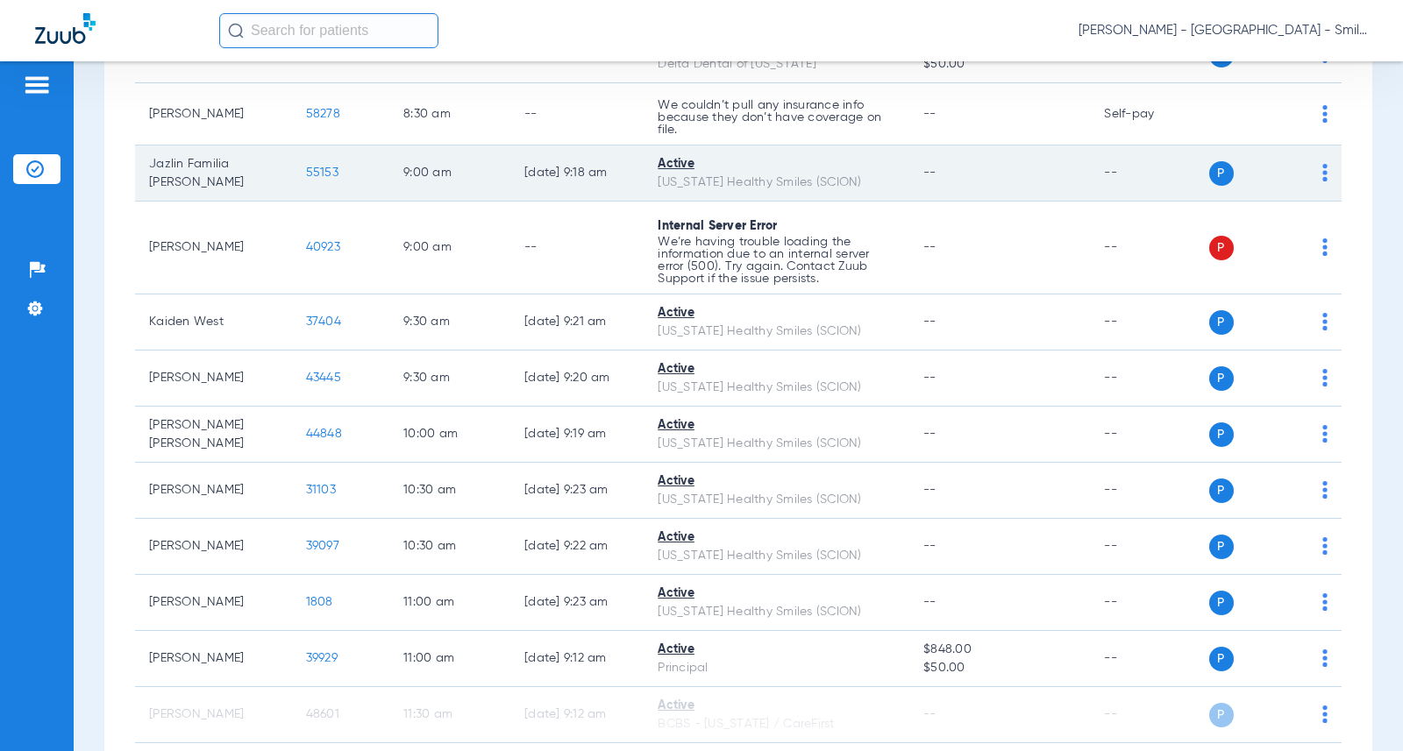
click at [314, 174] on span "55153" at bounding box center [322, 173] width 32 height 12
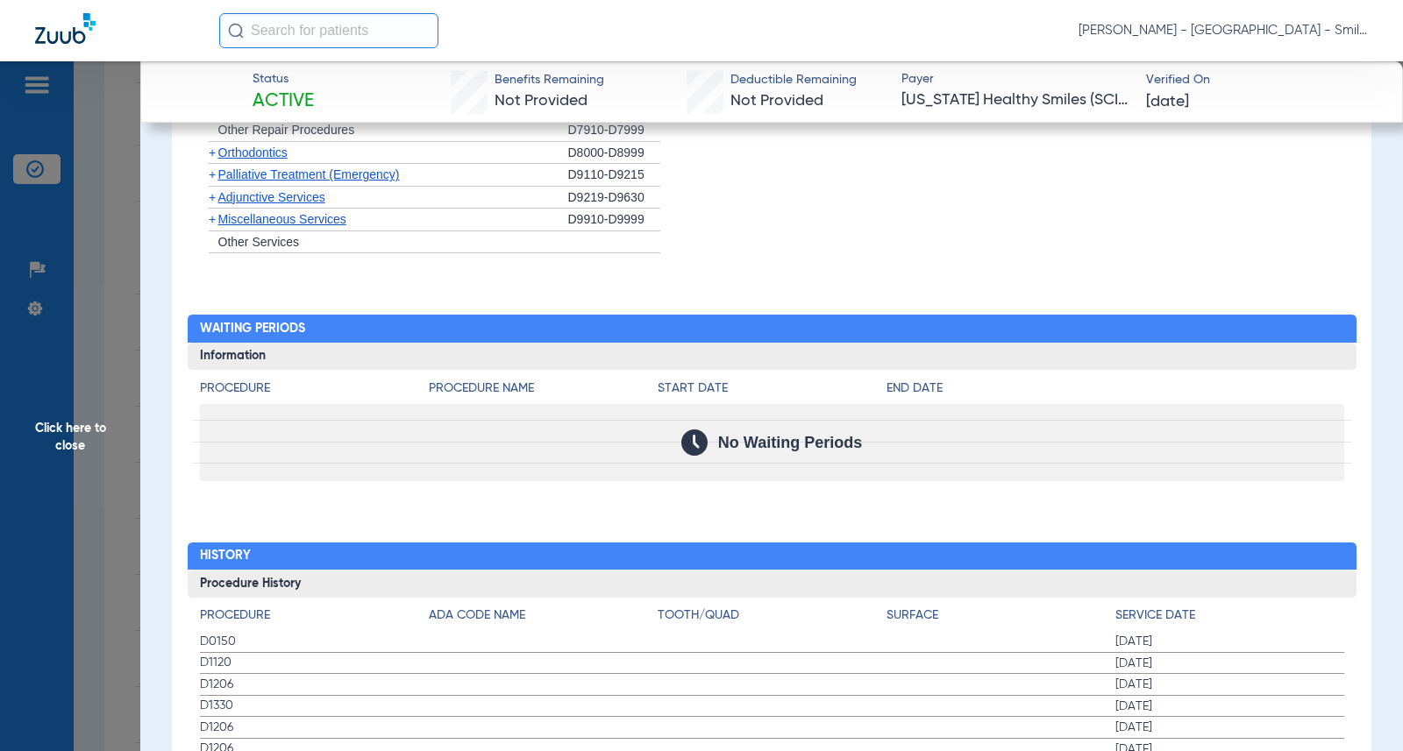
scroll to position [1640, 0]
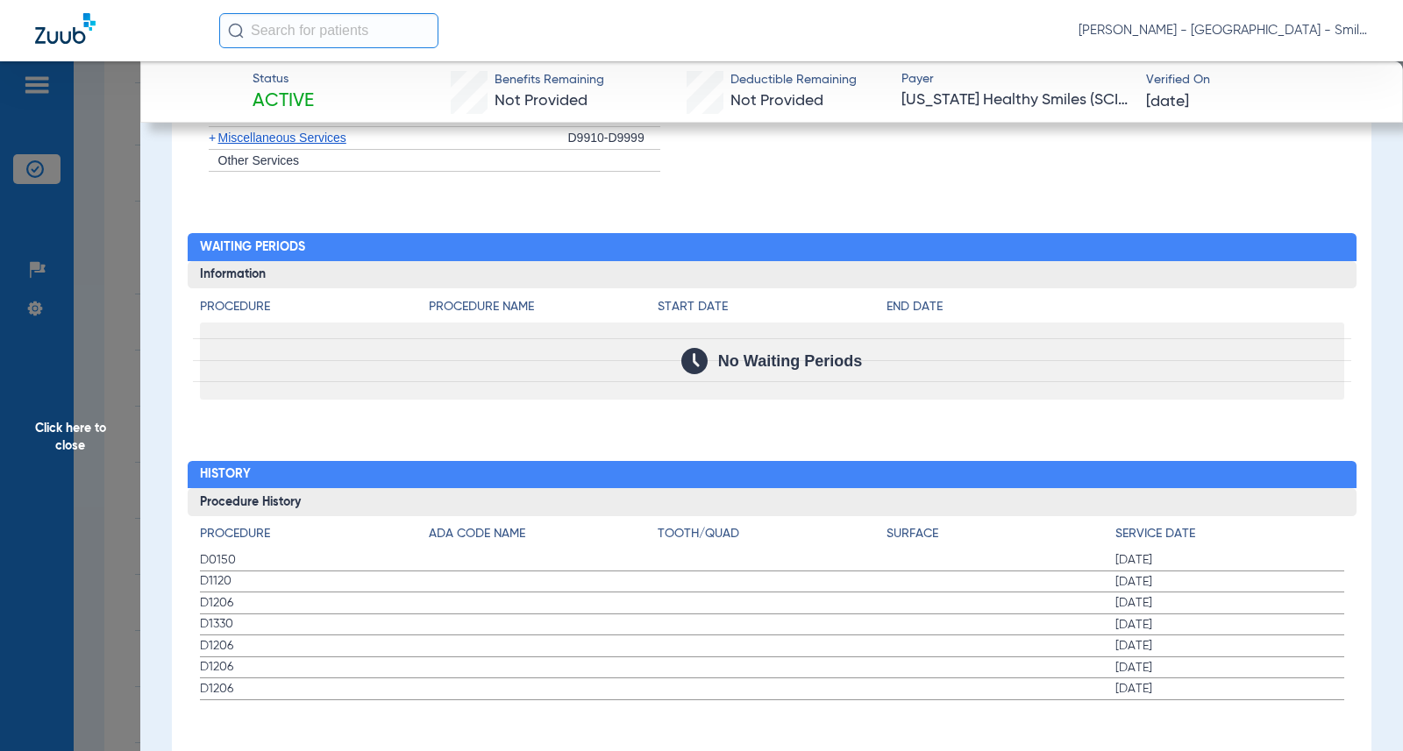
click at [1348, 316] on div "Procedure Benefits Disclaimers The Service History displayed above is the last …" at bounding box center [771, 75] width 1199 height 1404
click at [117, 306] on span "Click here to close" at bounding box center [70, 436] width 140 height 751
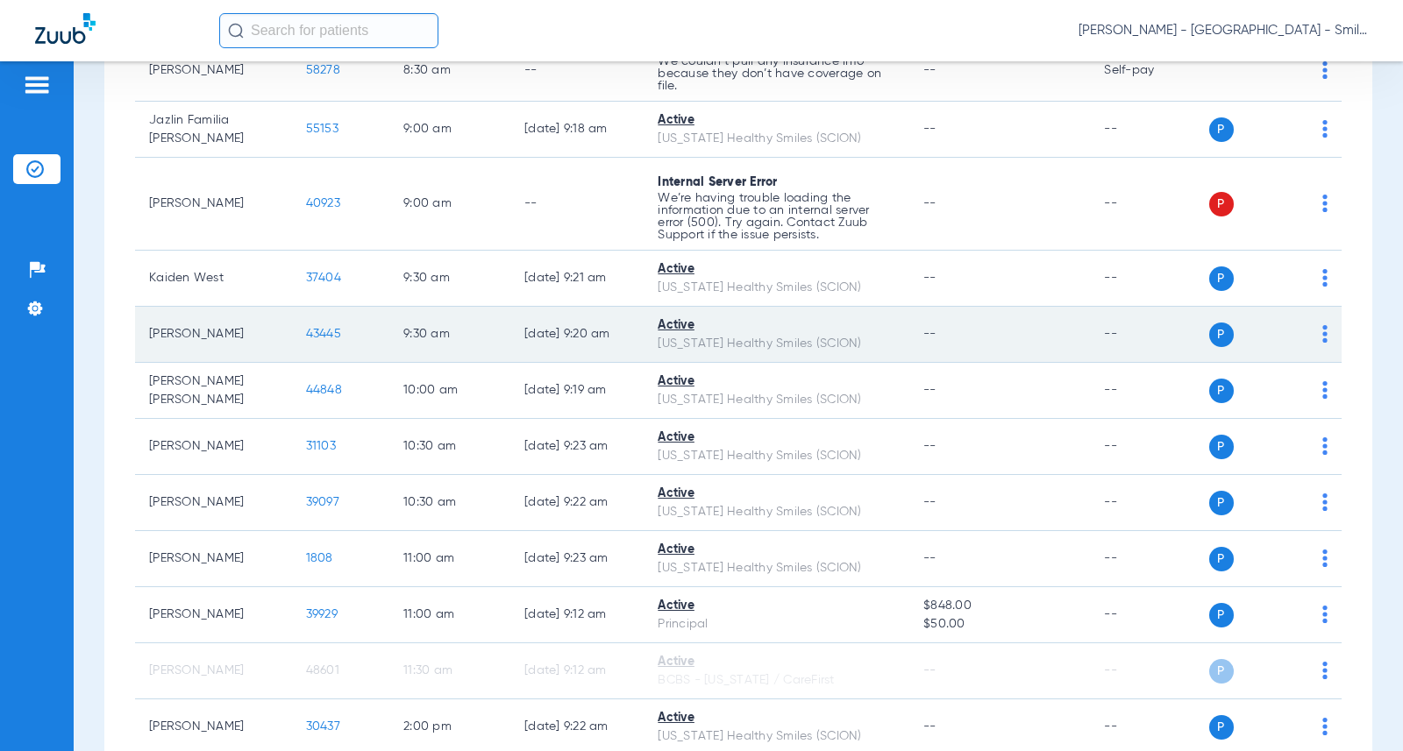
scroll to position [526, 0]
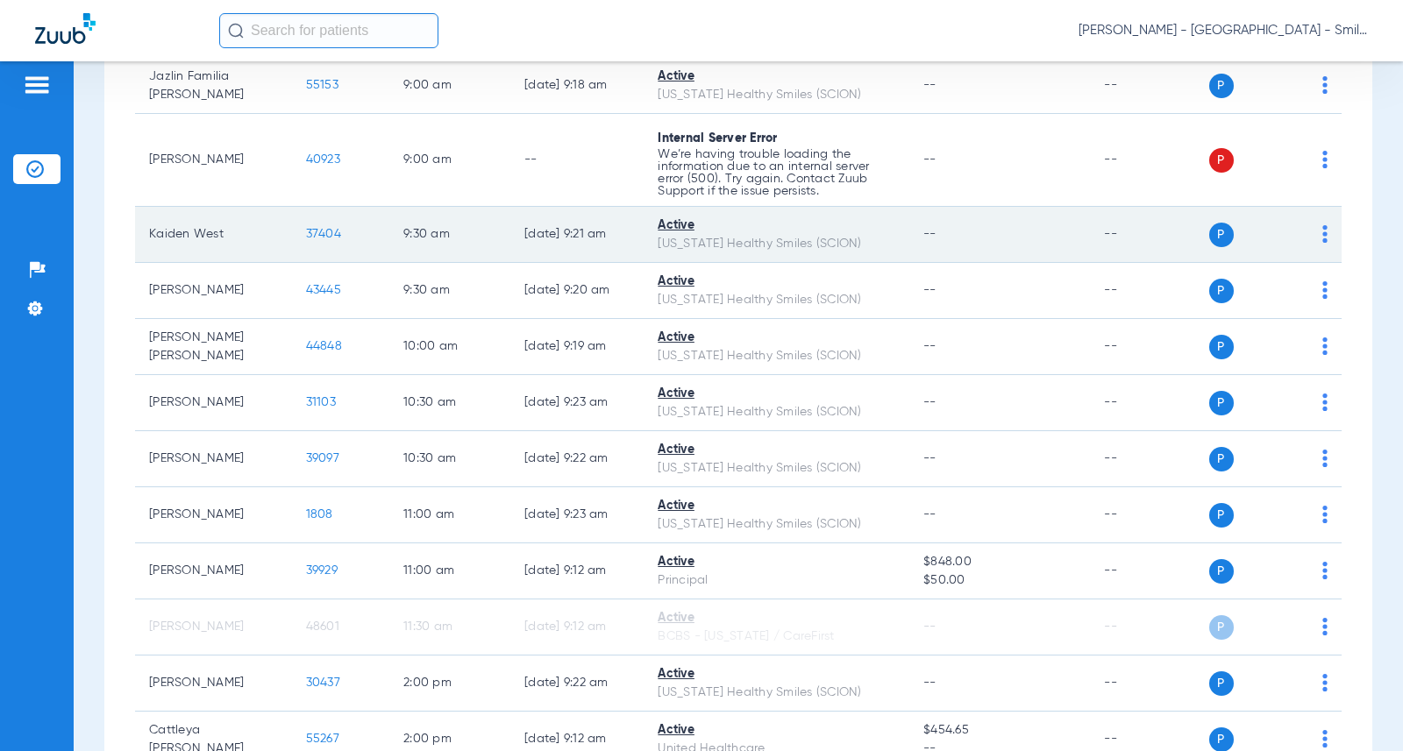
click at [306, 228] on span "37404" at bounding box center [323, 234] width 35 height 12
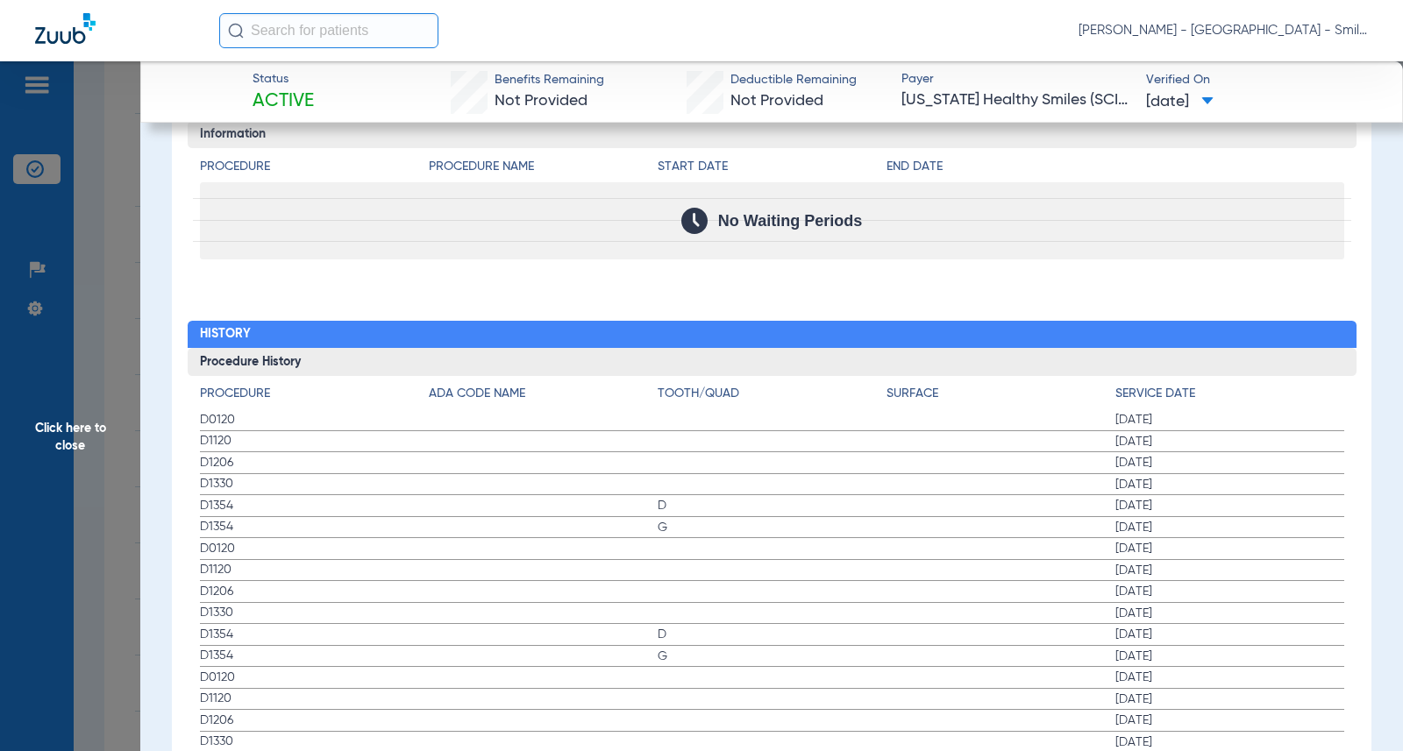
scroll to position [1841, 0]
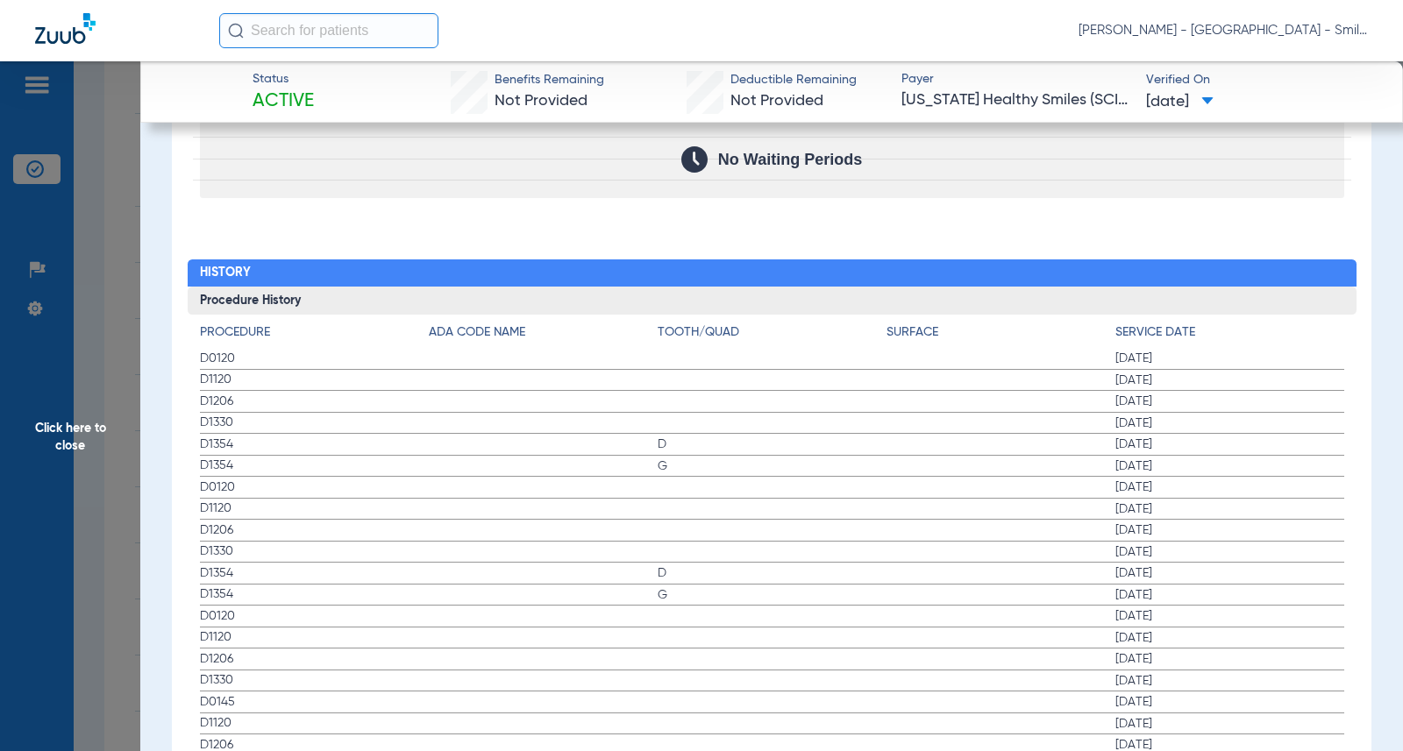
click at [1314, 292] on h3 "Procedure History" at bounding box center [772, 301] width 1169 height 28
click at [103, 257] on span "Click here to close" at bounding box center [70, 436] width 140 height 751
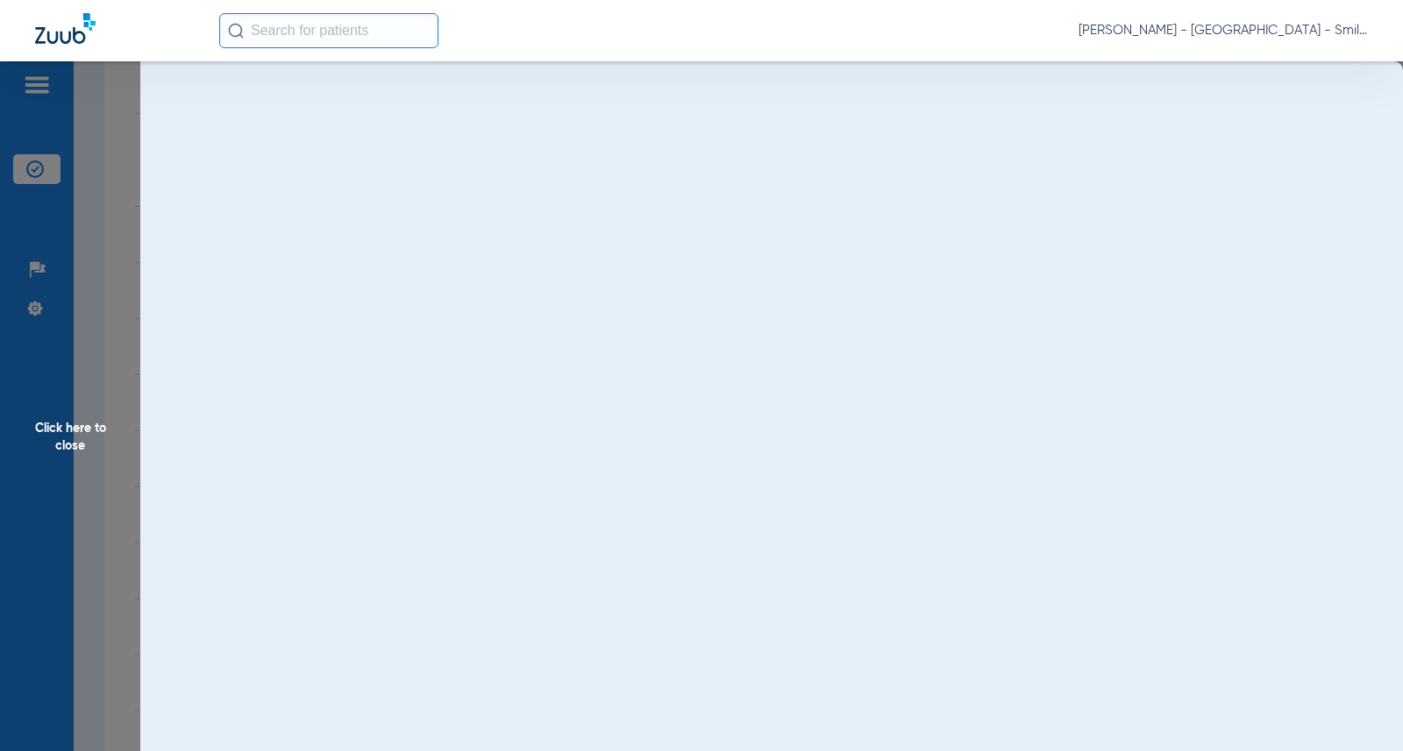
scroll to position [0, 0]
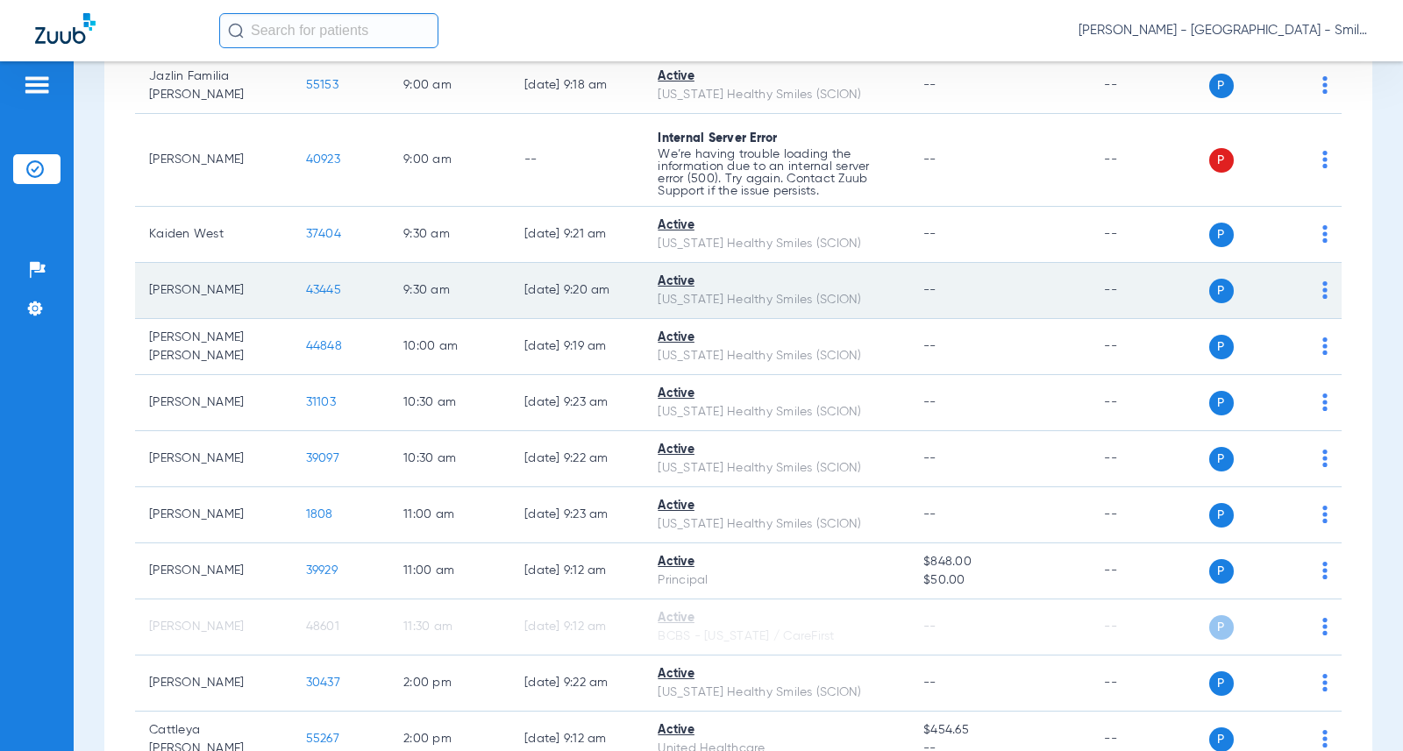
click at [306, 284] on span "43445" at bounding box center [323, 290] width 35 height 12
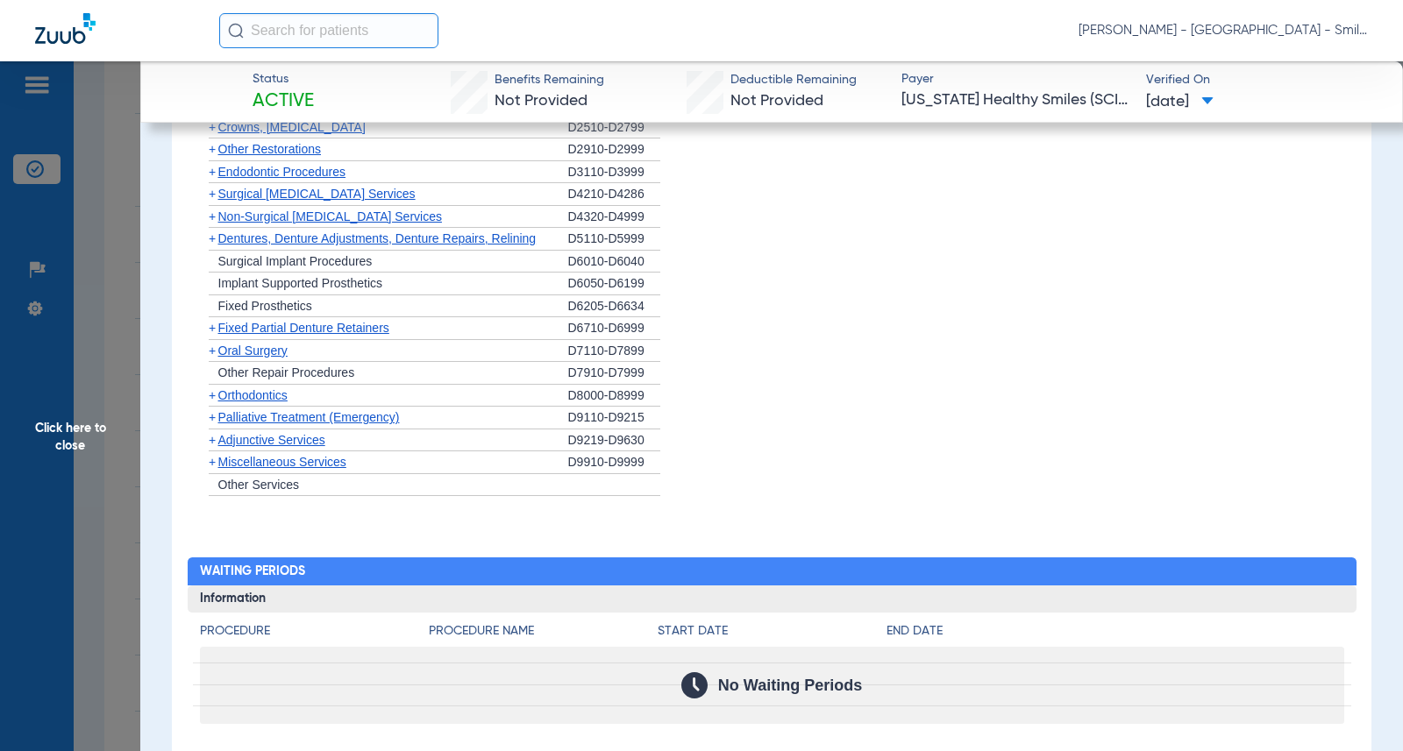
scroll to position [1833, 0]
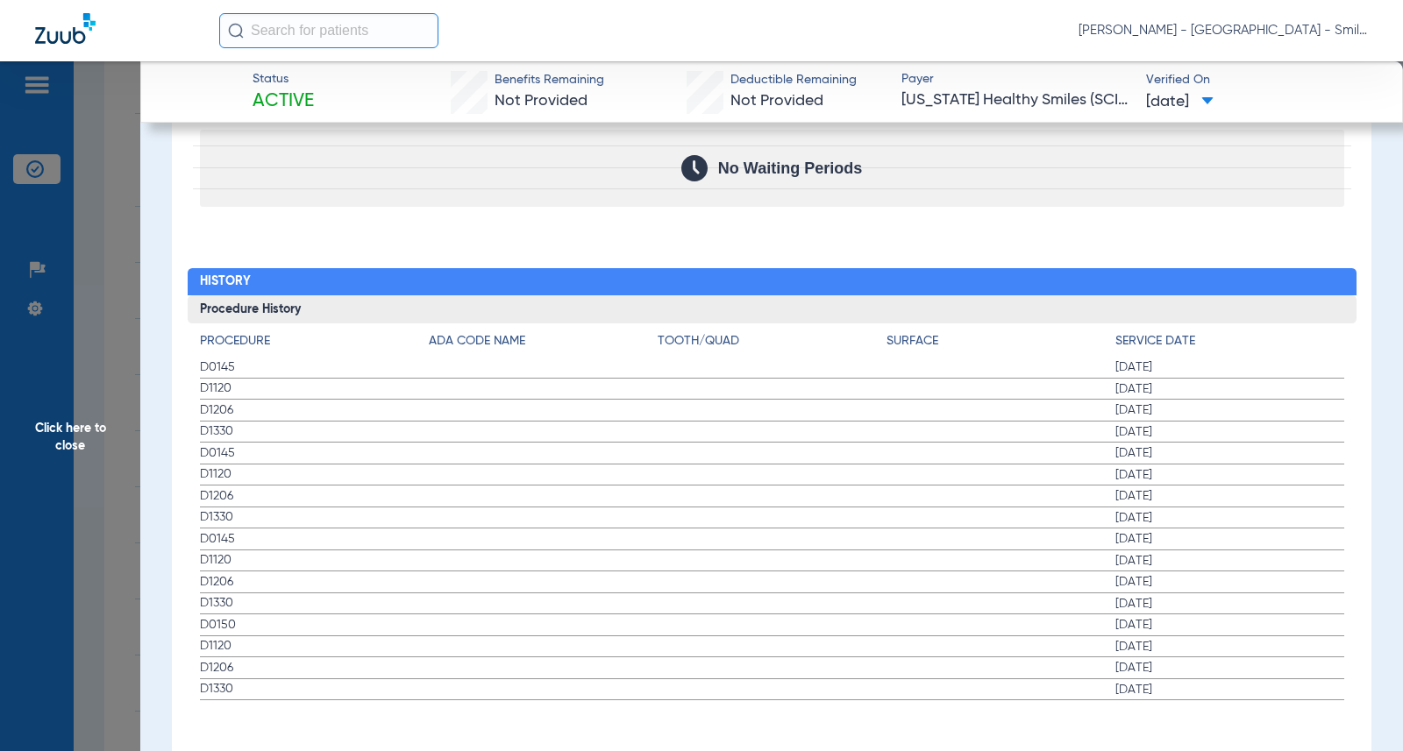
click at [1305, 268] on h2 "History" at bounding box center [772, 282] width 1169 height 28
click at [119, 304] on span "Click here to close" at bounding box center [70, 436] width 140 height 751
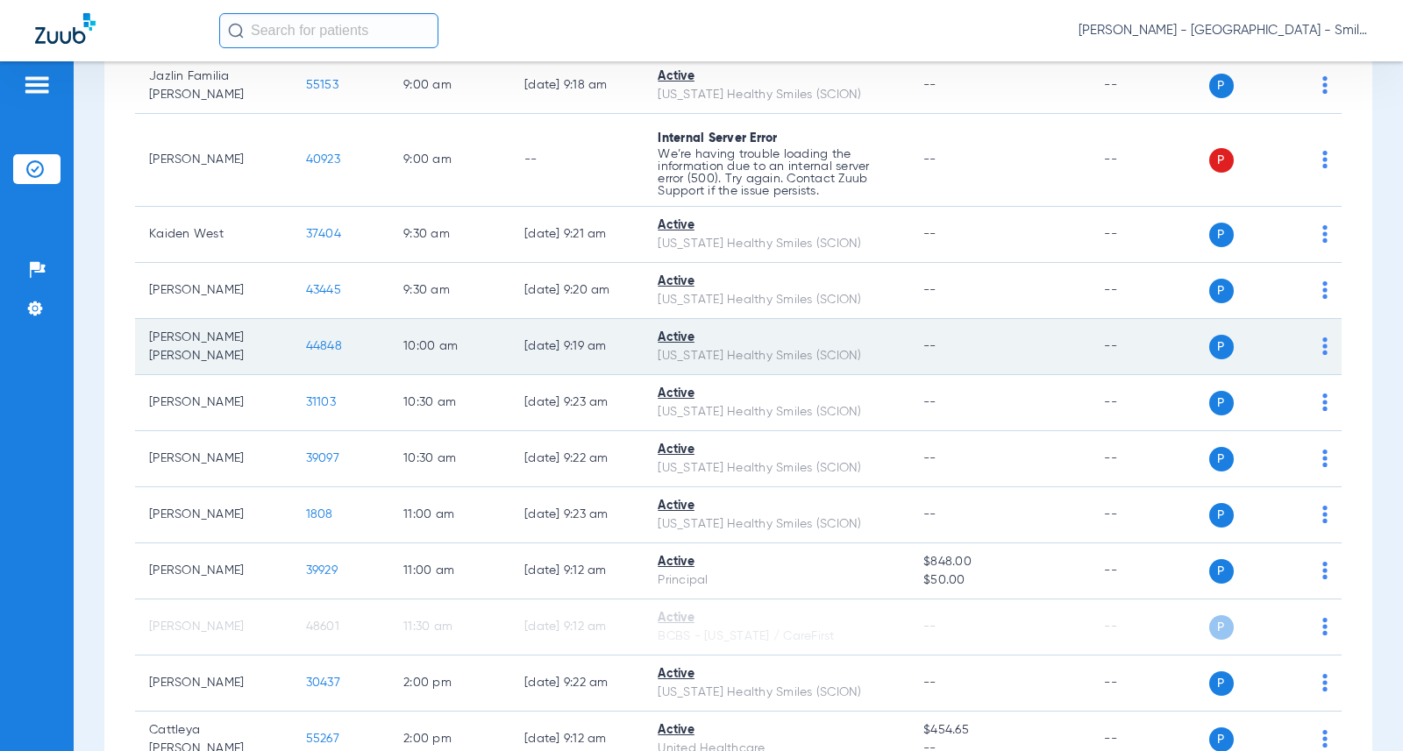
click at [306, 340] on span "44848" at bounding box center [324, 346] width 36 height 12
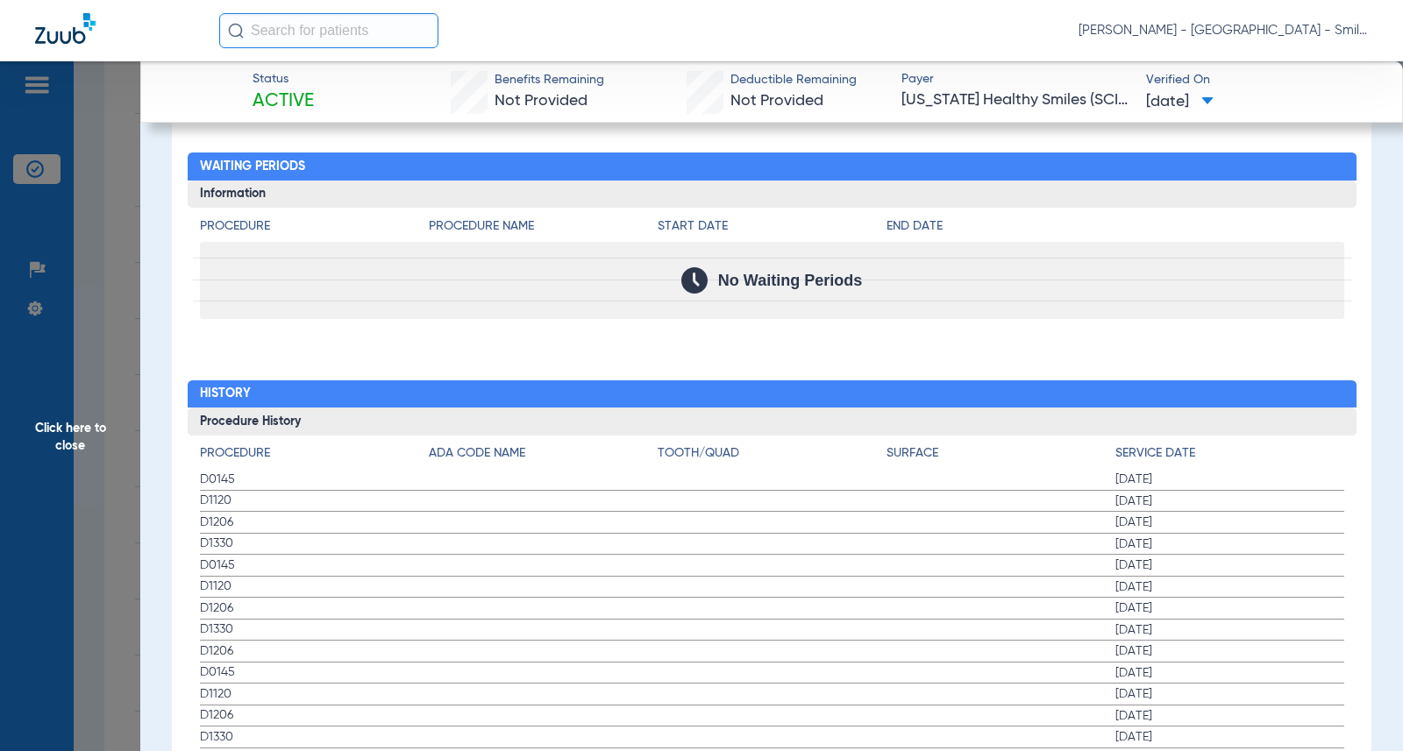
scroll to position [1754, 0]
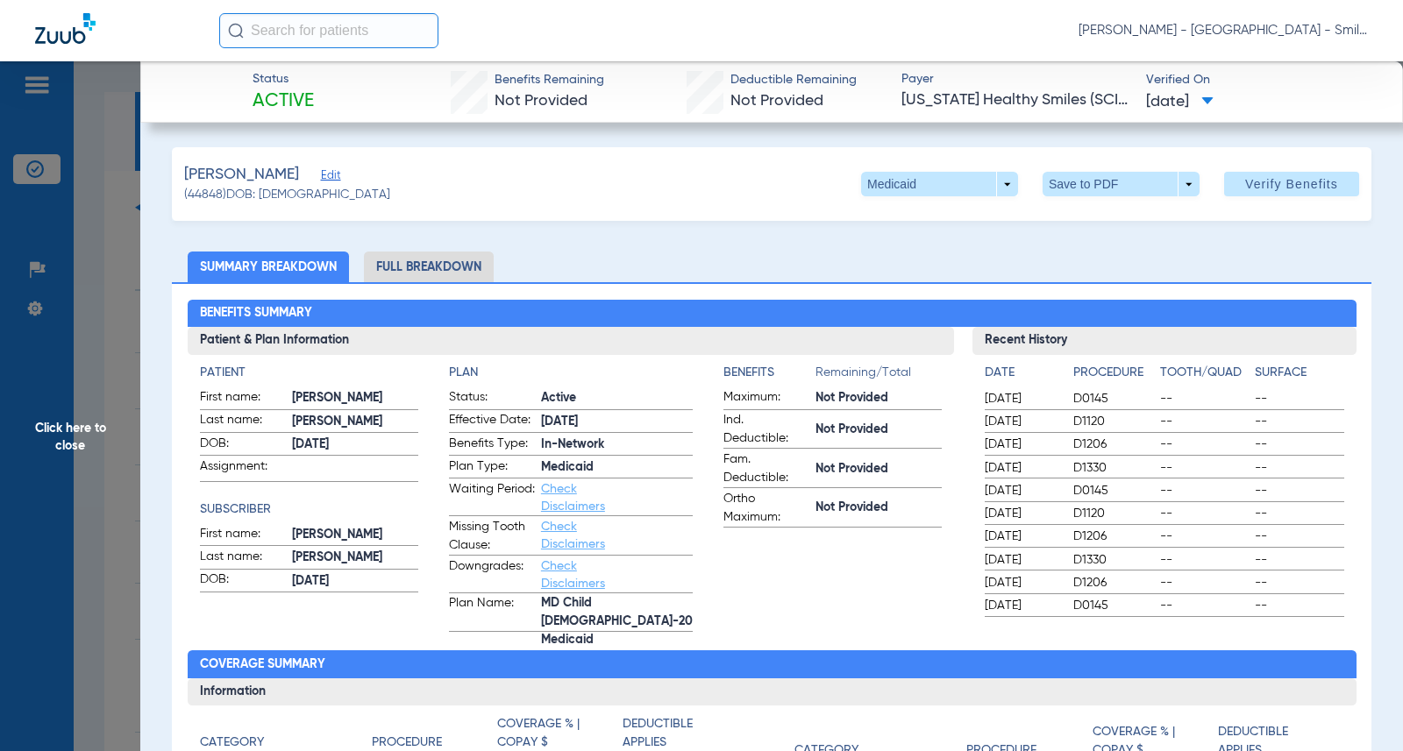
scroll to position [1754, 0]
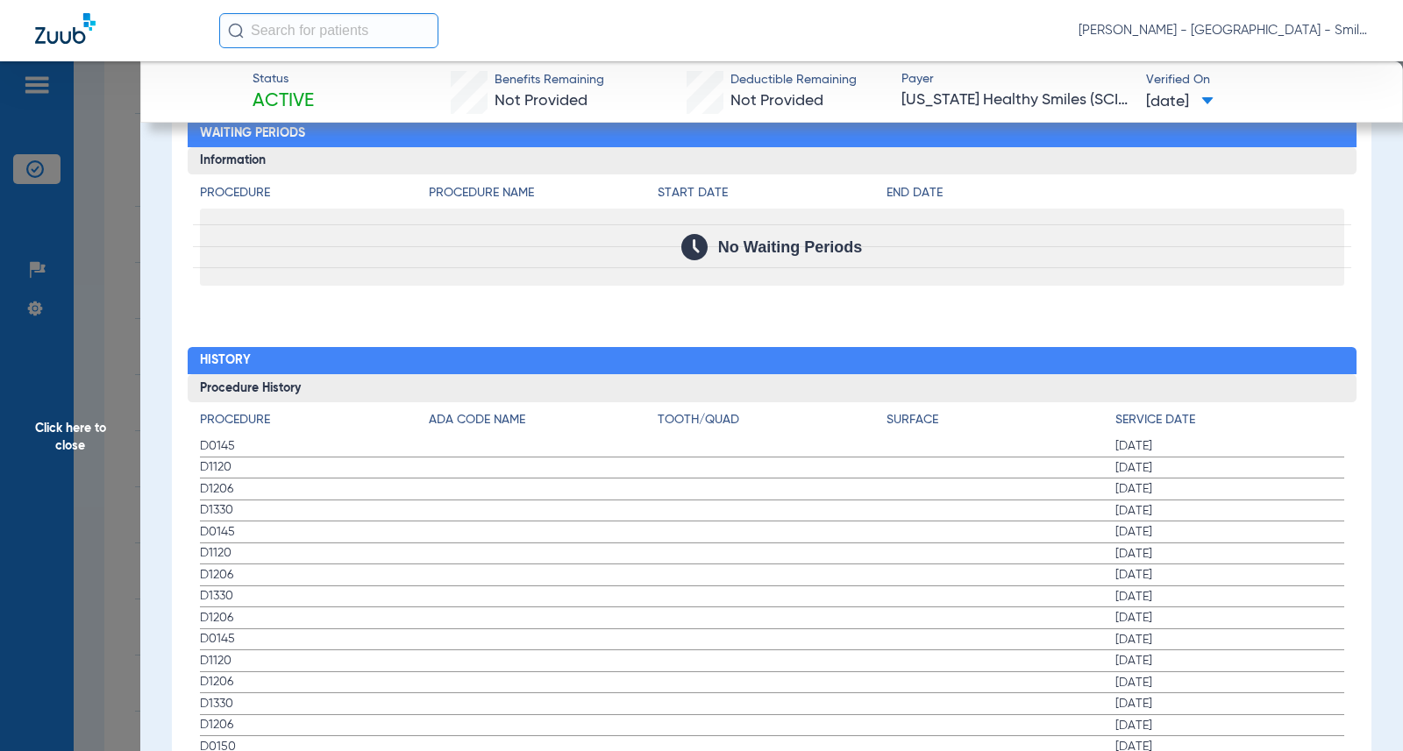
click at [1285, 292] on div "Procedure Benefits Disclaimers The Service History displayed above is the last …" at bounding box center [771, 111] width 1199 height 1705
click at [59, 278] on span "Click here to close" at bounding box center [70, 436] width 140 height 751
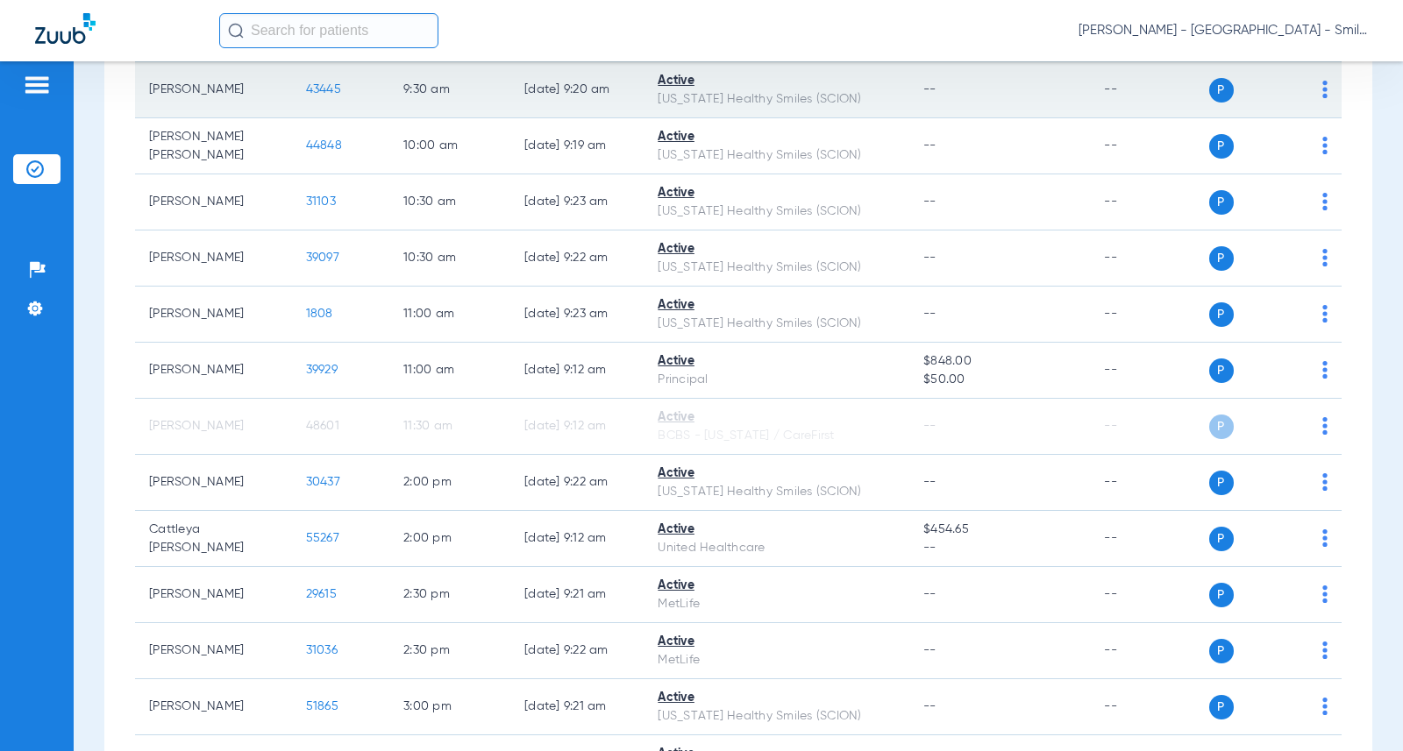
scroll to position [789, 0]
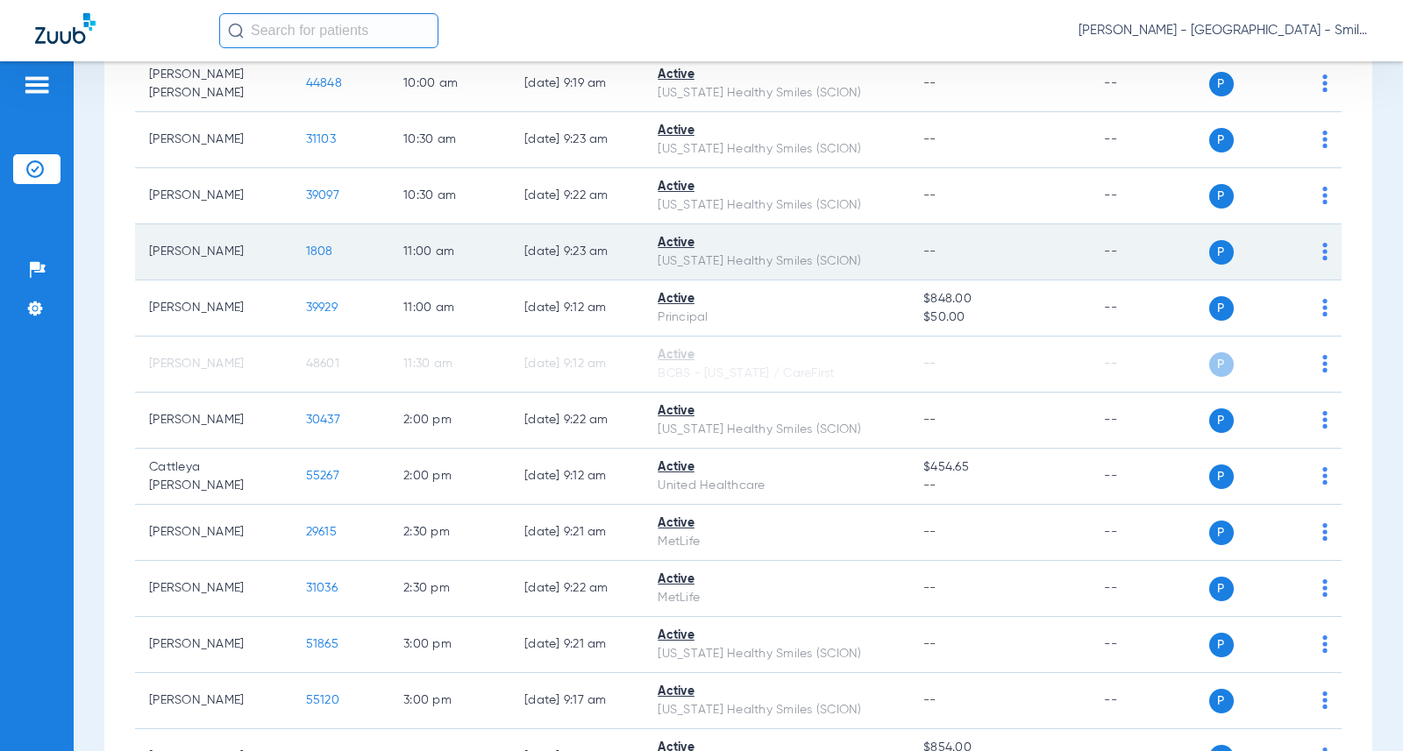
click at [306, 249] on span "1808" at bounding box center [319, 252] width 27 height 12
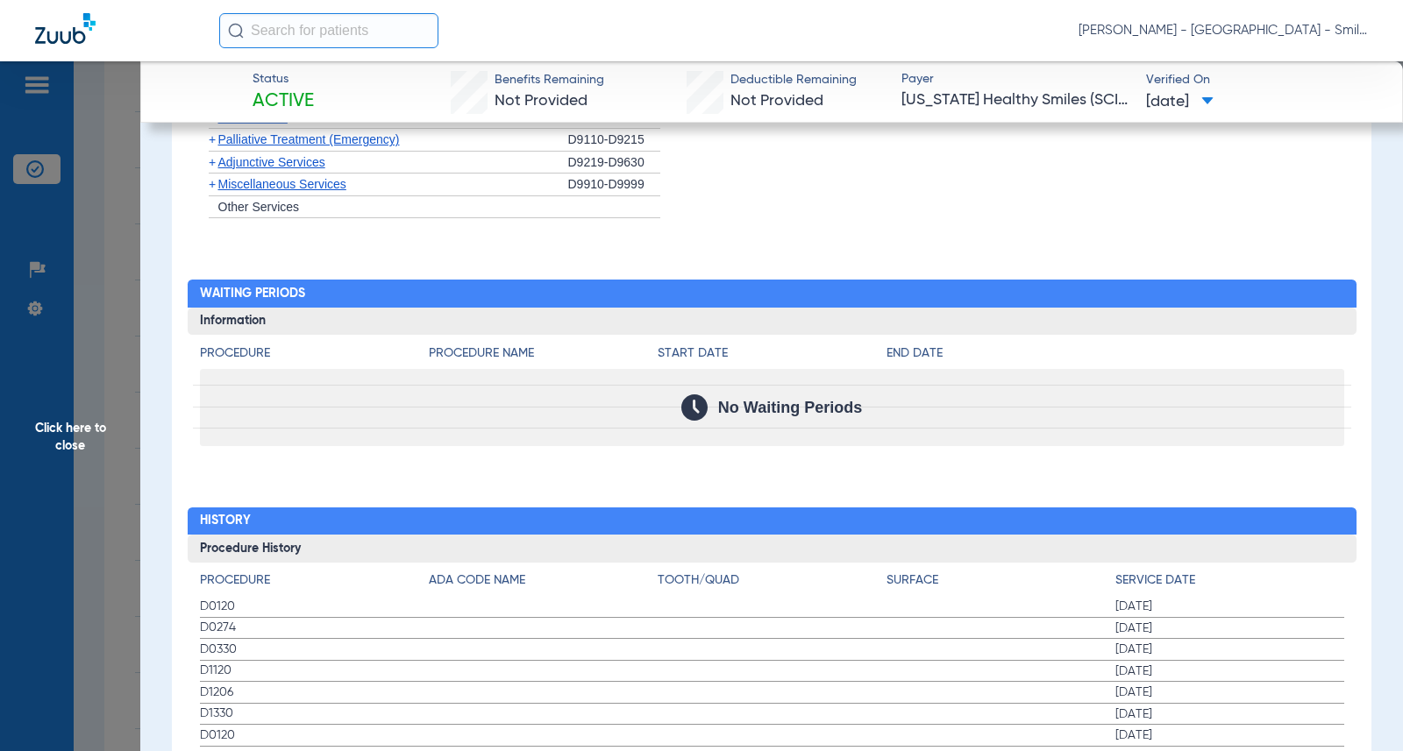
scroll to position [2017, 0]
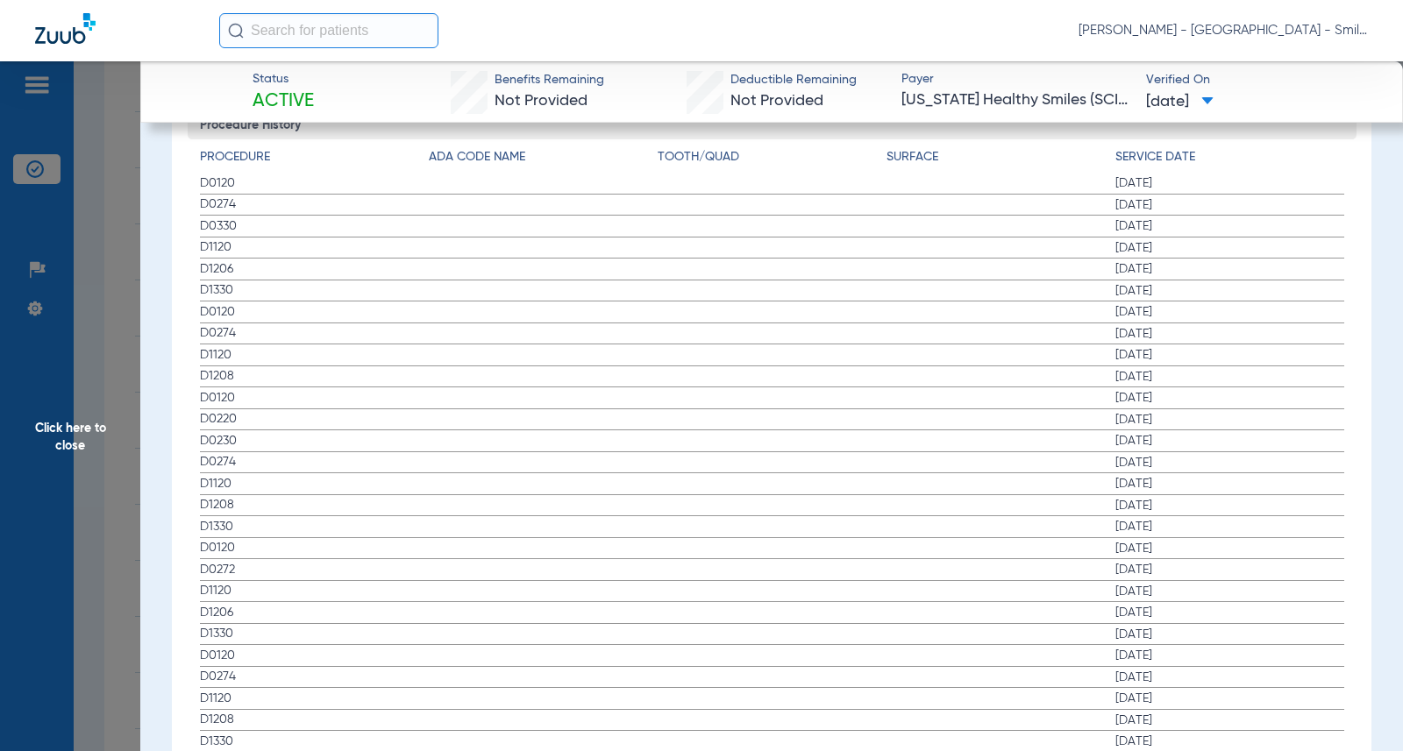
drag, startPoint x: 1289, startPoint y: 396, endPoint x: 839, endPoint y: 353, distance: 451.9
click at [1289, 395] on span "12/26/2023" at bounding box center [1229, 398] width 229 height 18
click at [133, 351] on span "Click here to close" at bounding box center [70, 436] width 140 height 751
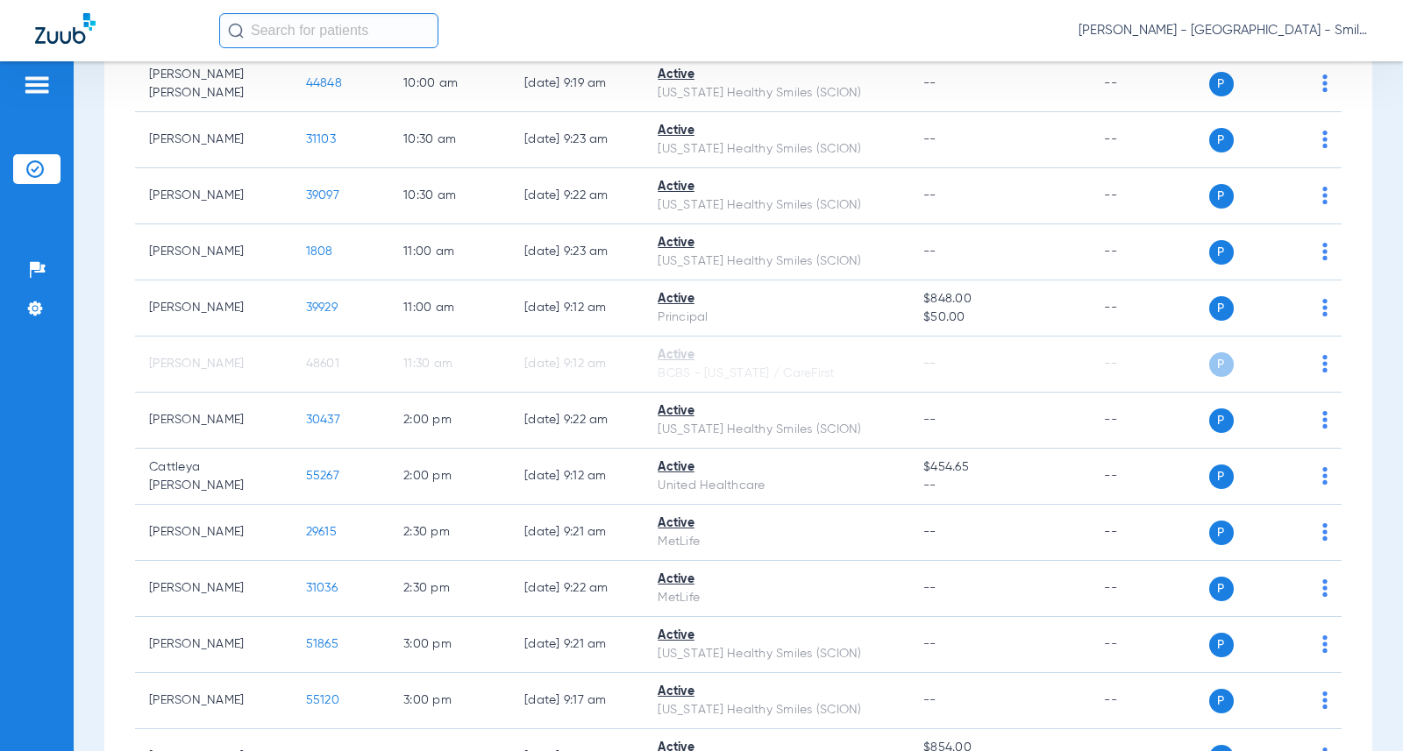
scroll to position [0, 0]
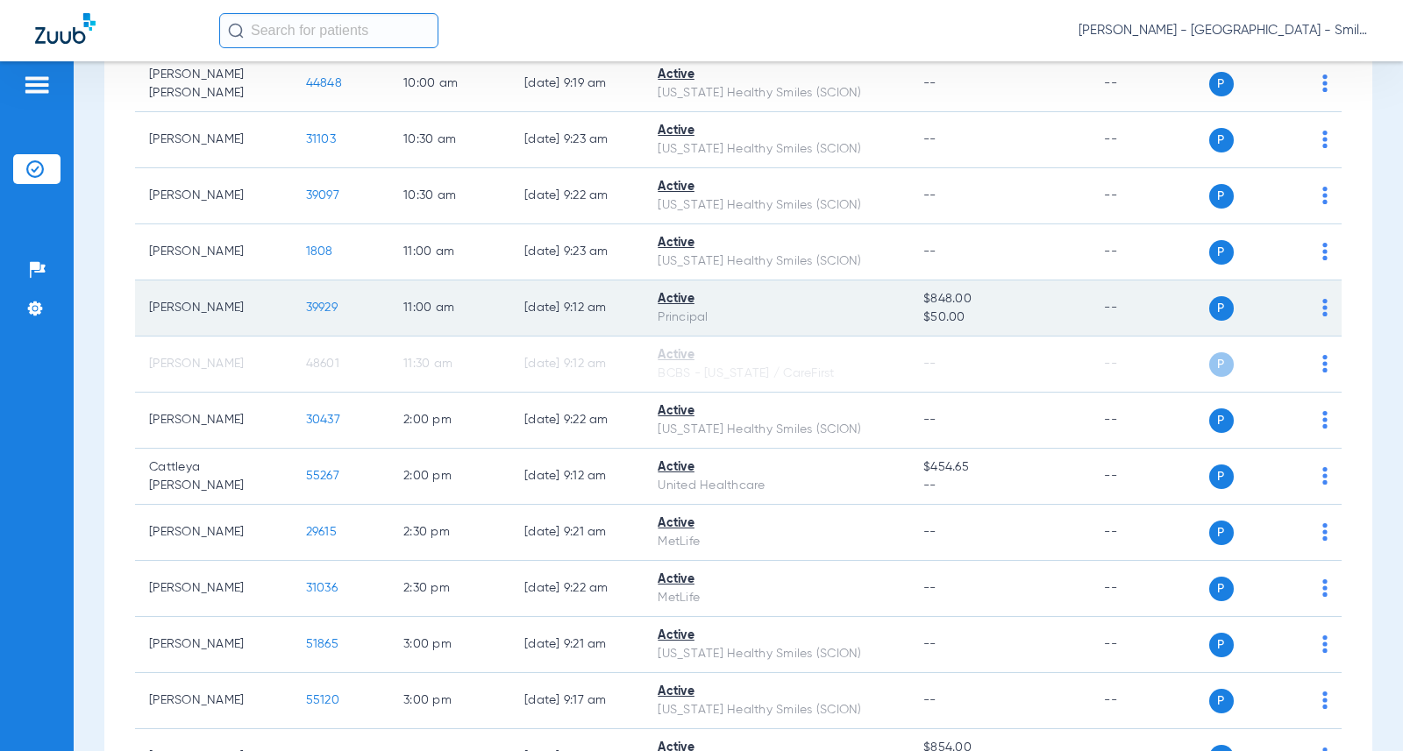
click at [306, 306] on span "39929" at bounding box center [322, 308] width 32 height 12
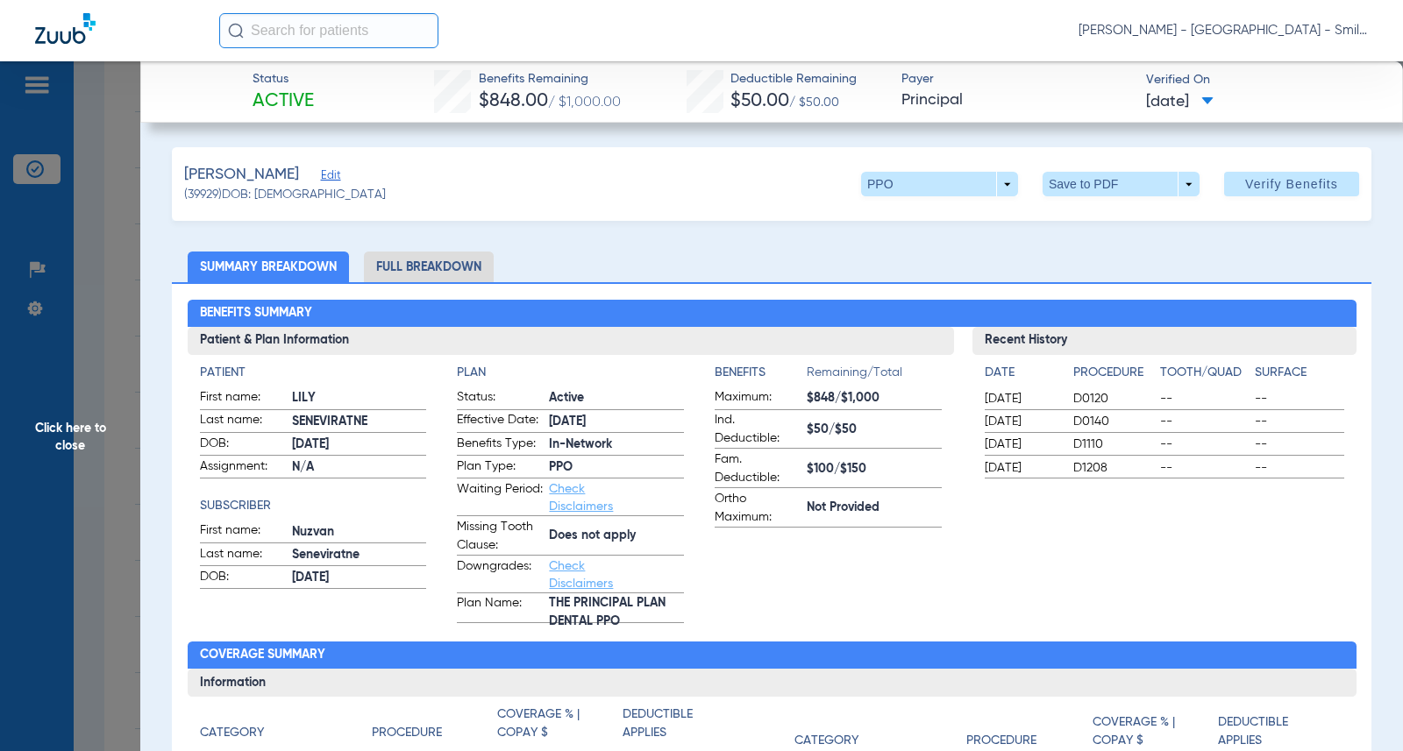
drag, startPoint x: 1360, startPoint y: 365, endPoint x: 412, endPoint y: 295, distance: 950.4
click at [86, 217] on span "Click here to close" at bounding box center [70, 436] width 140 height 751
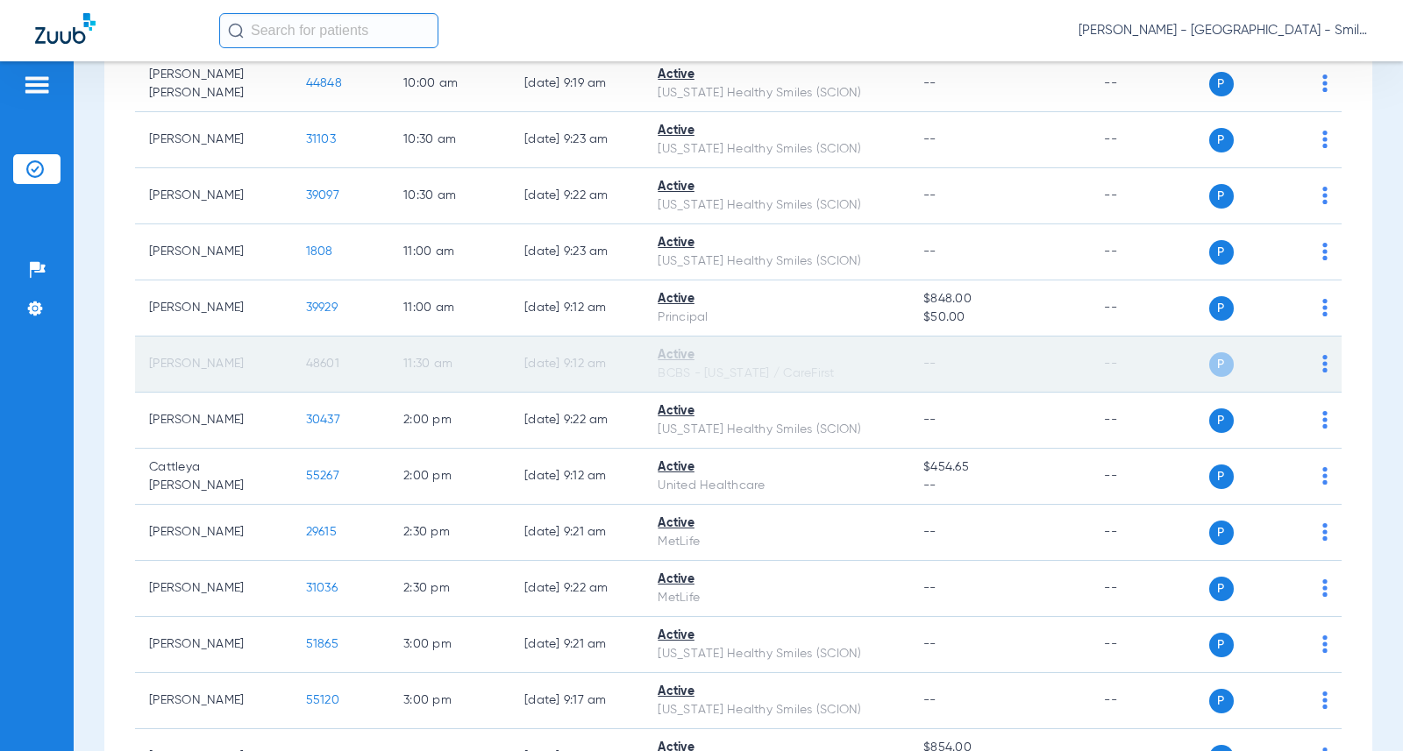
click at [317, 358] on span "48601" at bounding box center [322, 364] width 33 height 12
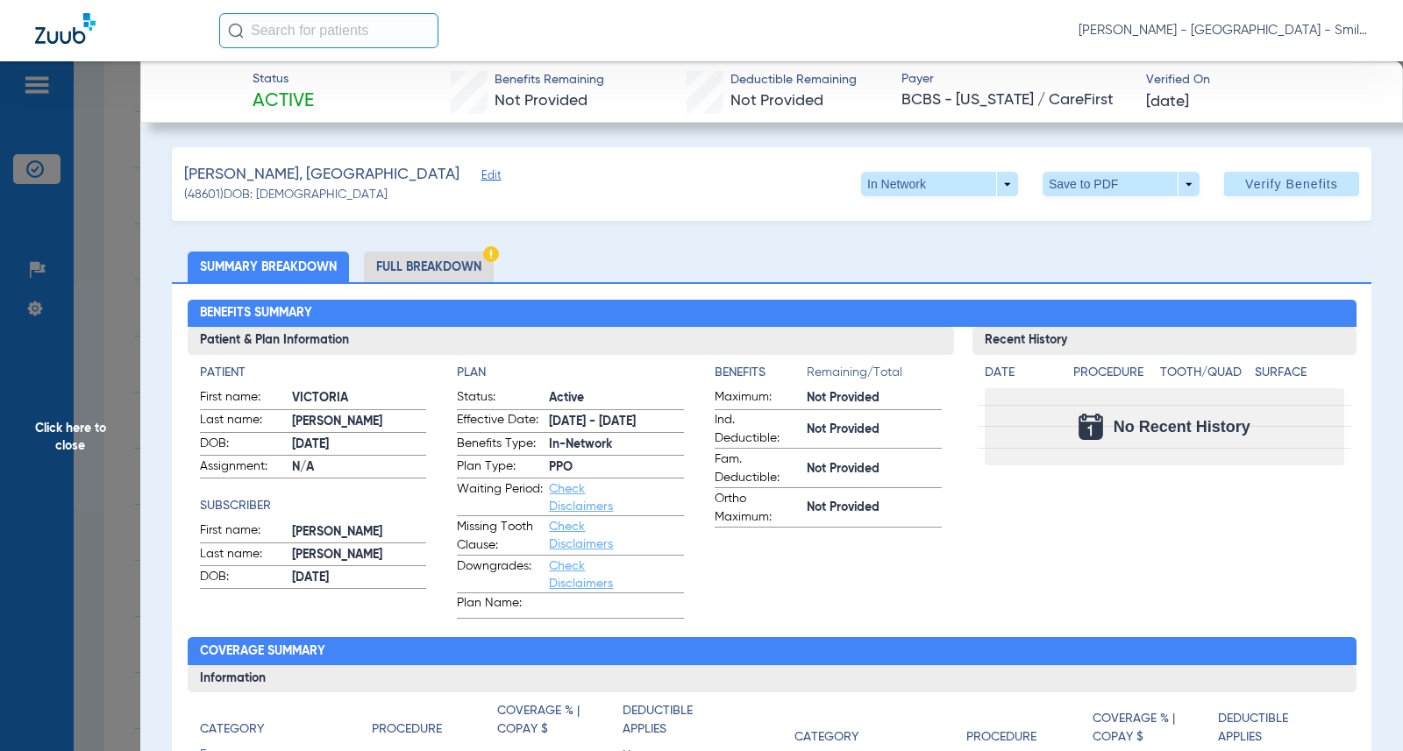
drag, startPoint x: 85, startPoint y: 205, endPoint x: 11, endPoint y: 217, distance: 75.4
click at [86, 205] on span "Click here to close" at bounding box center [70, 436] width 140 height 751
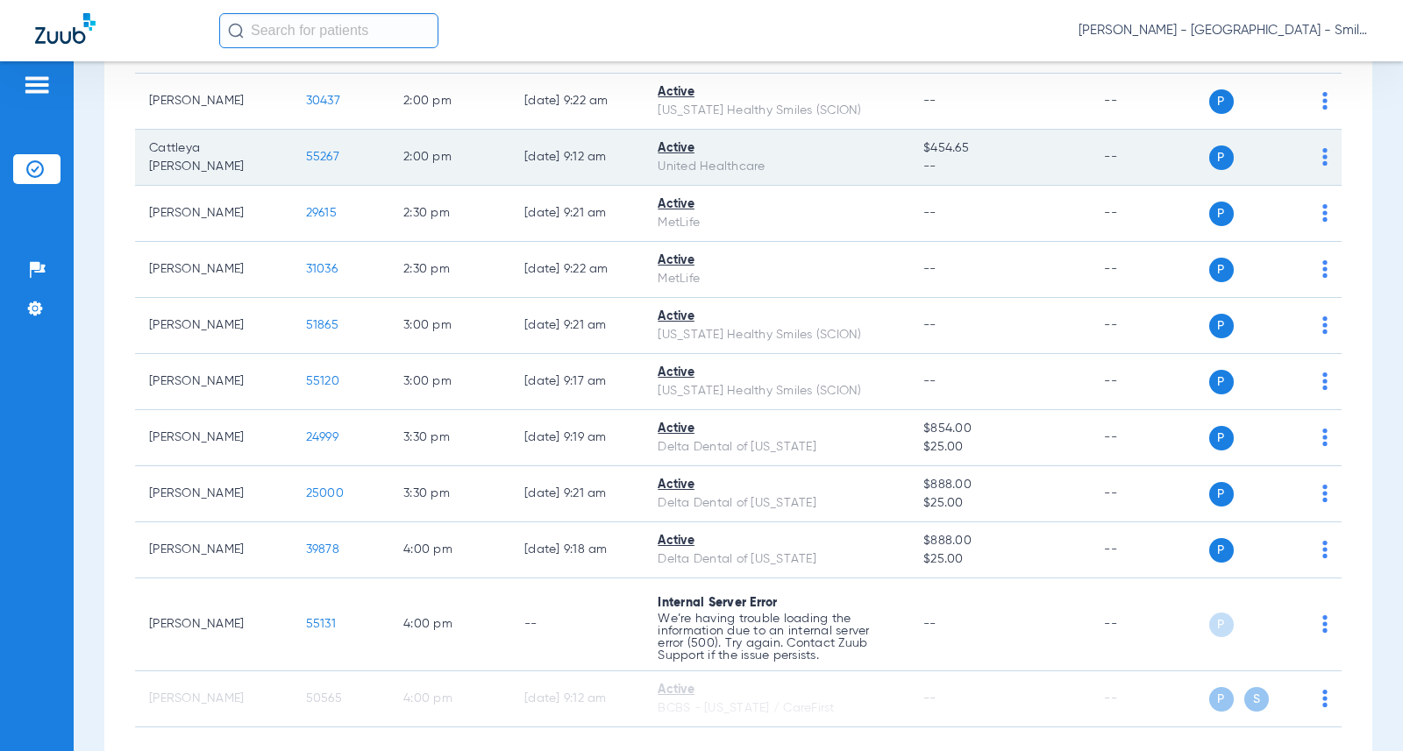
scroll to position [1140, 0]
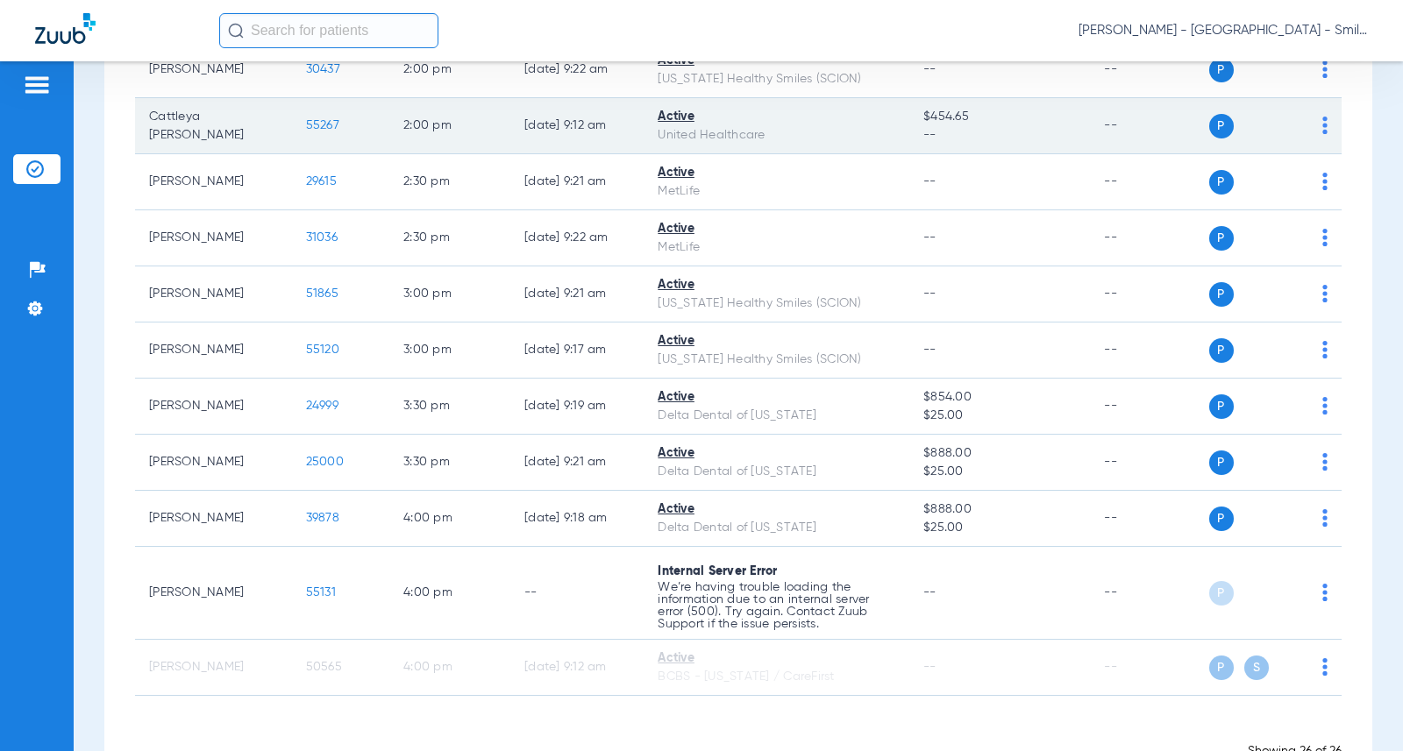
click at [306, 130] on span "55267" at bounding box center [322, 125] width 33 height 12
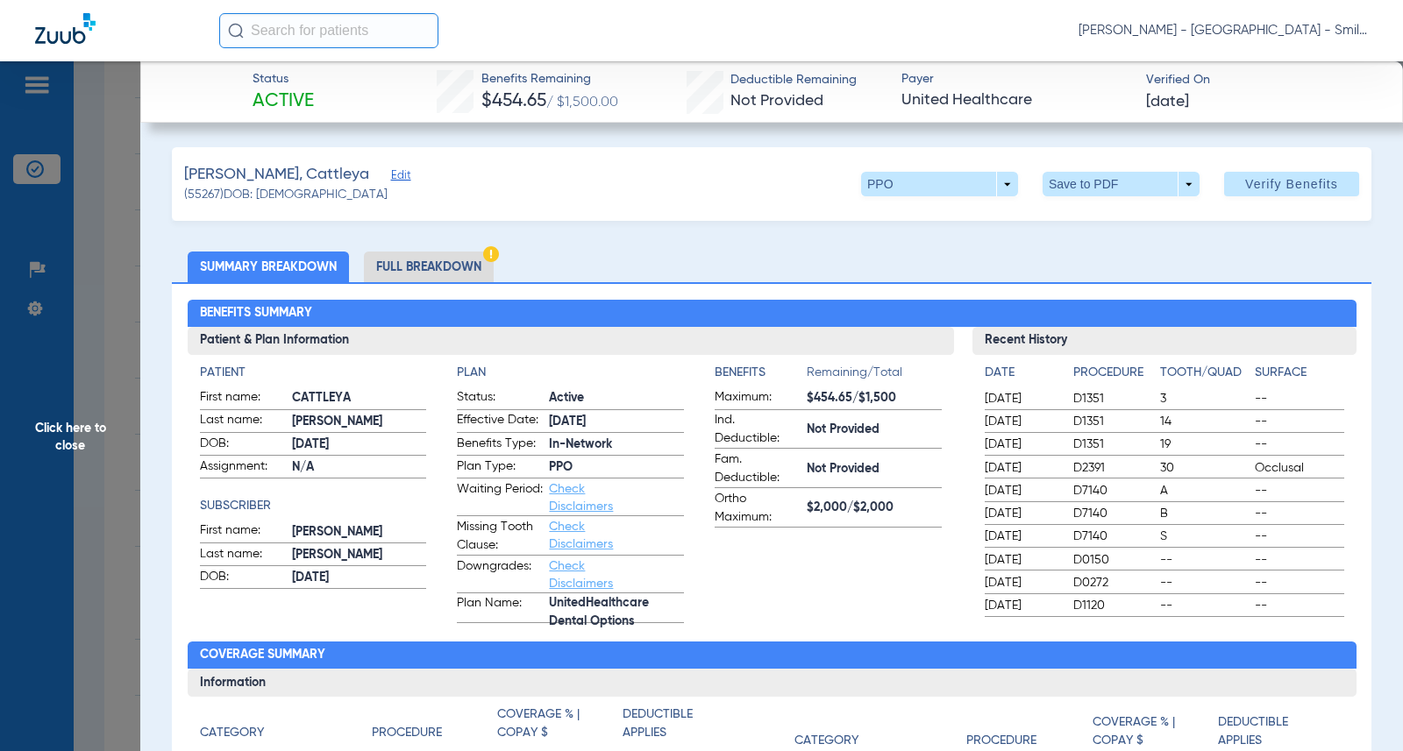
click at [1356, 296] on div "Benefits Summary Patient & Plan Information Patient First name: CATTLEYA Last n…" at bounding box center [771, 630] width 1199 height 697
drag, startPoint x: 1272, startPoint y: 376, endPoint x: 1135, endPoint y: 382, distance: 136.9
click at [1272, 375] on h4 "Surface" at bounding box center [1299, 373] width 89 height 18
click at [93, 334] on span "Click here to close" at bounding box center [70, 436] width 140 height 751
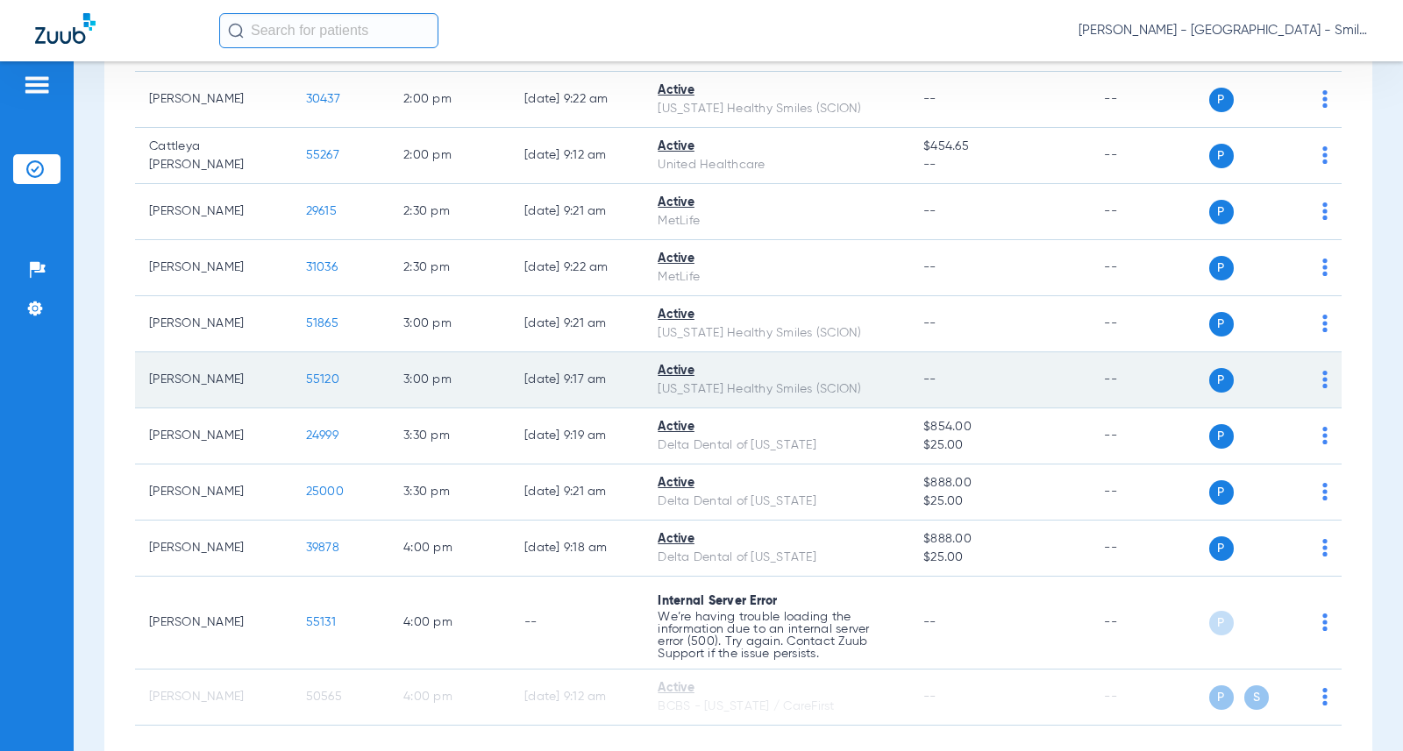
scroll to position [1109, 0]
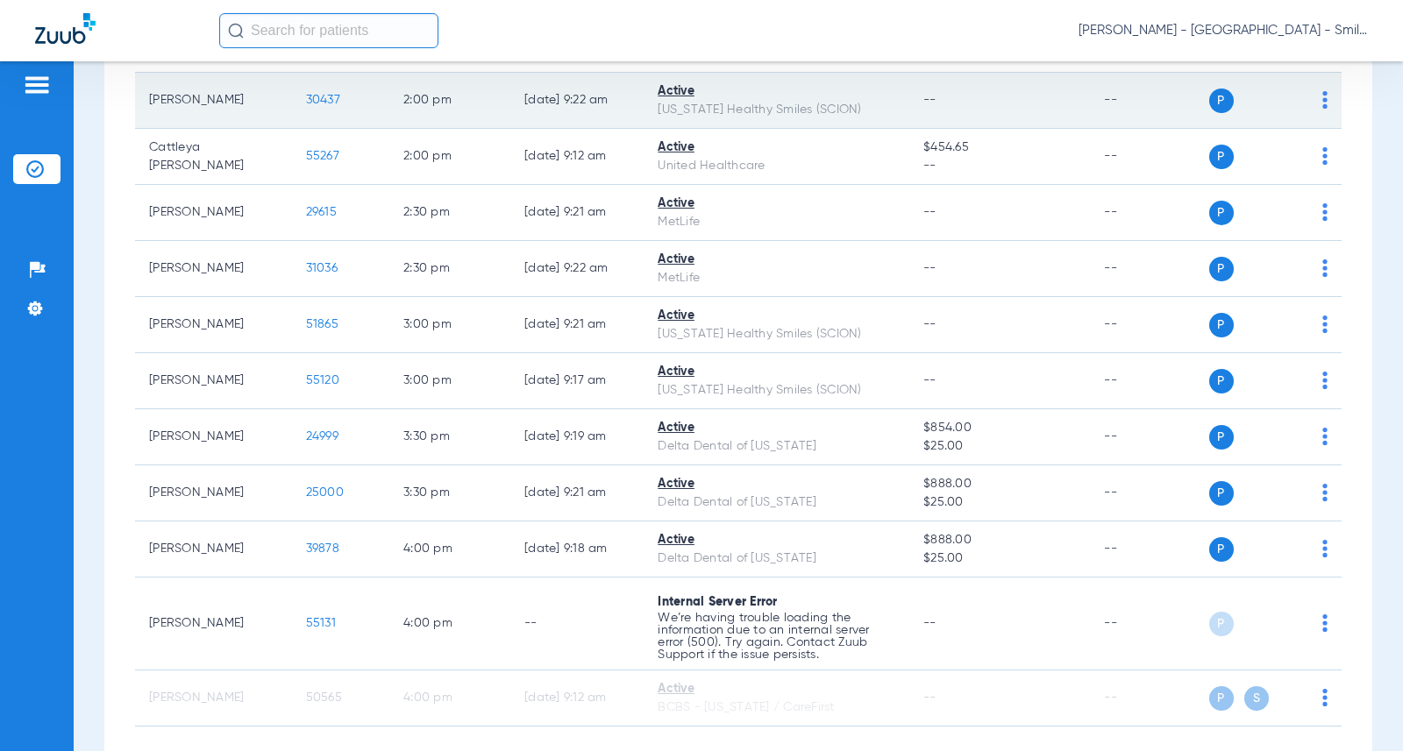
click at [292, 100] on td "30437" at bounding box center [340, 101] width 97 height 56
click at [306, 95] on span "30437" at bounding box center [323, 100] width 34 height 12
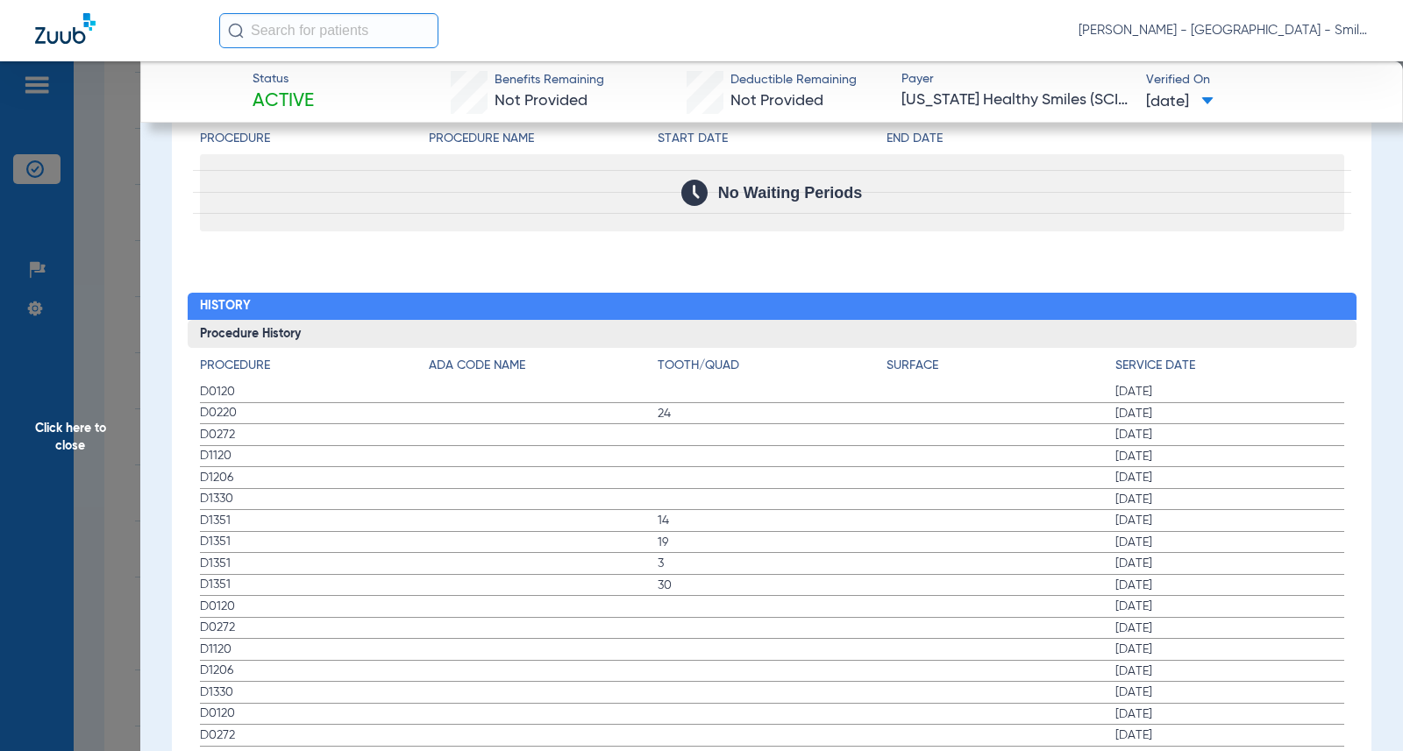
scroll to position [2017, 0]
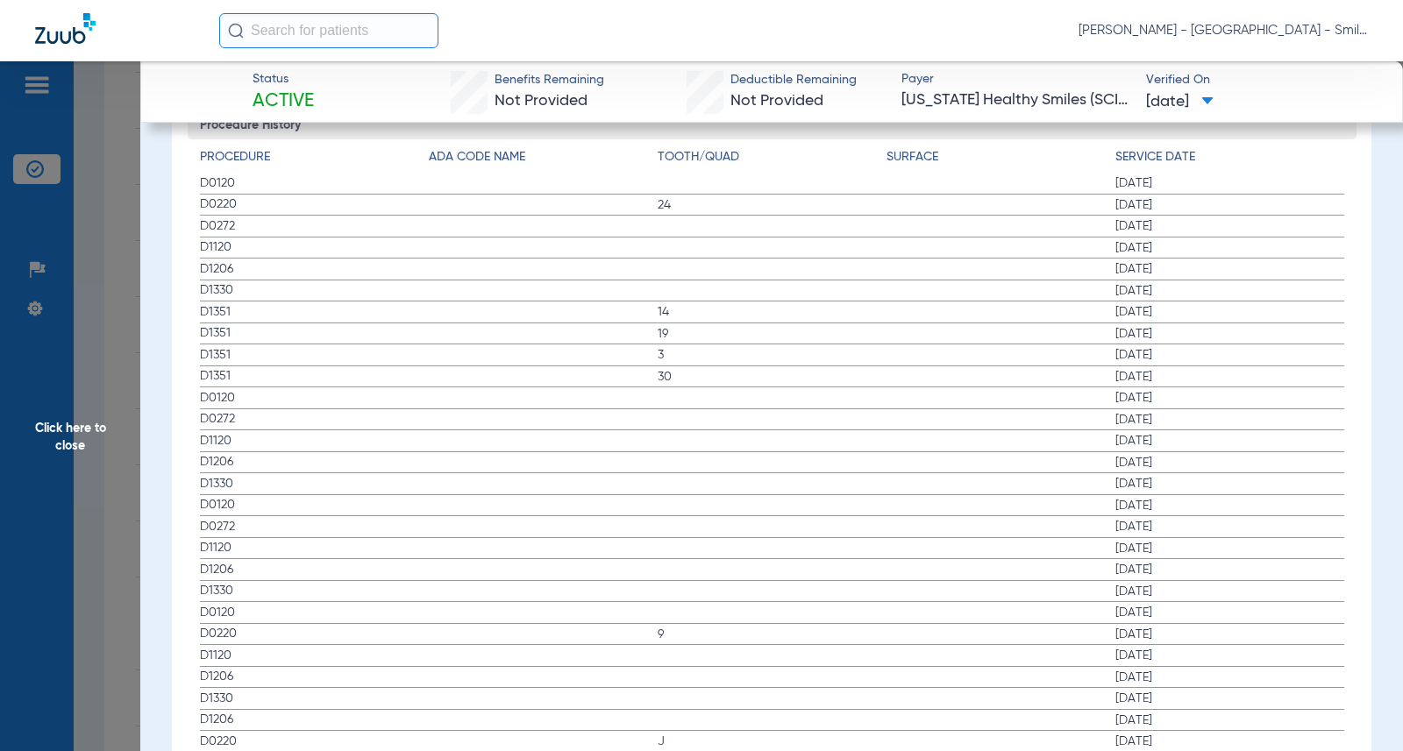
click at [1326, 602] on label "D0120 04/07/2022" at bounding box center [772, 613] width 1144 height 22
click at [122, 242] on span "Click here to close" at bounding box center [70, 436] width 140 height 751
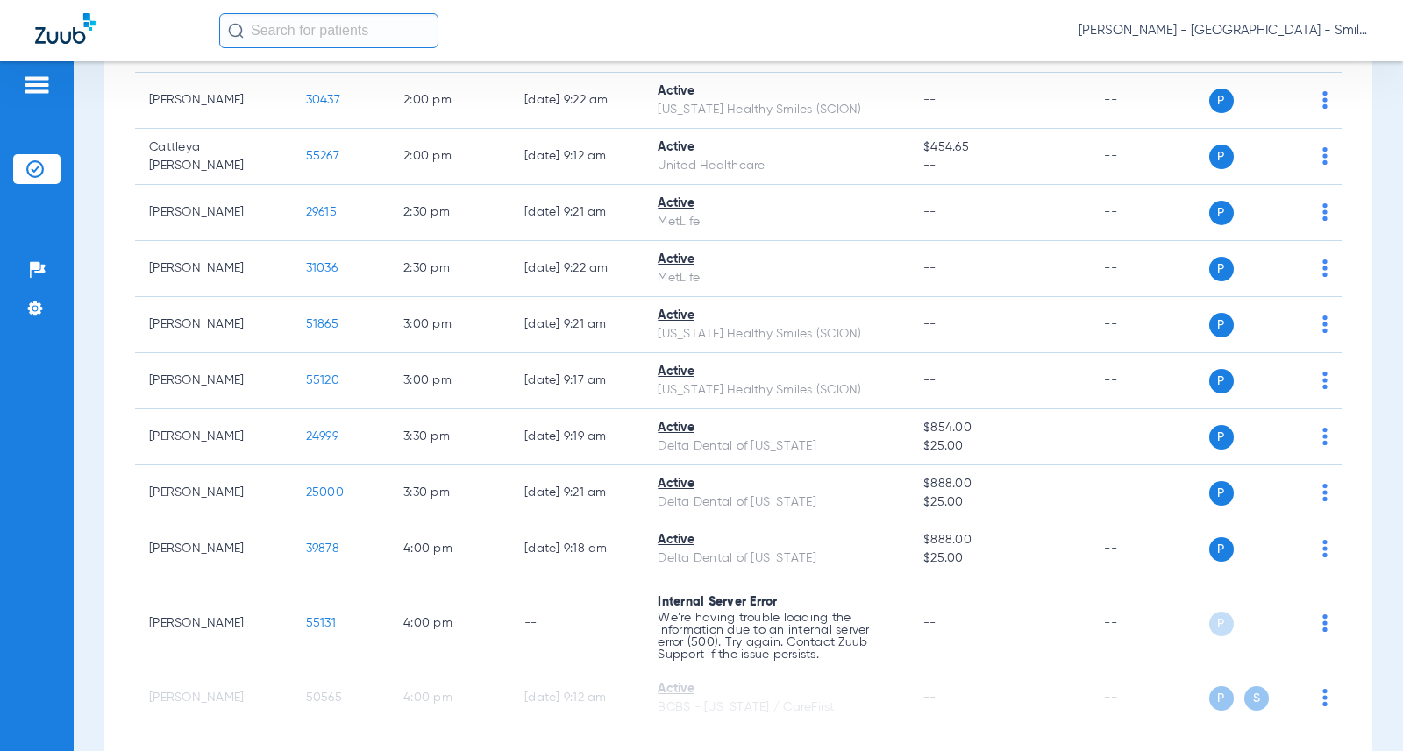
scroll to position [0, 0]
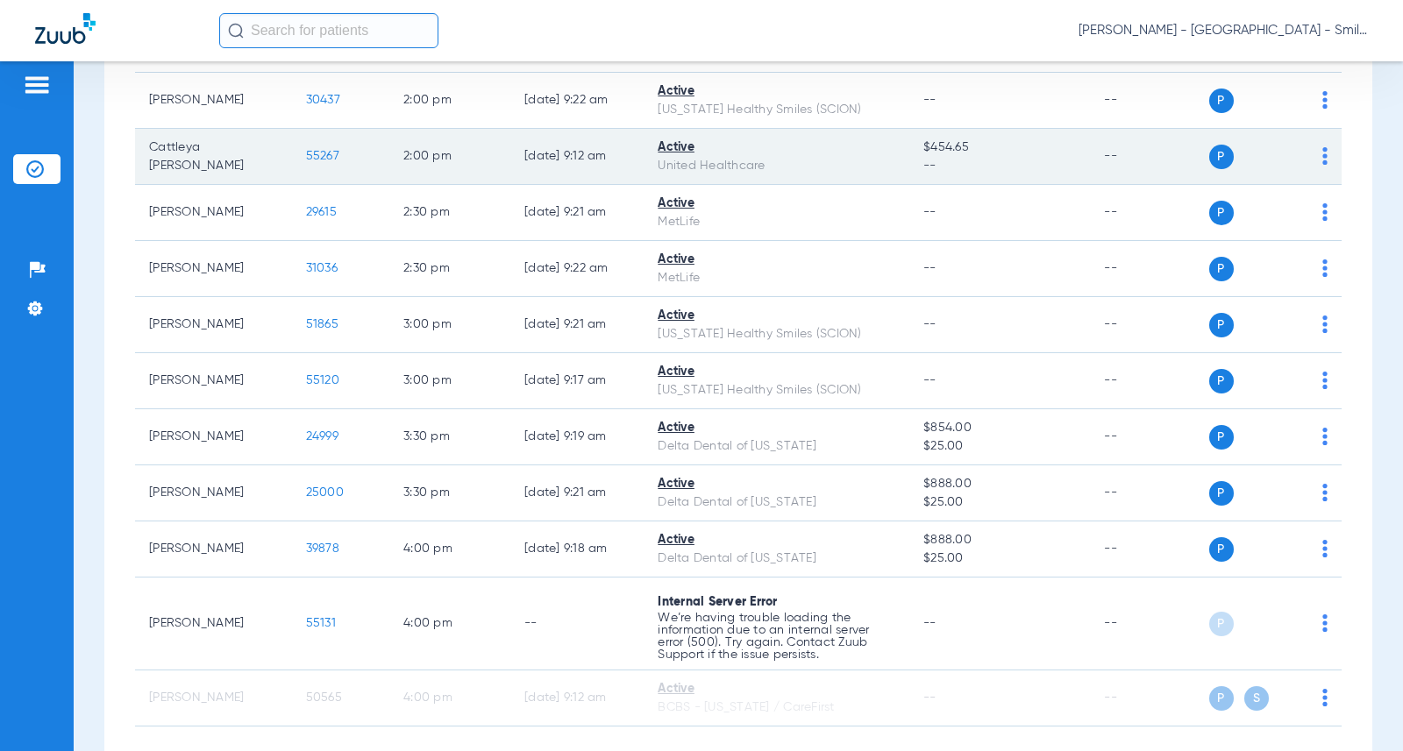
click at [313, 153] on span "55267" at bounding box center [322, 156] width 33 height 12
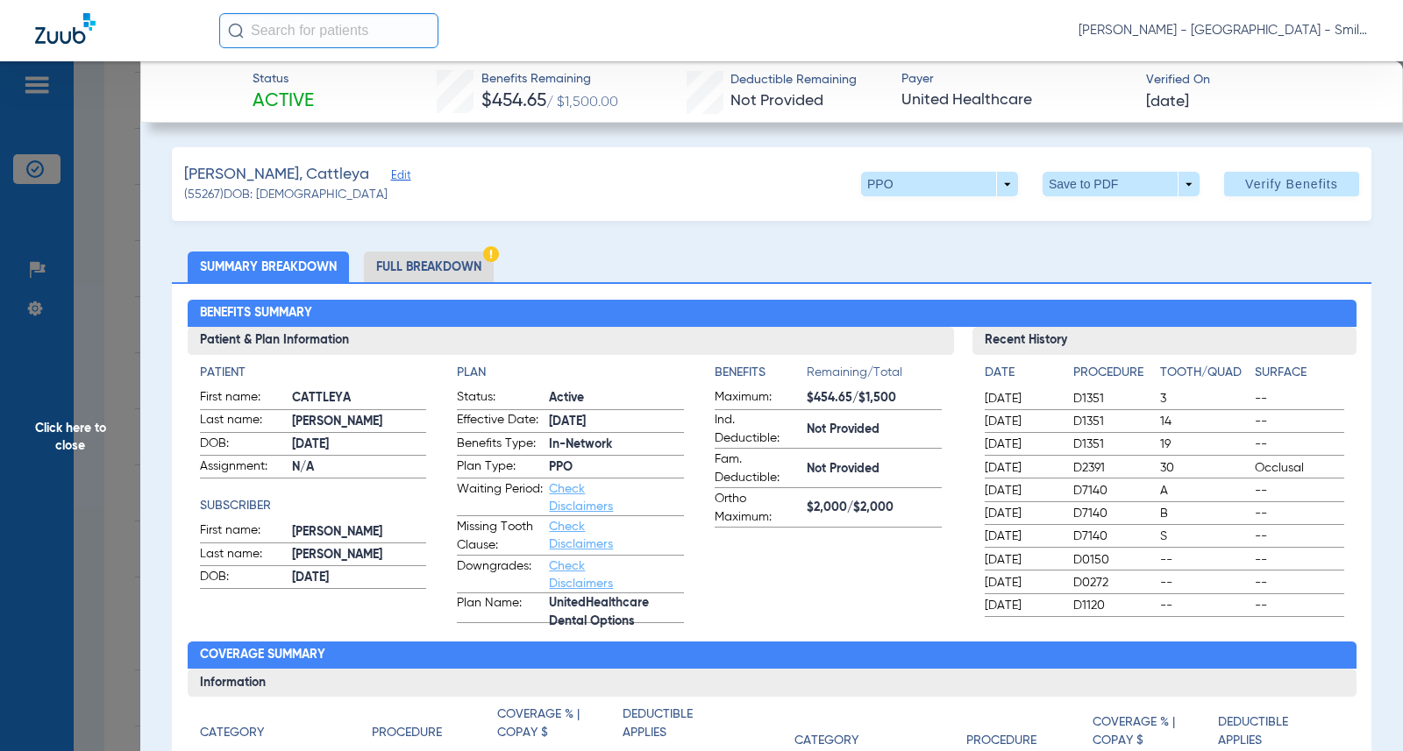
click at [1274, 385] on app-breakdown-title "Surface" at bounding box center [1299, 376] width 89 height 25
click at [131, 317] on span "Click here to close" at bounding box center [70, 436] width 140 height 751
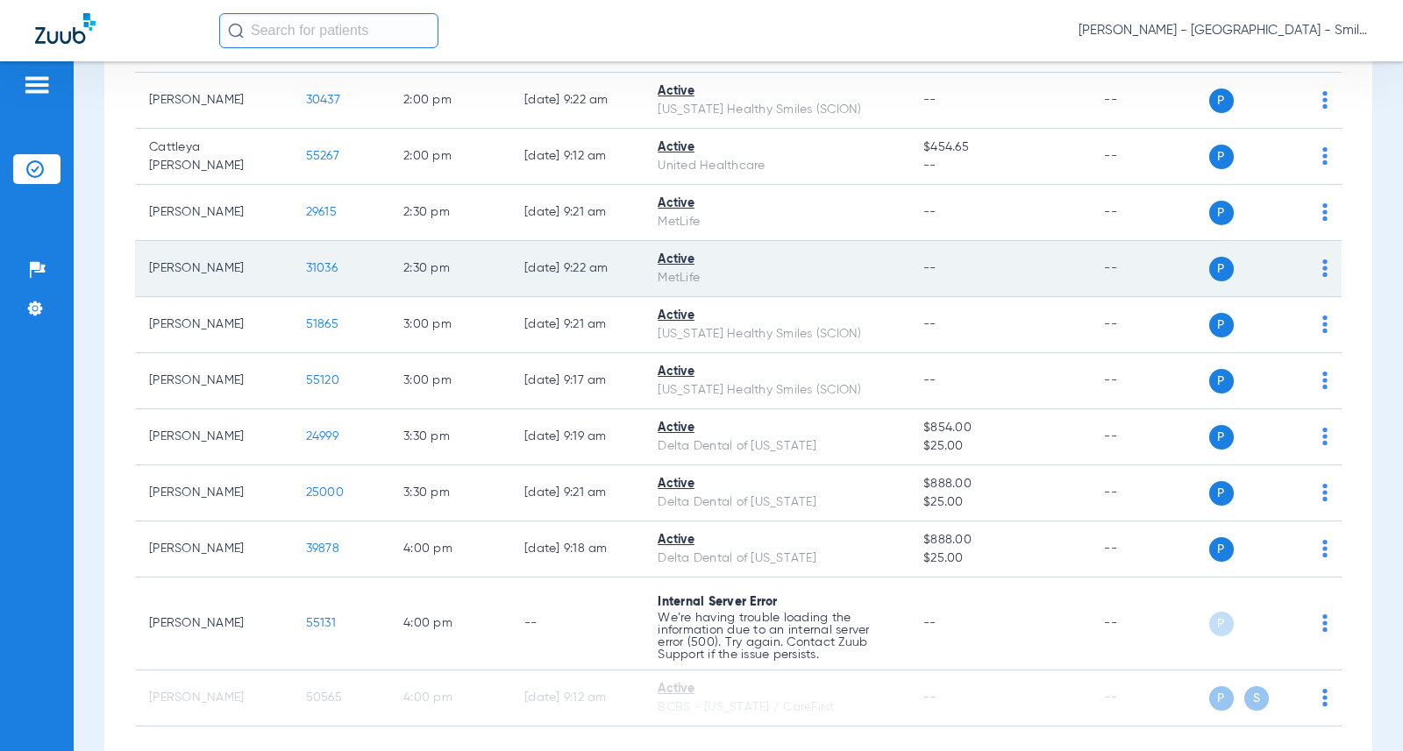
scroll to position [1197, 0]
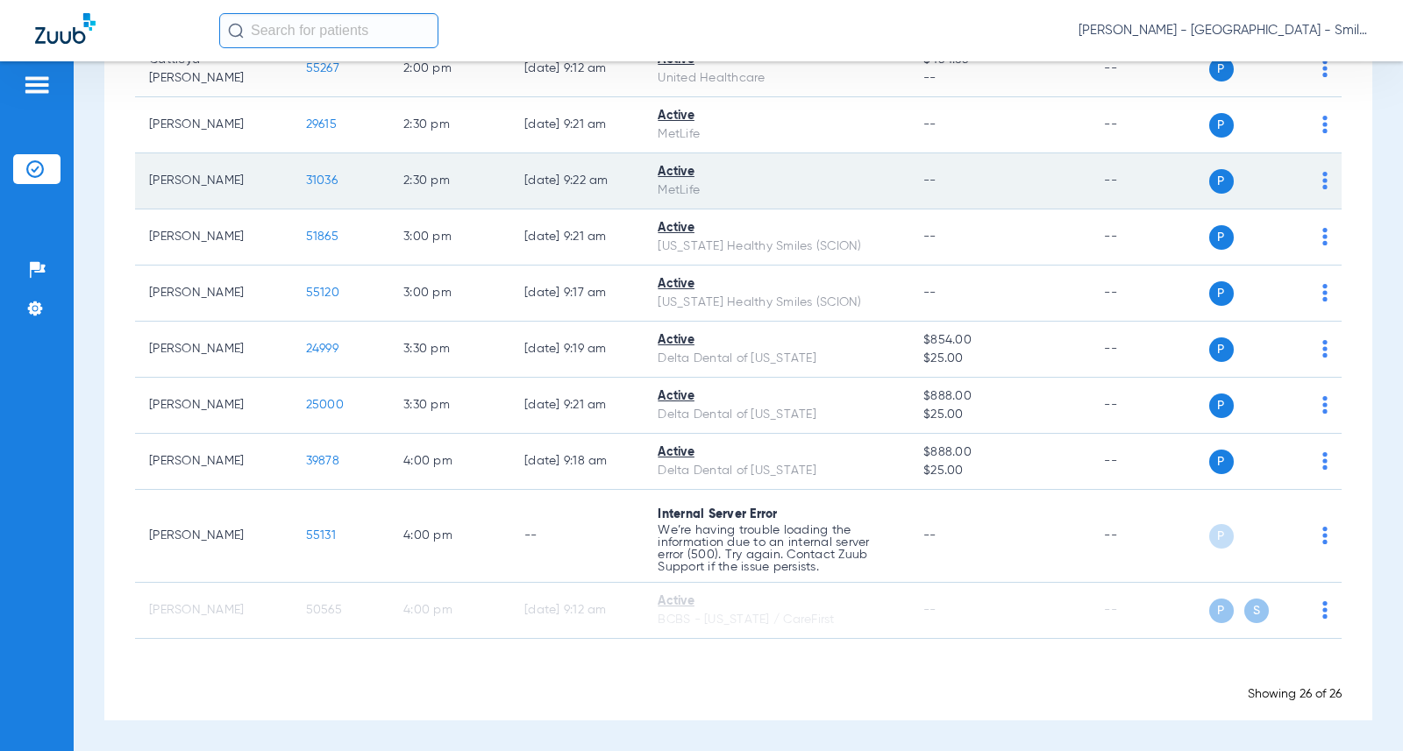
click at [321, 173] on td "31036" at bounding box center [340, 181] width 97 height 56
click at [322, 181] on span "31036" at bounding box center [322, 180] width 32 height 12
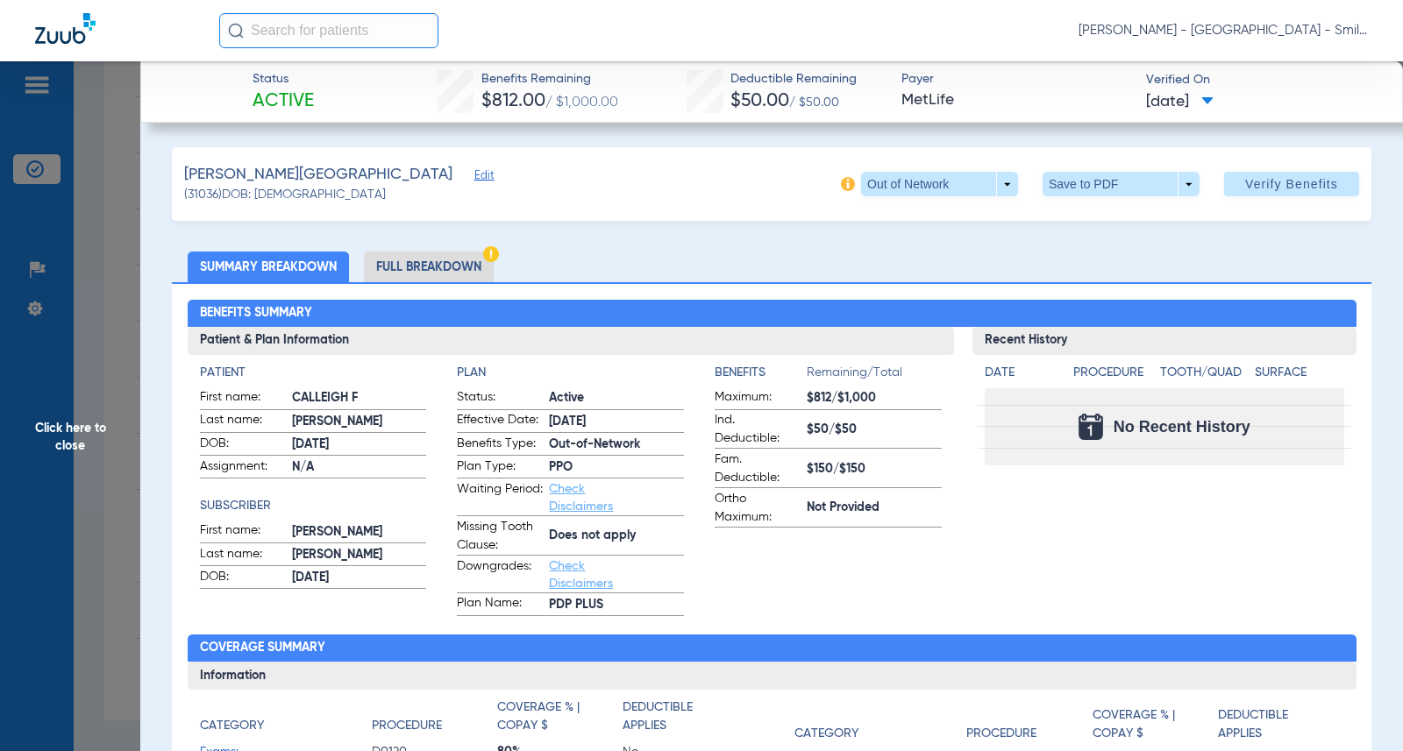
drag, startPoint x: 1375, startPoint y: 288, endPoint x: 1270, endPoint y: 291, distance: 105.3
click at [110, 263] on span "Click here to close" at bounding box center [70, 436] width 140 height 751
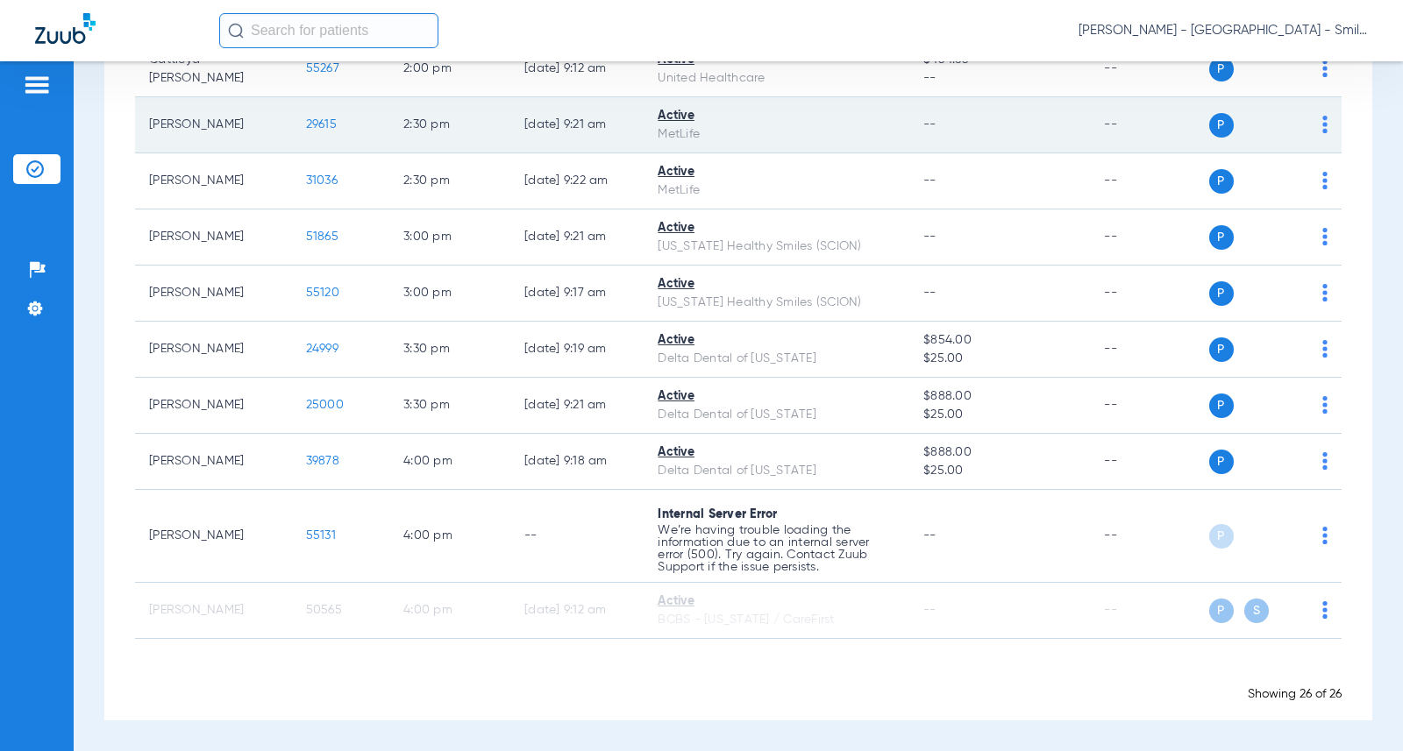
click at [306, 122] on span "29615" at bounding box center [321, 124] width 31 height 12
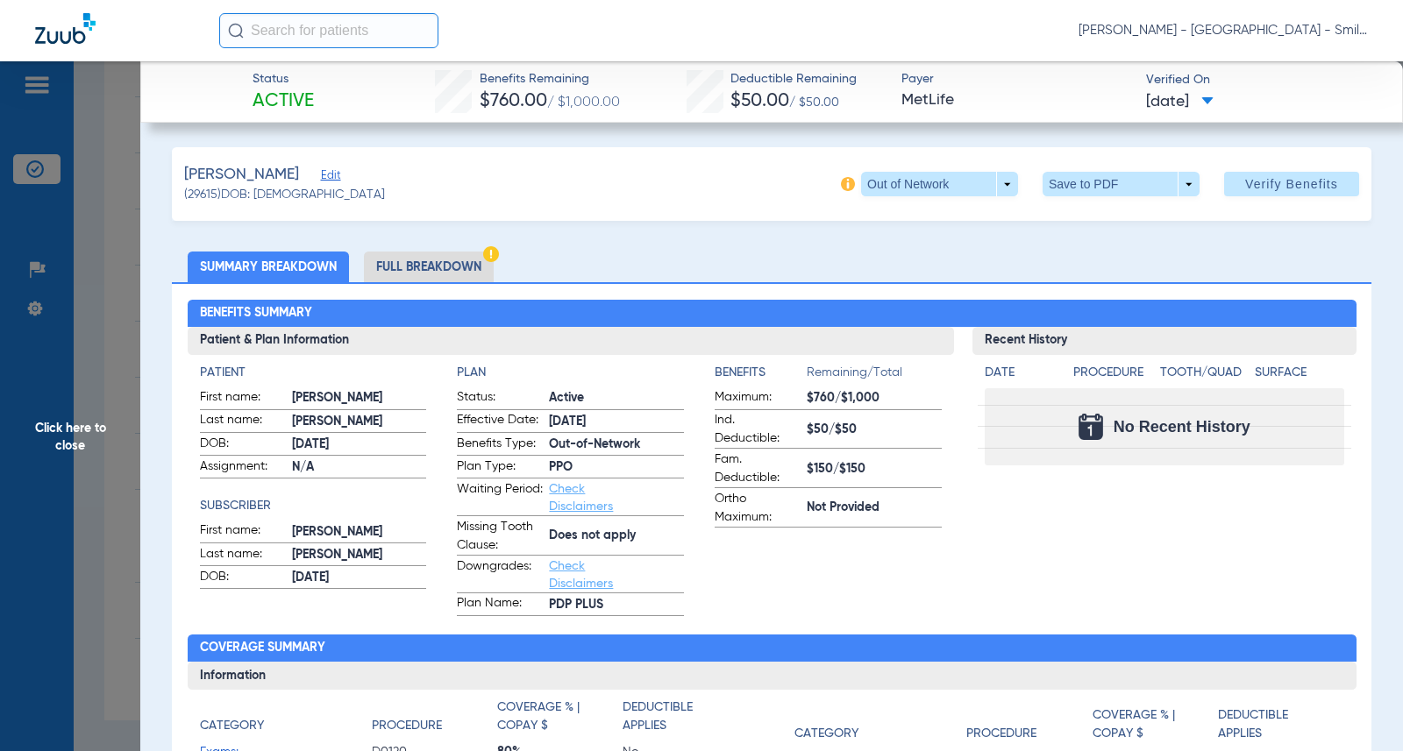
drag, startPoint x: 1295, startPoint y: 626, endPoint x: 1196, endPoint y: 604, distance: 101.5
click at [1295, 626] on div "Benefits Summary Patient & Plan Information Patient First name: ABIGAIL S Last …" at bounding box center [771, 627] width 1199 height 690
click at [120, 276] on span "Click here to close" at bounding box center [70, 436] width 140 height 751
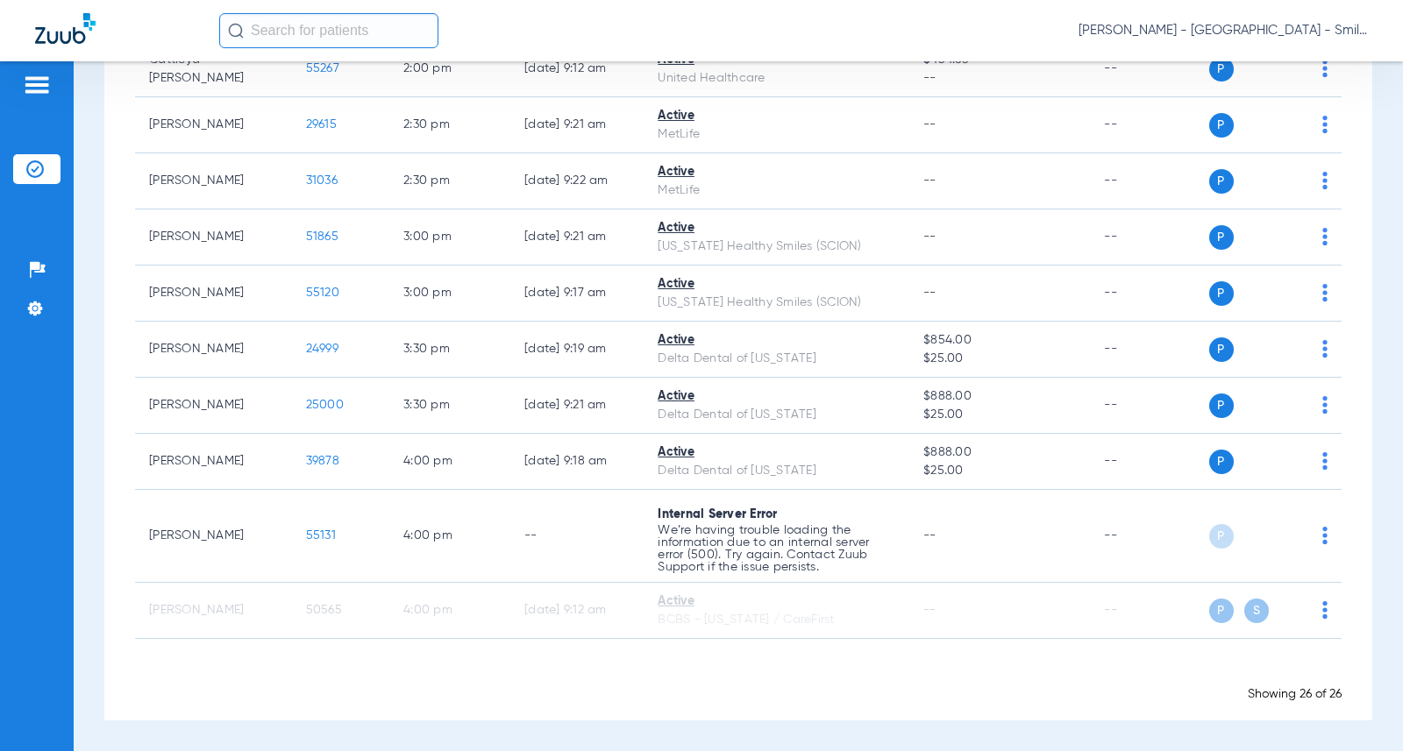
click at [1367, 420] on div "Schedule Insurance Verification History Last Appt. Sync Time: Today - 09:45 AM …" at bounding box center [738, 406] width 1329 height 690
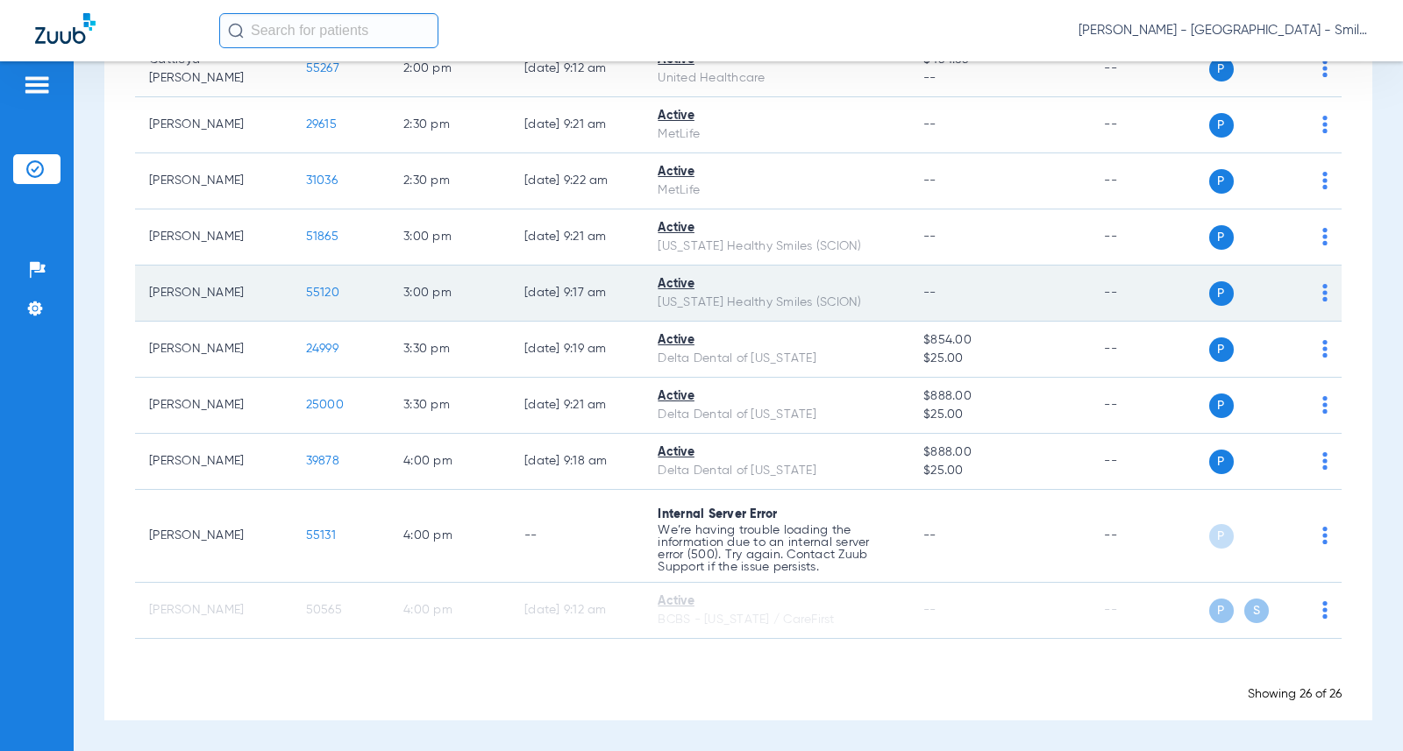
click at [311, 291] on span "55120" at bounding box center [322, 293] width 33 height 12
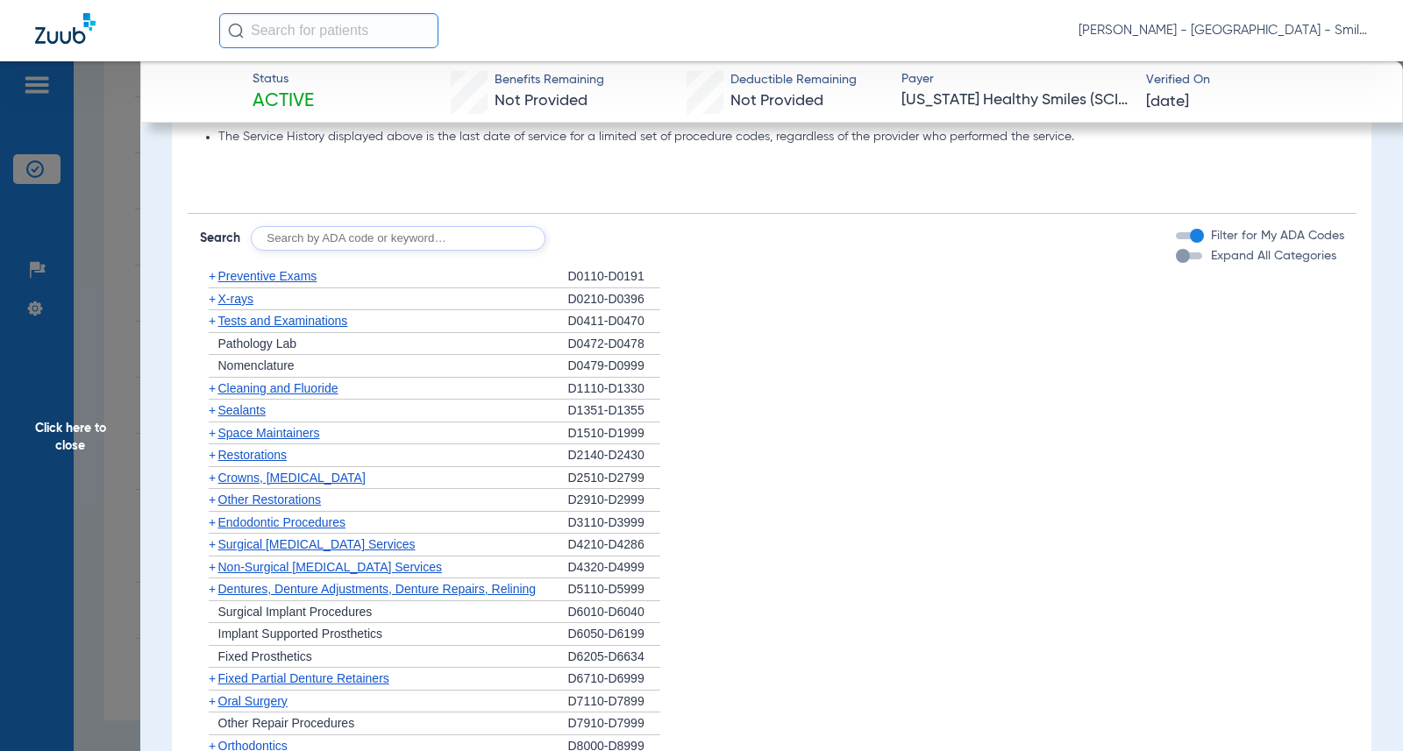
scroll to position [1841, 0]
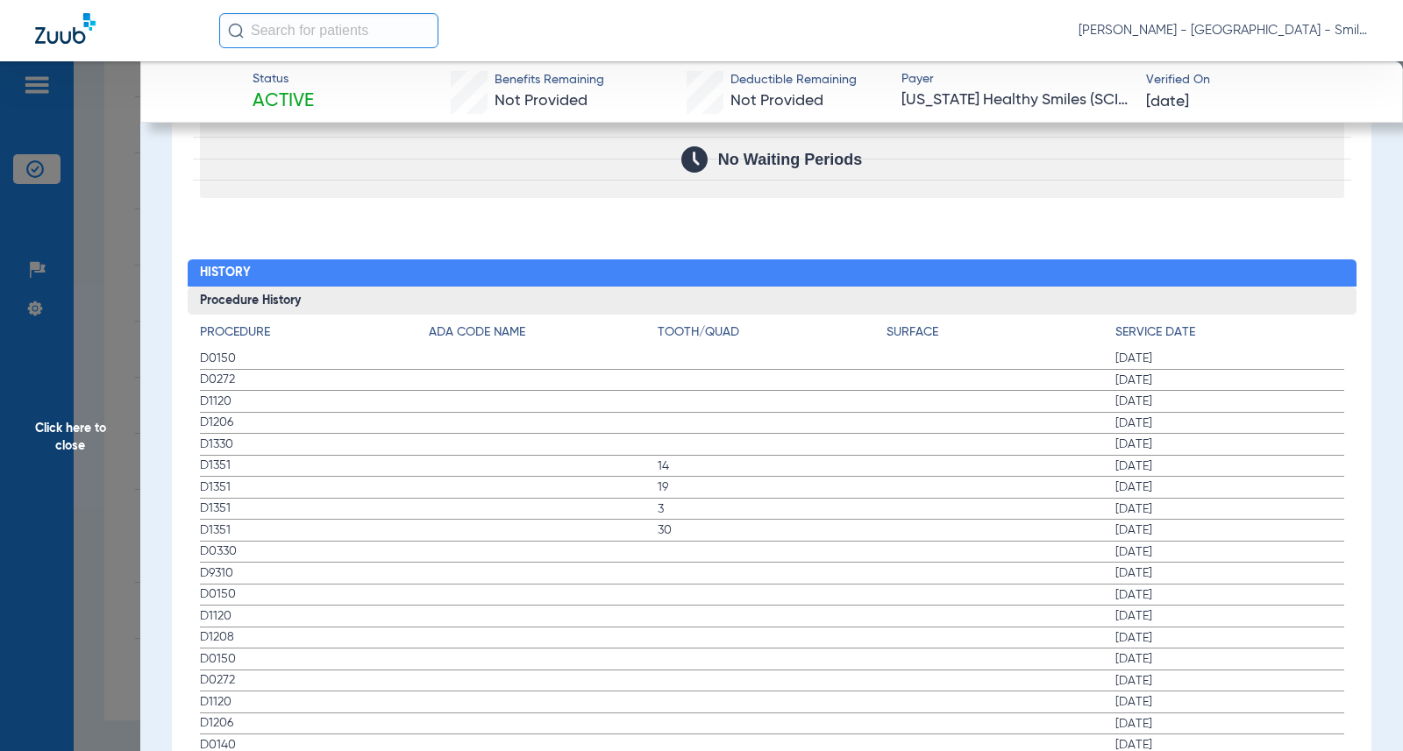
click at [1285, 274] on h2 "History" at bounding box center [772, 274] width 1169 height 28
click at [92, 260] on span "Click here to close" at bounding box center [70, 436] width 140 height 751
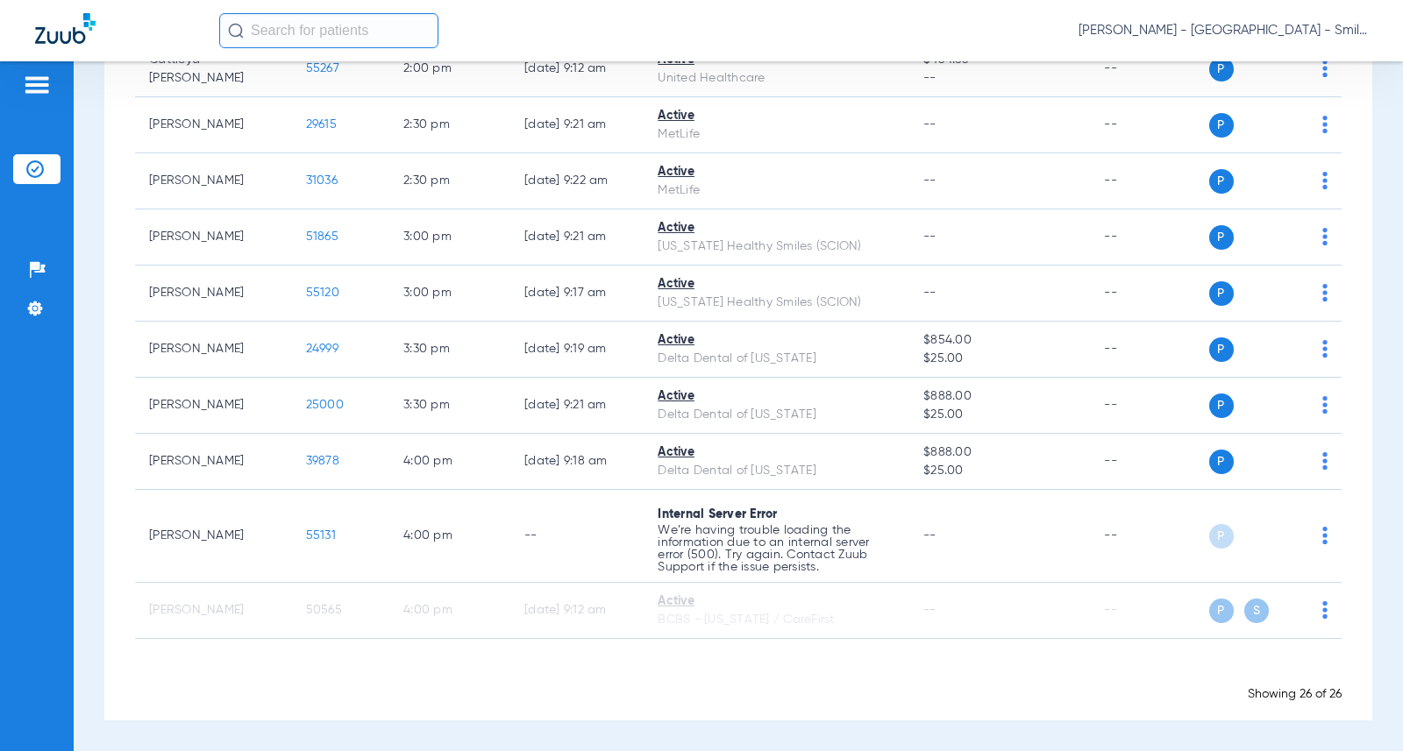
scroll to position [0, 0]
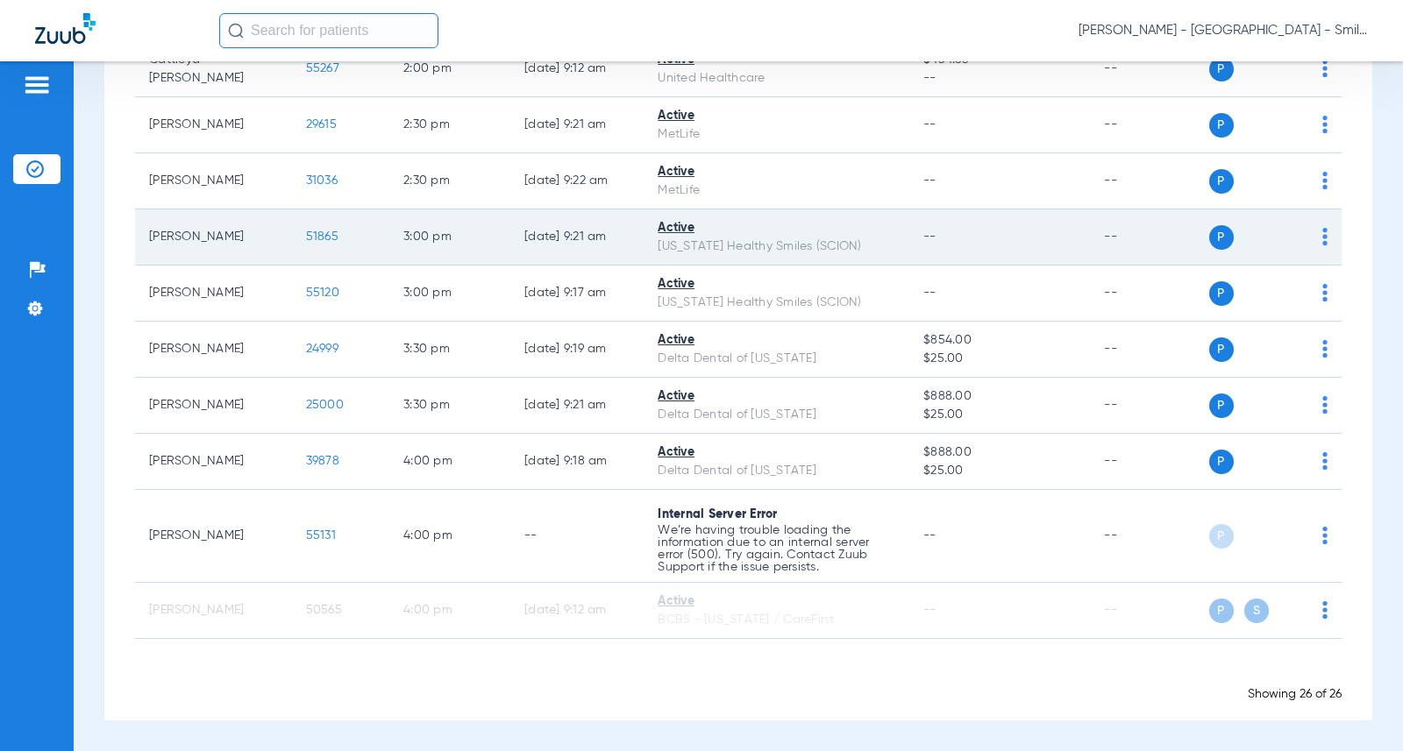
click at [310, 229] on td "51865" at bounding box center [340, 238] width 97 height 56
click at [310, 234] on span "51865" at bounding box center [322, 237] width 32 height 12
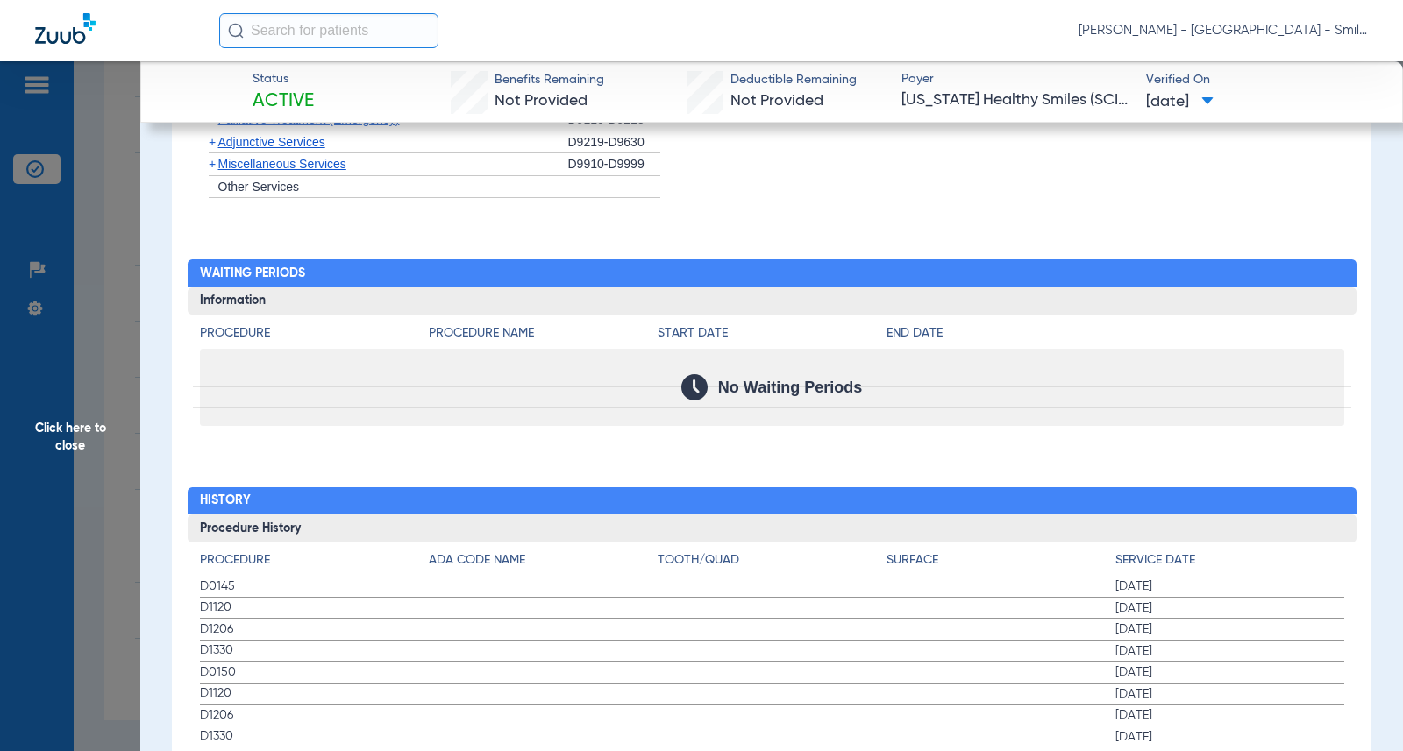
scroll to position [1661, 0]
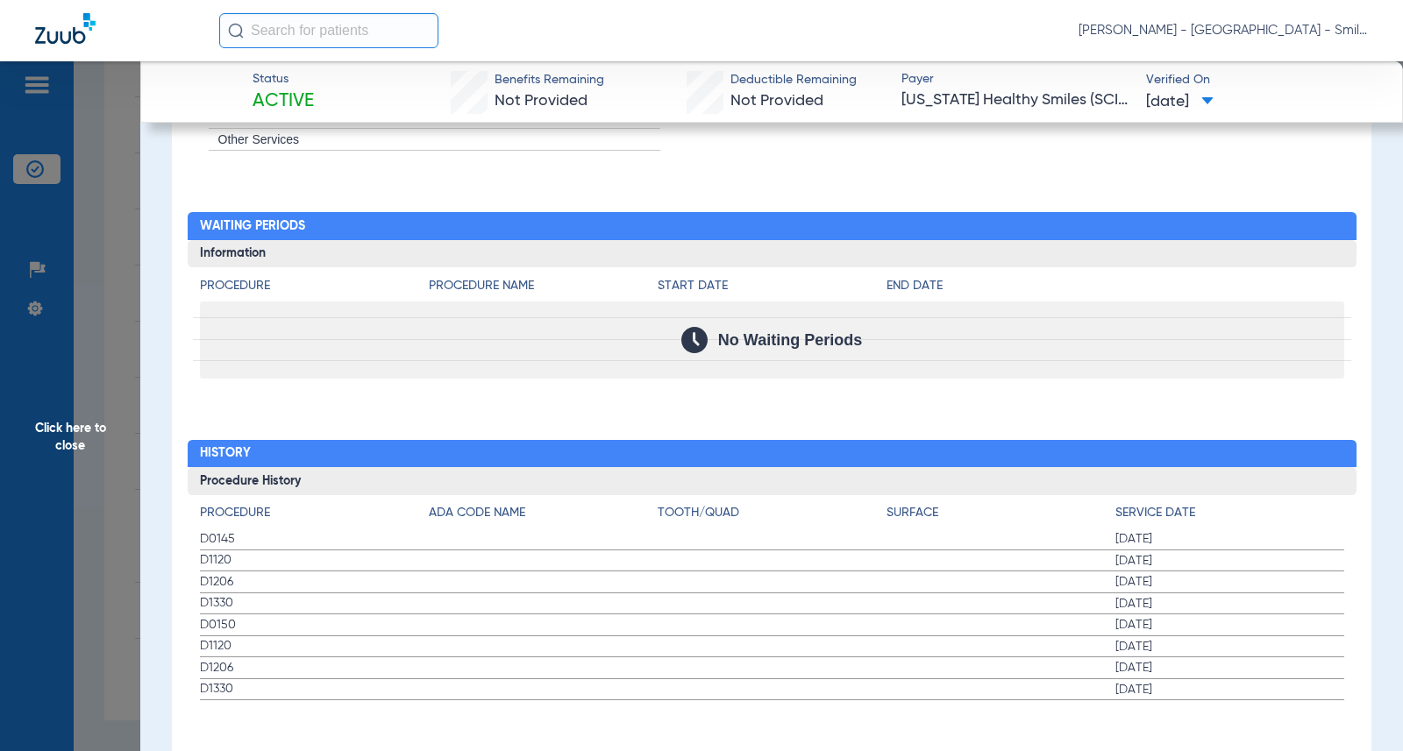
drag, startPoint x: 1375, startPoint y: 400, endPoint x: 818, endPoint y: 398, distance: 556.8
click at [90, 294] on span "Click here to close" at bounding box center [70, 436] width 140 height 751
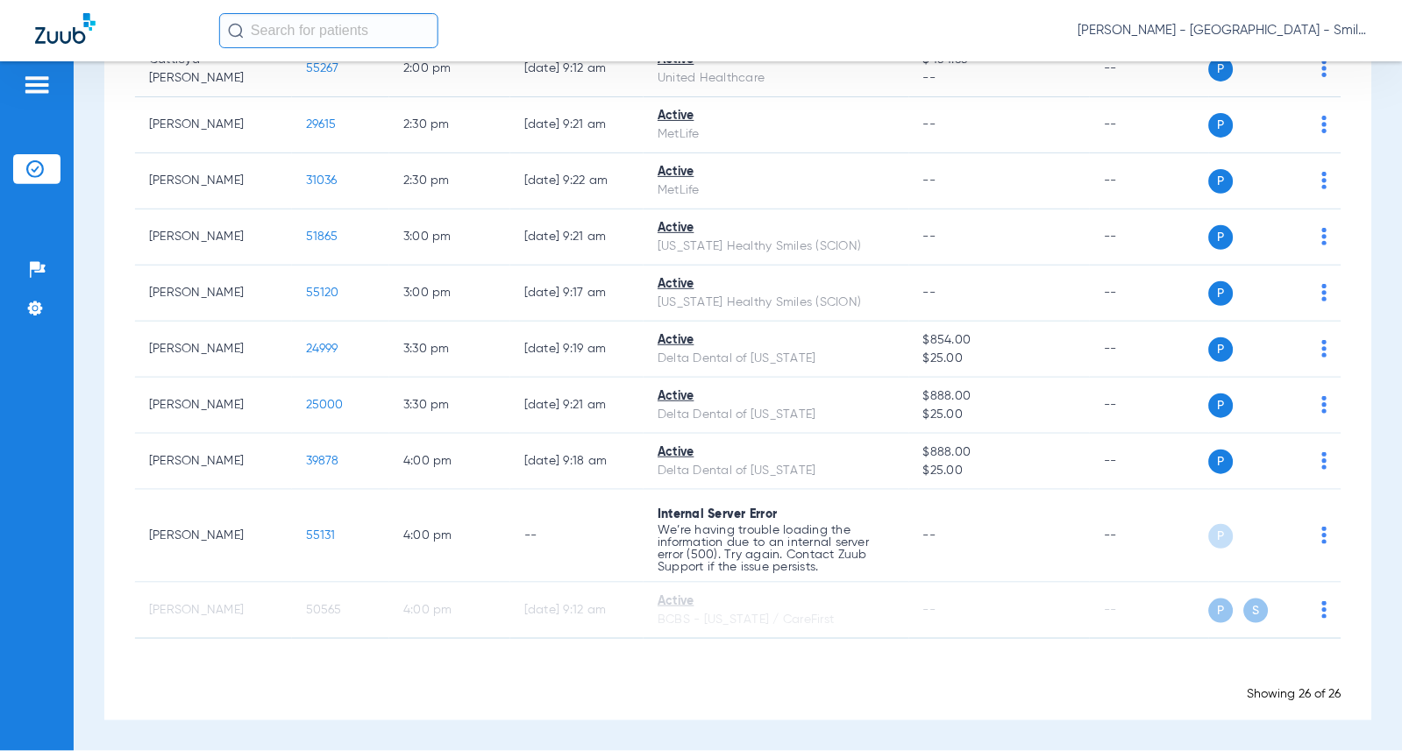
scroll to position [0, 0]
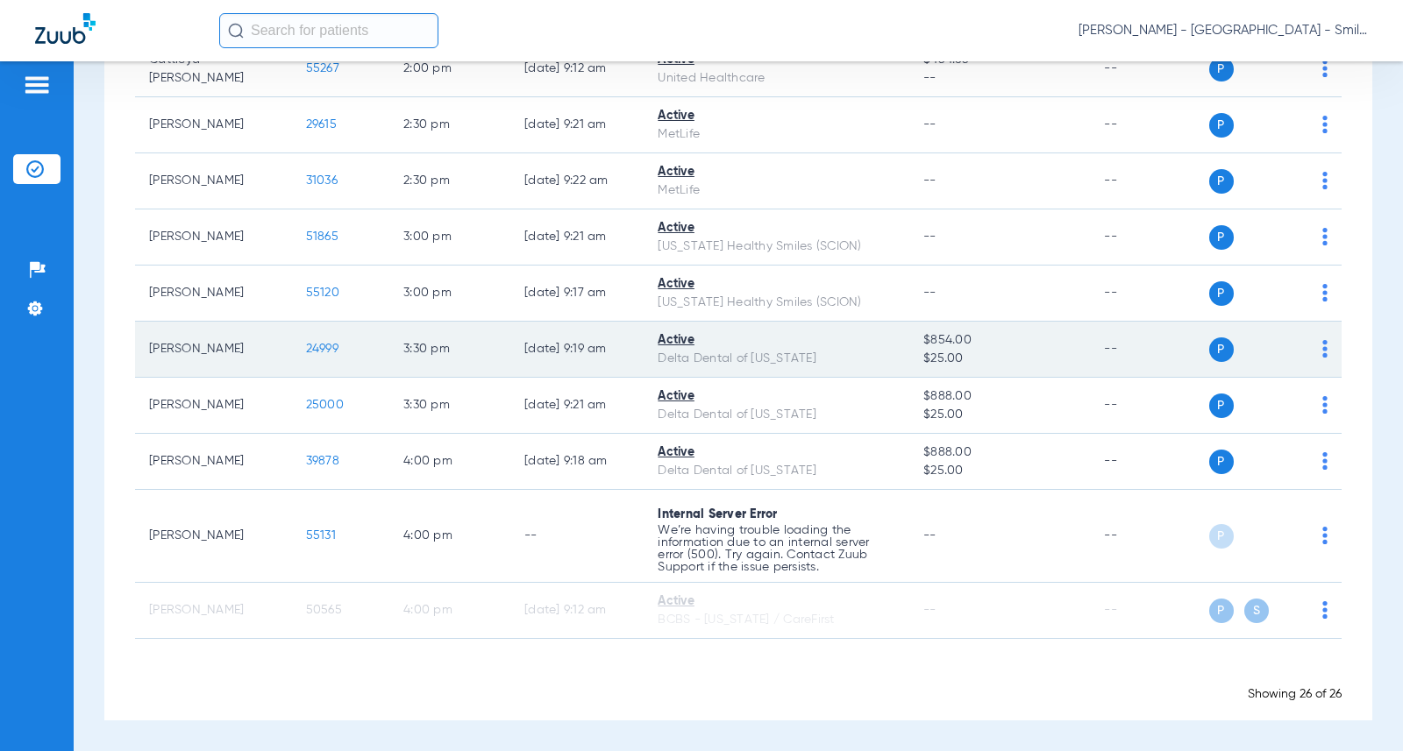
click at [314, 359] on td "24999" at bounding box center [340, 350] width 97 height 56
click at [312, 352] on span "24999" at bounding box center [322, 349] width 32 height 12
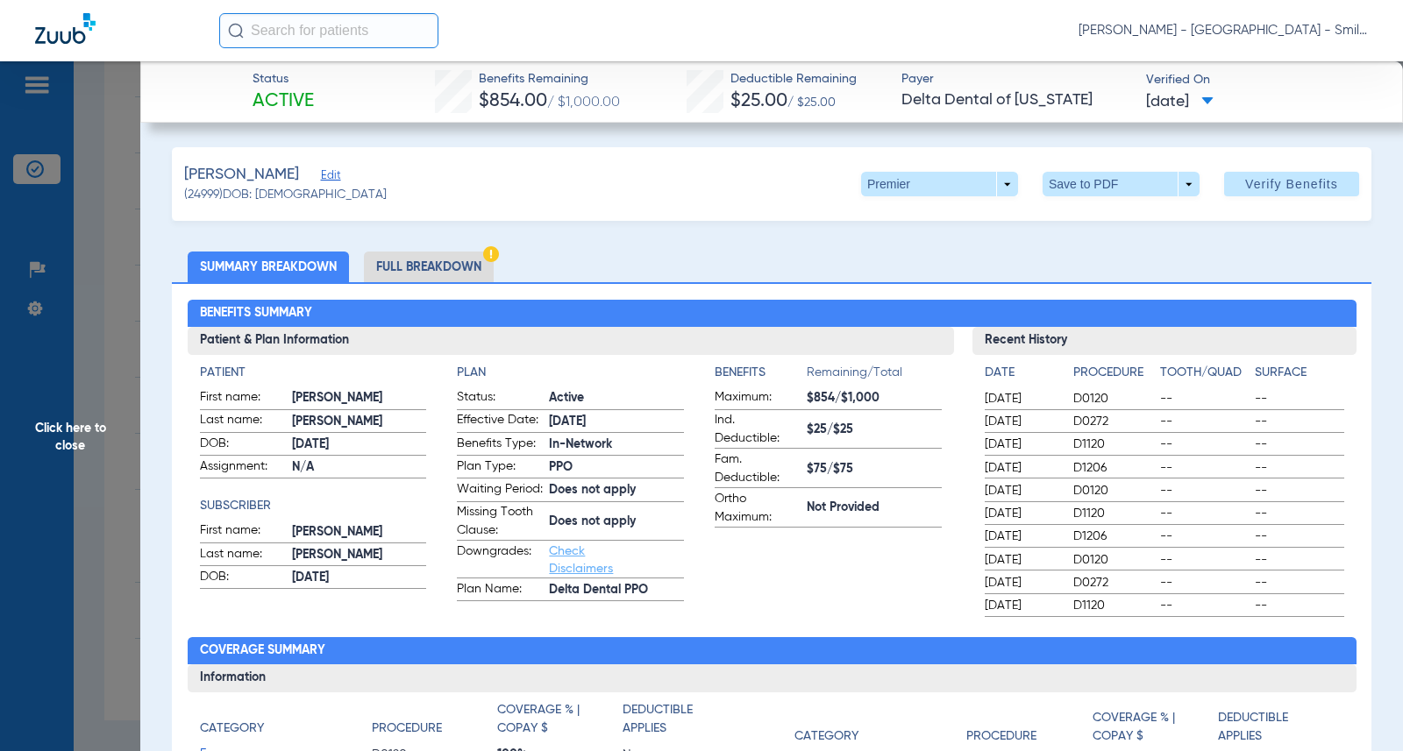
click at [113, 245] on span "Click here to close" at bounding box center [70, 436] width 140 height 751
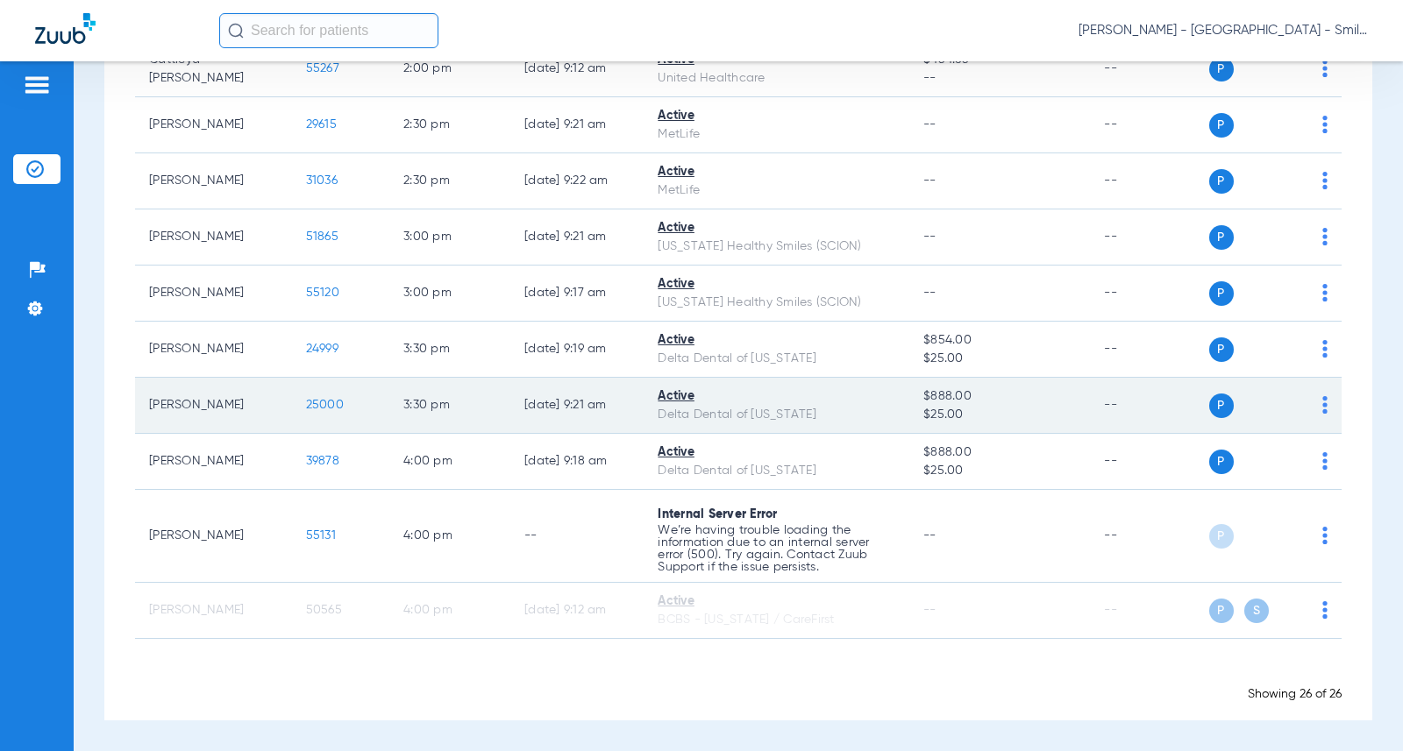
click at [314, 412] on td "25000" at bounding box center [340, 406] width 97 height 56
click at [314, 402] on span "25000" at bounding box center [325, 405] width 38 height 12
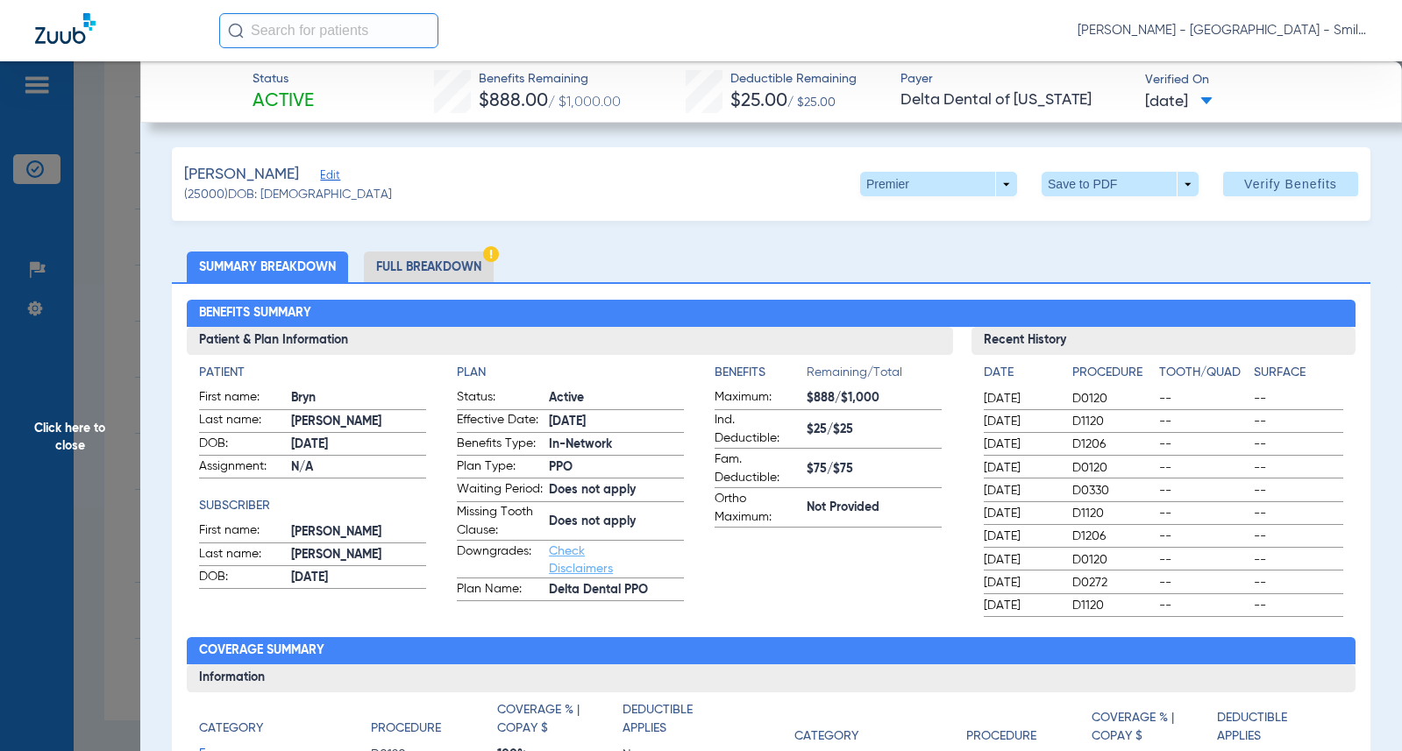
click at [54, 349] on span "Click here to close" at bounding box center [70, 436] width 140 height 751
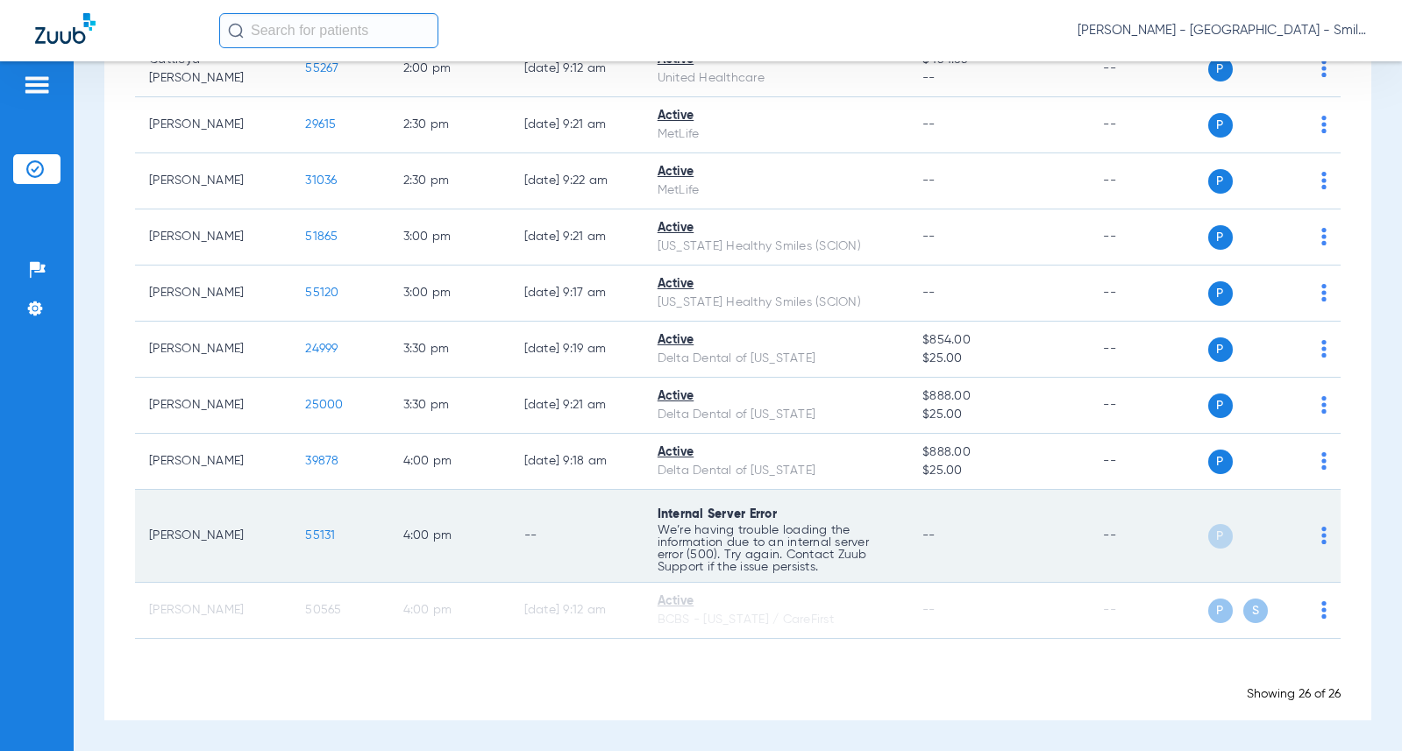
click at [305, 536] on span "55131" at bounding box center [320, 536] width 30 height 12
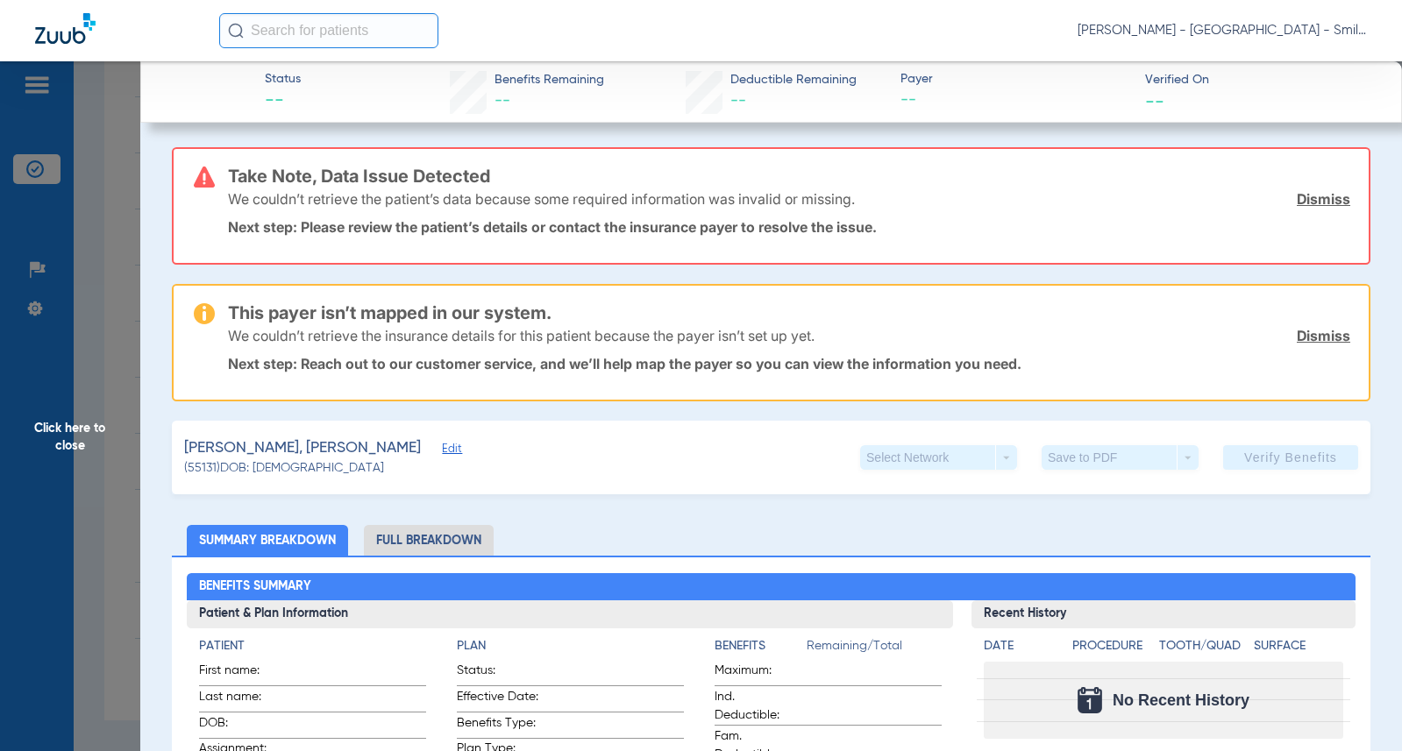
click at [100, 376] on span "Click here to close" at bounding box center [70, 436] width 140 height 751
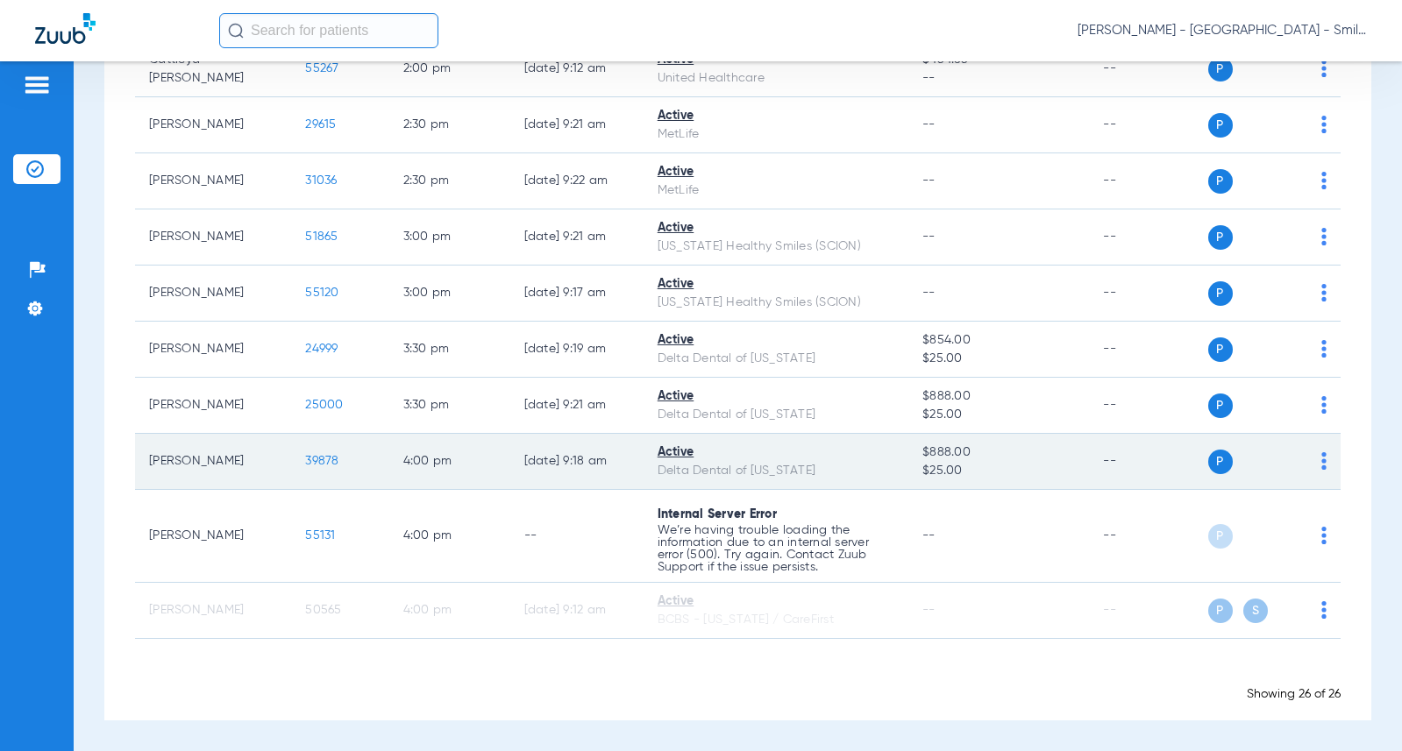
click at [325, 458] on span "39878" at bounding box center [321, 461] width 33 height 12
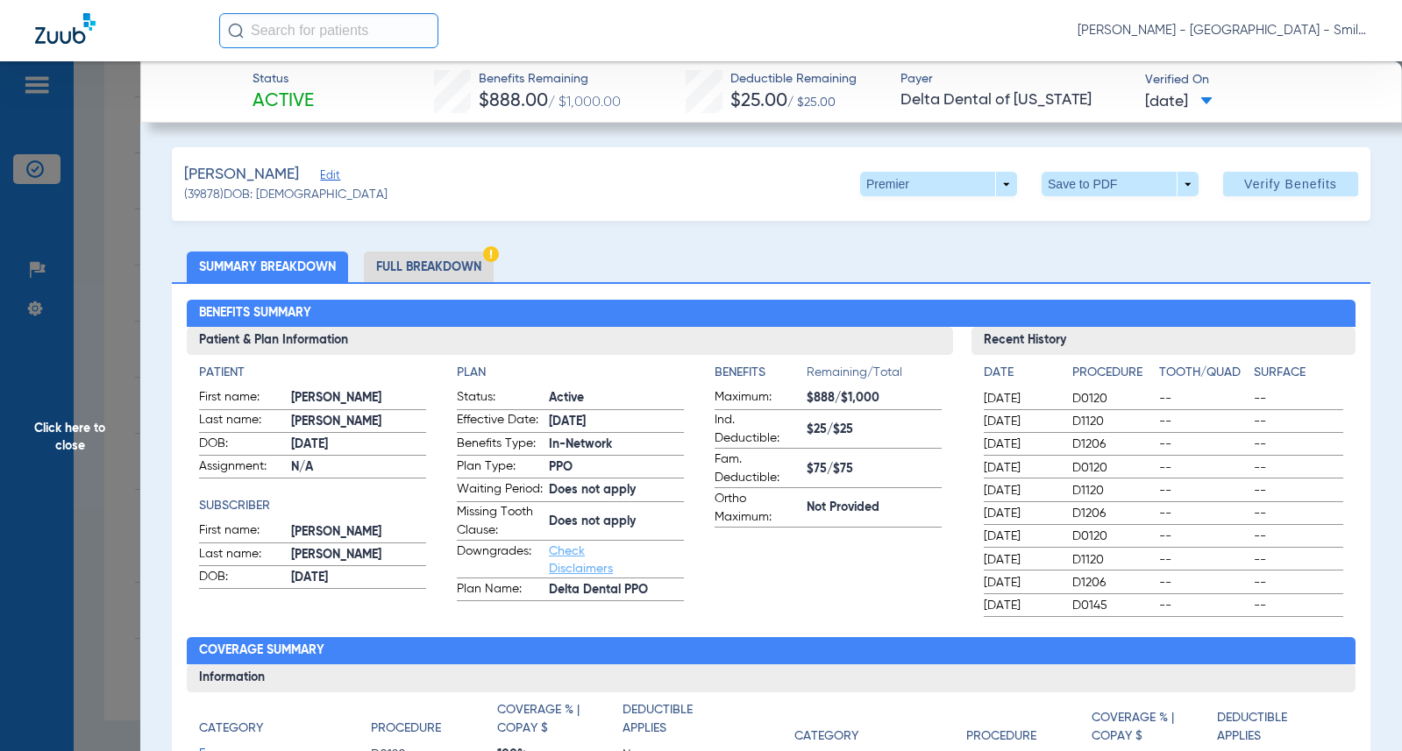
click at [1281, 316] on h2 "Benefits Summary" at bounding box center [771, 314] width 1168 height 28
click at [127, 259] on span "Click here to close" at bounding box center [70, 436] width 140 height 751
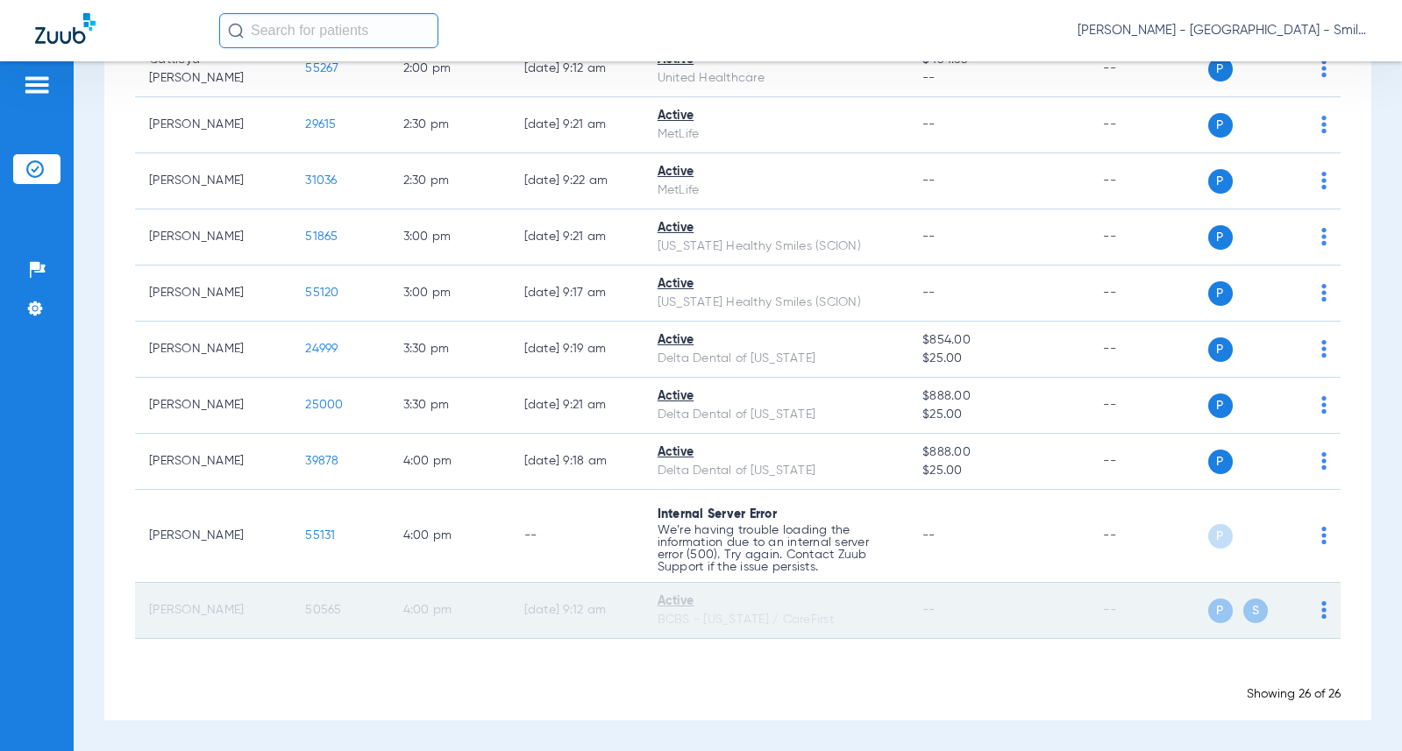
click at [321, 624] on td "50565" at bounding box center [339, 611] width 97 height 56
click at [316, 610] on span "50565" at bounding box center [323, 610] width 36 height 12
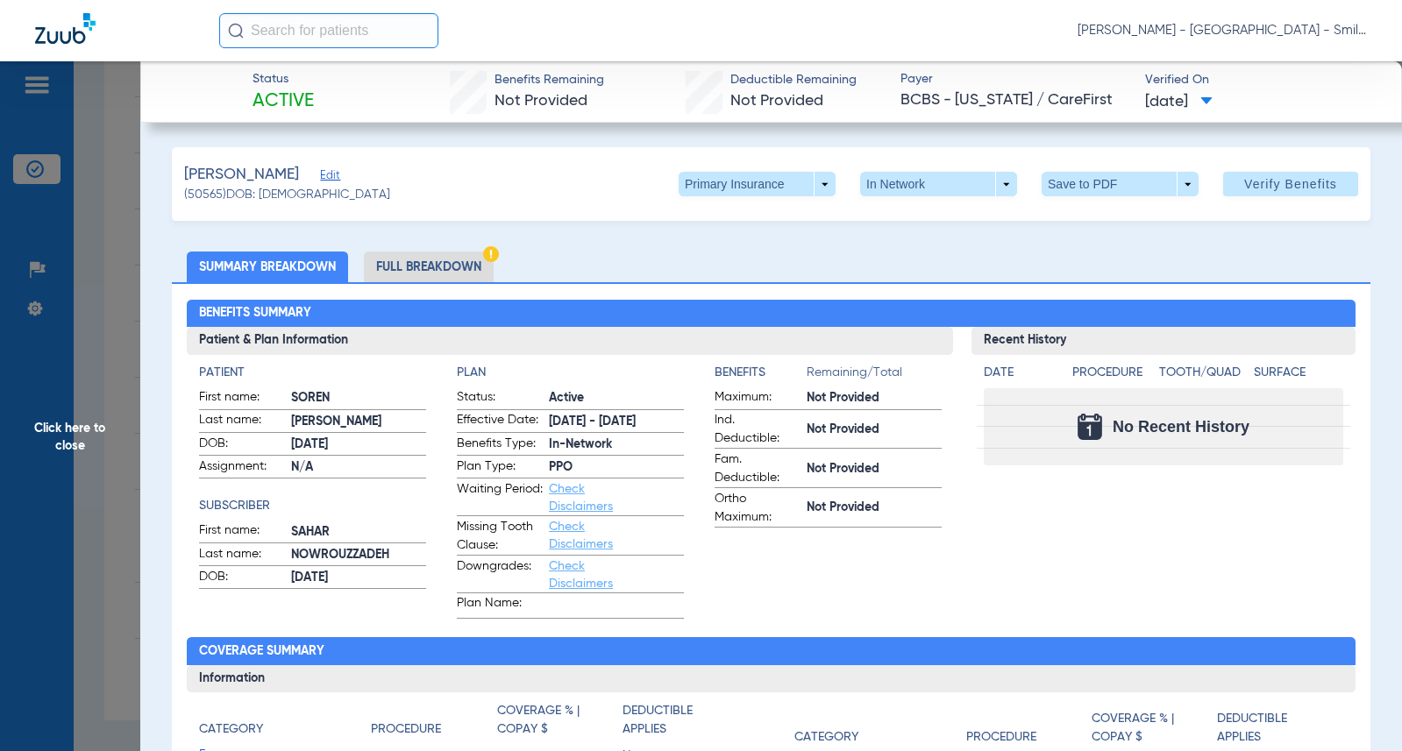
drag, startPoint x: 1290, startPoint y: 407, endPoint x: 972, endPoint y: 353, distance: 322.8
click at [1290, 407] on div "No Recent History" at bounding box center [1163, 426] width 359 height 77
drag, startPoint x: 1292, startPoint y: 585, endPoint x: 1128, endPoint y: 170, distance: 446.0
click at [1290, 578] on div "Recent History Date Procedure Tooth/Quad Surface No Recent History" at bounding box center [1163, 473] width 383 height 292
